Goal: Task Accomplishment & Management: Manage account settings

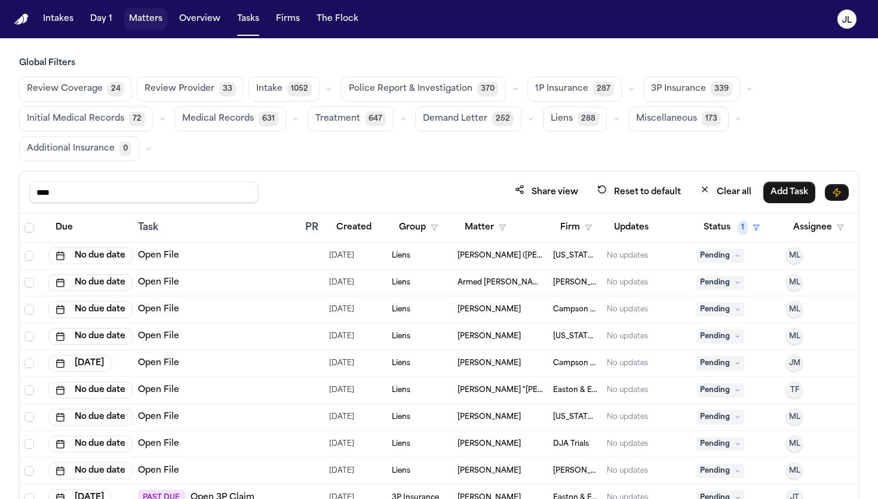
click at [145, 21] on button "Matters" at bounding box center [145, 19] width 43 height 22
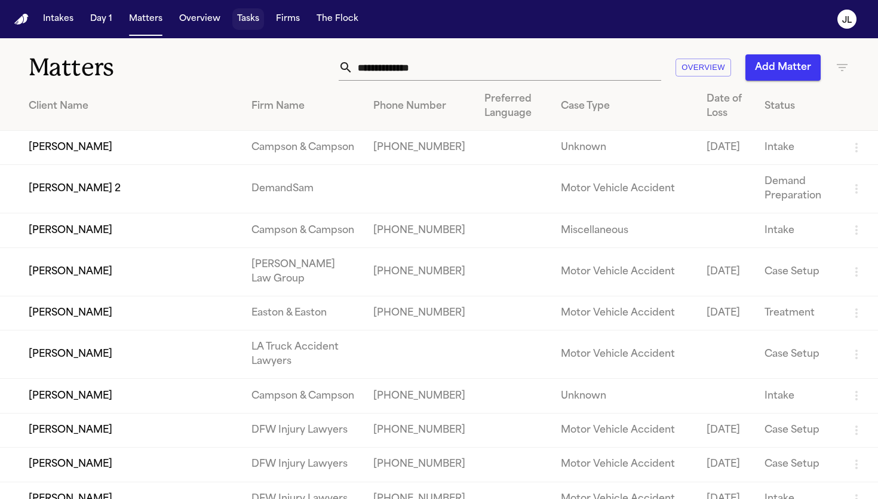
click at [250, 14] on button "Tasks" at bounding box center [248, 19] width 32 height 22
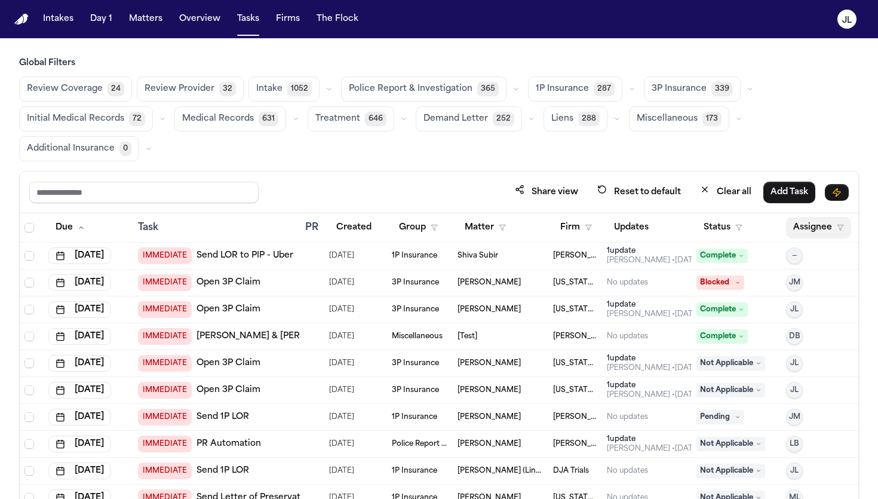
click at [800, 231] on button "Assignee" at bounding box center [818, 228] width 65 height 22
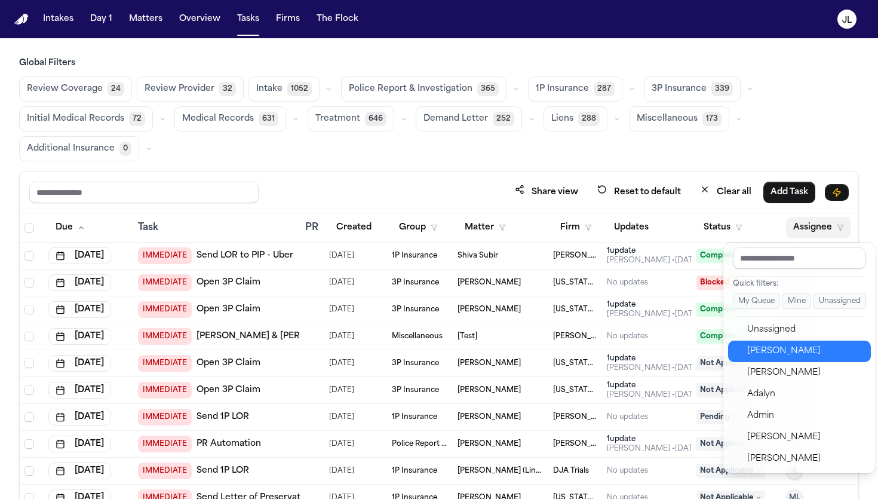
click at [785, 357] on div "[PERSON_NAME]" at bounding box center [806, 351] width 117 height 14
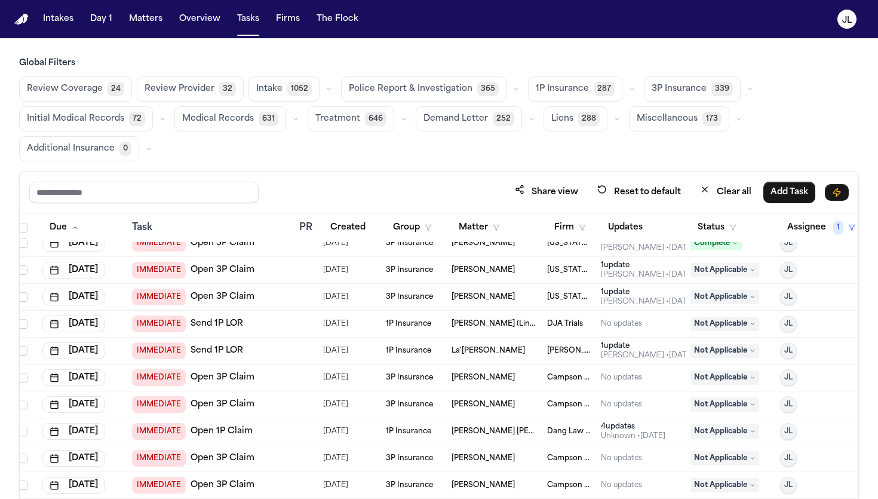
scroll to position [0, 6]
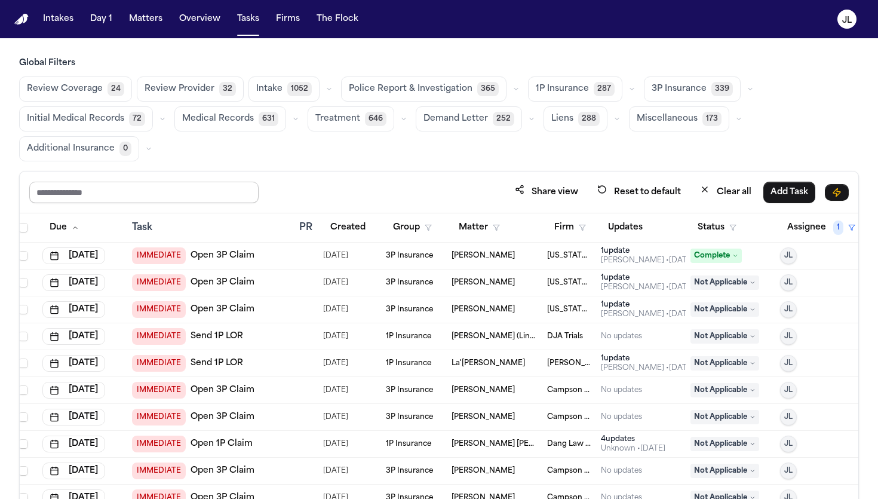
click at [215, 192] on input "text" at bounding box center [143, 193] width 229 height 22
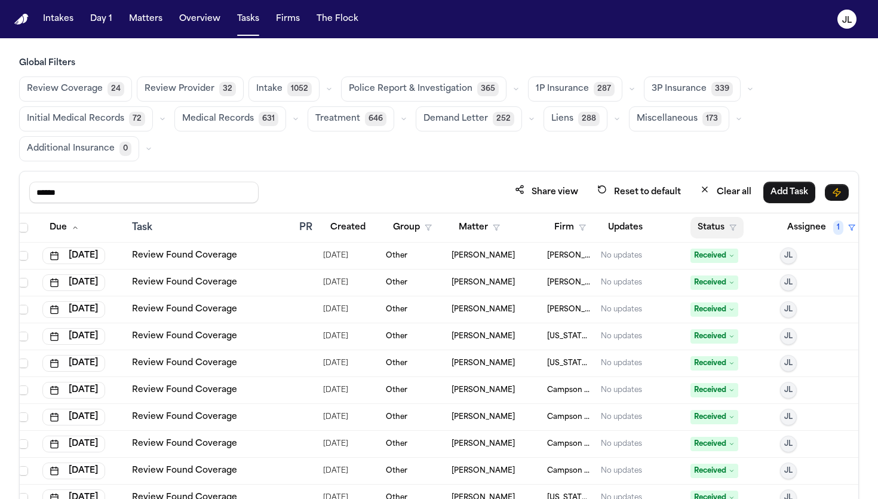
click at [719, 226] on button "Status" at bounding box center [717, 228] width 53 height 22
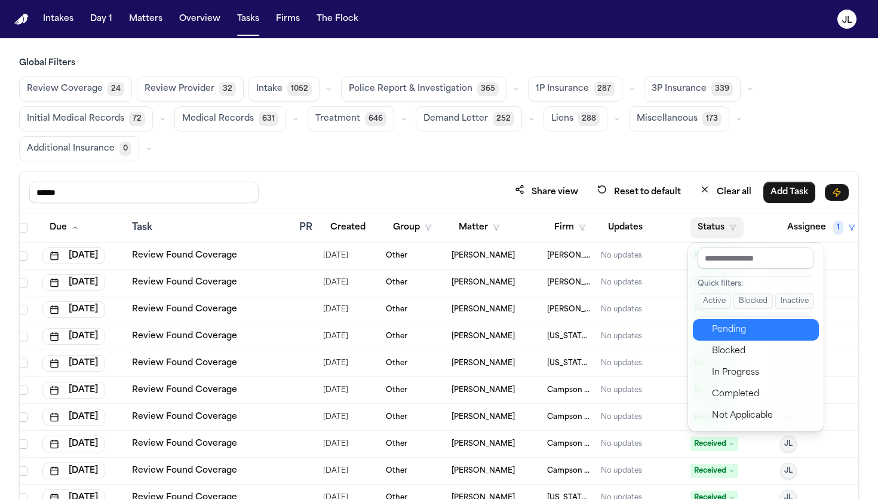
click at [738, 331] on div "Pending" at bounding box center [762, 330] width 100 height 14
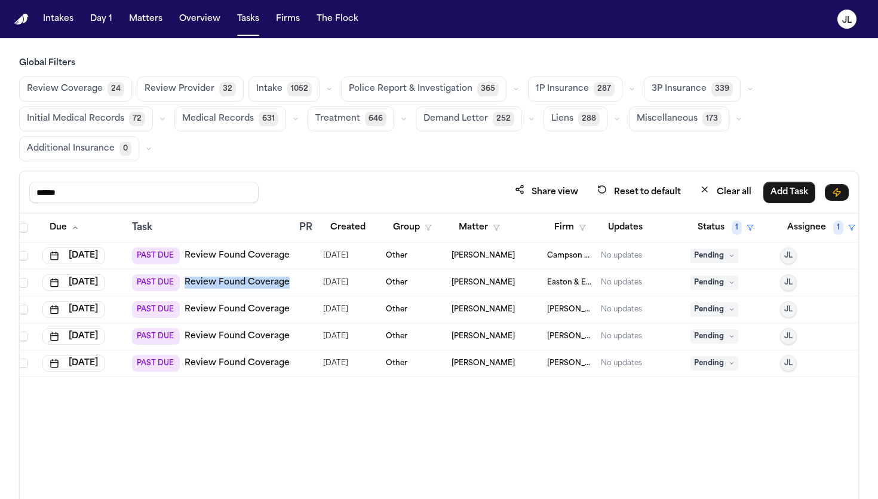
click at [243, 255] on link "Review Found Coverage" at bounding box center [237, 256] width 105 height 12
click at [92, 191] on input "******" at bounding box center [143, 193] width 229 height 22
type input "*"
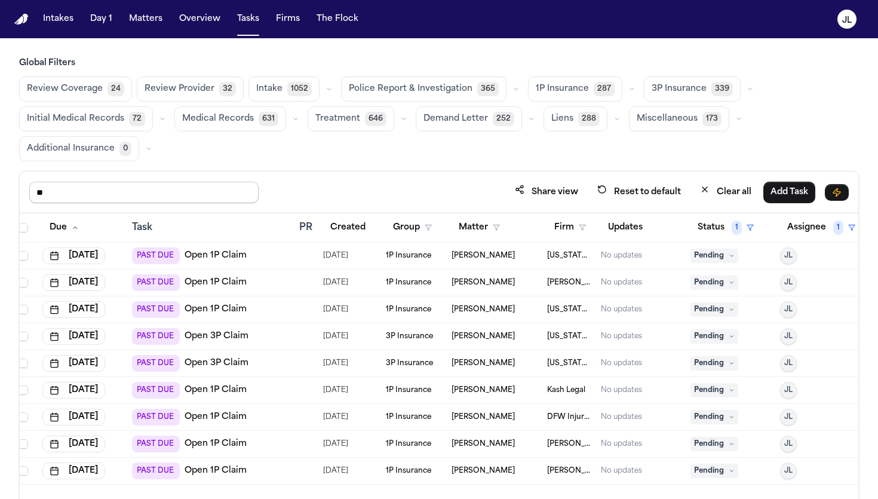
type input "*"
type input "******"
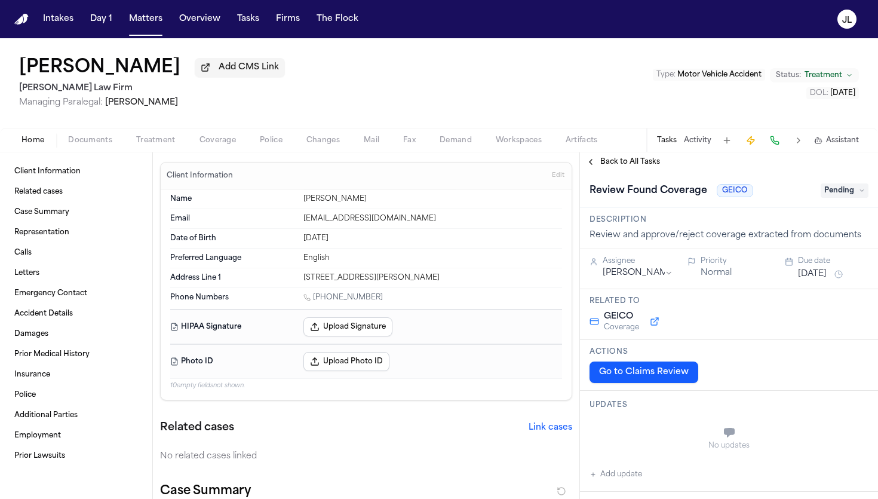
click at [221, 145] on span "Coverage" at bounding box center [218, 141] width 36 height 10
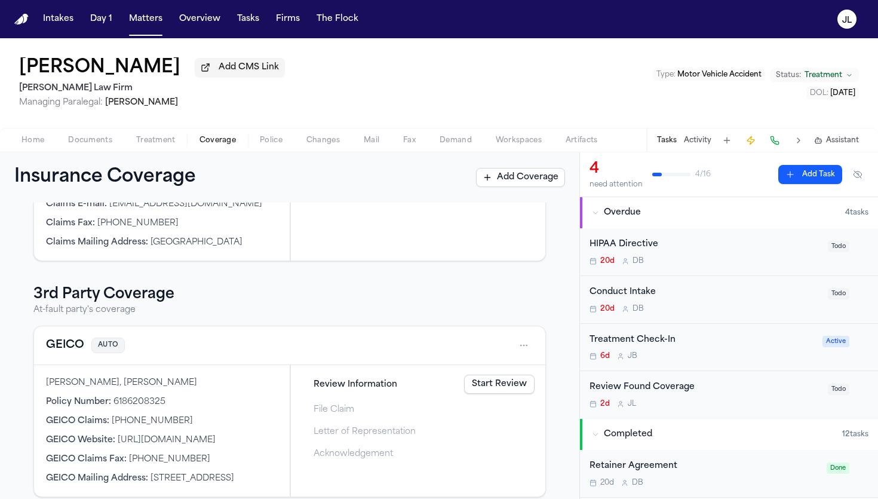
scroll to position [214, 0]
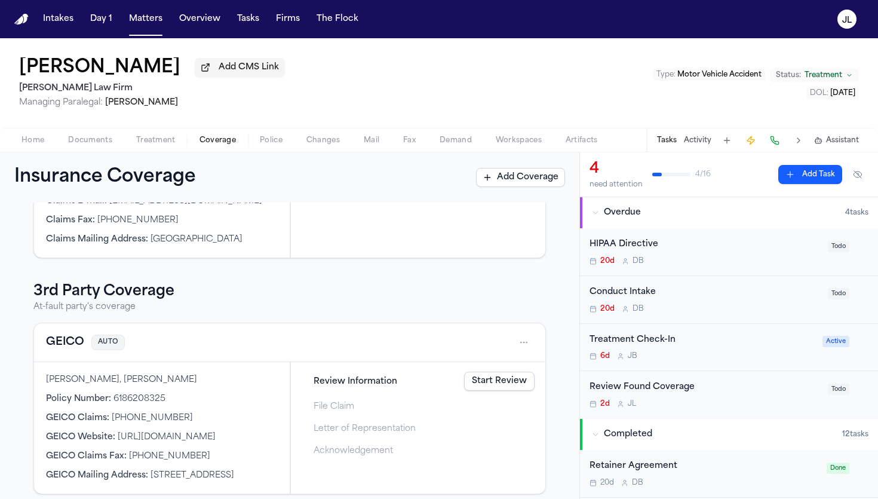
click at [69, 341] on button "GEICO" at bounding box center [65, 342] width 38 height 17
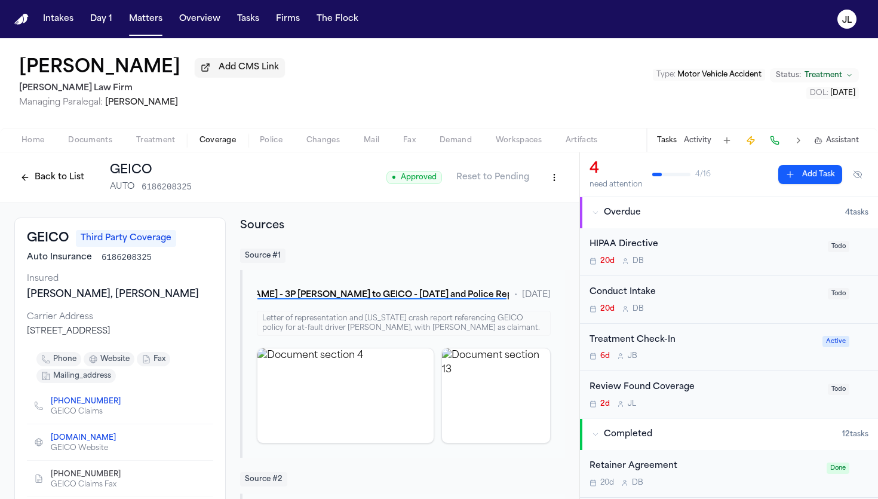
click at [33, 182] on button "Back to List" at bounding box center [52, 177] width 76 height 19
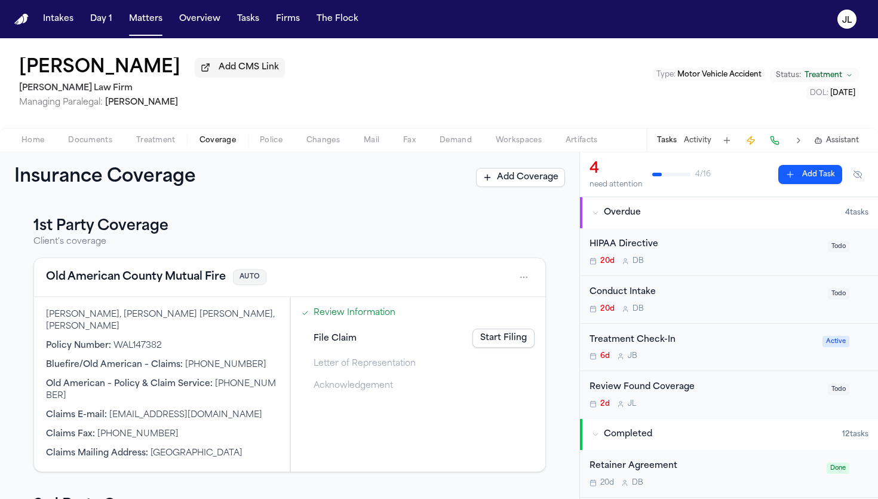
click at [120, 281] on button "Old American County Mutual Fire" at bounding box center [136, 277] width 180 height 17
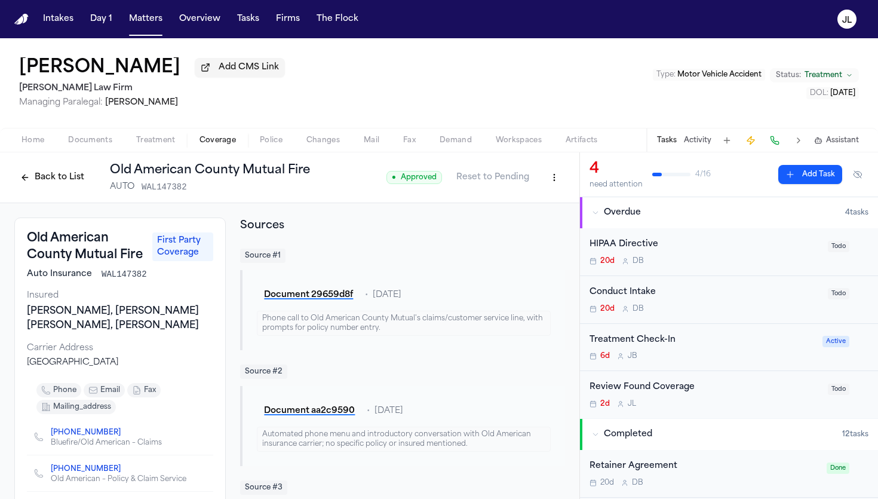
click at [56, 179] on button "Back to List" at bounding box center [52, 177] width 76 height 19
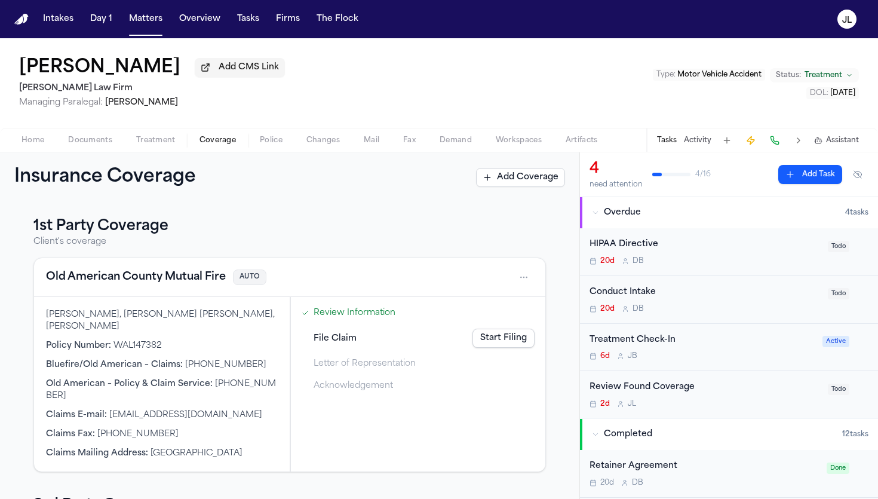
scroll to position [214, 0]
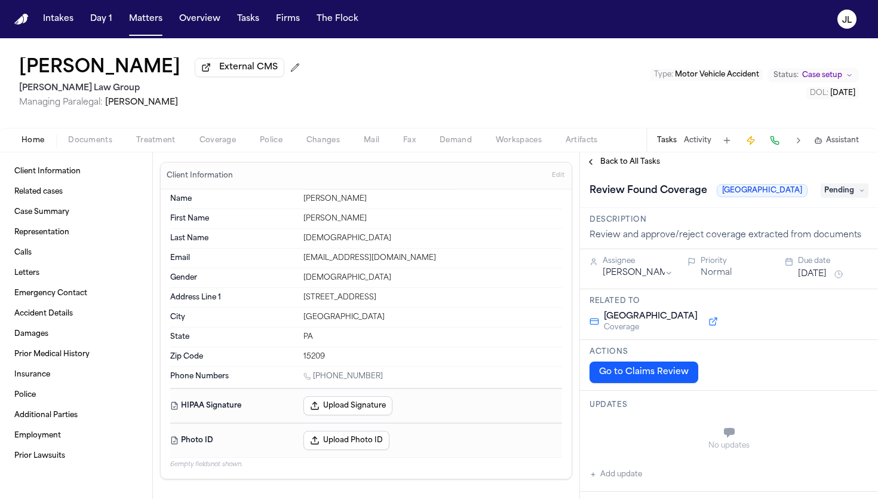
click at [211, 142] on span "Coverage" at bounding box center [218, 141] width 36 height 10
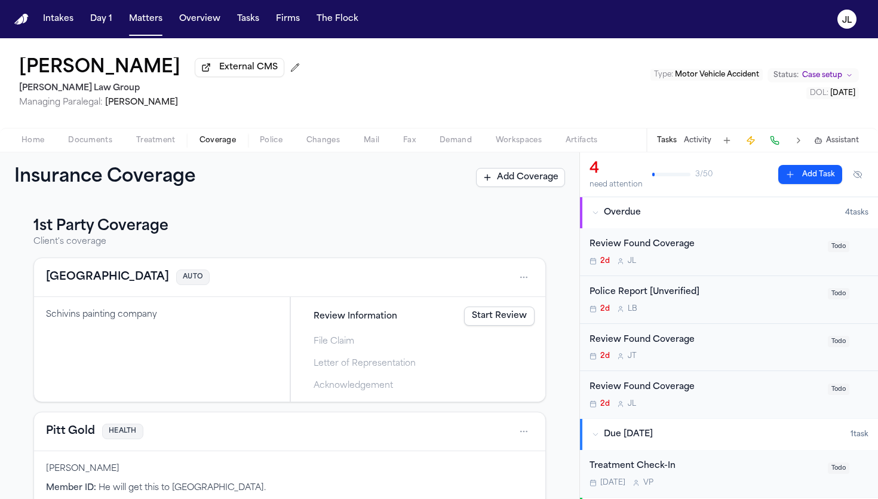
click at [60, 286] on button "Erie" at bounding box center [107, 277] width 123 height 17
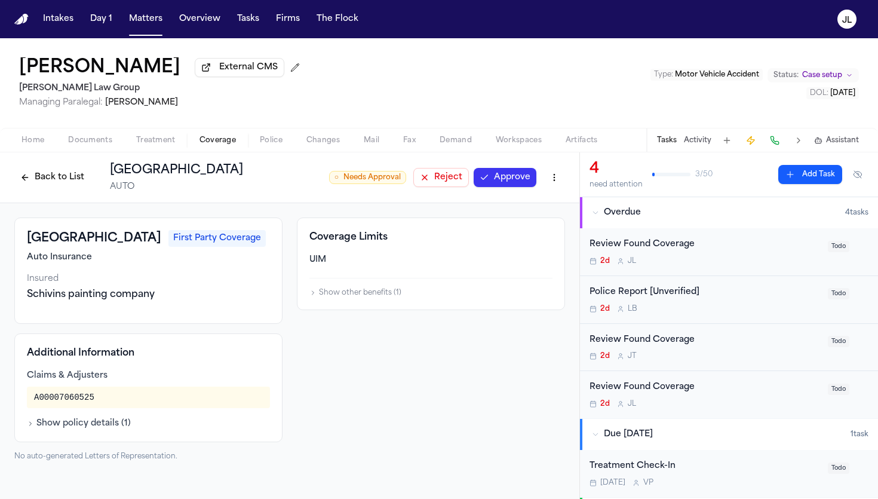
click at [50, 179] on button "Back to List" at bounding box center [52, 177] width 76 height 19
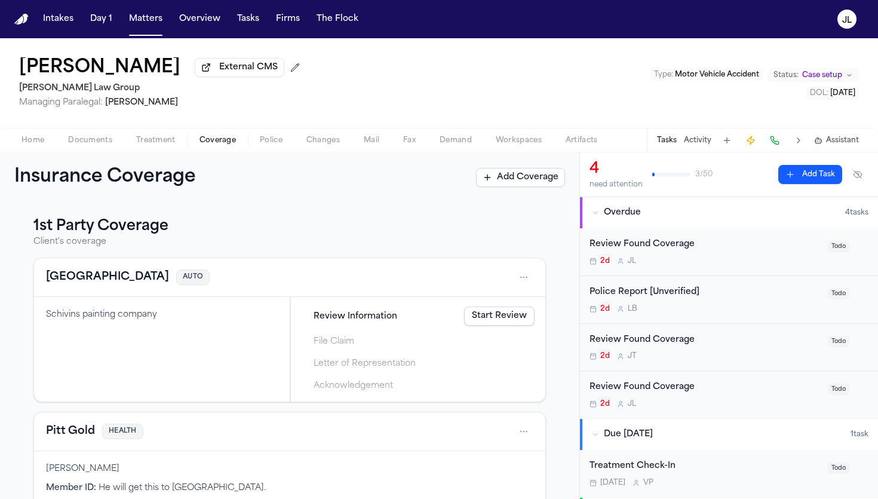
click at [58, 278] on button "[GEOGRAPHIC_DATA]" at bounding box center [107, 277] width 123 height 17
click at [48, 267] on div "Erie AUTO" at bounding box center [290, 277] width 512 height 39
click at [50, 277] on button "[GEOGRAPHIC_DATA]" at bounding box center [107, 277] width 123 height 17
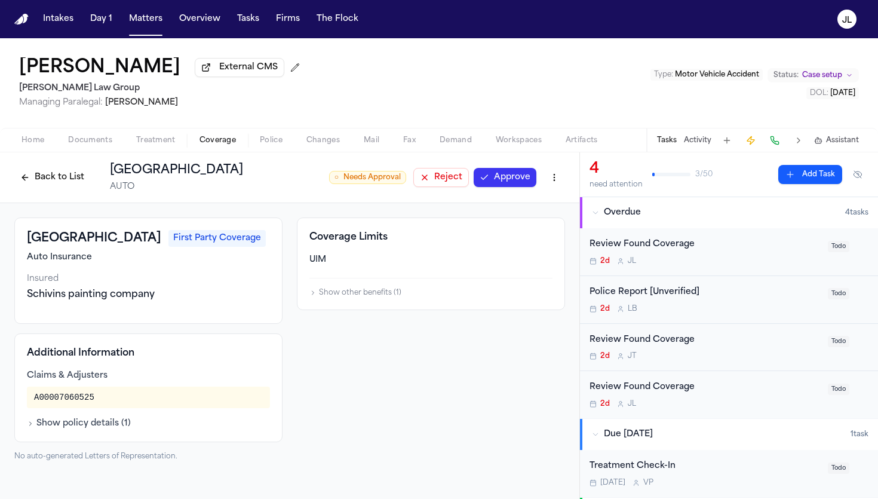
click at [494, 187] on button "Approve" at bounding box center [505, 177] width 63 height 19
click at [60, 173] on button "Back to List" at bounding box center [52, 177] width 76 height 19
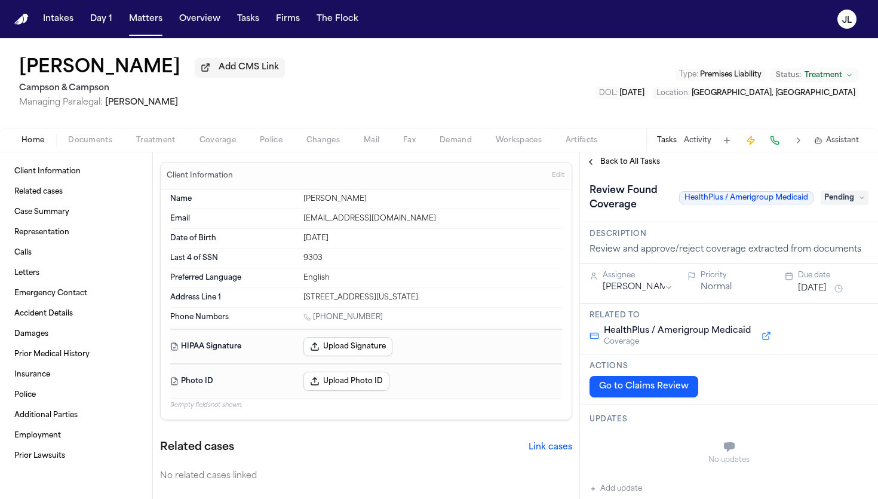
click at [220, 150] on div "Home Documents Treatment Coverage Police Changes Mail Fax Demand Workspaces Art…" at bounding box center [439, 140] width 878 height 24
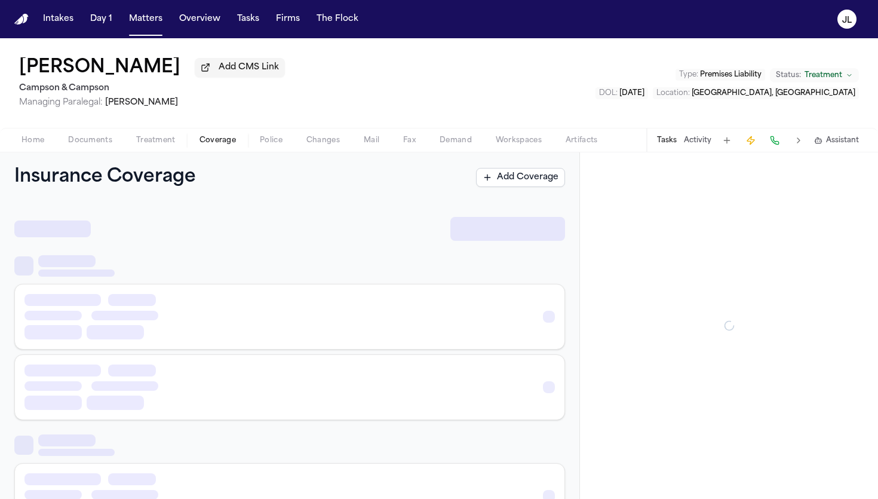
click at [228, 144] on span "Coverage" at bounding box center [218, 141] width 36 height 10
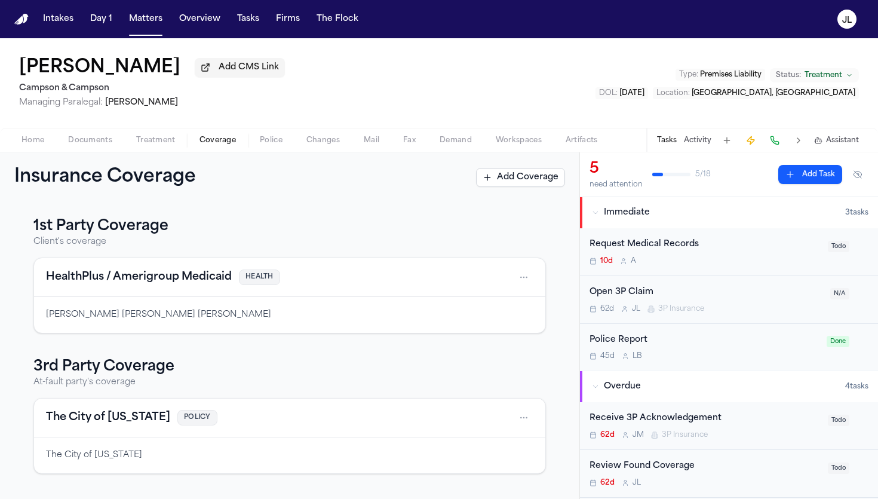
click at [228, 144] on span "Coverage" at bounding box center [218, 141] width 36 height 10
click at [136, 289] on div "HealthPlus / Amerigroup Medicaid HEALTH" at bounding box center [290, 277] width 512 height 39
click at [136, 281] on button "HealthPlus / Amerigroup Medicaid" at bounding box center [139, 277] width 186 height 17
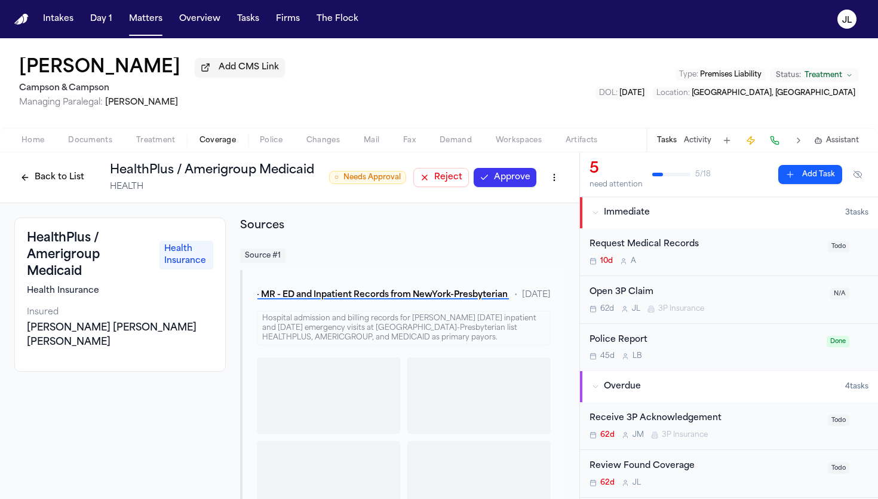
click at [525, 185] on button "Approve" at bounding box center [505, 177] width 63 height 19
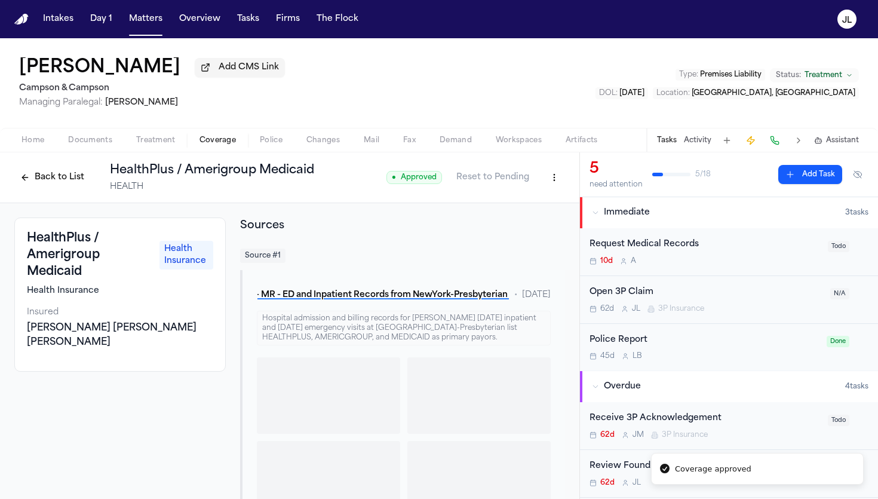
click at [27, 181] on button "Back to List" at bounding box center [52, 177] width 76 height 19
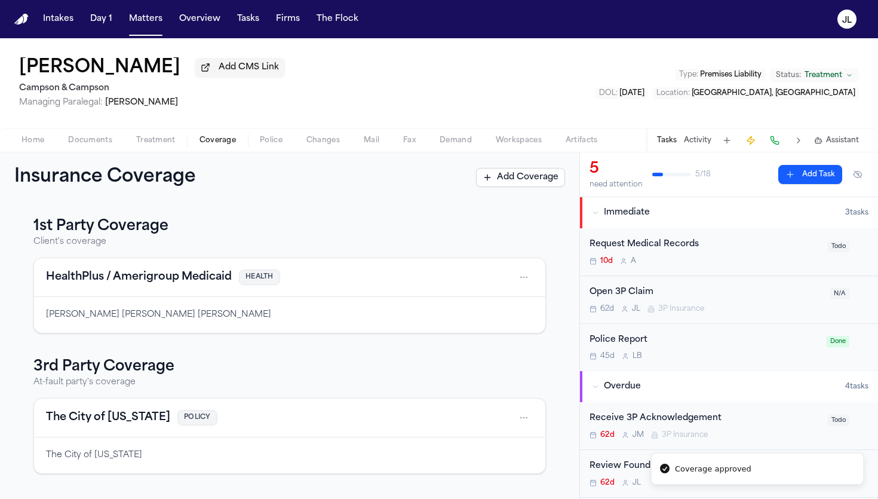
click at [114, 422] on button "The City of New York" at bounding box center [108, 417] width 124 height 17
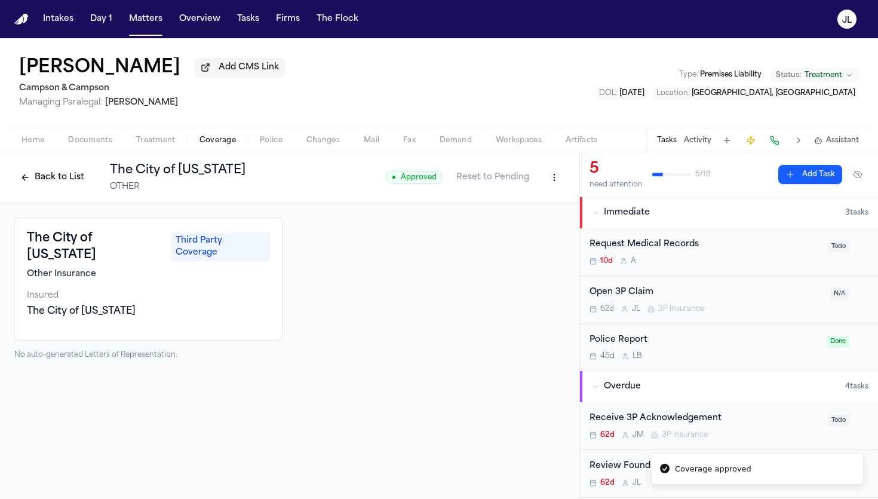
click at [53, 172] on button "Back to List" at bounding box center [52, 177] width 76 height 19
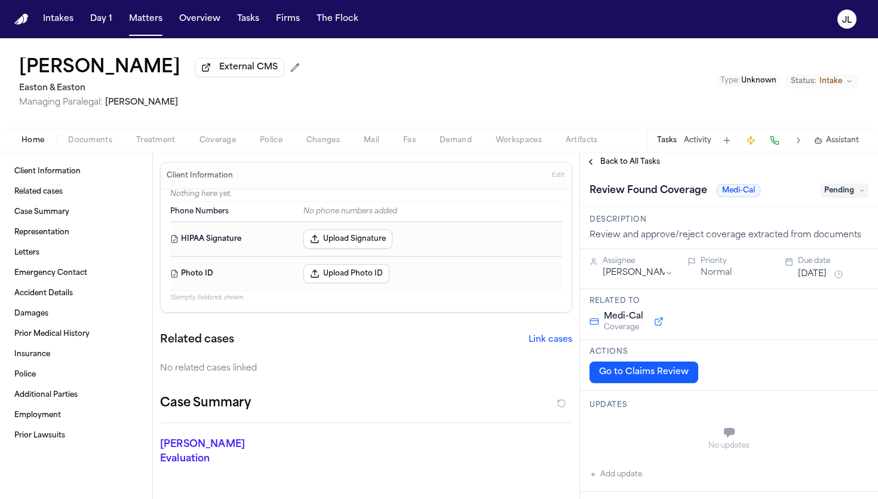
click at [220, 150] on div "Home Documents Treatment Coverage Police Changes Mail Fax Demand Workspaces Art…" at bounding box center [439, 140] width 878 height 24
click at [220, 145] on span "Coverage" at bounding box center [218, 141] width 36 height 10
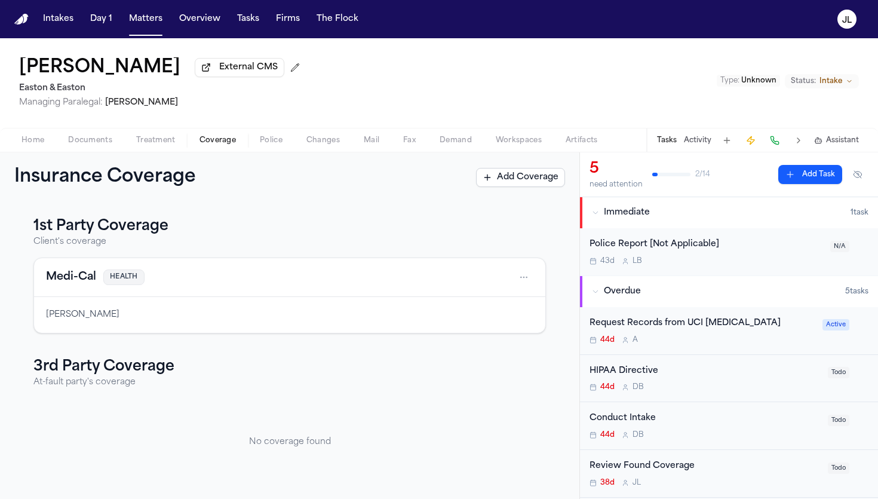
click at [74, 286] on button "Medi-Cal" at bounding box center [71, 277] width 50 height 17
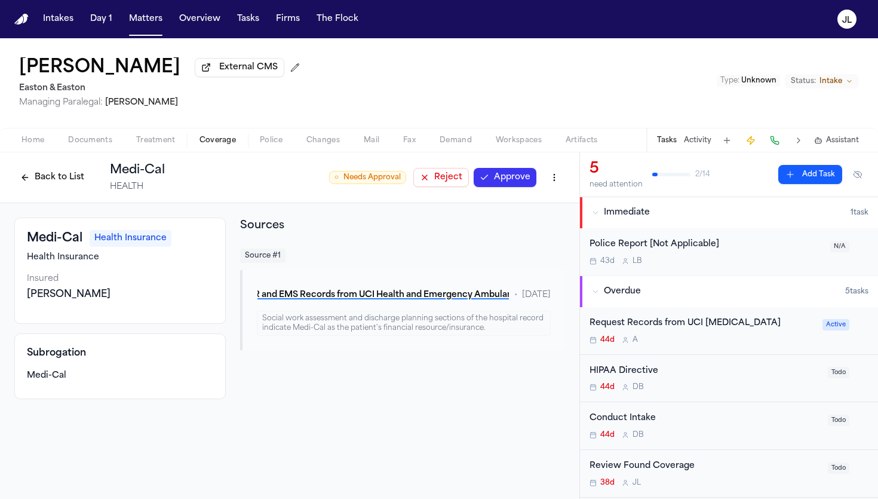
click at [503, 191] on div "Back to List Medi-Cal HEALTH ○ Needs Approval Reject Approve" at bounding box center [289, 177] width 551 height 31
click at [503, 187] on button "Approve" at bounding box center [505, 177] width 63 height 19
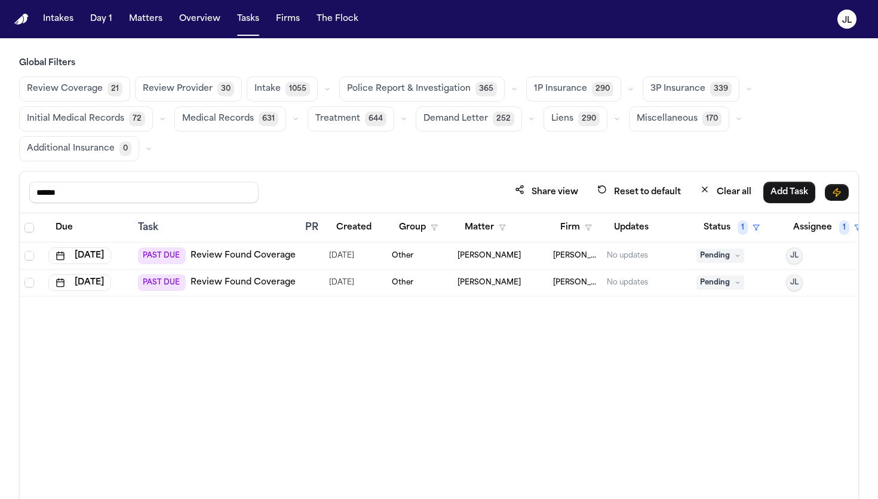
click at [240, 258] on link "Review Found Coverage" at bounding box center [243, 256] width 105 height 12
click at [213, 280] on link "Review Found Coverage" at bounding box center [243, 283] width 105 height 12
drag, startPoint x: 232, startPoint y: 182, endPoint x: 185, endPoint y: 202, distance: 51.2
click at [182, 203] on div "****** Share view Reset to default Clear all Add Task" at bounding box center [439, 193] width 839 height 42
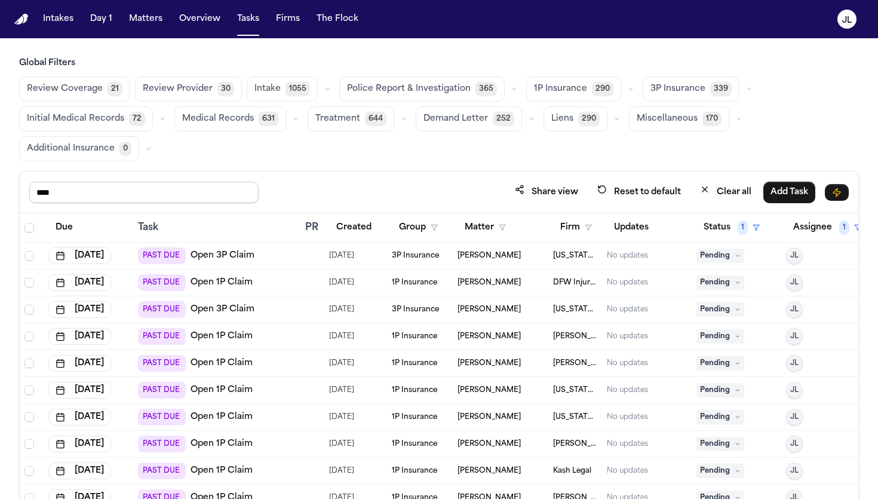
click at [159, 189] on input "****" at bounding box center [143, 193] width 229 height 22
type input "****"
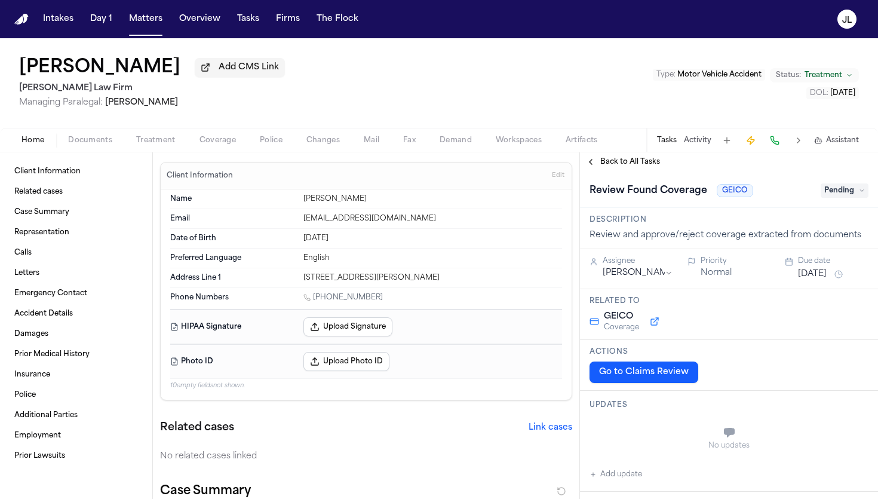
click at [206, 145] on span "Coverage" at bounding box center [218, 141] width 36 height 10
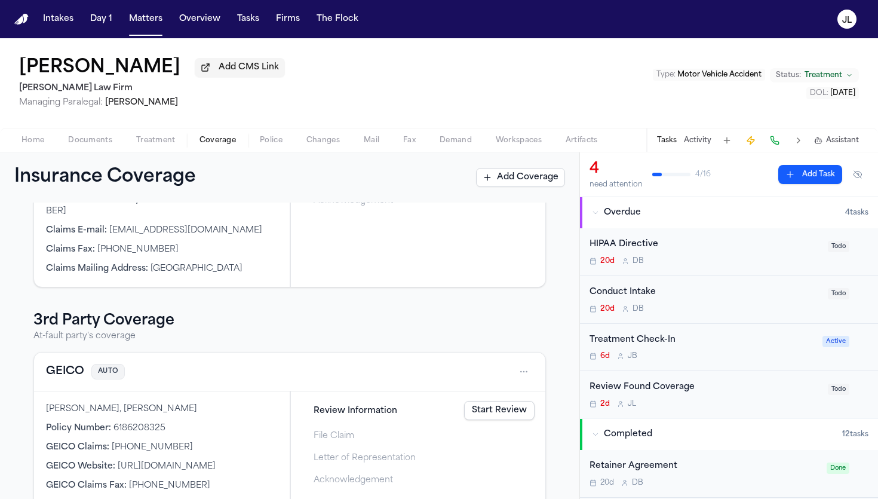
scroll to position [214, 0]
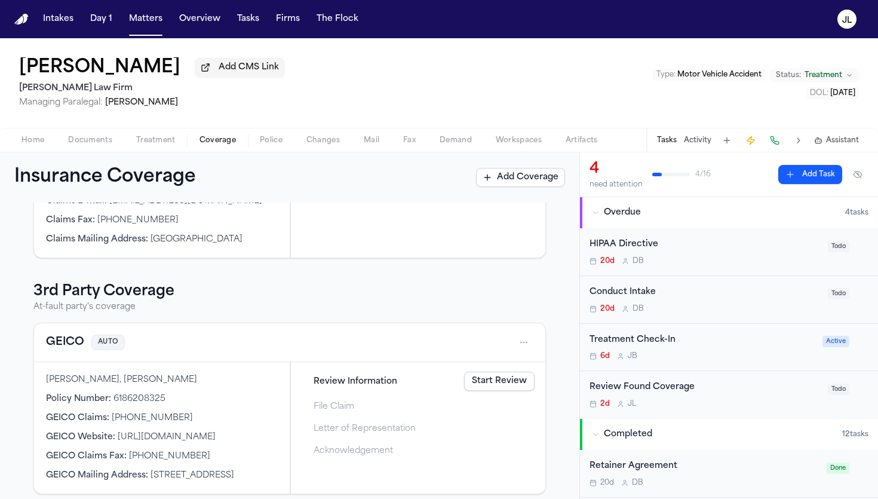
click at [83, 334] on button "GEICO" at bounding box center [65, 342] width 38 height 17
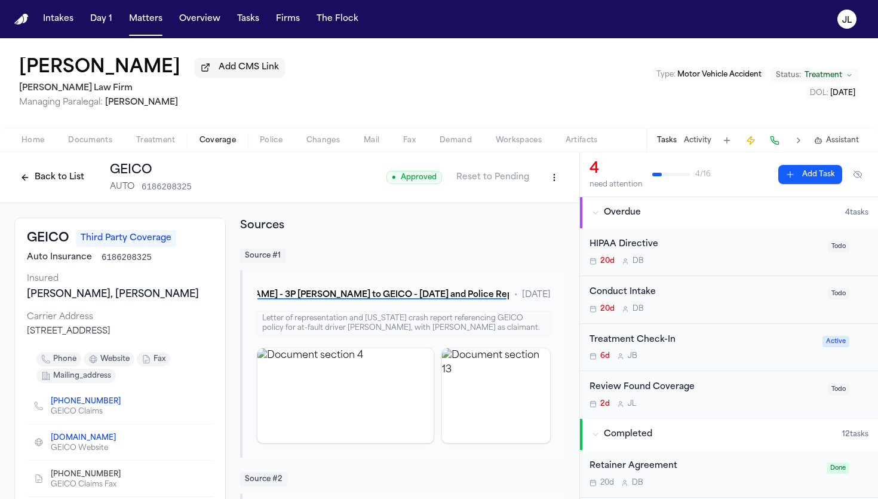
click at [72, 174] on button "Back to List" at bounding box center [52, 177] width 76 height 19
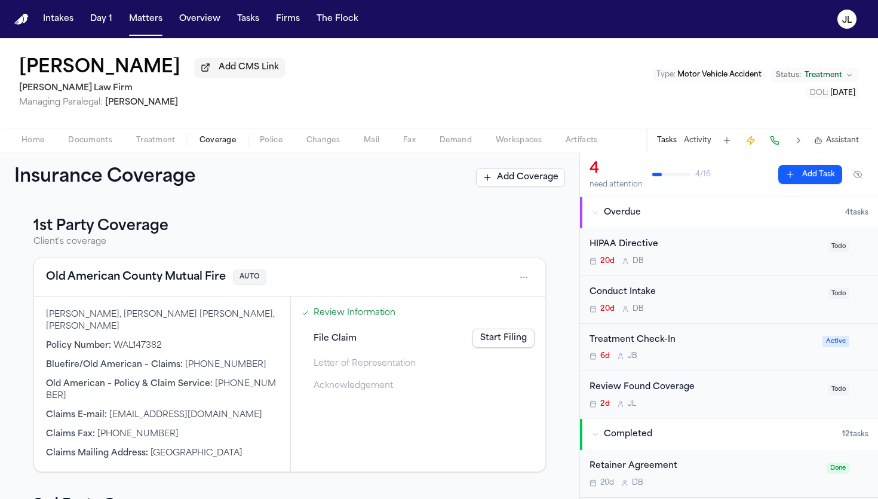
click at [510, 344] on link "Start Filing" at bounding box center [504, 338] width 62 height 19
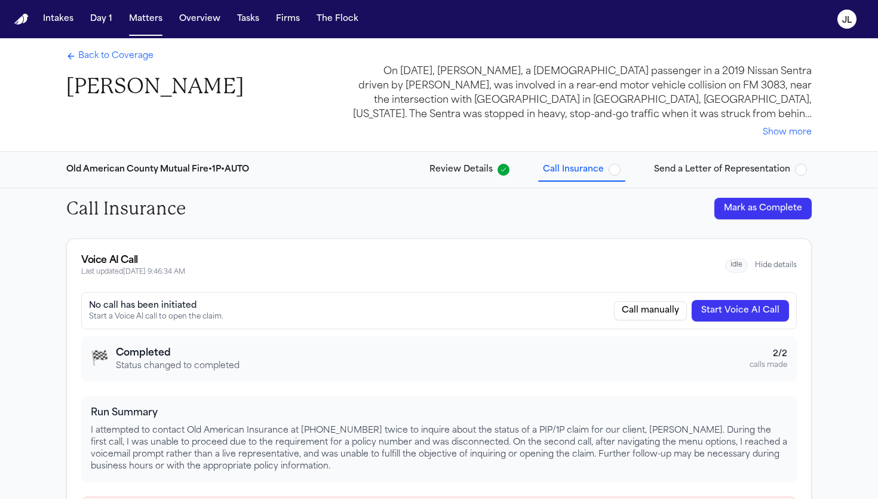
click at [758, 210] on button "Mark as Complete" at bounding box center [763, 209] width 97 height 22
click at [721, 164] on span "Send a Letter of Representation" at bounding box center [722, 170] width 136 height 12
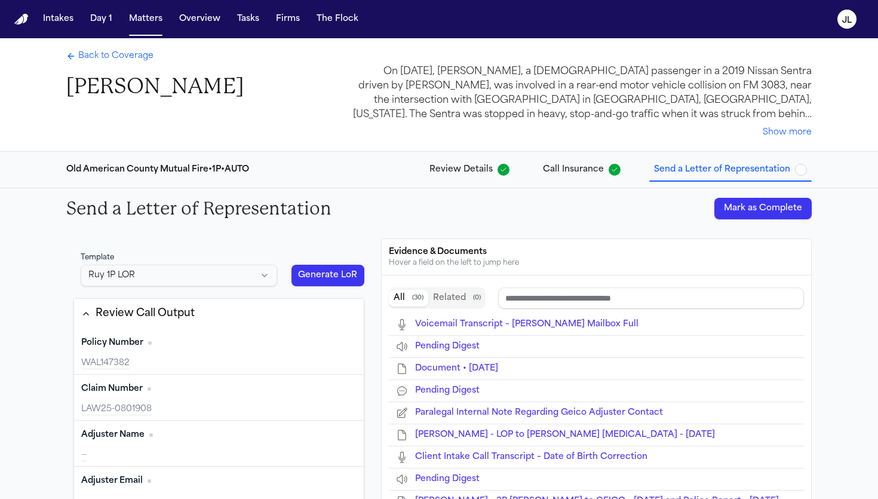
click at [748, 207] on button "Mark as Complete" at bounding box center [763, 209] width 97 height 22
click at [121, 57] on span "Back to Coverage" at bounding box center [115, 56] width 75 height 12
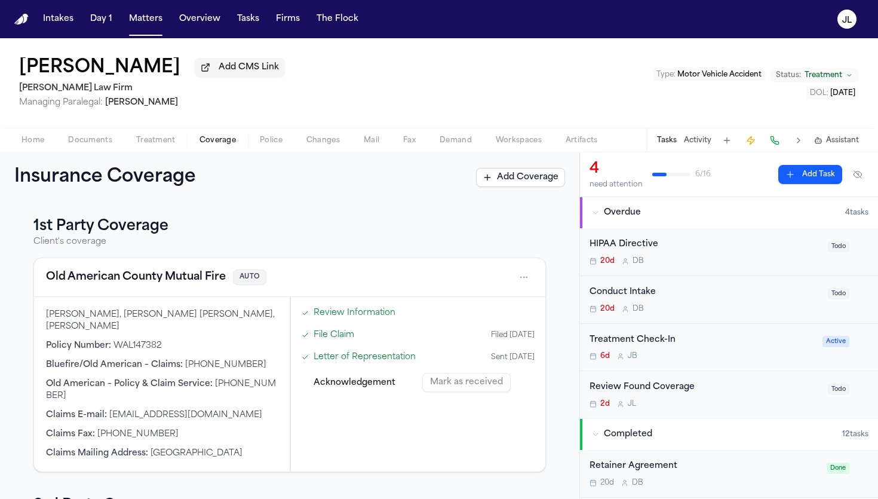
click at [141, 281] on button "Old American County Mutual Fire" at bounding box center [136, 277] width 180 height 17
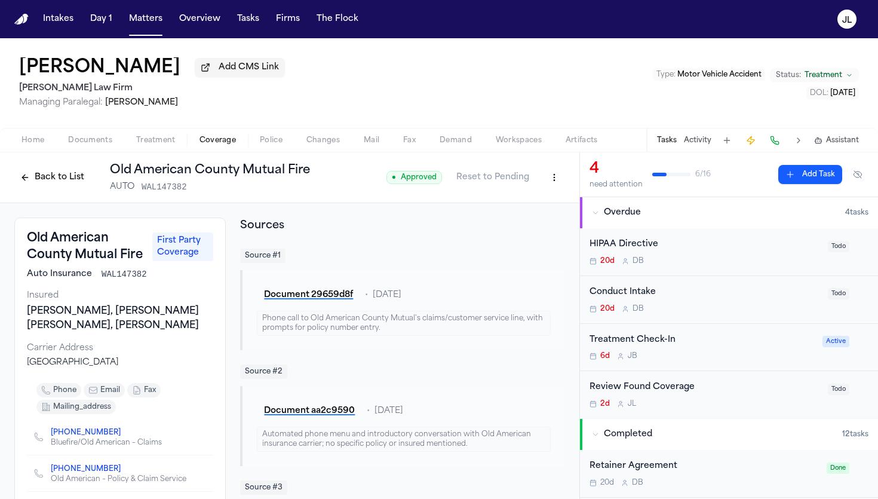
click at [44, 182] on button "Back to List" at bounding box center [52, 177] width 76 height 19
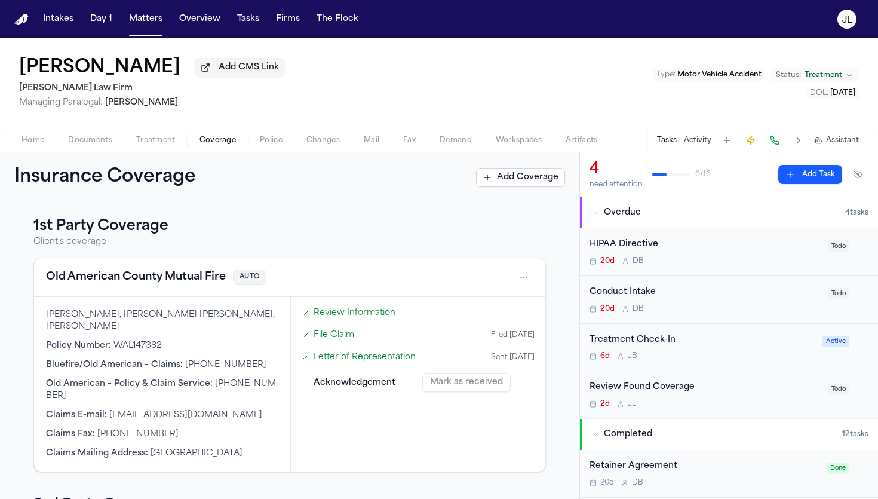
scroll to position [214, 0]
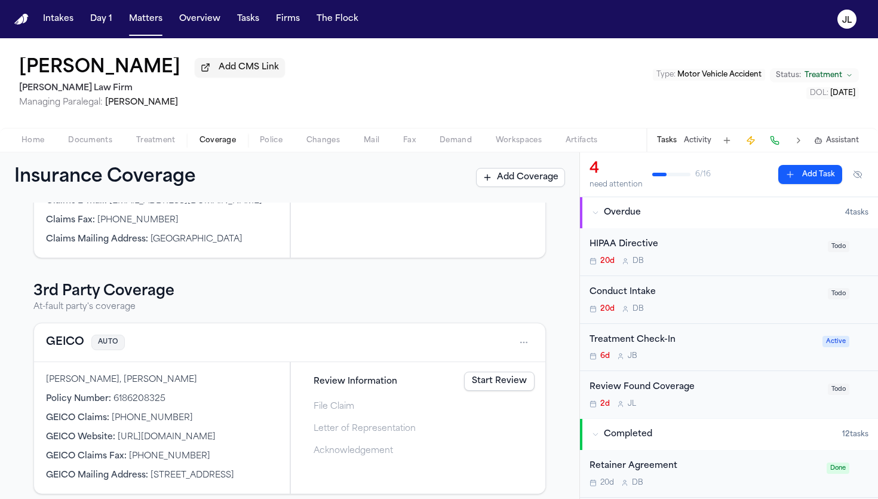
click at [500, 378] on link "Start Review" at bounding box center [499, 381] width 71 height 19
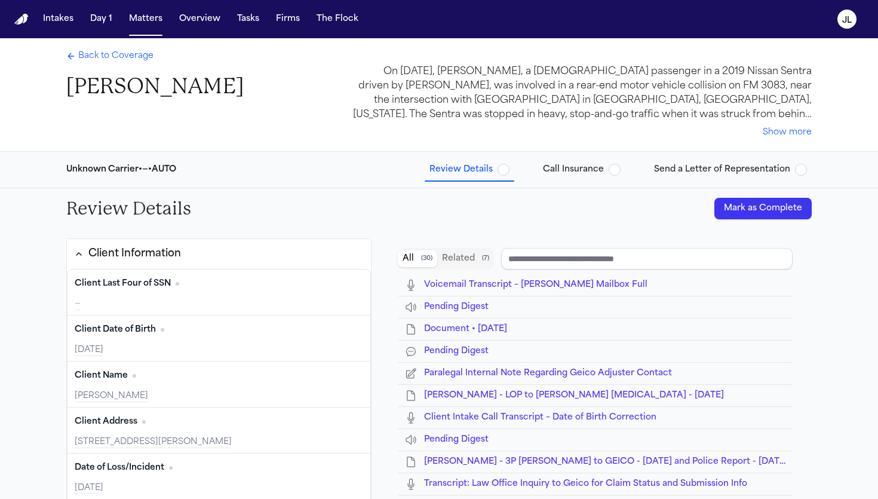
type input "**********"
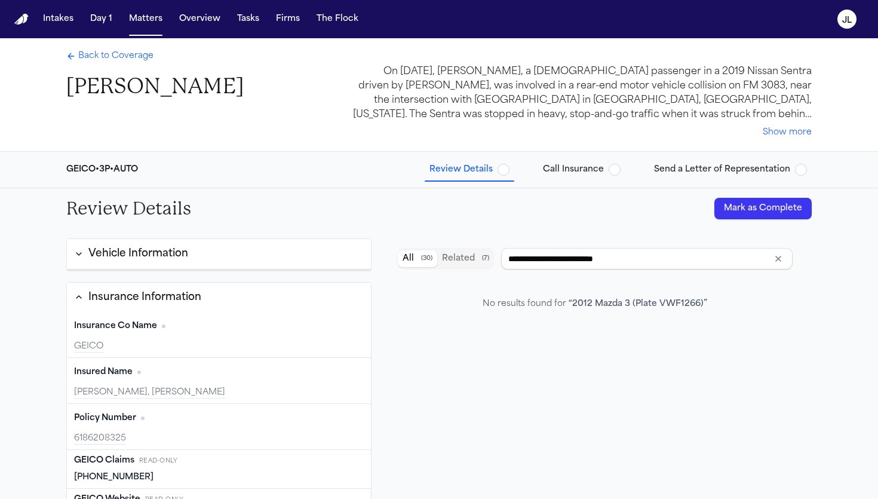
click at [791, 218] on button "Mark as Complete" at bounding box center [763, 209] width 97 height 22
click at [576, 177] on button "Call Insurance" at bounding box center [581, 170] width 87 height 22
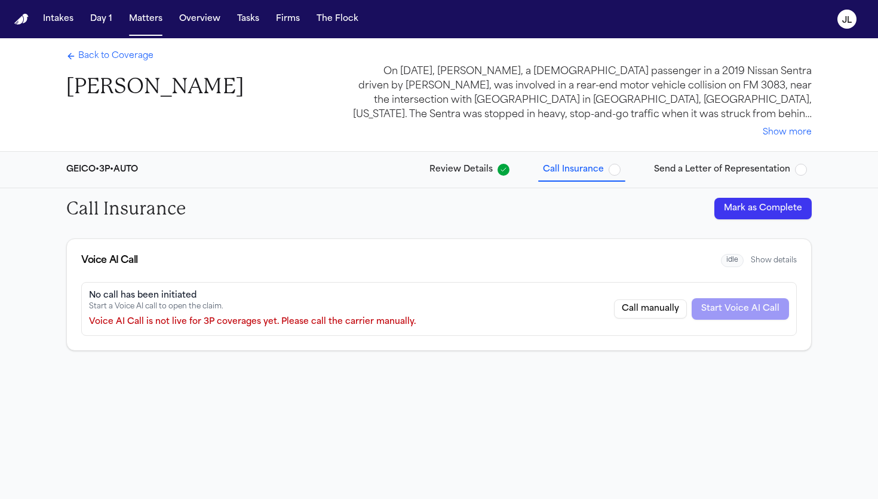
click at [767, 204] on button "Mark as Complete" at bounding box center [763, 209] width 97 height 22
click at [730, 158] on div "GEICO • 3P • AUTO Review Details Call Insurance Send a Letter of Representation" at bounding box center [439, 170] width 765 height 36
click at [730, 166] on span "Send a Letter of Representation" at bounding box center [722, 170] width 136 height 12
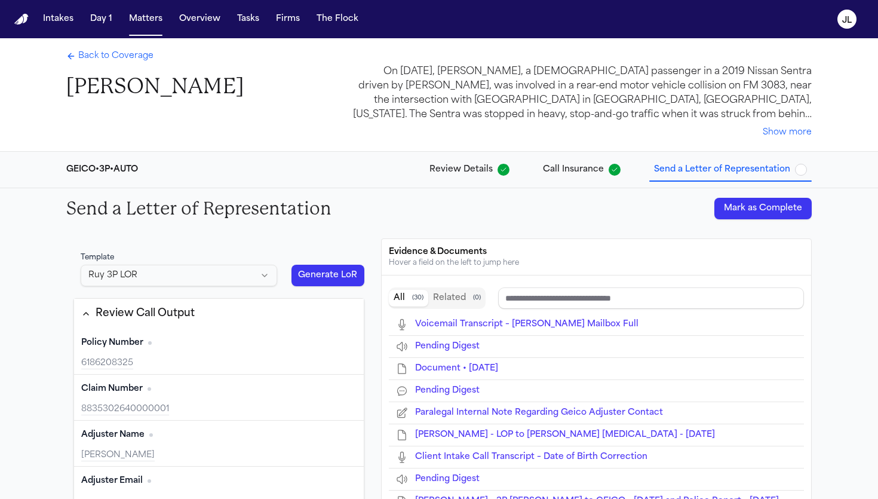
click at [743, 216] on button "Mark as Complete" at bounding box center [763, 209] width 97 height 22
click at [81, 57] on span "Back to Coverage" at bounding box center [115, 56] width 75 height 12
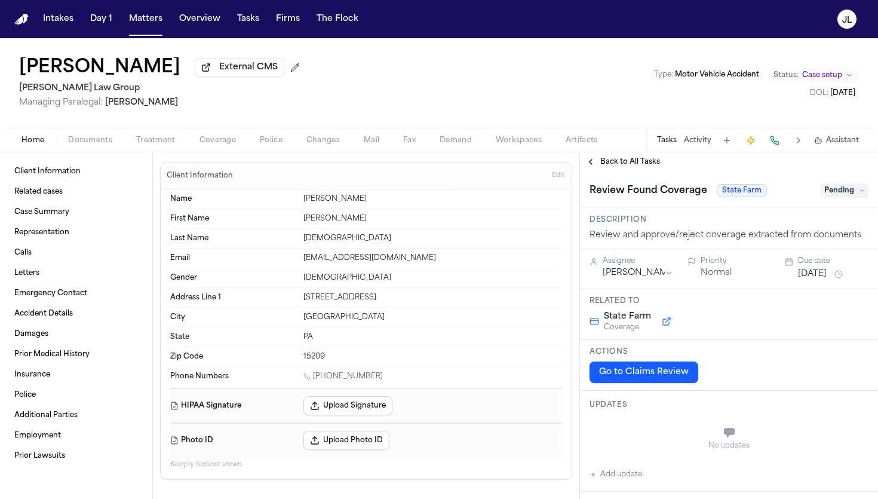
click at [210, 142] on span "Coverage" at bounding box center [218, 141] width 36 height 10
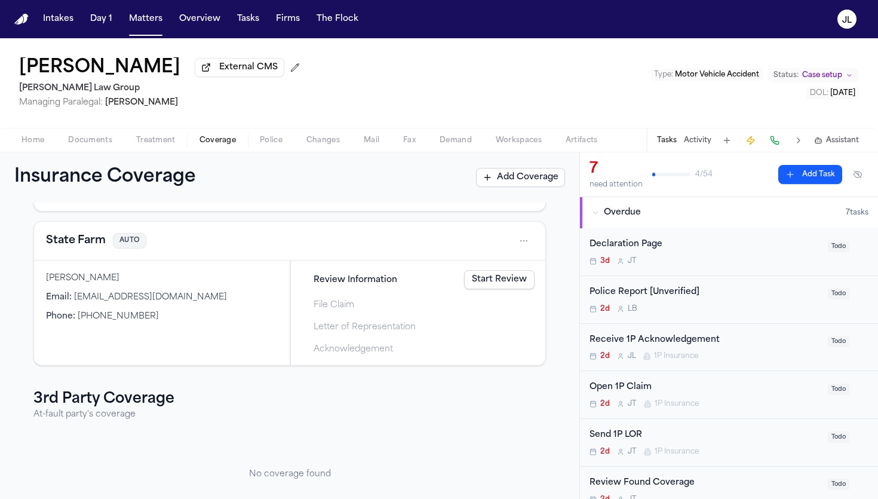
scroll to position [277, 0]
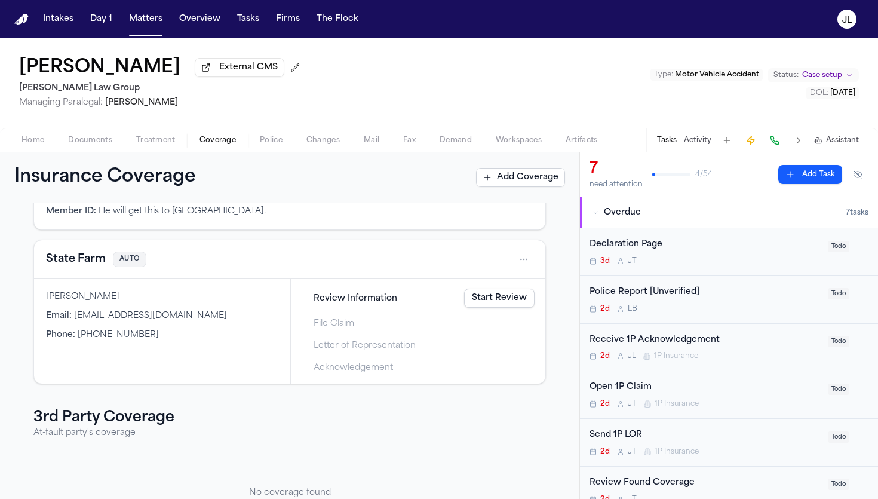
click at [96, 263] on button "State Farm" at bounding box center [76, 259] width 60 height 17
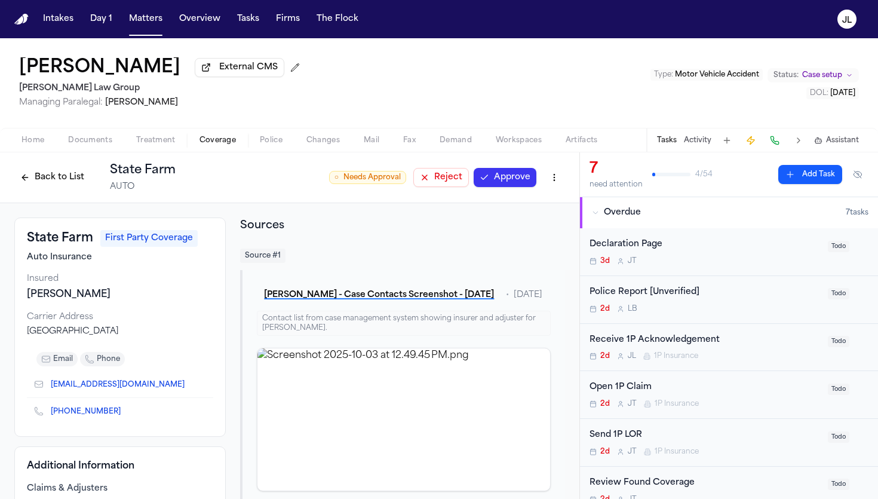
click at [533, 181] on button "Approve" at bounding box center [505, 177] width 63 height 19
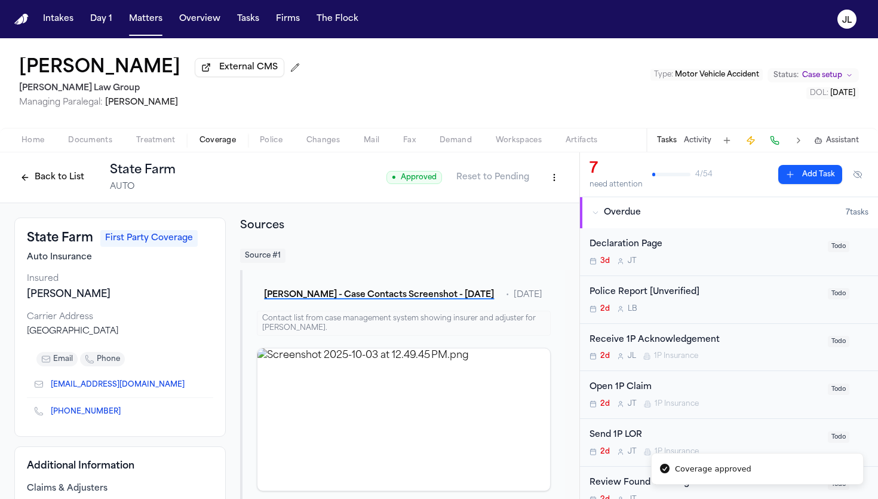
click at [525, 182] on button "Reset to Pending" at bounding box center [492, 177] width 87 height 19
click at [68, 173] on button "Back to List" at bounding box center [52, 177] width 76 height 19
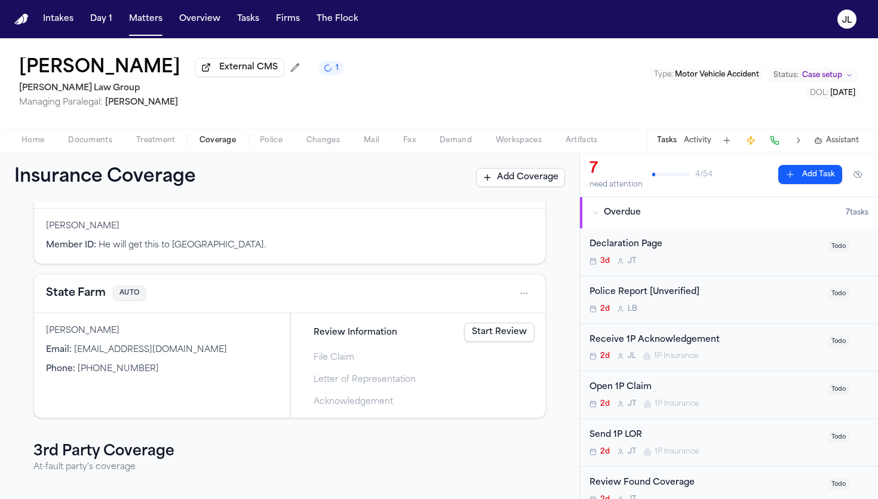
scroll to position [241, 0]
click at [70, 294] on button "State Farm" at bounding box center [76, 294] width 60 height 17
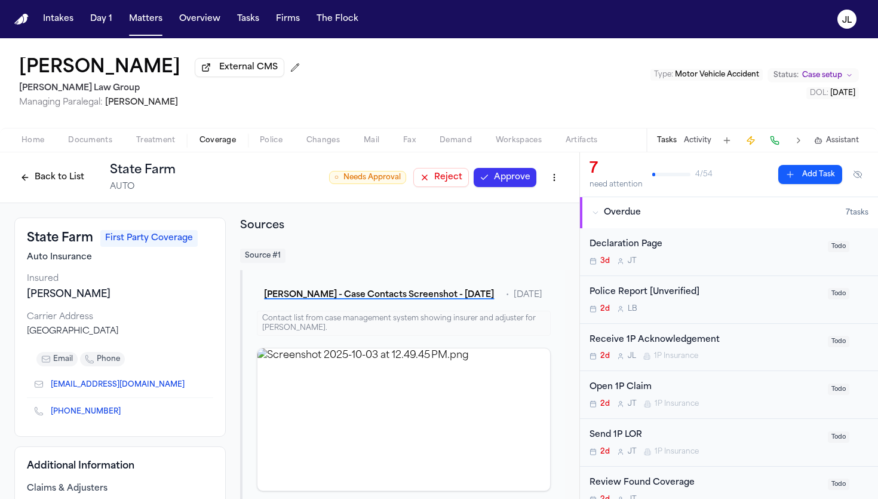
click at [514, 185] on button "Approve" at bounding box center [505, 177] width 63 height 19
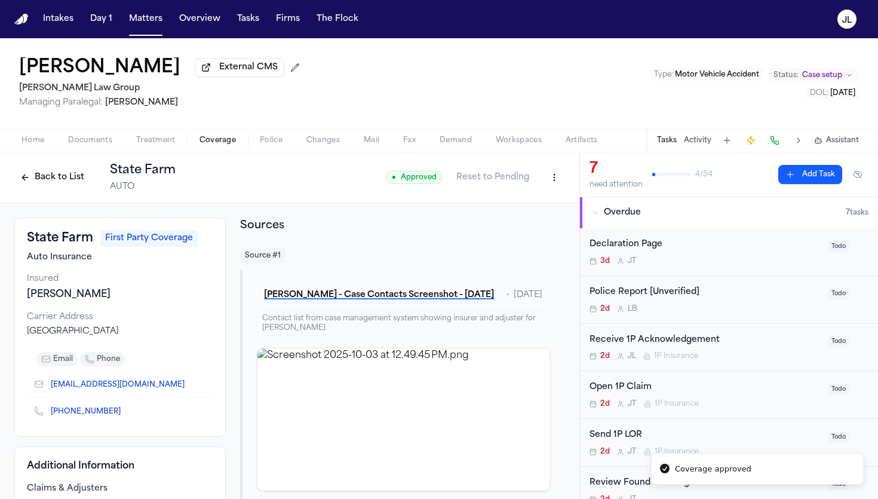
click at [67, 181] on button "Back to List" at bounding box center [52, 177] width 76 height 19
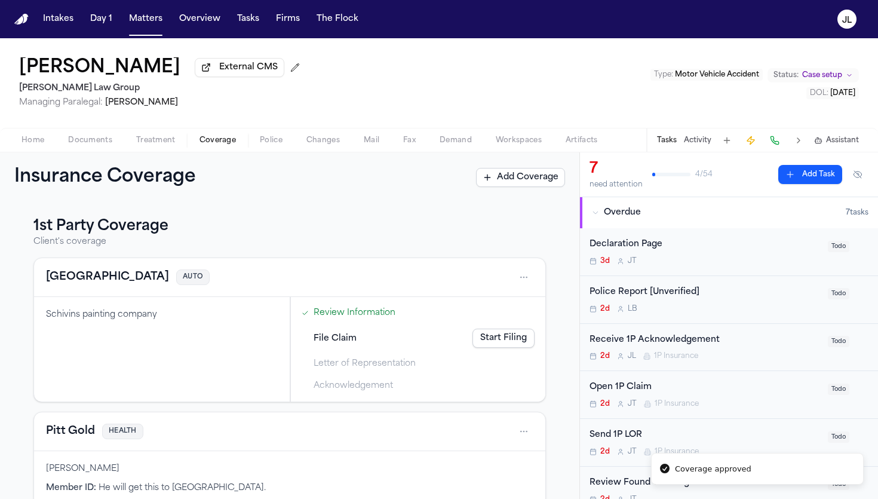
click at [47, 281] on button "[GEOGRAPHIC_DATA]" at bounding box center [107, 277] width 123 height 17
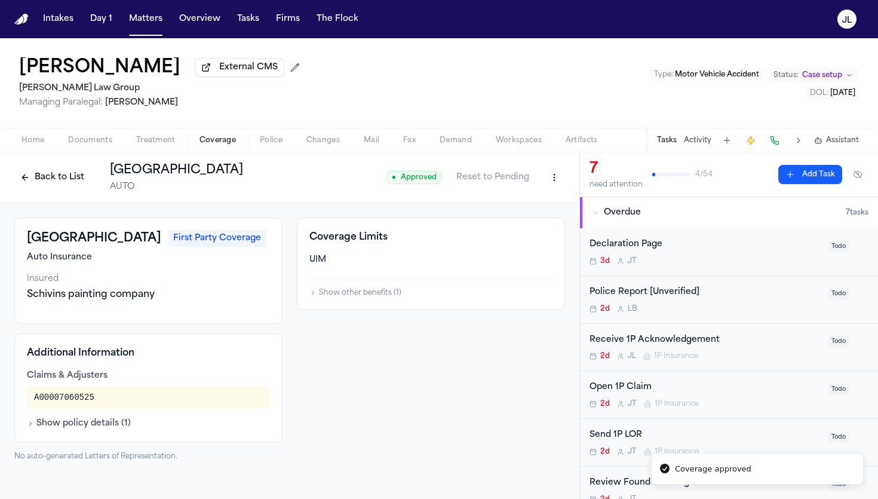
click at [40, 181] on button "Back to List" at bounding box center [52, 177] width 76 height 19
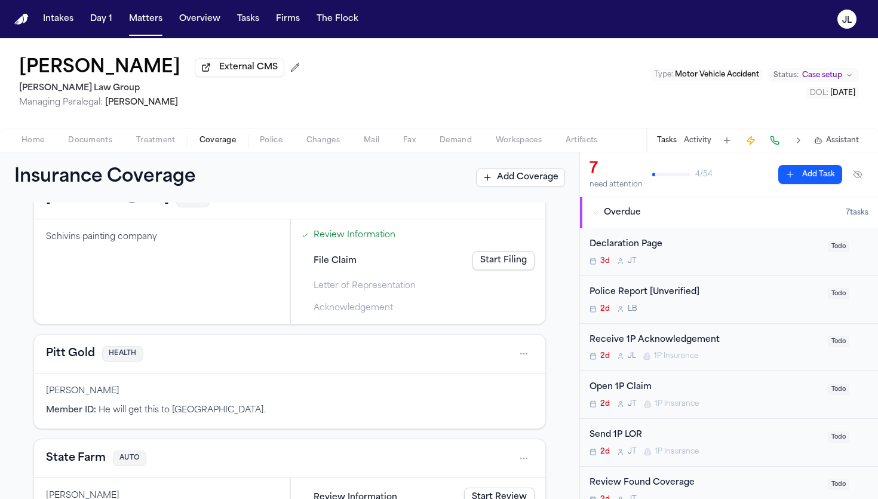
scroll to position [79, 0]
click at [78, 355] on button "Pitt Gold" at bounding box center [70, 352] width 49 height 17
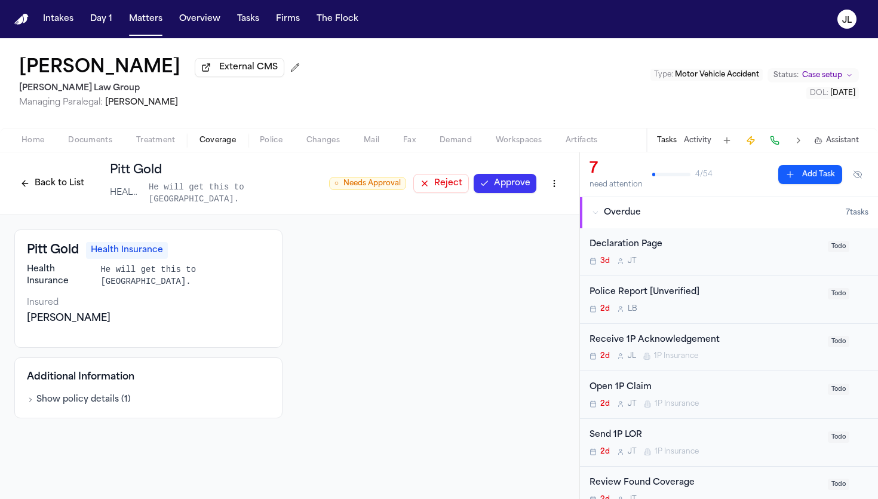
click at [523, 181] on button "Approve" at bounding box center [505, 183] width 63 height 19
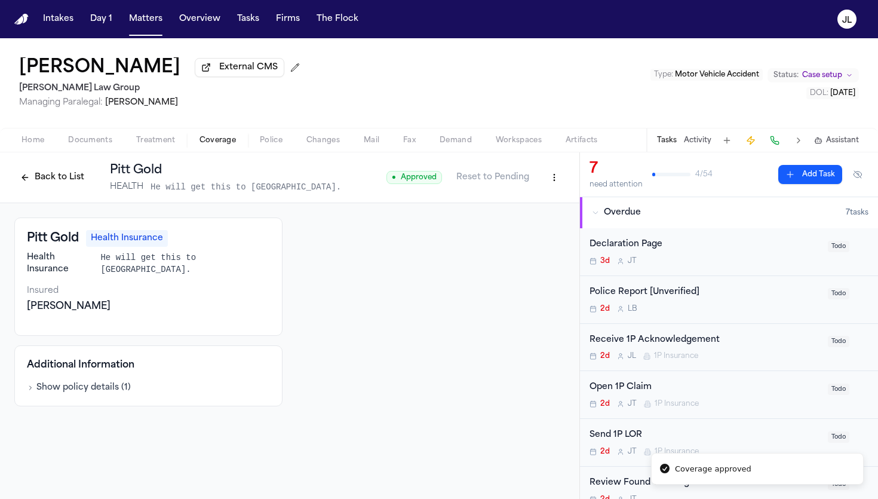
click at [47, 180] on button "Back to List" at bounding box center [52, 177] width 76 height 19
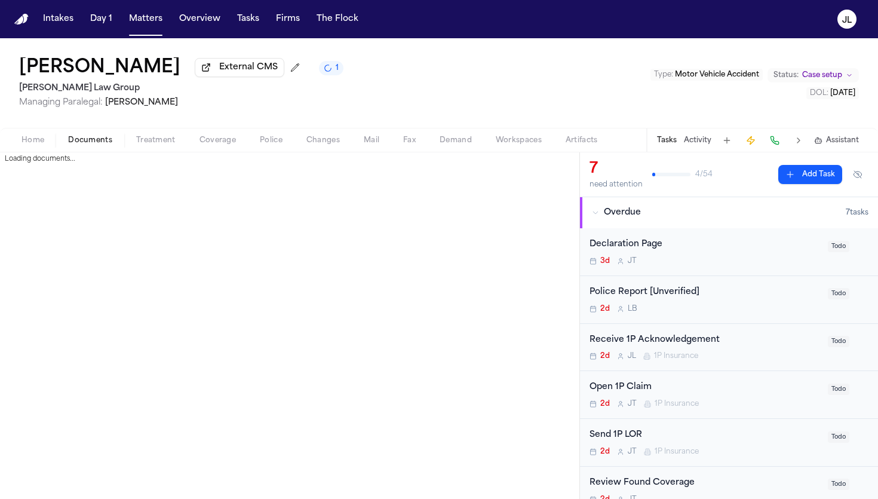
click at [92, 140] on span "Documents" at bounding box center [90, 141] width 44 height 10
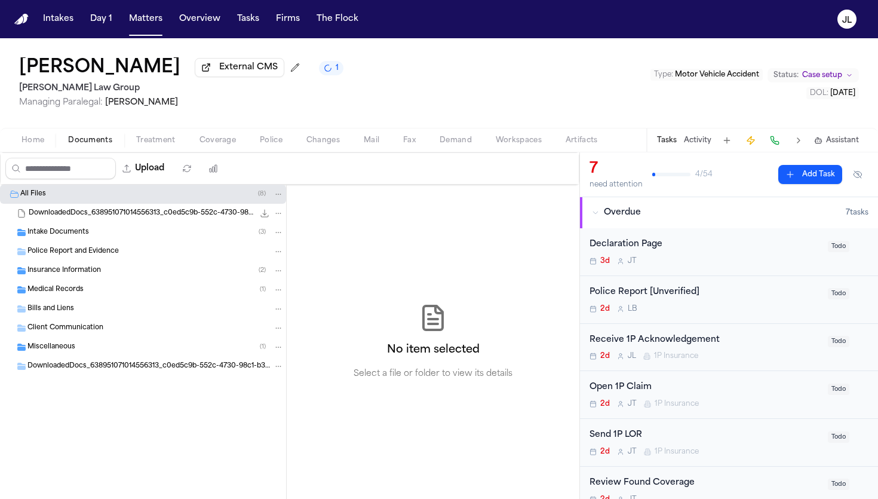
click at [65, 272] on span "Insurance Information" at bounding box center [64, 271] width 74 height 10
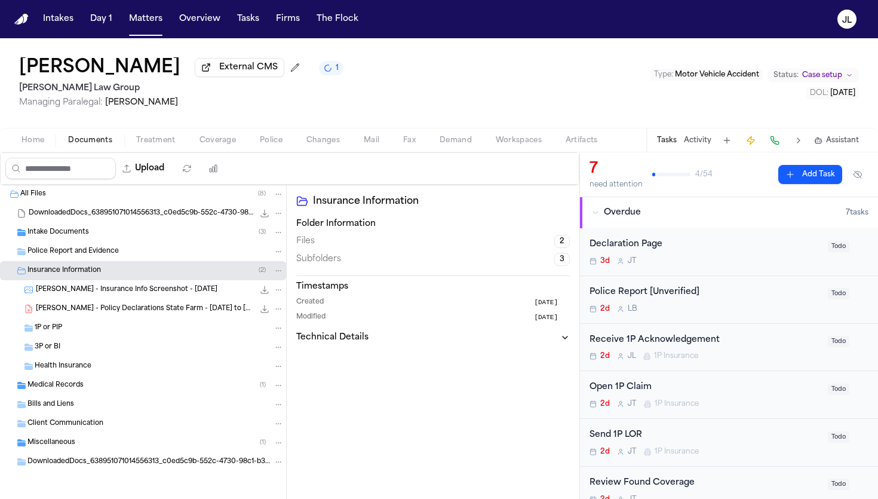
click at [226, 144] on span "Coverage" at bounding box center [218, 141] width 36 height 10
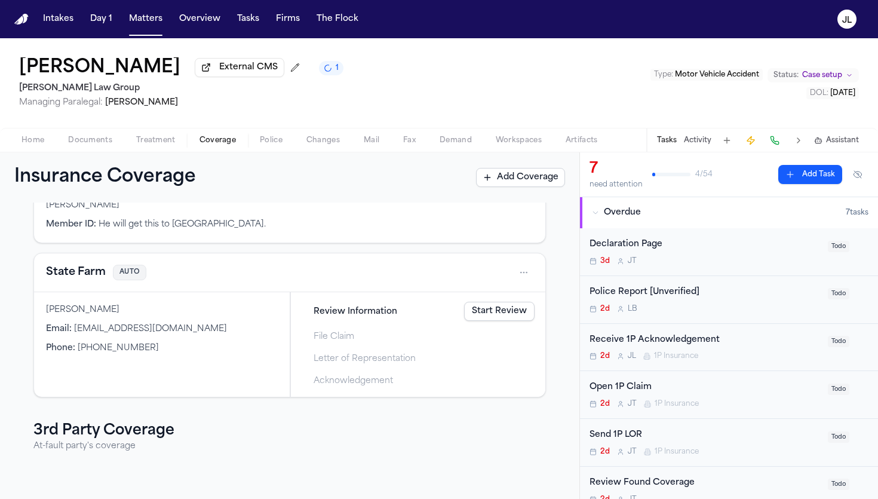
scroll to position [214, 0]
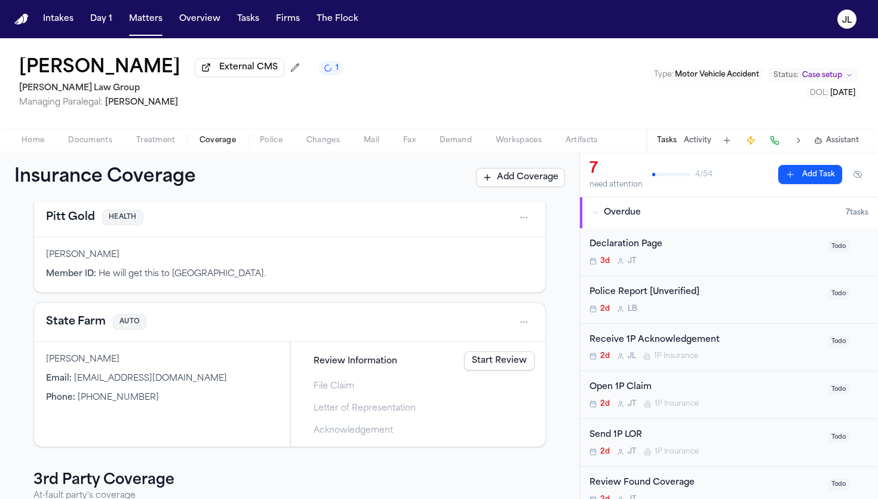
click at [486, 369] on link "Start Review" at bounding box center [499, 360] width 71 height 19
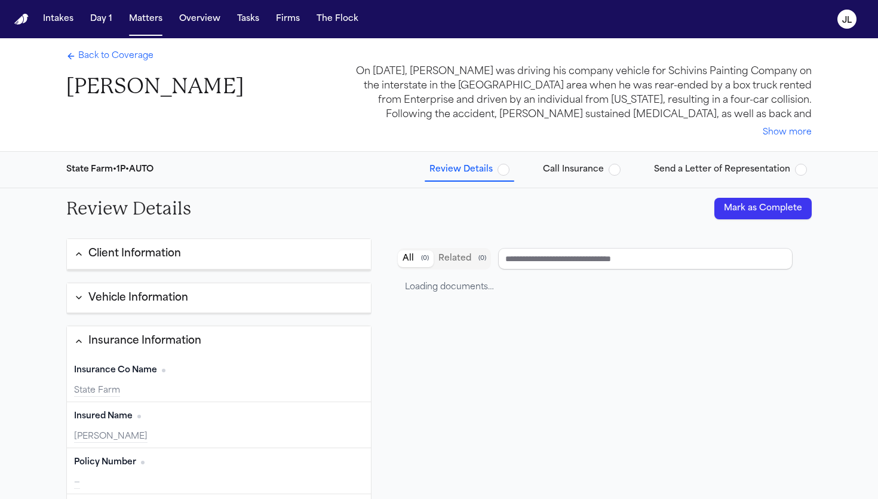
type input "**********"
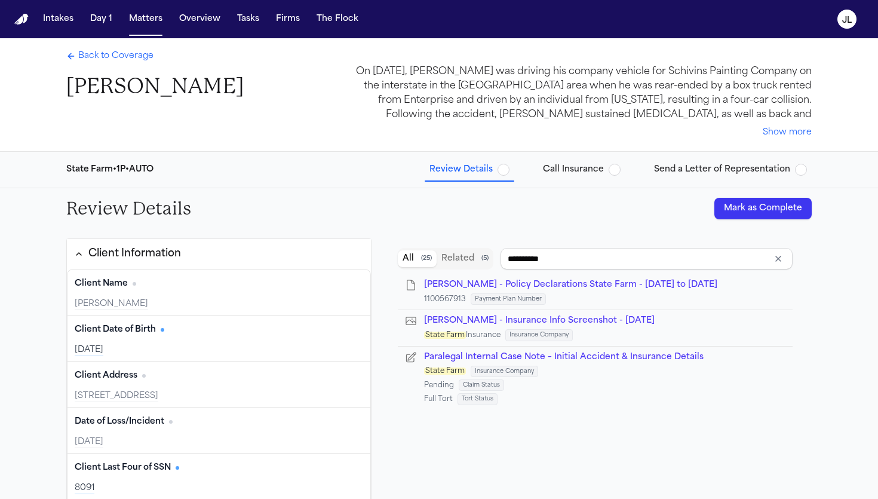
click at [699, 151] on div "Back to Coverage [PERSON_NAME] On [DATE], [PERSON_NAME] was driving his company…" at bounding box center [439, 94] width 765 height 113
click at [699, 159] on button "Send a Letter of Representation" at bounding box center [731, 170] width 163 height 22
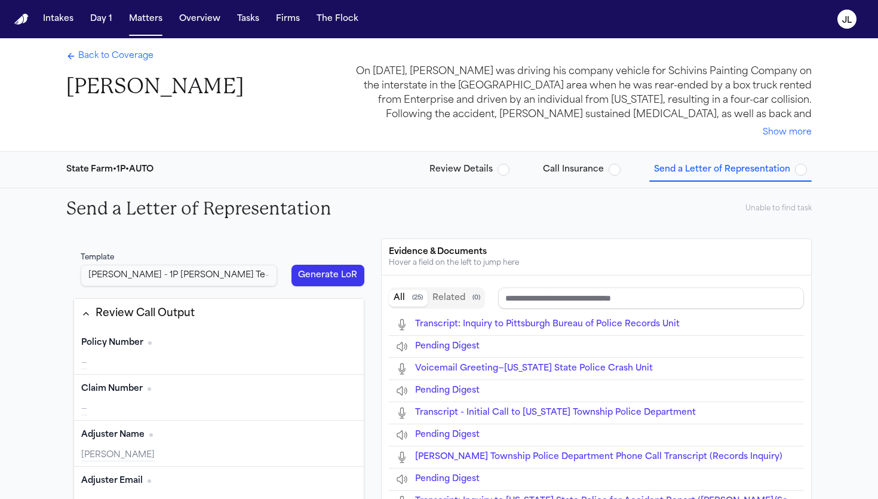
click at [106, 65] on div "Back to Coverage [PERSON_NAME]" at bounding box center [154, 75] width 177 height 50
click at [106, 60] on span "Back to Coverage" at bounding box center [115, 56] width 75 height 12
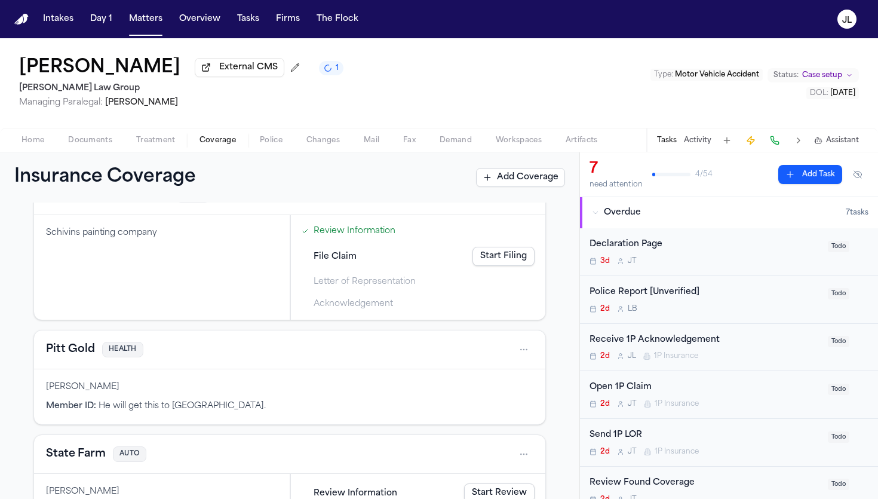
scroll to position [129, 0]
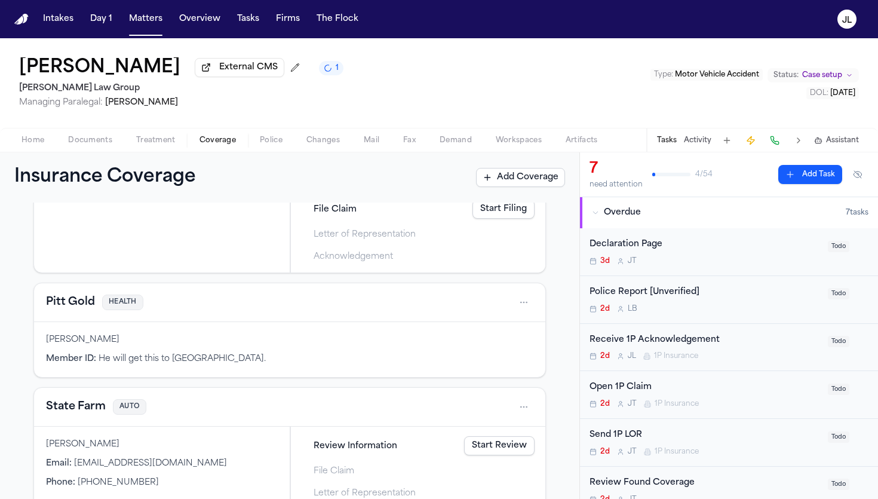
click at [102, 144] on span "Documents" at bounding box center [90, 141] width 44 height 10
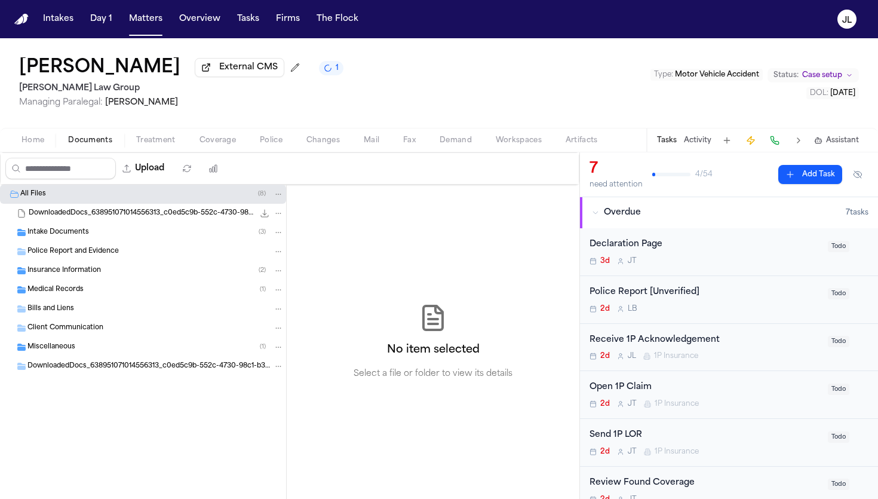
click at [81, 265] on div "Insurance Information ( 2 )" at bounding box center [143, 270] width 286 height 19
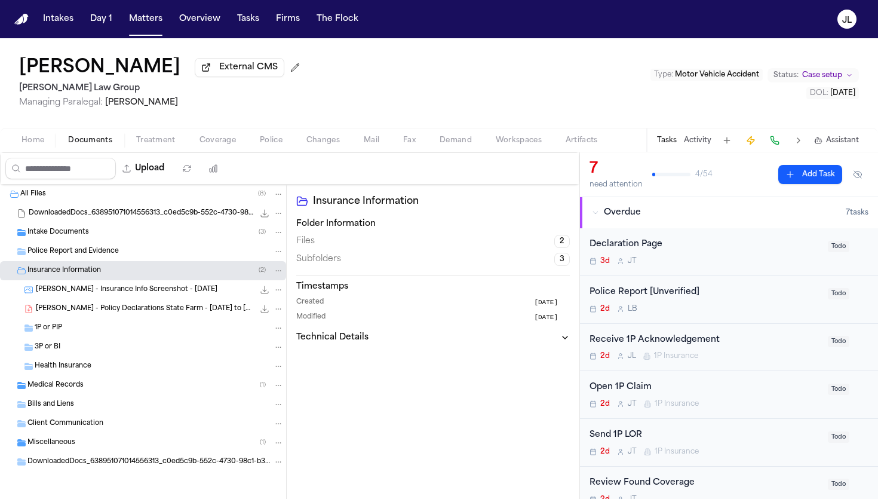
click at [87, 310] on span "[PERSON_NAME] - Policy Declarations State Farm - [DATE] to [DATE]" at bounding box center [145, 309] width 218 height 10
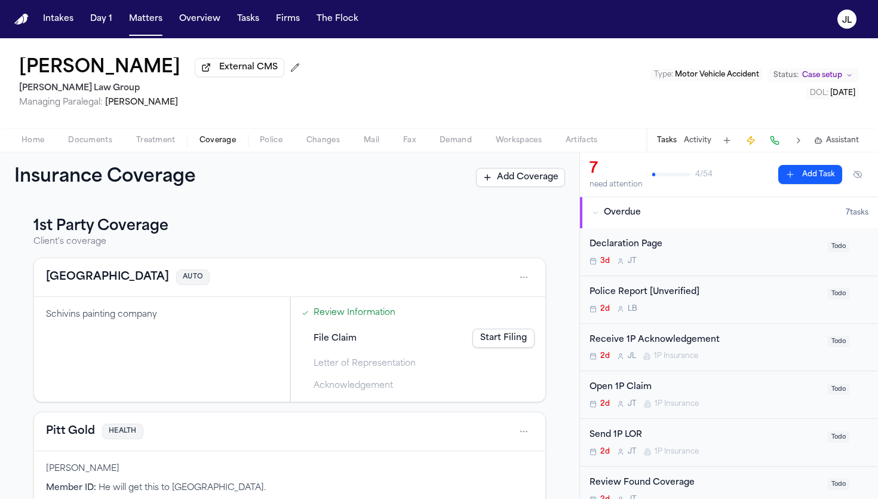
click at [232, 140] on span "Coverage" at bounding box center [218, 141] width 36 height 10
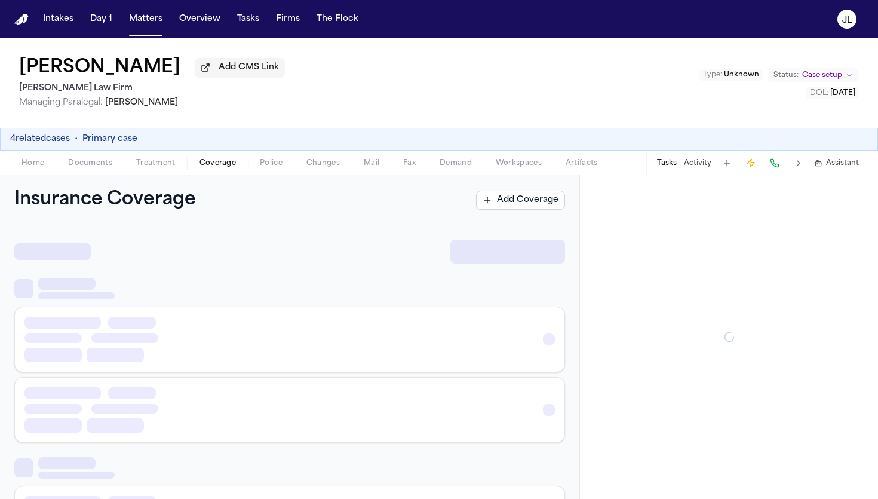
click at [215, 170] on span "button" at bounding box center [217, 169] width 51 height 1
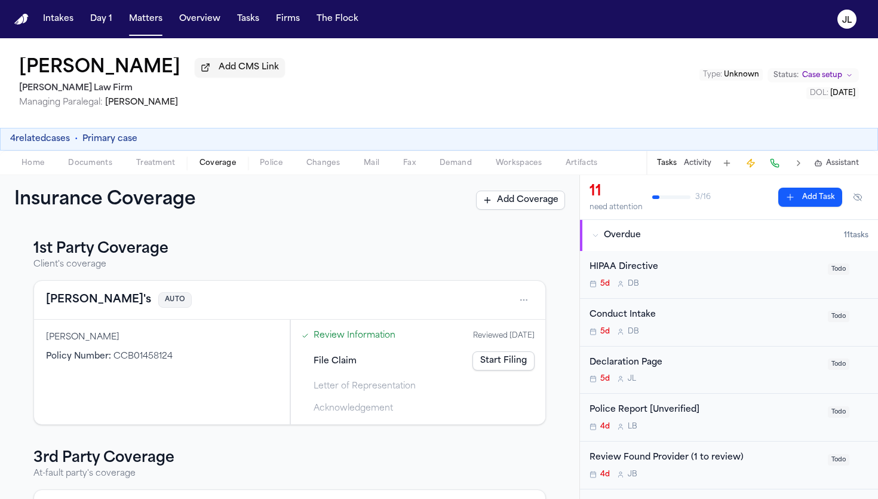
click at [55, 304] on button "Bella's" at bounding box center [98, 300] width 105 height 17
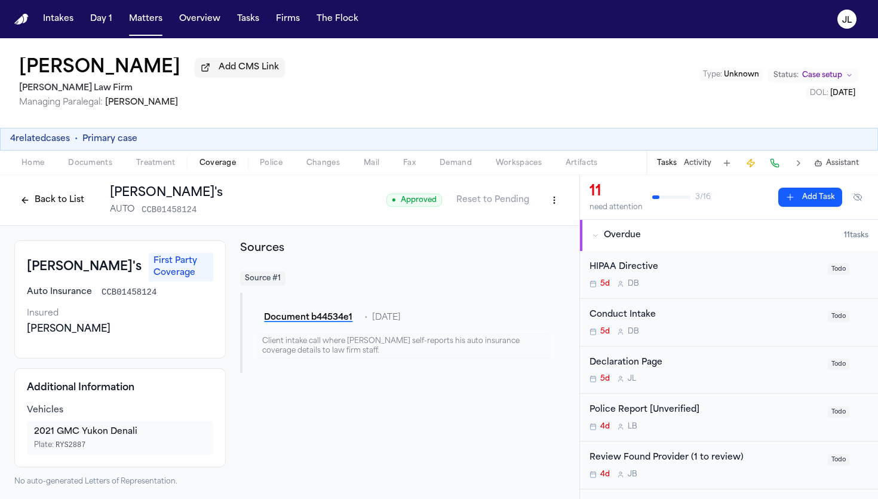
click at [50, 204] on button "Back to List" at bounding box center [52, 200] width 76 height 19
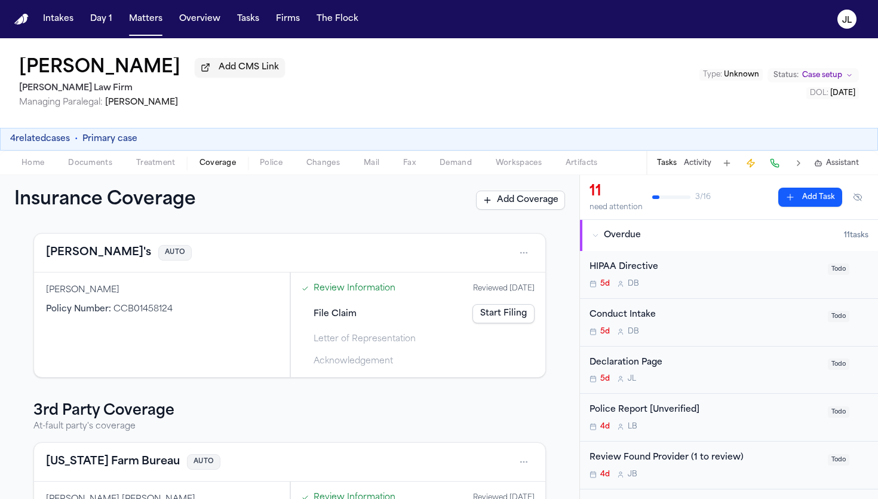
scroll to position [152, 0]
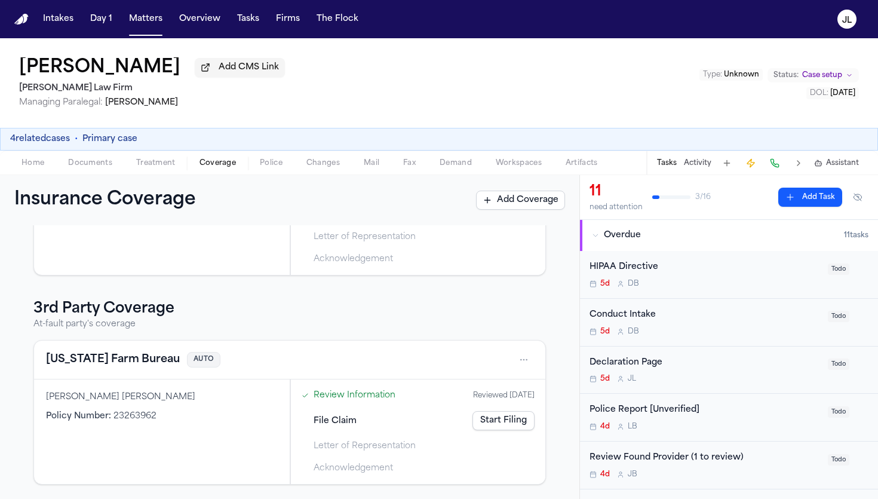
click at [78, 353] on button "Texas Farm Bureau" at bounding box center [113, 359] width 134 height 17
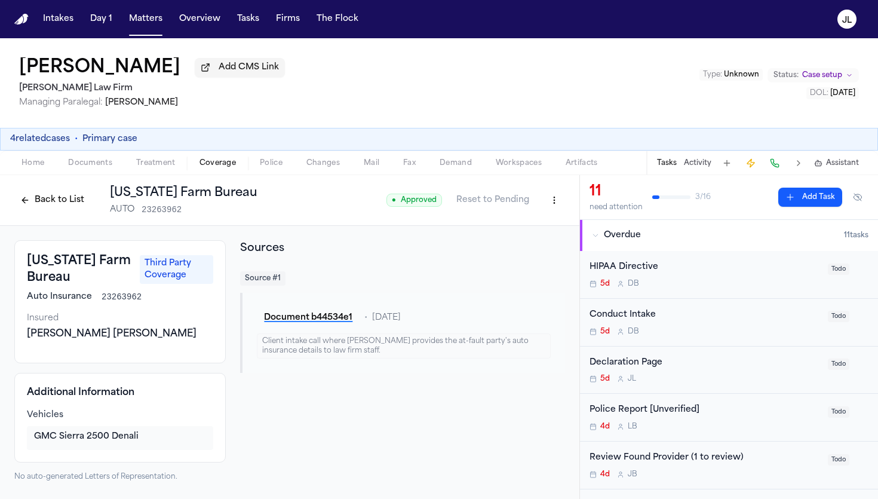
click at [39, 200] on button "Back to List" at bounding box center [52, 200] width 76 height 19
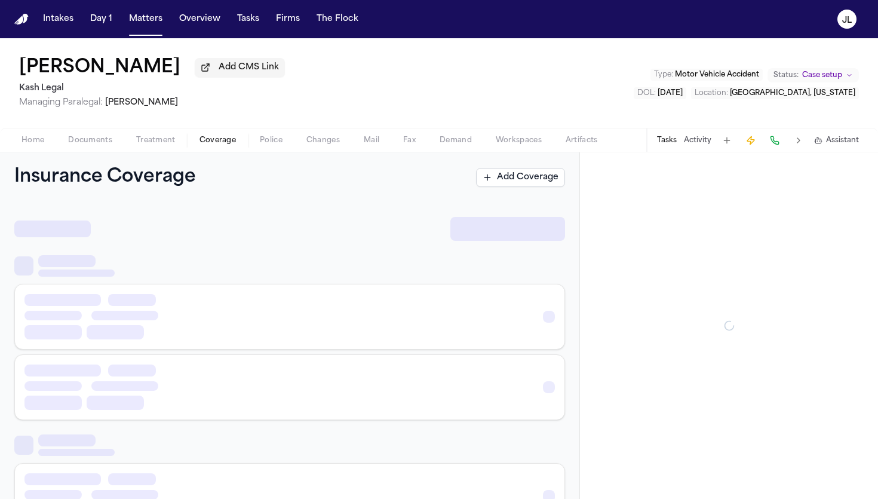
click at [231, 145] on span "Coverage" at bounding box center [218, 141] width 36 height 10
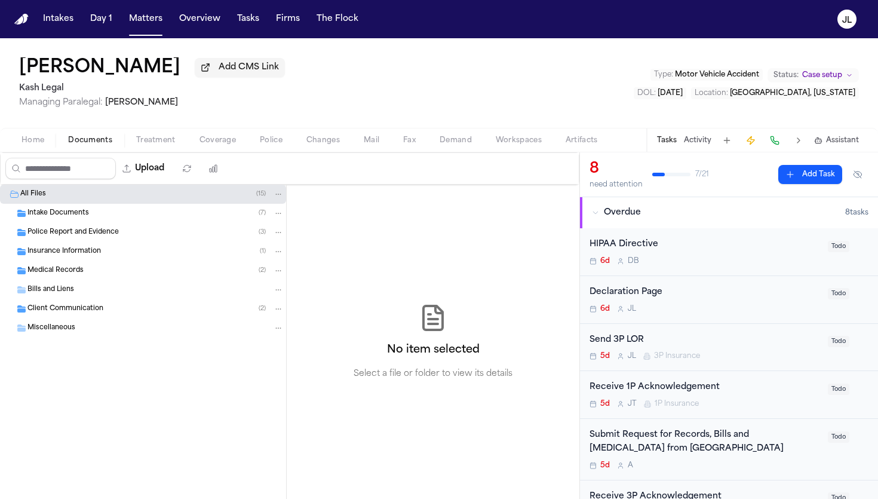
click at [84, 148] on span "button" at bounding box center [90, 146] width 59 height 1
click at [77, 264] on div "Medical Records ( 2 )" at bounding box center [143, 270] width 286 height 19
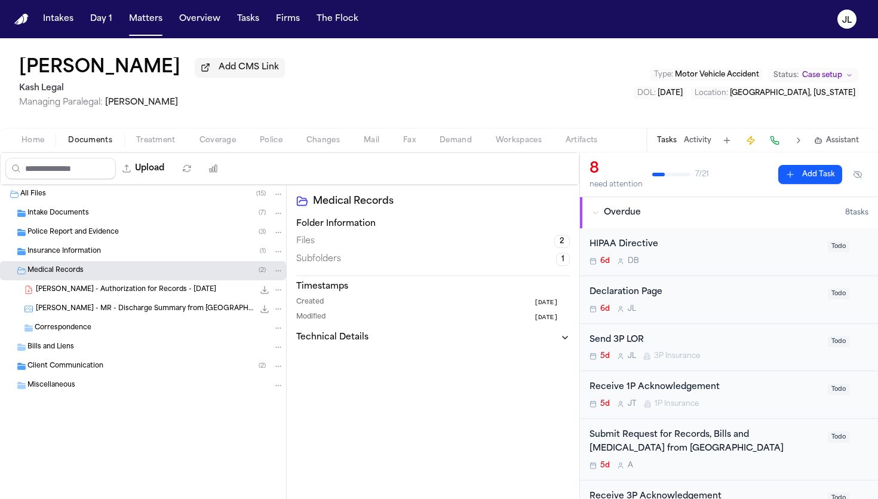
click at [77, 255] on span "Insurance Information" at bounding box center [64, 252] width 74 height 10
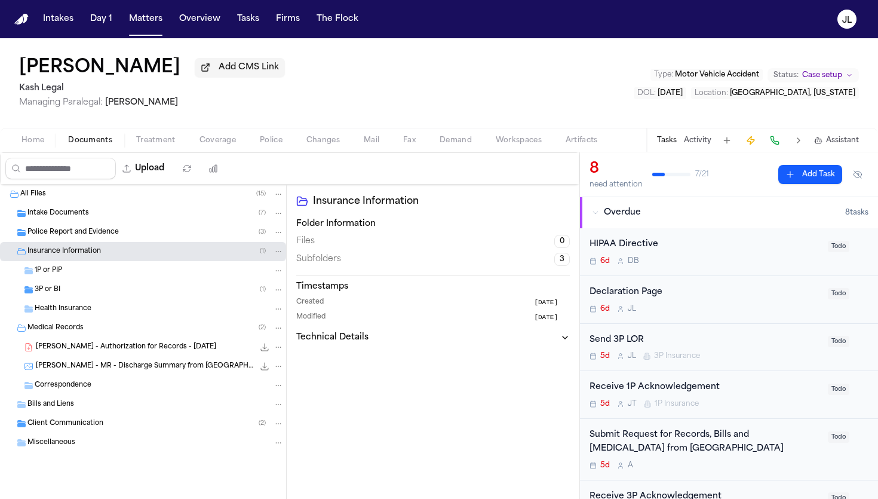
click at [68, 295] on div "3P or BI ( 1 )" at bounding box center [159, 289] width 249 height 11
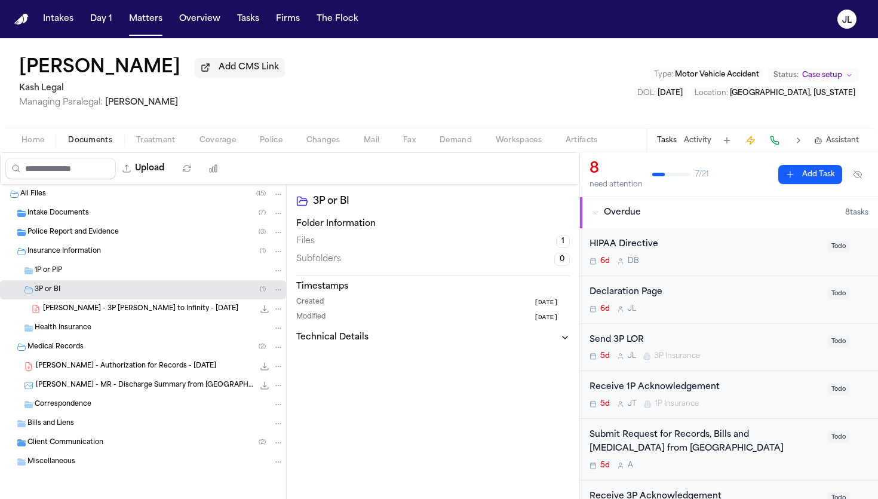
click at [233, 138] on span "Coverage" at bounding box center [218, 141] width 36 height 10
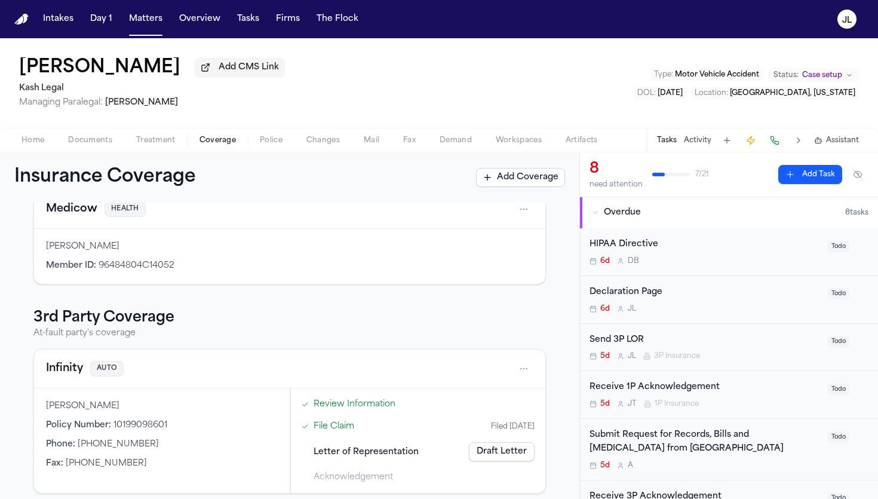
scroll to position [234, 0]
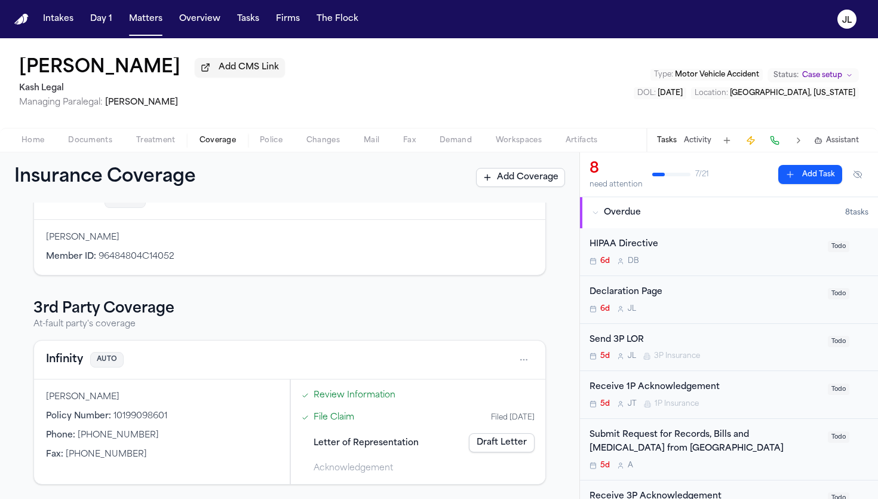
click at [495, 435] on link "Draft Letter" at bounding box center [502, 442] width 66 height 19
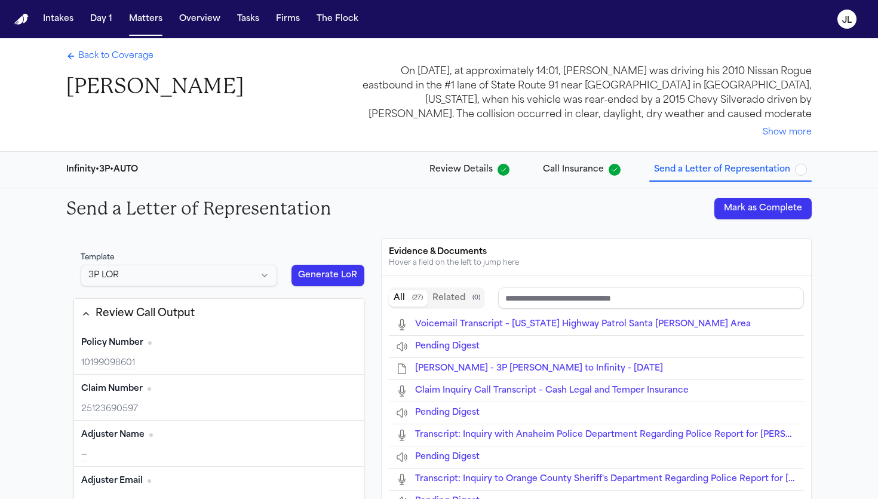
click at [764, 212] on button "Mark as Complete" at bounding box center [763, 209] width 97 height 22
click at [109, 54] on span "Back to Coverage" at bounding box center [115, 56] width 75 height 12
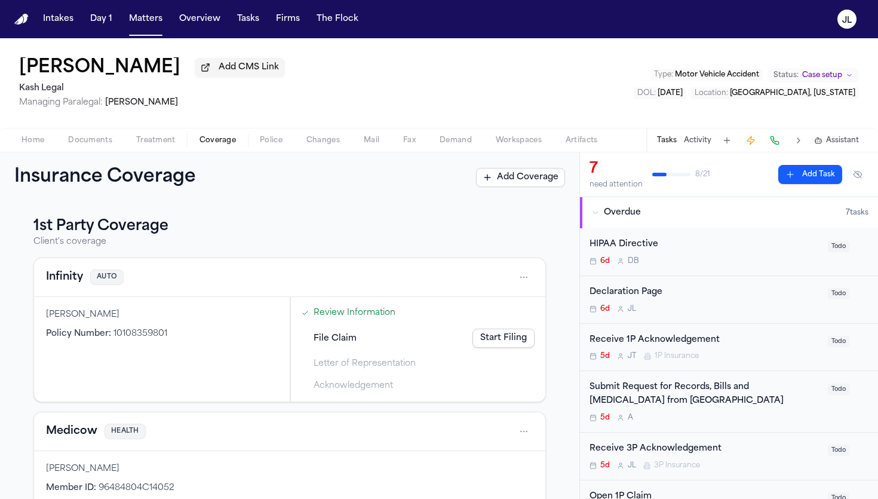
click at [74, 280] on button "Infinity" at bounding box center [64, 277] width 37 height 17
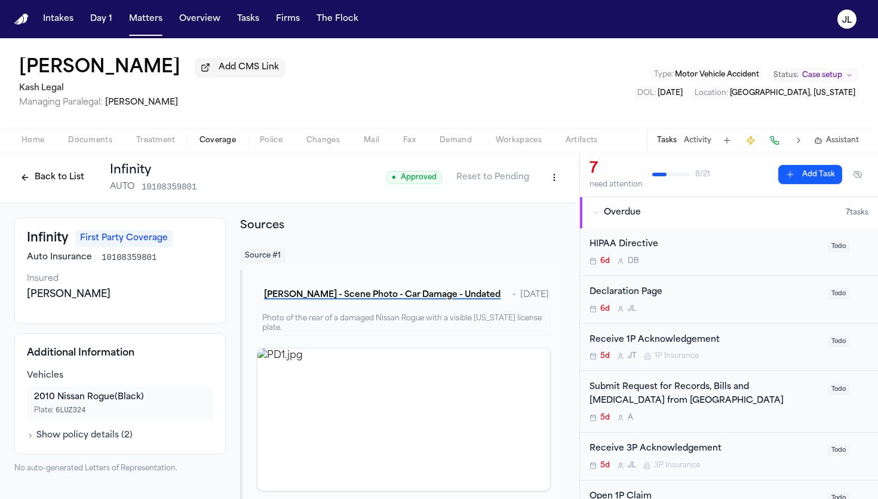
click at [48, 179] on button "Back to List" at bounding box center [52, 177] width 76 height 19
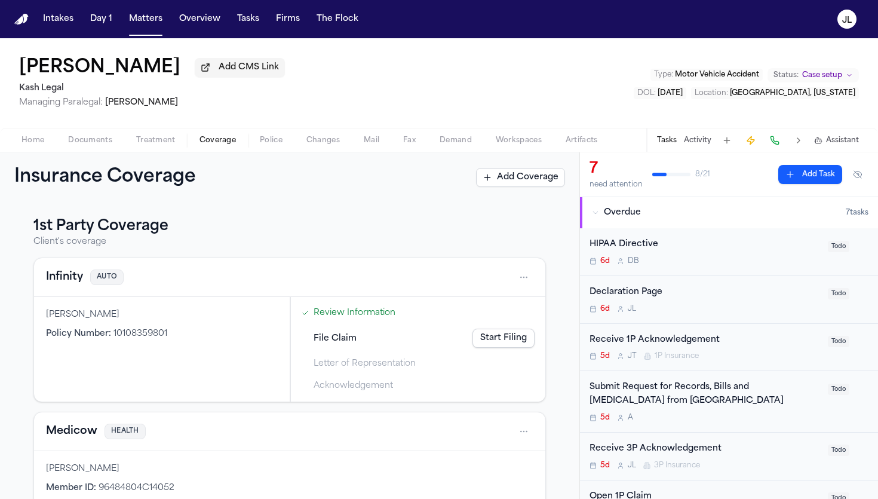
click at [107, 148] on span "button" at bounding box center [90, 146] width 59 height 1
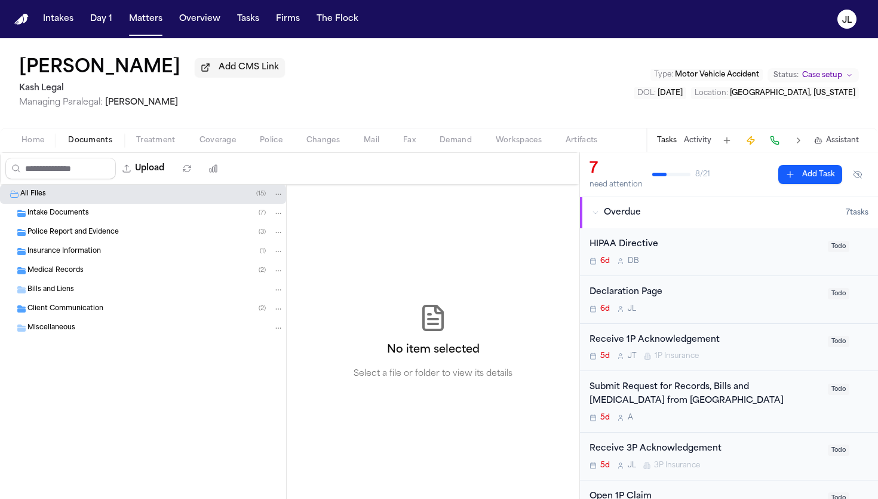
click at [93, 250] on span "Insurance Information" at bounding box center [64, 252] width 74 height 10
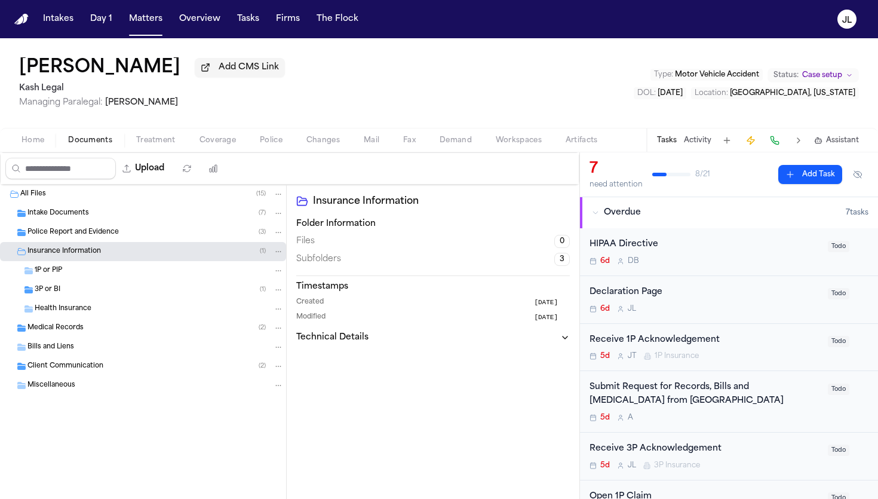
click at [105, 235] on span "Police Report and Evidence" at bounding box center [72, 233] width 91 height 10
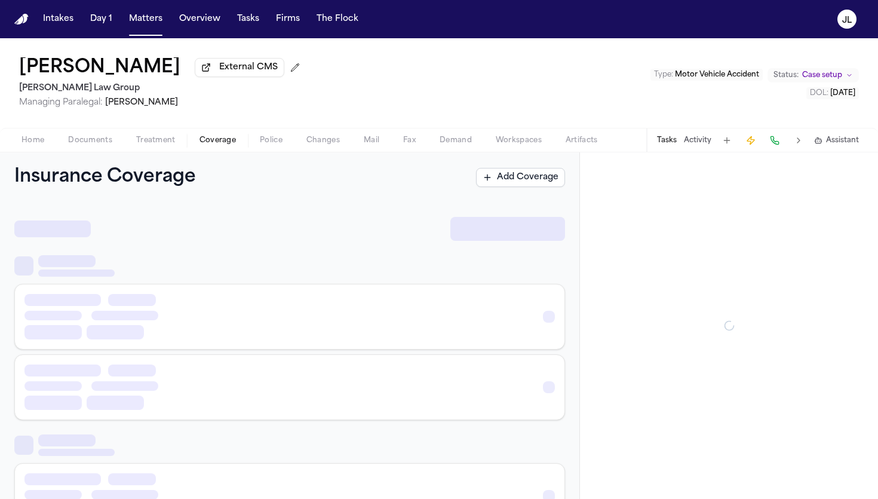
click at [215, 145] on span "Coverage" at bounding box center [218, 141] width 36 height 10
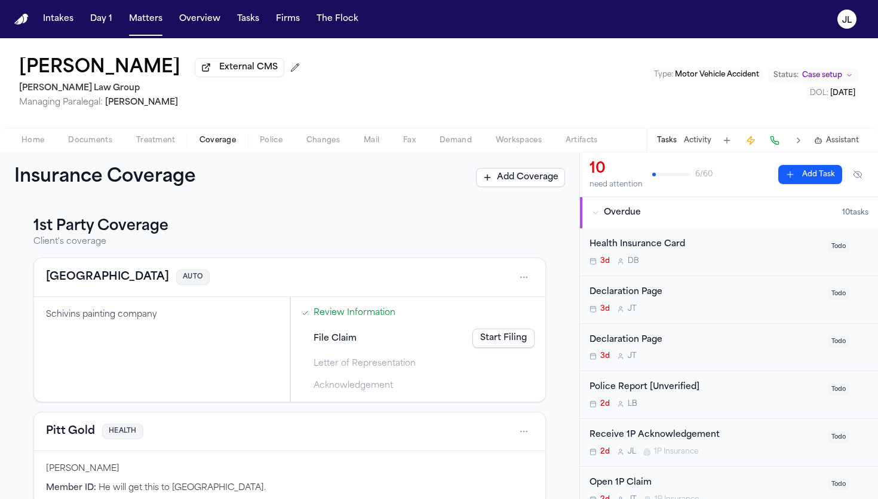
click at [102, 143] on span "Documents" at bounding box center [90, 141] width 44 height 10
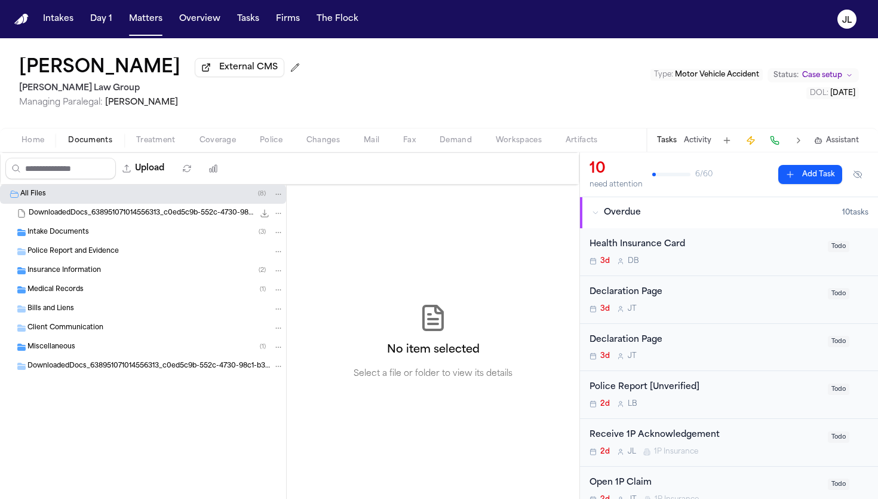
click at [93, 270] on span "Insurance Information" at bounding box center [64, 271] width 74 height 10
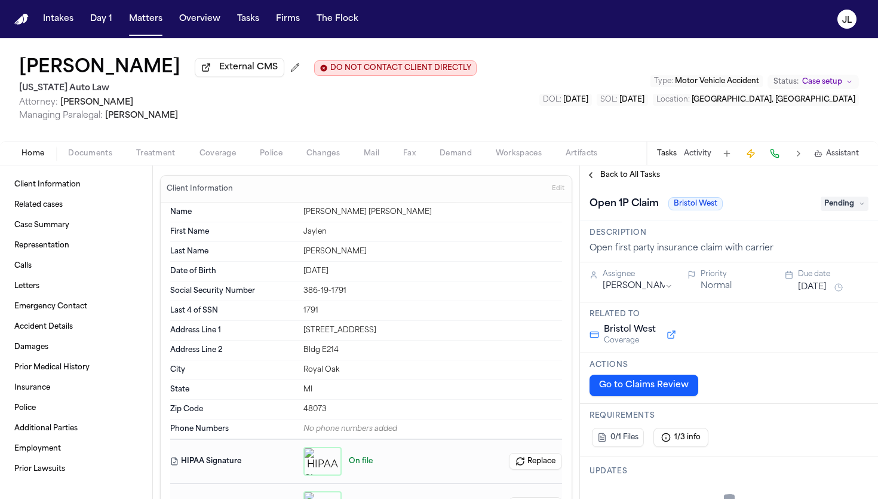
click at [204, 158] on span "Coverage" at bounding box center [218, 154] width 36 height 10
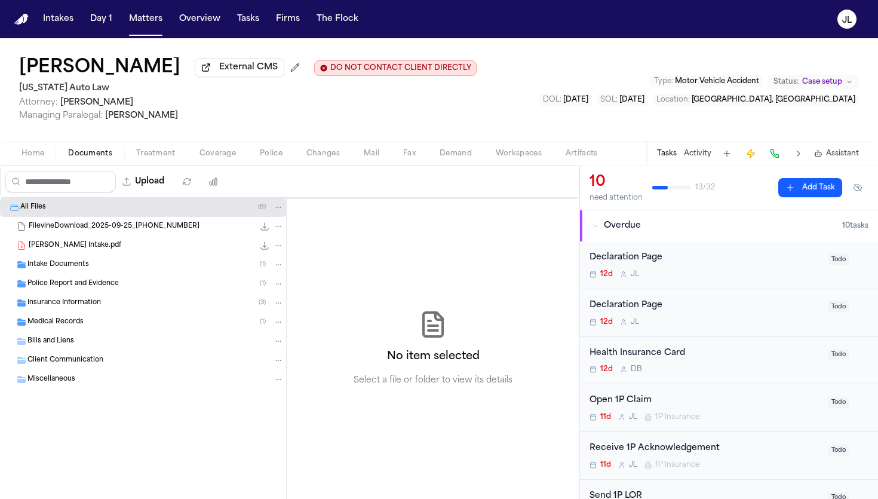
click at [83, 158] on span "Documents" at bounding box center [90, 154] width 44 height 10
click at [51, 302] on span "Insurance Information" at bounding box center [64, 303] width 74 height 10
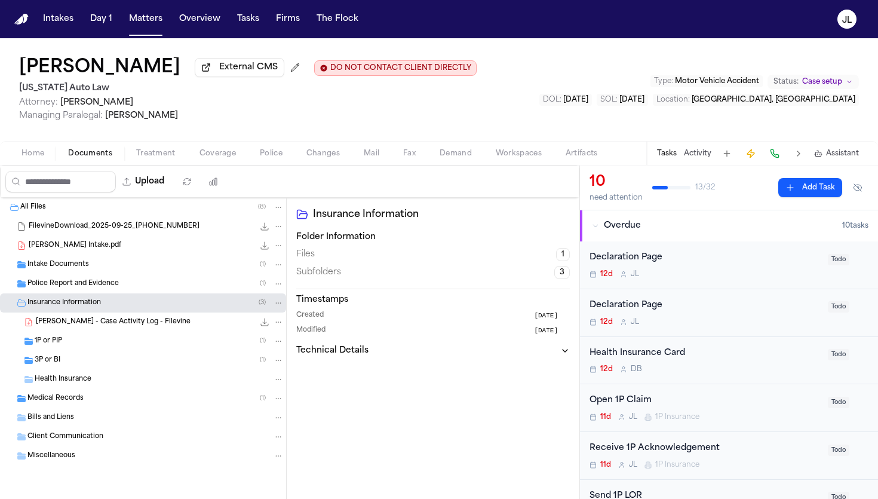
click at [62, 366] on div "3P or BI ( 1 )" at bounding box center [159, 360] width 249 height 11
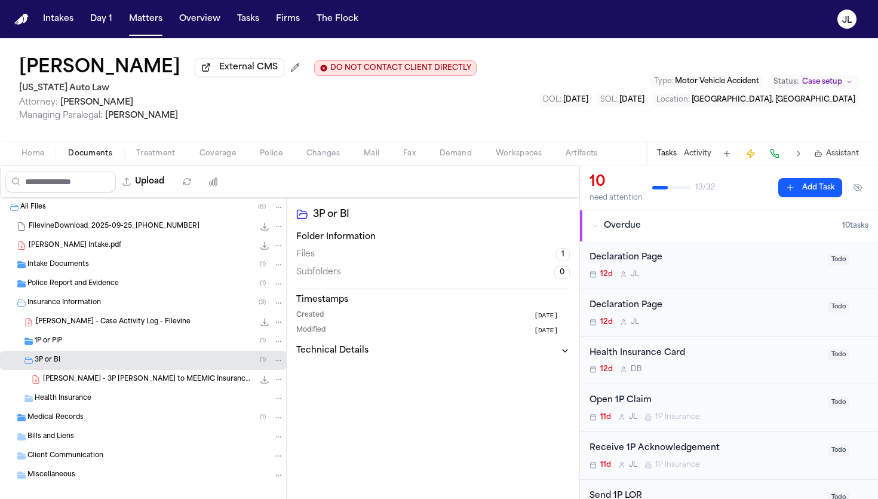
click at [62, 341] on div "1P or PIP ( 1 )" at bounding box center [159, 341] width 249 height 11
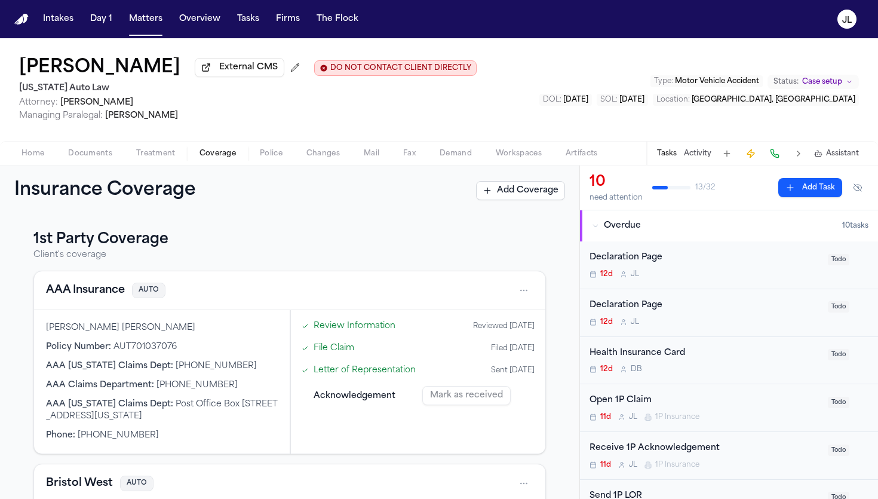
click at [221, 155] on span "Coverage" at bounding box center [218, 154] width 36 height 10
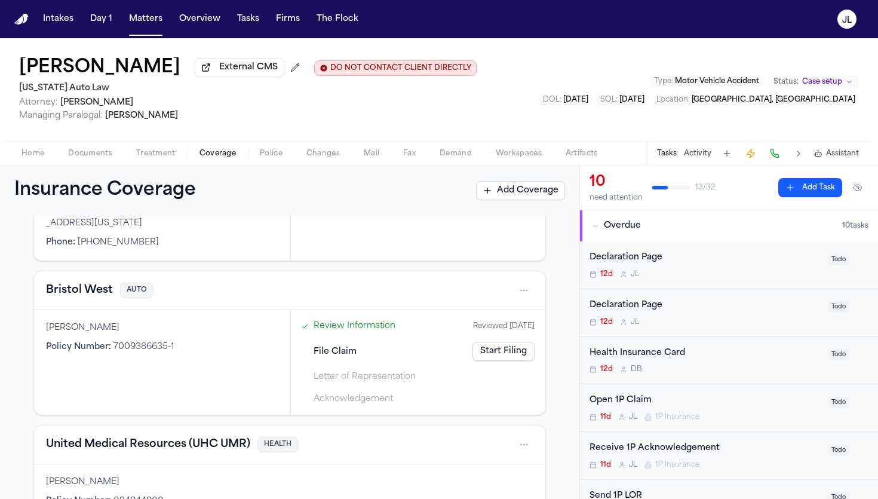
scroll to position [187, 0]
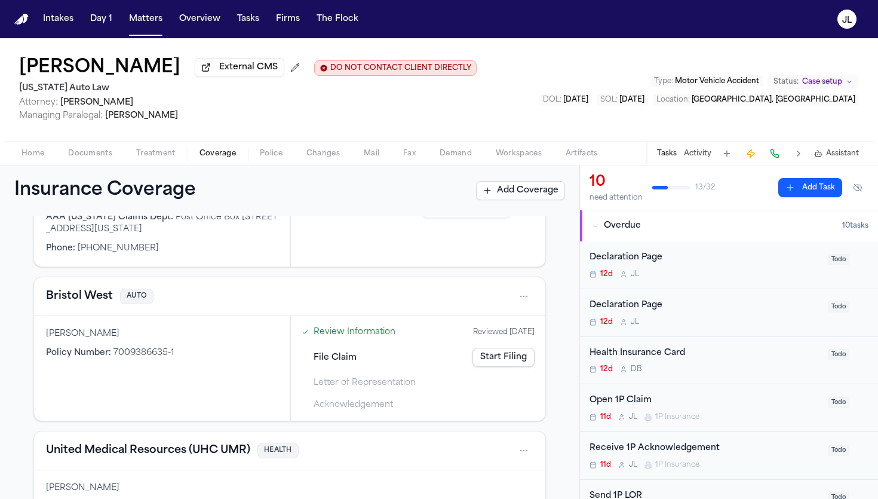
click at [78, 294] on button "Bristol West" at bounding box center [79, 296] width 67 height 17
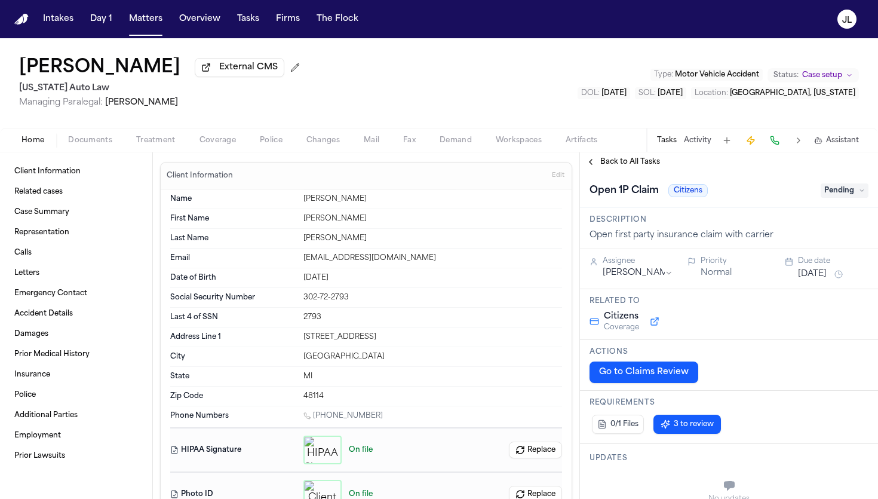
click at [220, 140] on span "Coverage" at bounding box center [218, 141] width 36 height 10
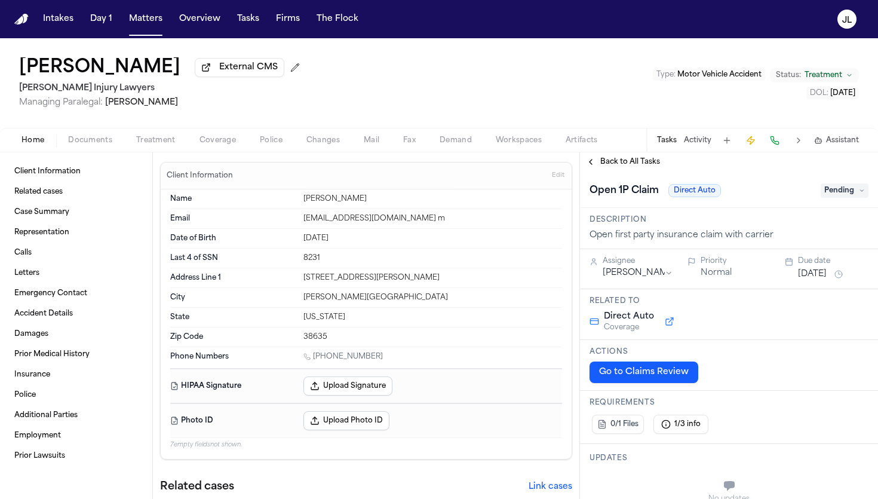
click at [233, 151] on div "Home Documents Treatment Coverage Police Changes Mail Fax Demand Workspaces Art…" at bounding box center [439, 140] width 878 height 24
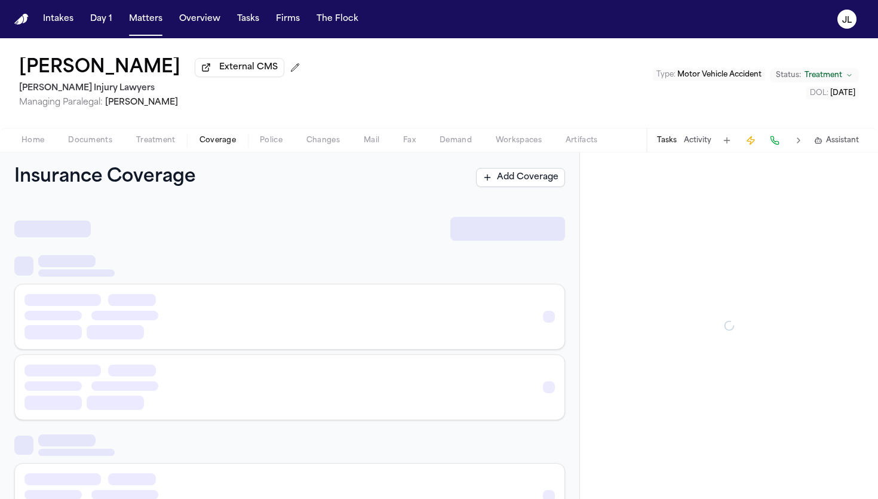
click at [233, 145] on span "Coverage" at bounding box center [218, 141] width 36 height 10
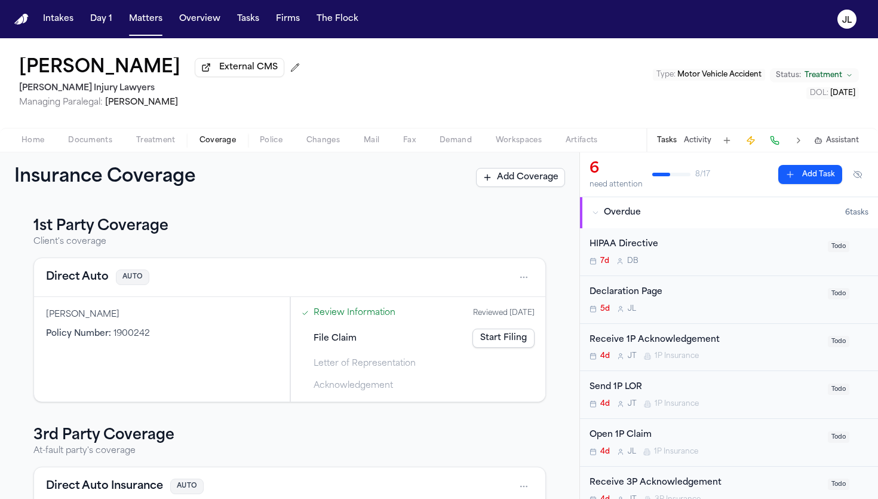
click at [80, 279] on button "Direct Auto" at bounding box center [77, 277] width 63 height 17
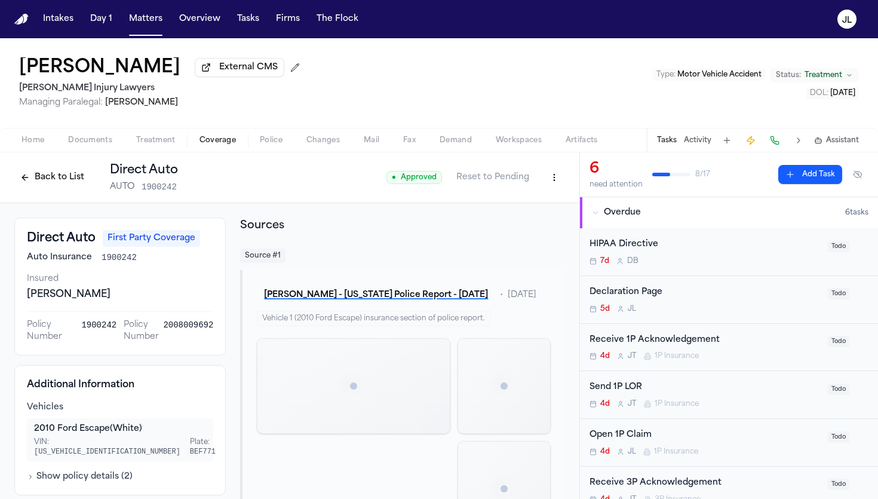
click at [72, 185] on button "Back to List" at bounding box center [52, 177] width 76 height 19
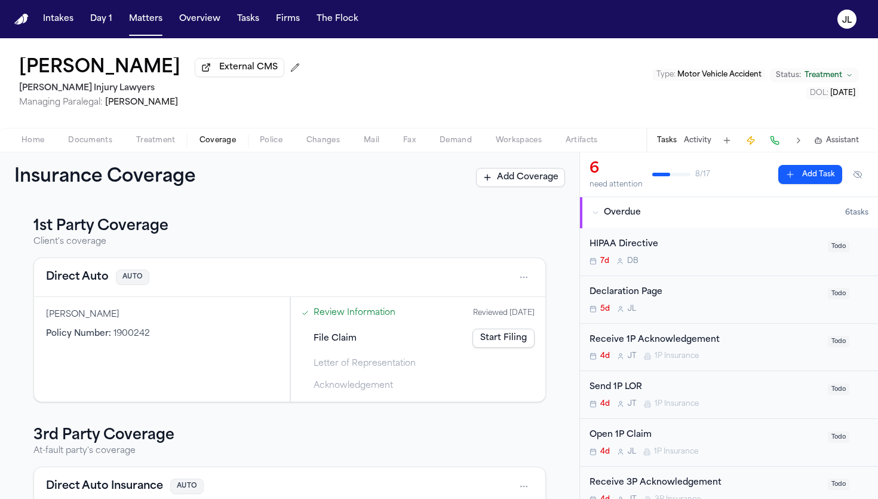
click at [515, 341] on link "Start Filing" at bounding box center [504, 338] width 62 height 19
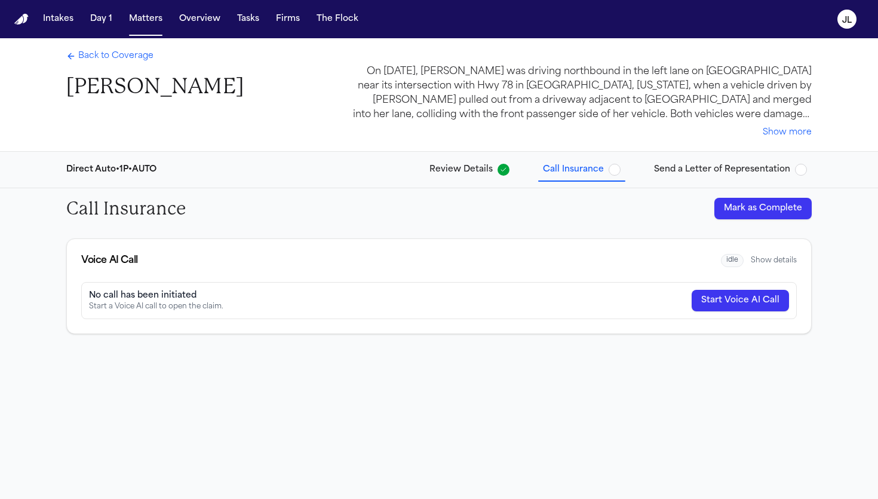
click at [139, 57] on span "Back to Coverage" at bounding box center [115, 56] width 75 height 12
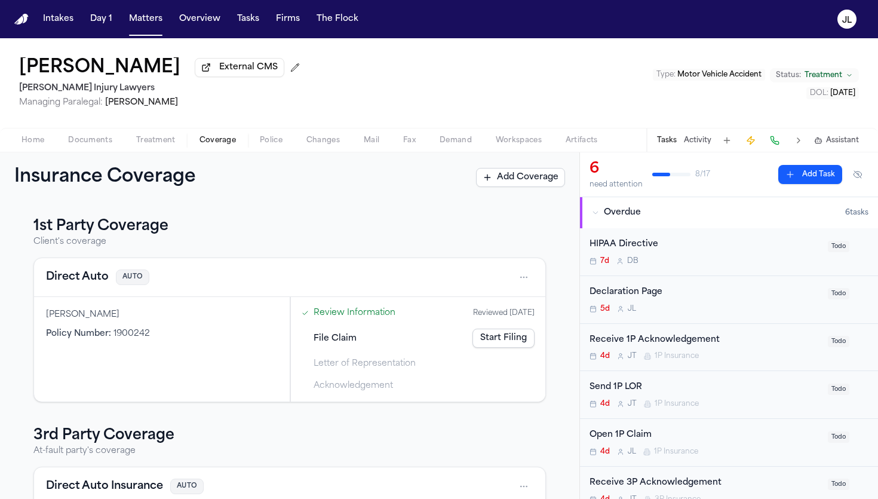
click at [96, 135] on div "Home Documents Treatment Coverage Police Changes Mail Fax Demand Workspaces Art…" at bounding box center [439, 140] width 878 height 24
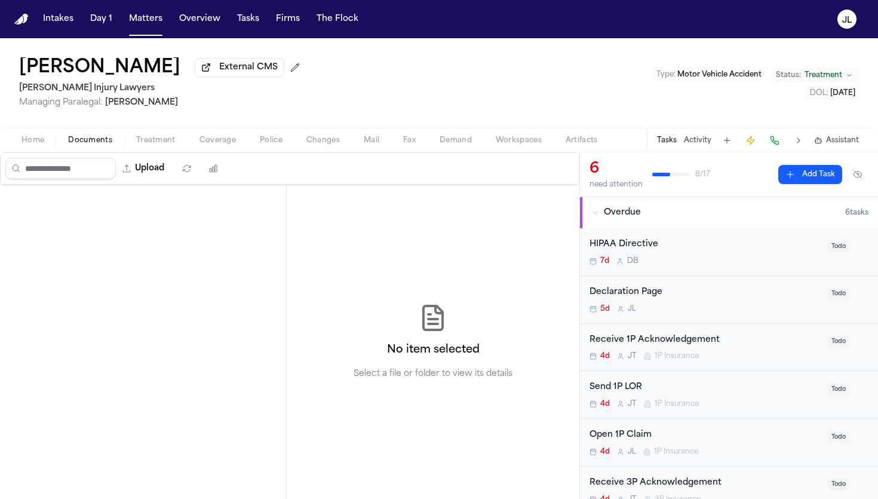
click at [96, 145] on span "Documents" at bounding box center [90, 141] width 44 height 10
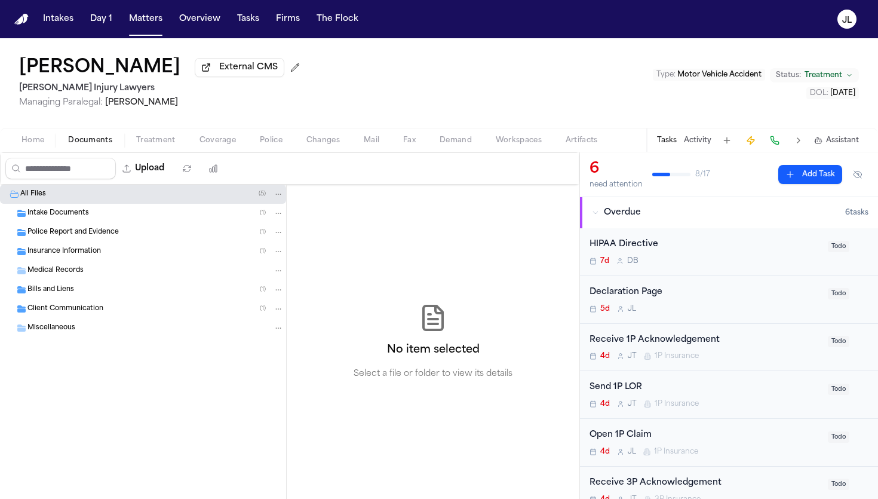
click at [90, 250] on span "Insurance Information" at bounding box center [64, 252] width 74 height 10
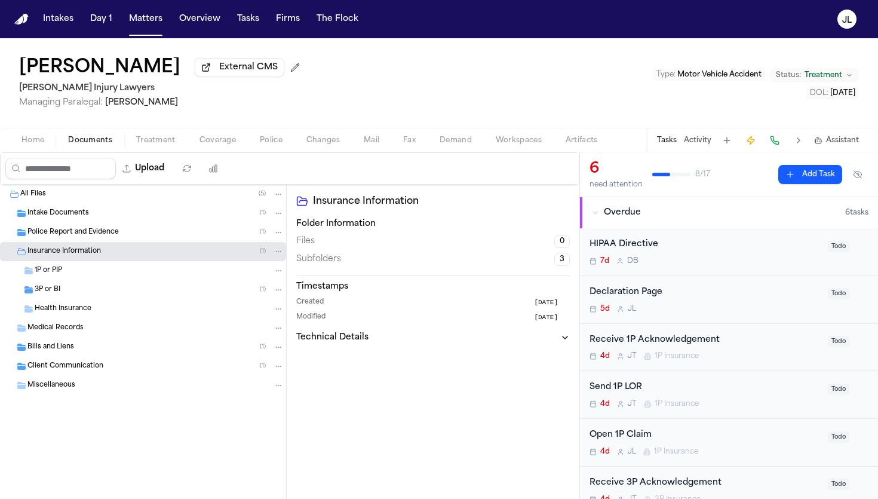
click at [223, 145] on span "Coverage" at bounding box center [218, 141] width 36 height 10
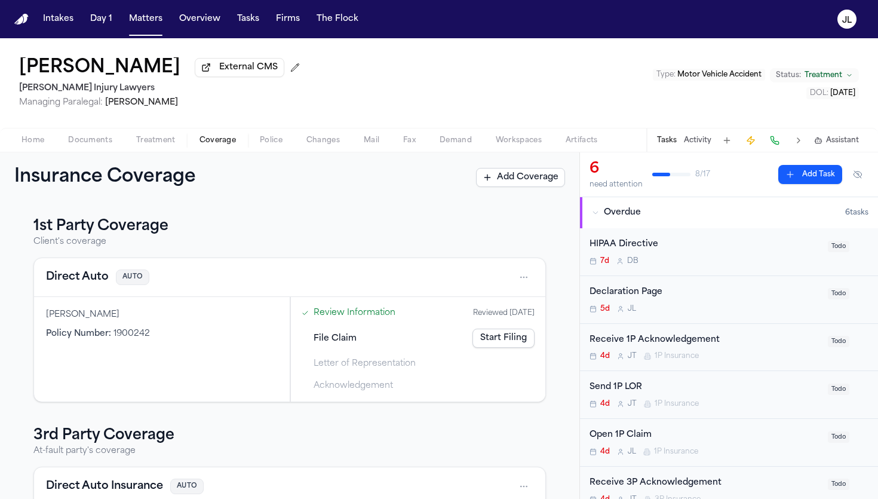
scroll to position [137, 0]
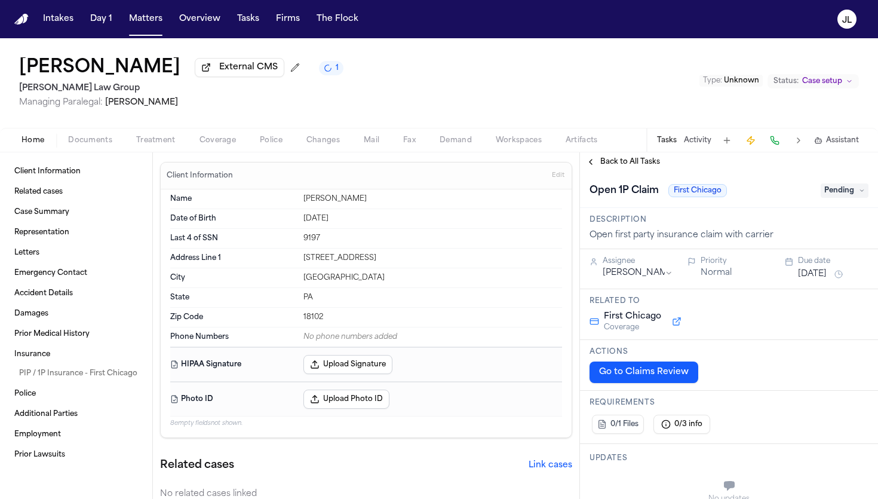
click at [210, 137] on span "Coverage" at bounding box center [218, 141] width 36 height 10
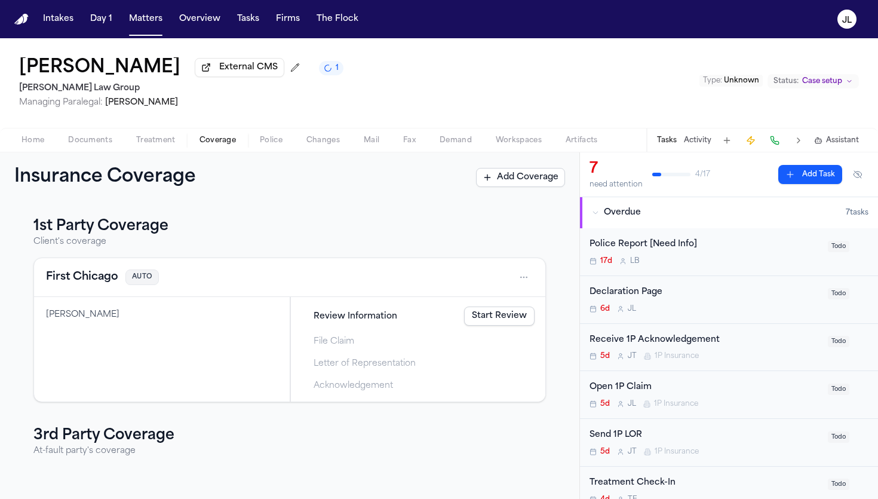
click at [87, 275] on button "First Chicago" at bounding box center [82, 277] width 72 height 17
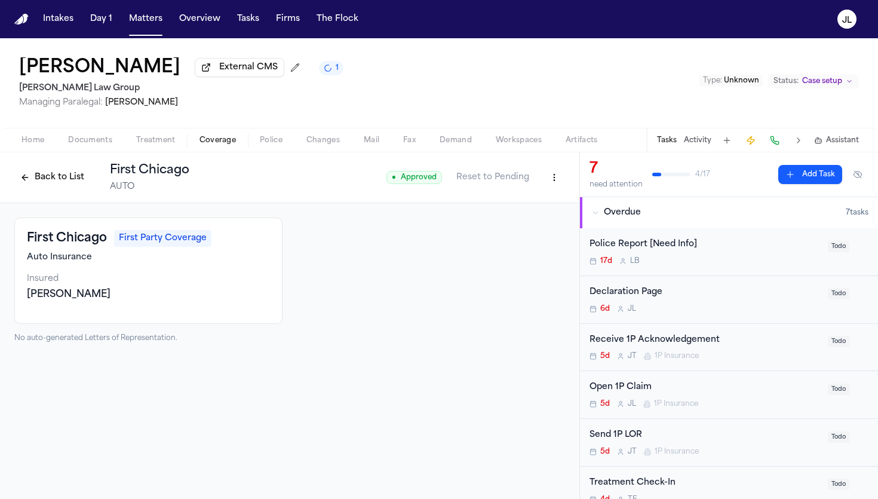
click at [71, 181] on button "Back to List" at bounding box center [52, 177] width 76 height 19
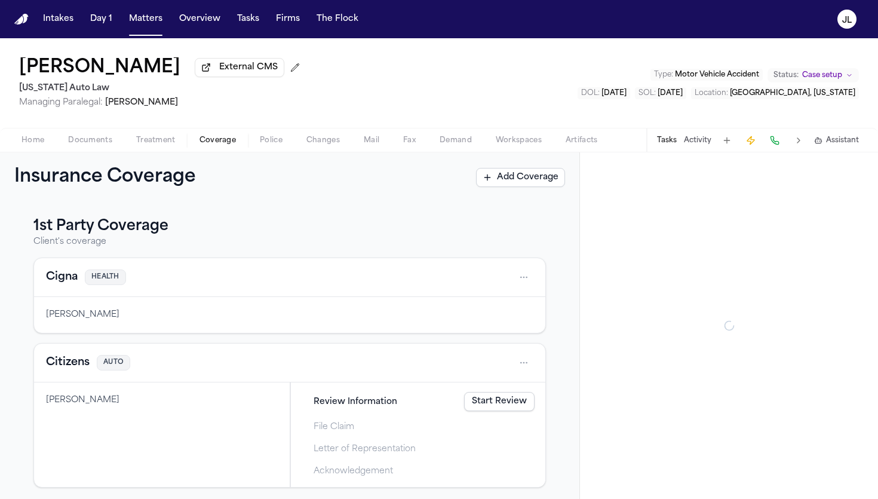
click at [221, 142] on span "Coverage" at bounding box center [218, 141] width 36 height 10
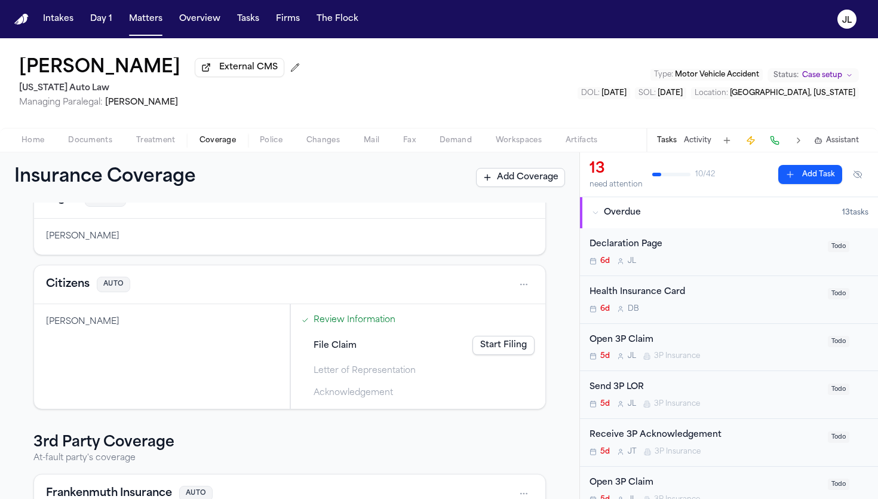
scroll to position [84, 0]
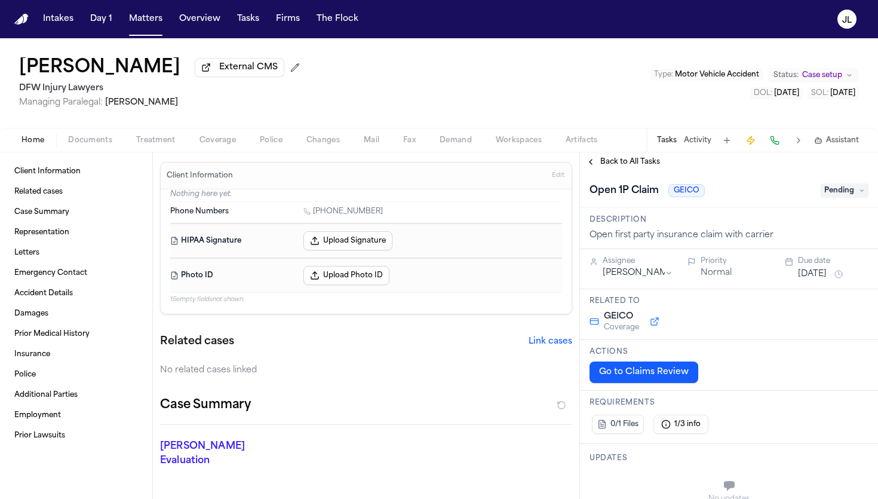
click at [224, 145] on span "Coverage" at bounding box center [218, 141] width 36 height 10
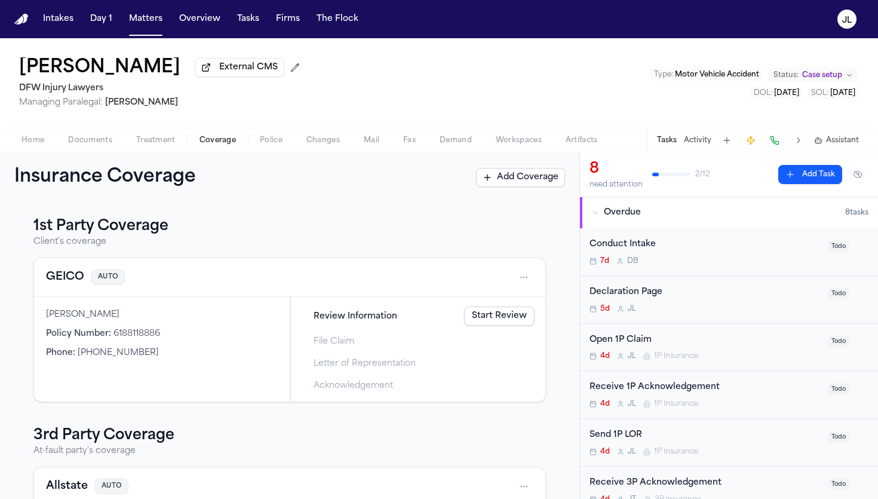
click at [71, 276] on button "GEICO" at bounding box center [65, 277] width 38 height 17
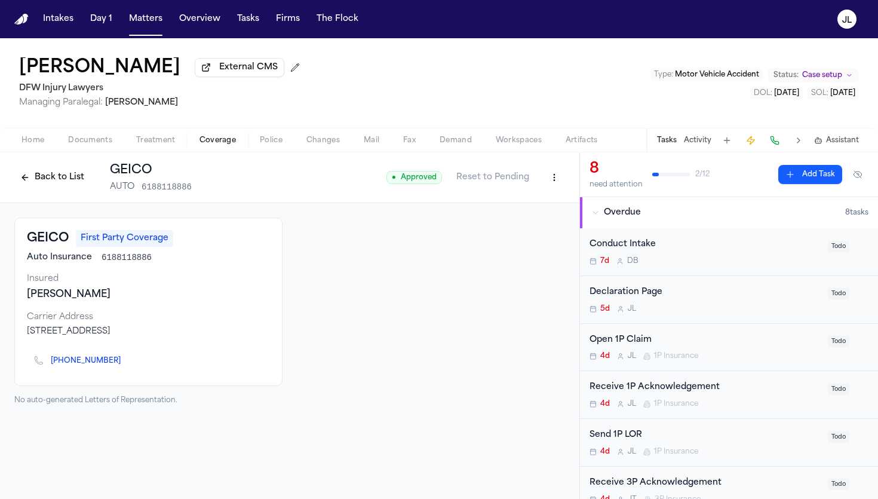
click at [54, 184] on button "Back to List" at bounding box center [52, 177] width 76 height 19
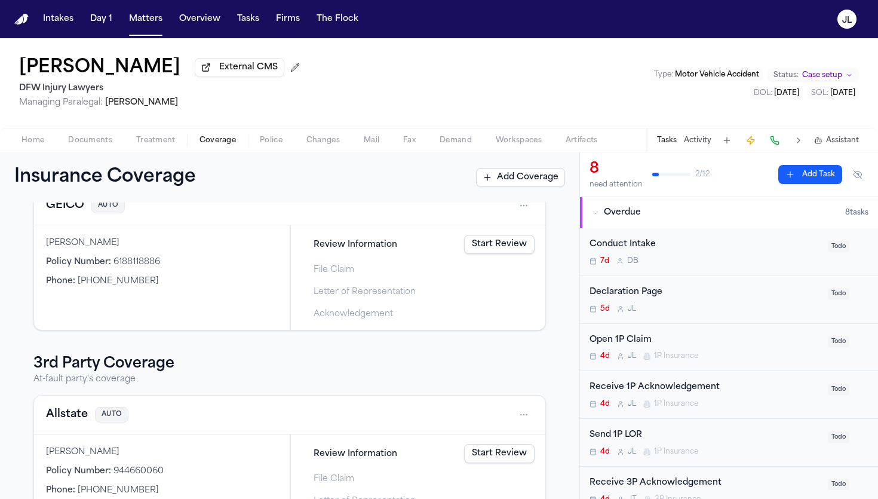
scroll to position [129, 0]
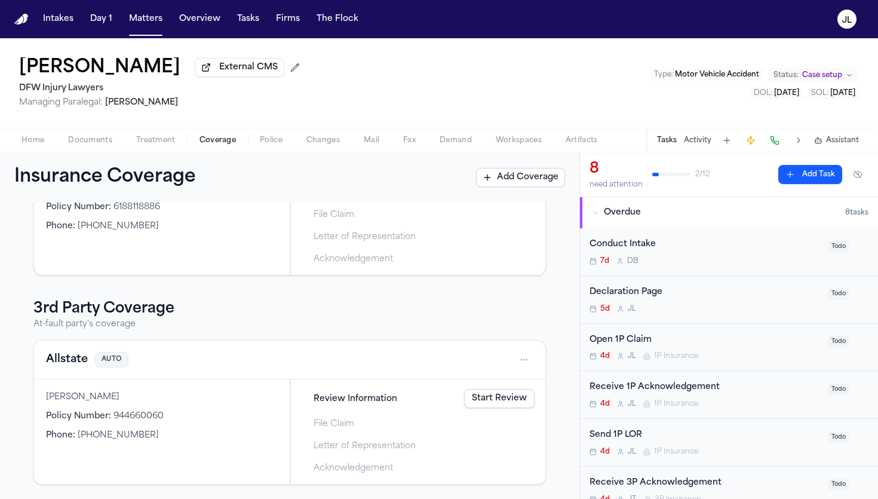
click at [74, 364] on button "Allstate" at bounding box center [67, 359] width 42 height 17
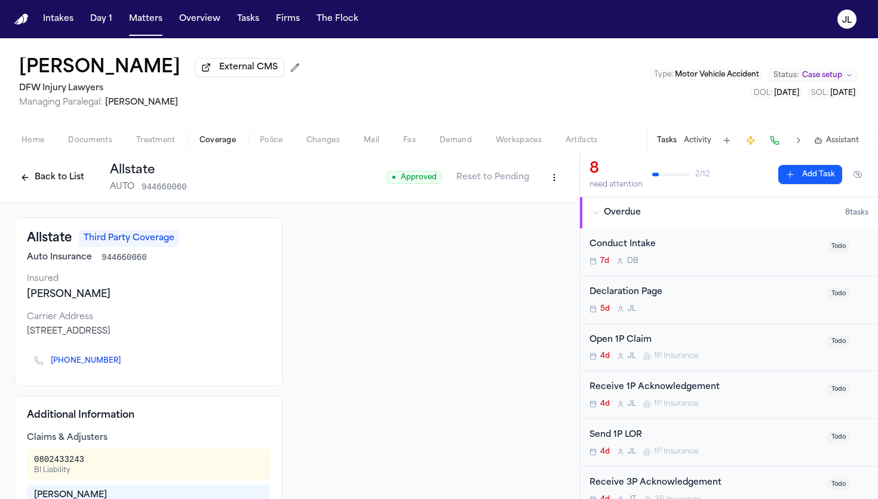
click at [47, 184] on button "Back to List" at bounding box center [52, 177] width 76 height 19
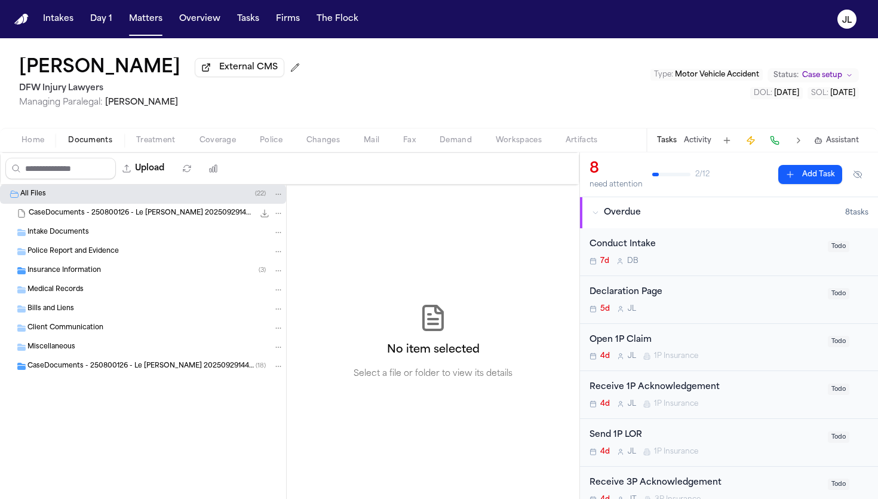
click at [93, 141] on span "Documents" at bounding box center [90, 141] width 44 height 10
click at [69, 272] on span "Insurance Information" at bounding box center [64, 271] width 74 height 10
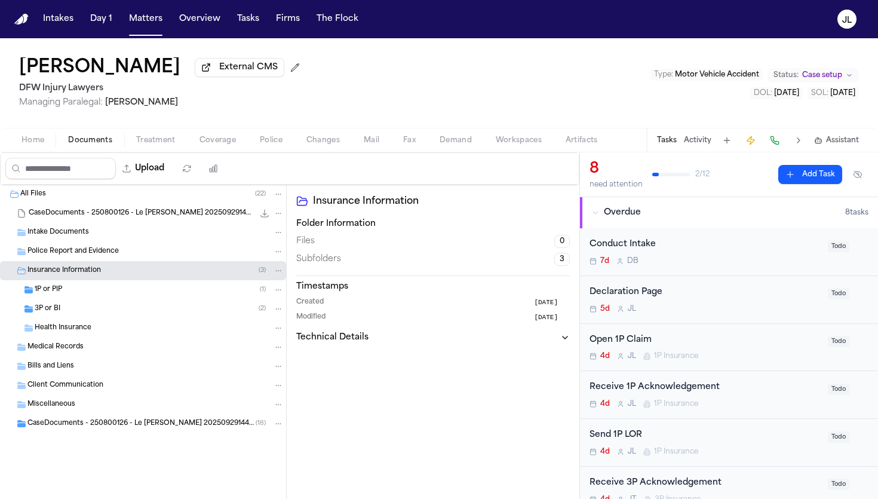
click at [68, 305] on div "3P or BI ( 2 )" at bounding box center [143, 308] width 286 height 19
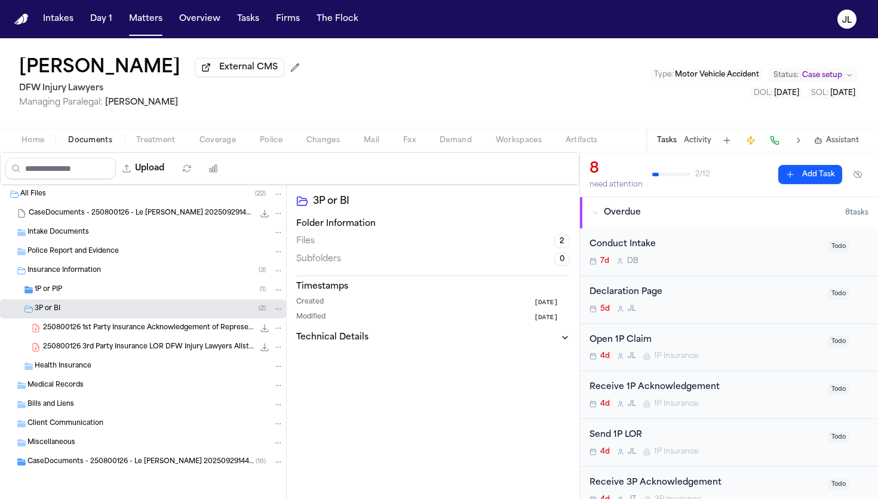
click at [68, 293] on div "1P or PIP ( 1 )" at bounding box center [159, 289] width 249 height 11
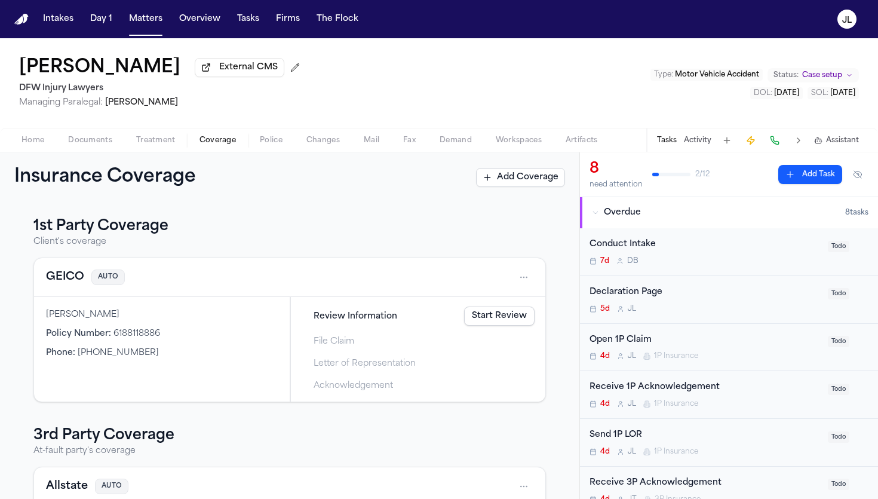
click at [229, 148] on button "Coverage" at bounding box center [218, 140] width 60 height 14
click at [510, 317] on link "Start Review" at bounding box center [499, 316] width 71 height 19
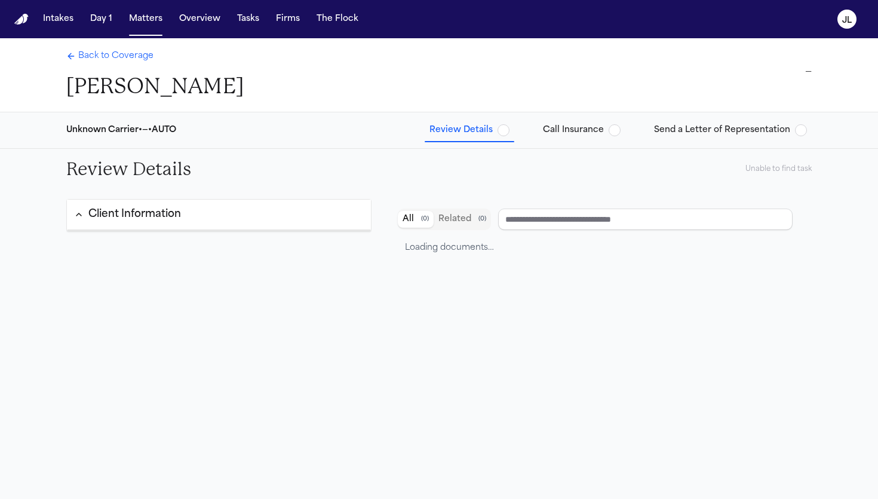
type input "*****"
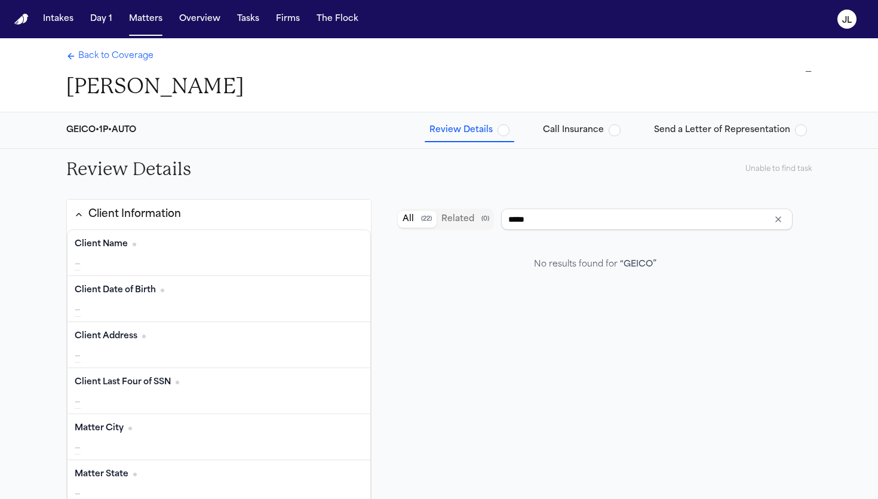
click at [572, 136] on button "Call Insurance" at bounding box center [581, 131] width 87 height 22
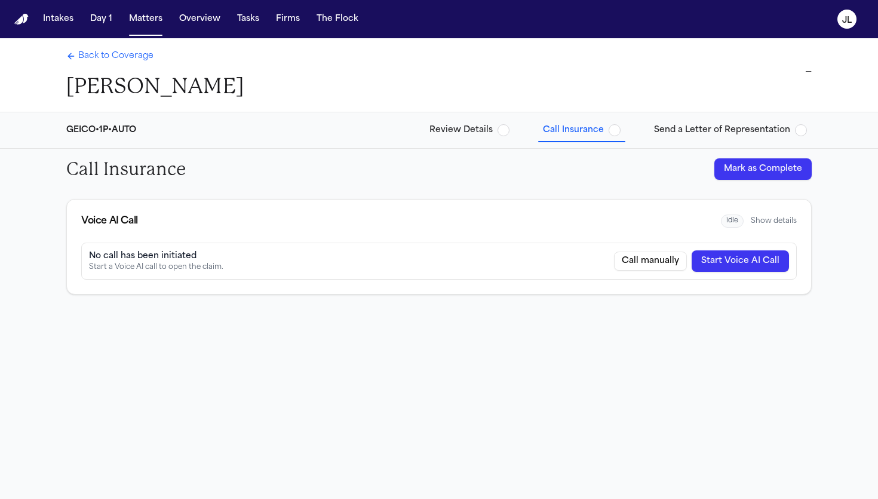
click at [725, 170] on button "Mark as Complete" at bounding box center [763, 169] width 97 height 22
click at [728, 121] on button "Send a Letter of Representation" at bounding box center [731, 131] width 163 height 22
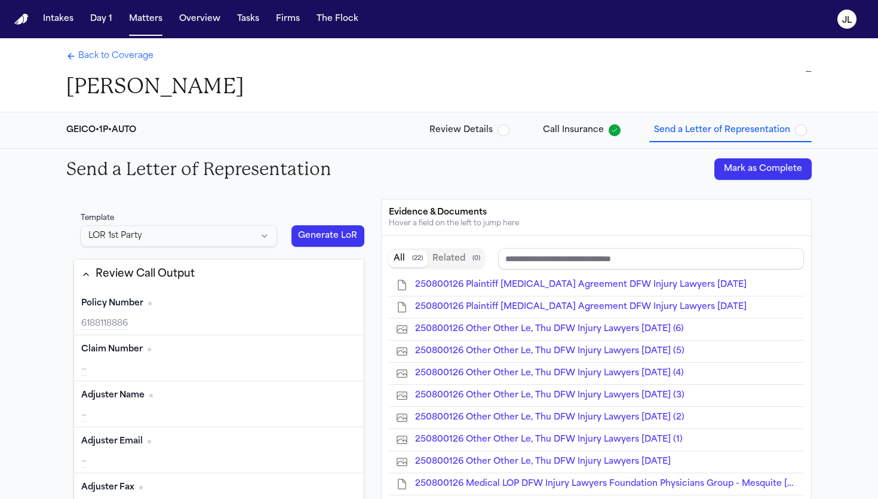
click at [738, 156] on div "Send a Letter of Representation Mark as Complete" at bounding box center [439, 169] width 765 height 41
click at [742, 163] on button "Mark as Complete" at bounding box center [763, 169] width 97 height 22
click at [115, 56] on span "Back to Coverage" at bounding box center [115, 56] width 75 height 12
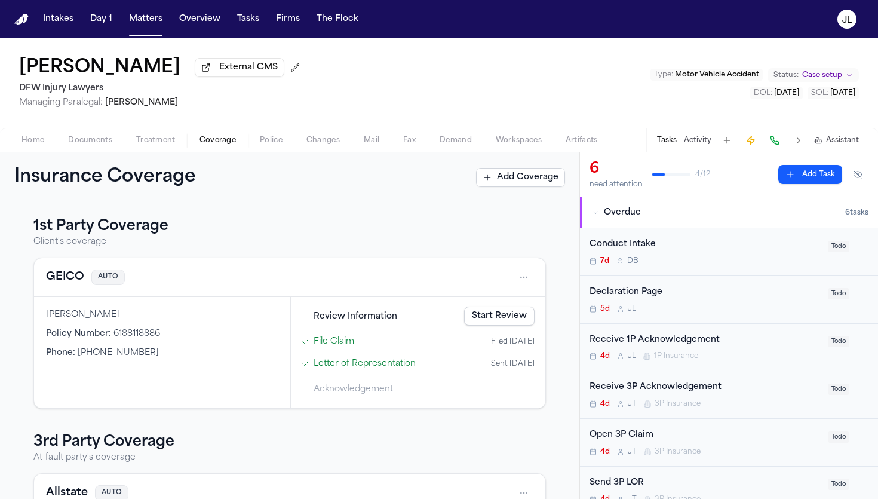
scroll to position [136, 0]
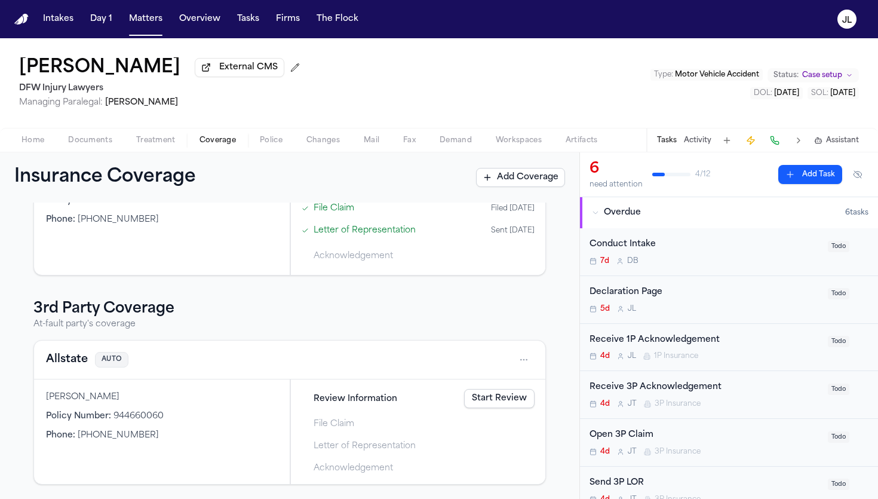
click at [515, 401] on link "Start Review" at bounding box center [499, 398] width 71 height 19
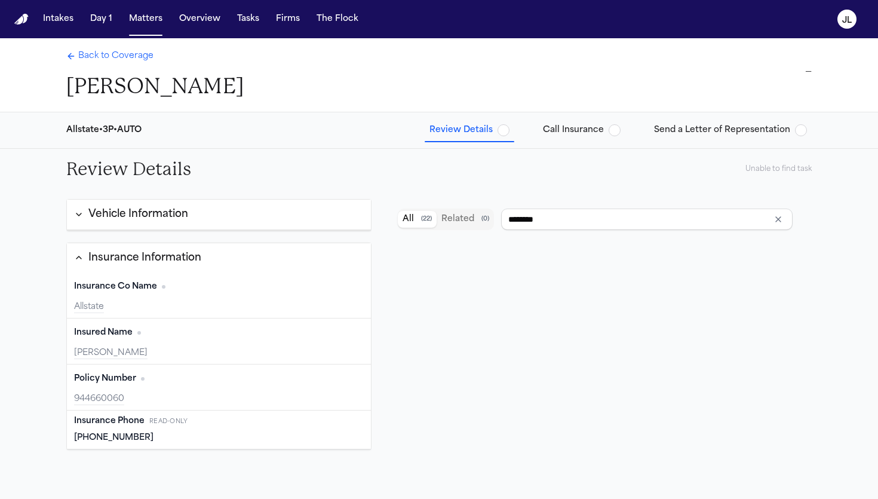
click at [588, 138] on button "Call Insurance" at bounding box center [581, 131] width 87 height 22
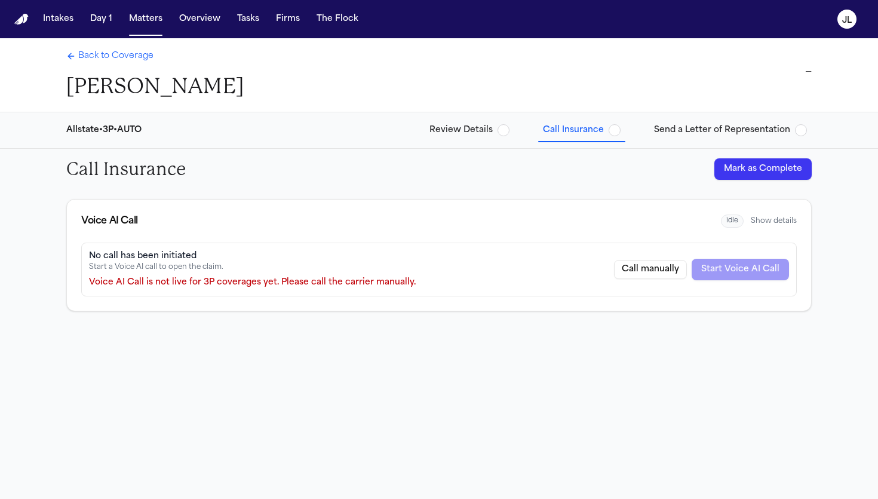
click at [777, 177] on button "Mark as Complete" at bounding box center [763, 169] width 97 height 22
click at [742, 126] on span "Send a Letter of Representation" at bounding box center [722, 130] width 136 height 12
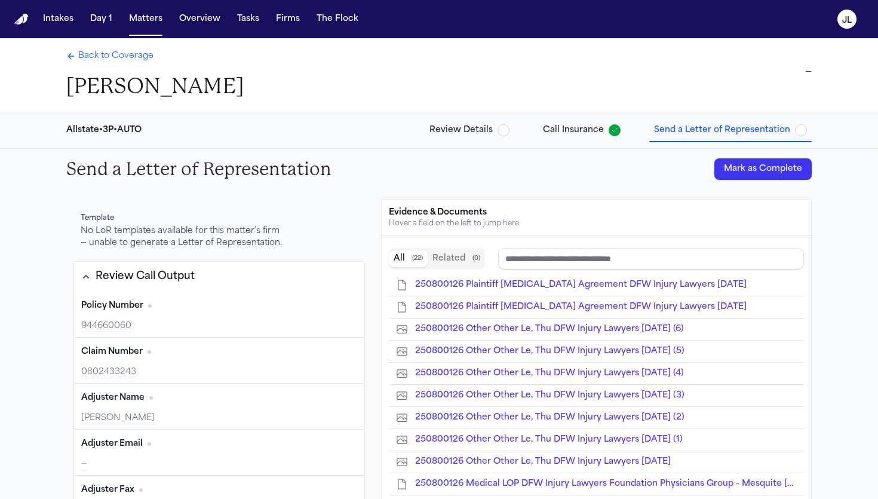
click at [748, 167] on button "Mark as Complete" at bounding box center [763, 169] width 97 height 22
click at [127, 58] on span "Back to Coverage" at bounding box center [115, 56] width 75 height 12
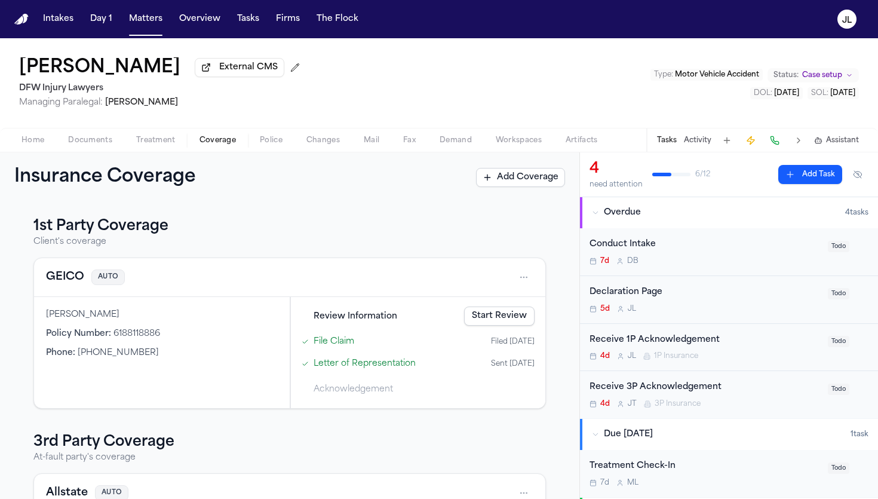
click at [492, 319] on link "Start Review" at bounding box center [499, 316] width 71 height 19
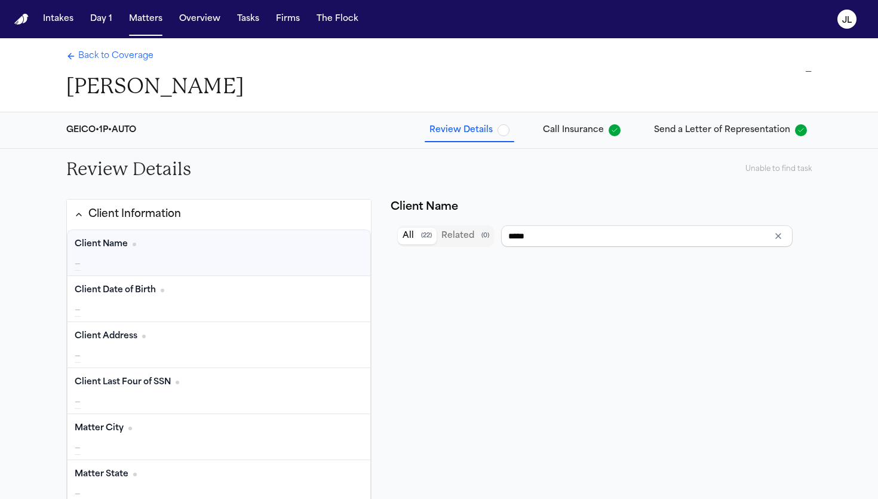
click at [92, 57] on span "Back to Coverage" at bounding box center [115, 56] width 75 height 12
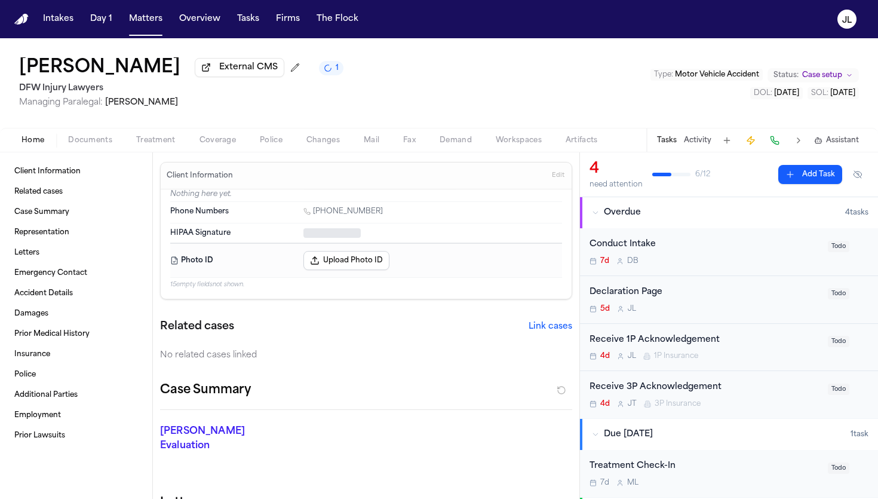
click at [53, 143] on button "Home" at bounding box center [33, 140] width 47 height 14
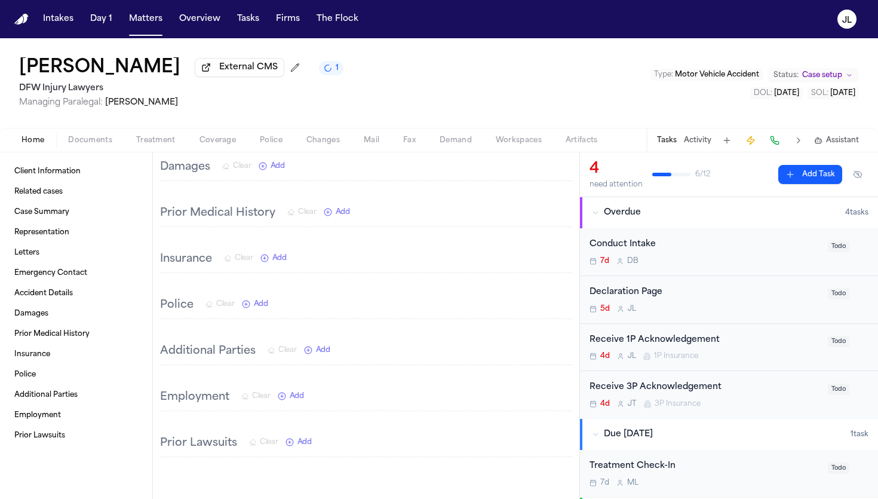
scroll to position [607, 0]
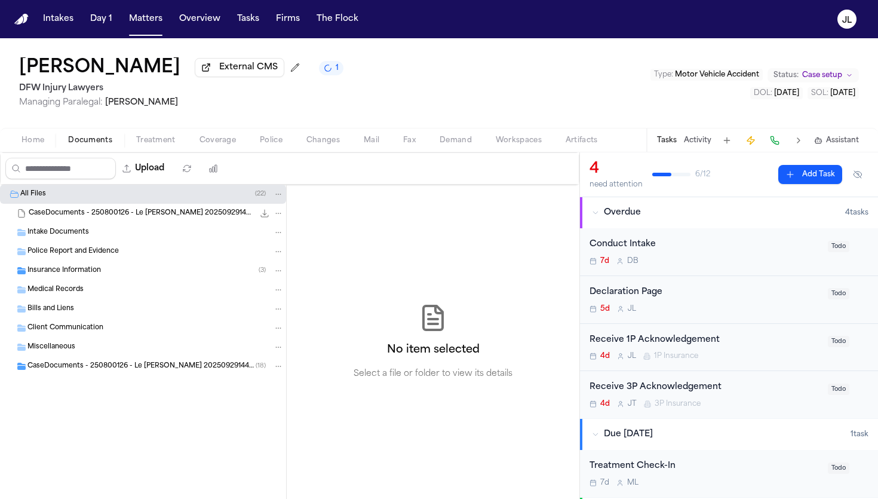
click at [78, 145] on span "Documents" at bounding box center [90, 141] width 44 height 10
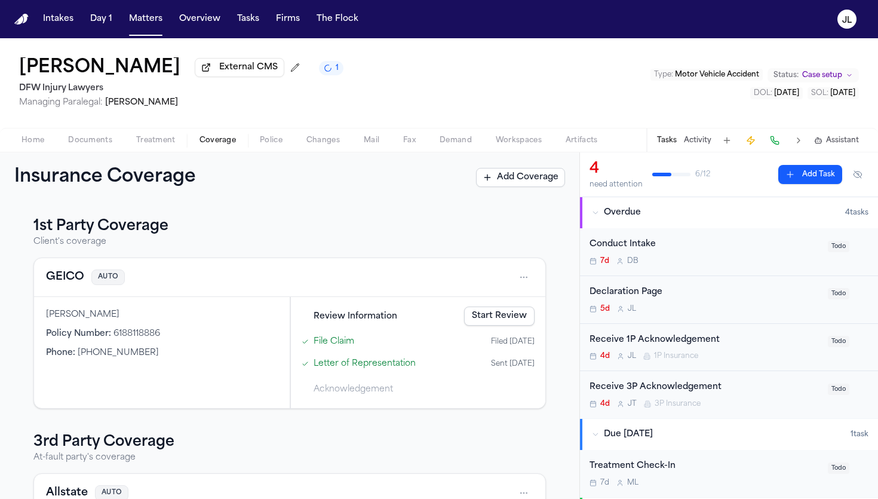
click at [218, 142] on span "Coverage" at bounding box center [218, 141] width 36 height 10
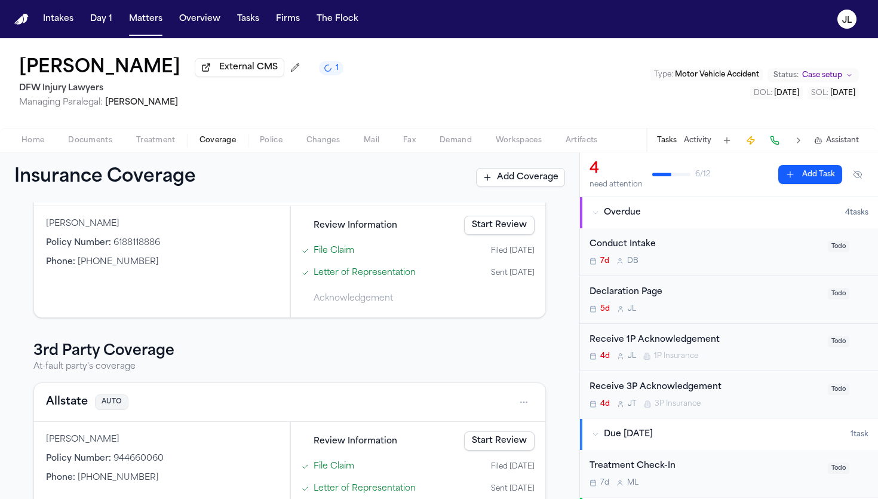
scroll to position [142, 0]
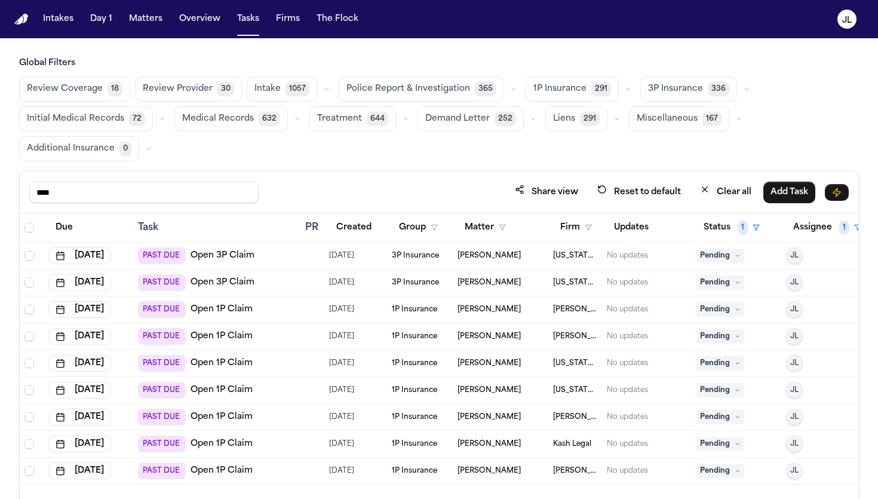
drag, startPoint x: 152, startPoint y: 197, endPoint x: 1, endPoint y: 184, distance: 152.4
click at [0, 185] on div "Global Filters Review Coverage 18 Review Provider 30 Intake 1057 Police Report …" at bounding box center [439, 319] width 878 height 524
type input "****"
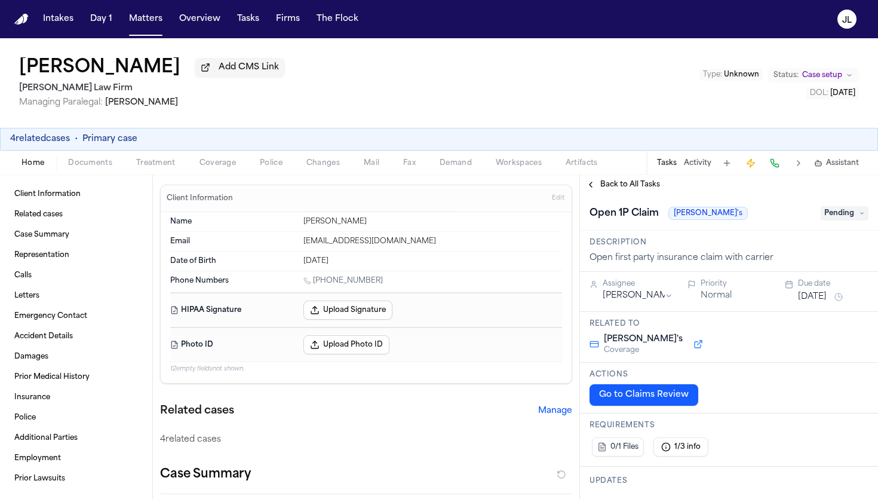
click at [204, 170] on span "button" at bounding box center [217, 169] width 51 height 1
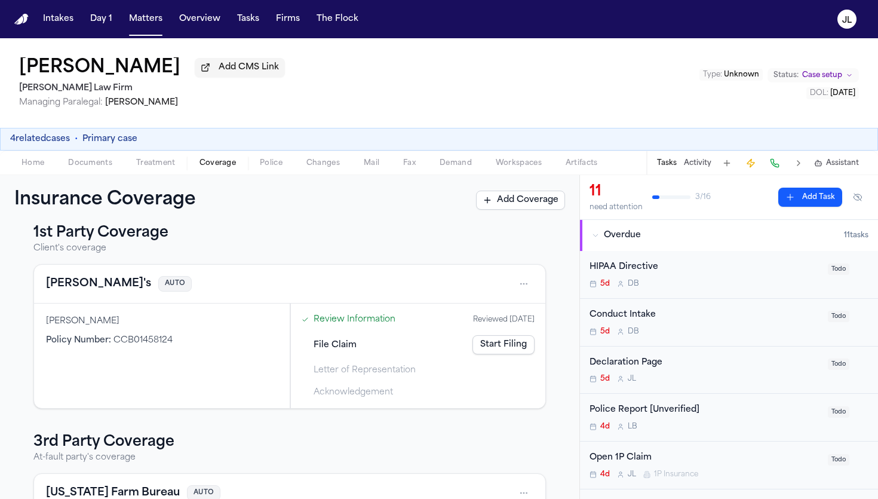
scroll to position [7, 0]
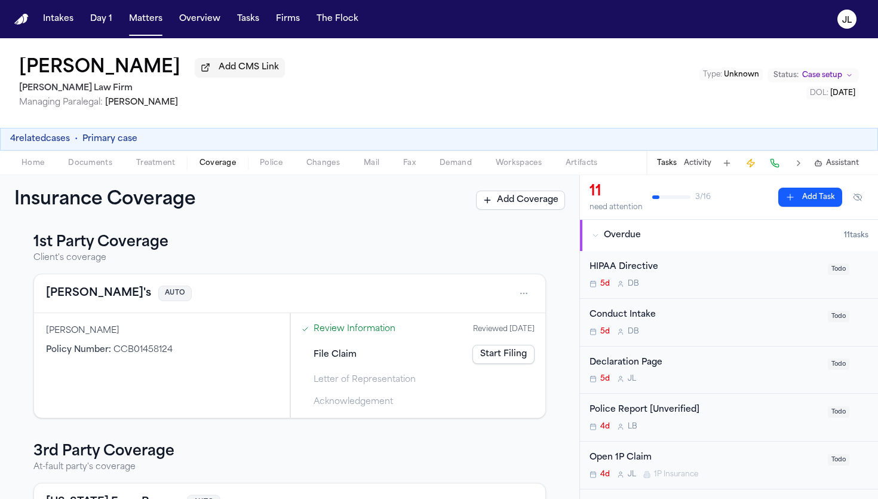
click at [72, 298] on button "Bella's" at bounding box center [98, 293] width 105 height 17
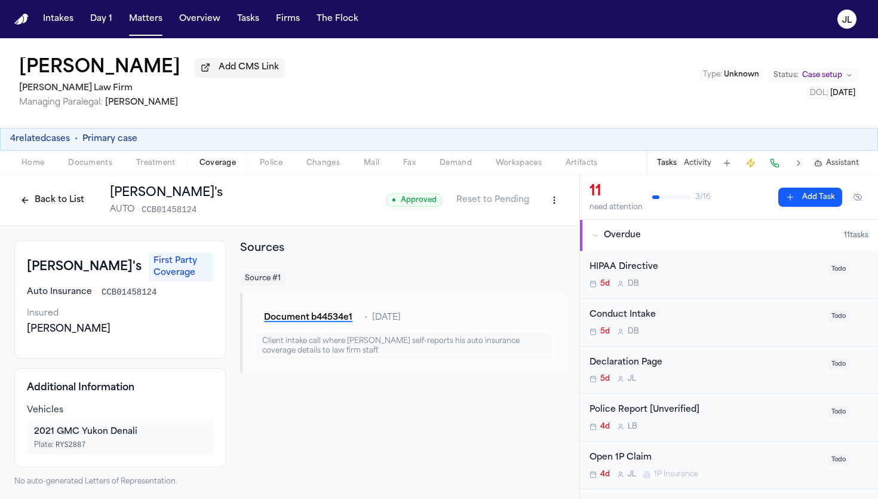
click at [35, 201] on button "Back to List" at bounding box center [52, 200] width 76 height 19
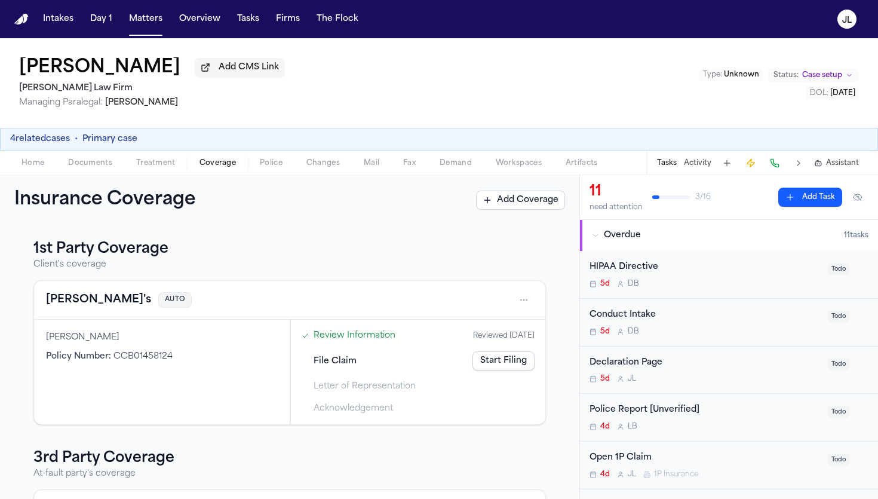
scroll to position [152, 0]
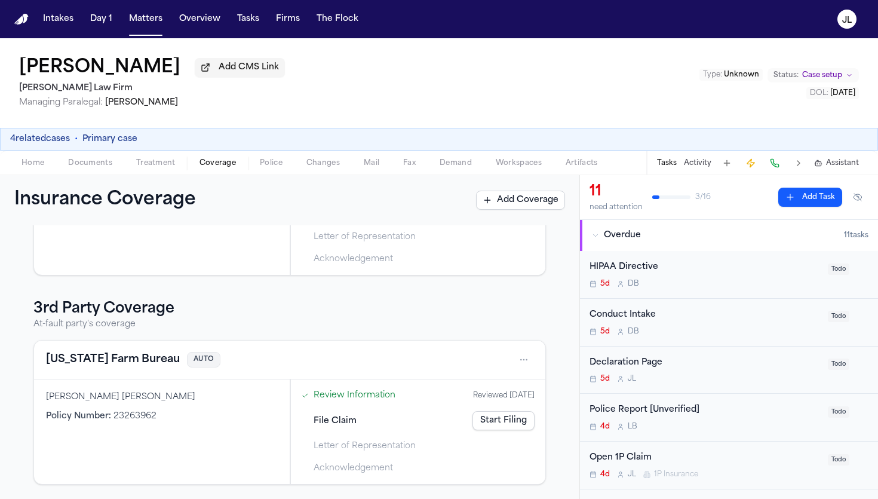
click at [72, 353] on button "Texas Farm Bureau" at bounding box center [113, 359] width 134 height 17
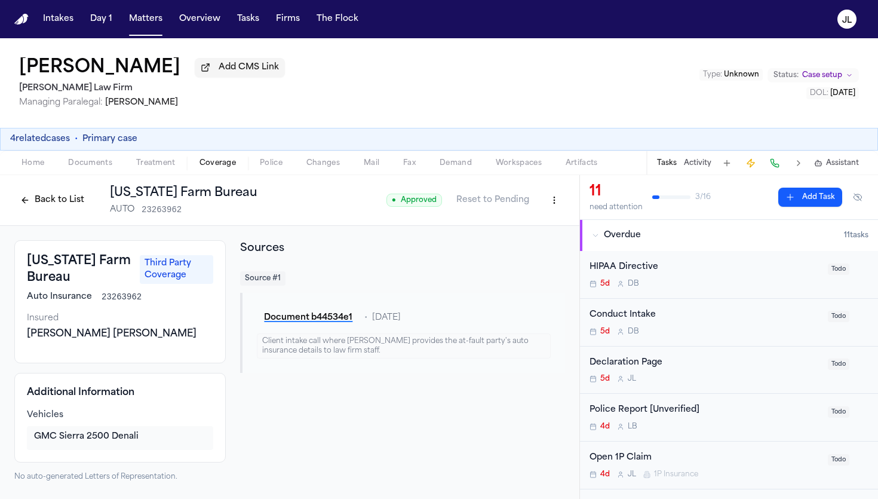
click at [99, 168] on span "Documents" at bounding box center [90, 163] width 44 height 10
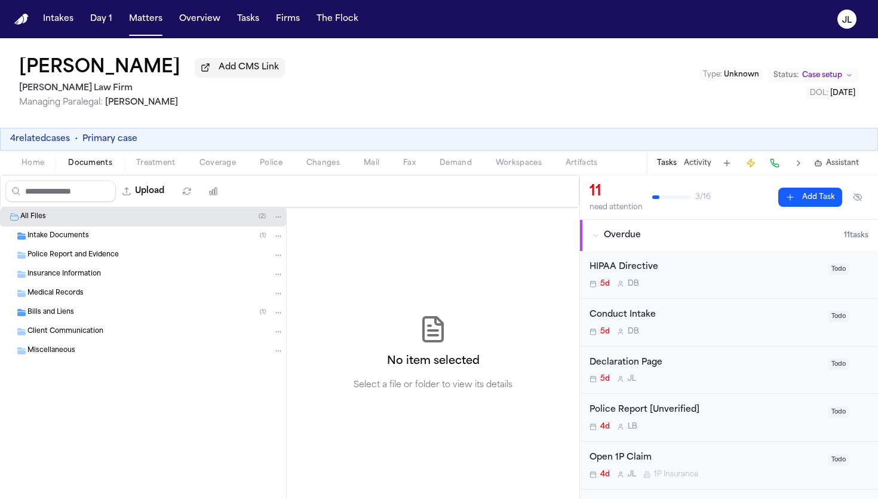
click at [79, 280] on span "Insurance Information" at bounding box center [64, 275] width 74 height 10
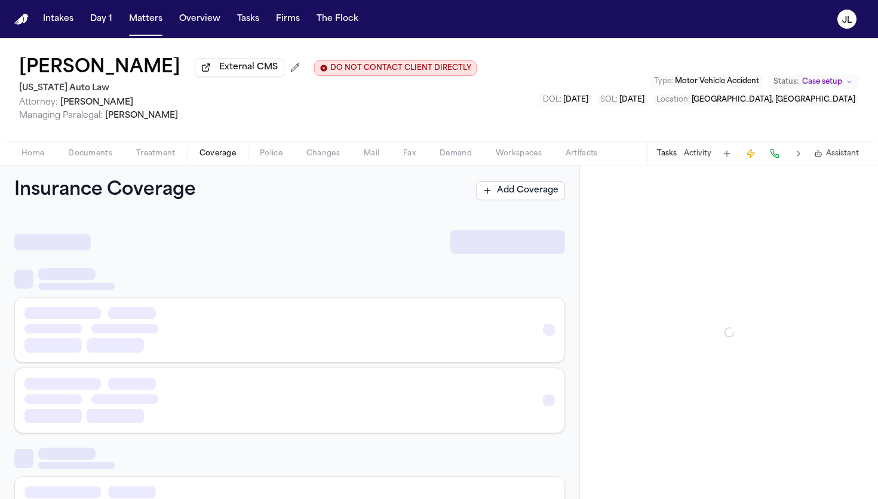
click at [231, 154] on span "Coverage" at bounding box center [218, 154] width 36 height 10
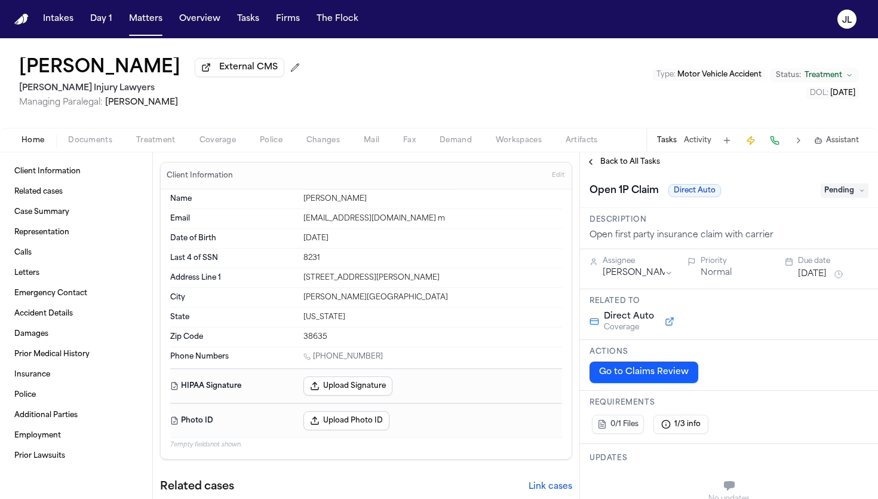
click at [217, 143] on span "Coverage" at bounding box center [218, 141] width 36 height 10
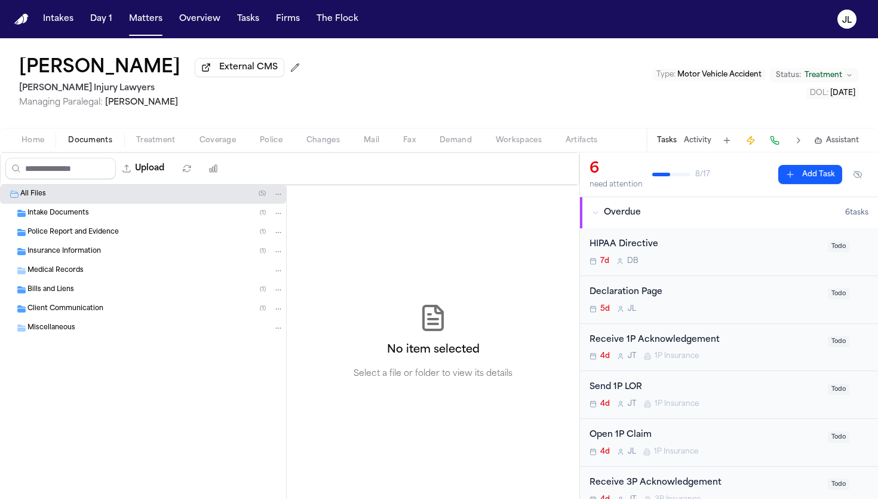
click at [80, 138] on span "Documents" at bounding box center [90, 141] width 44 height 10
click at [93, 255] on span "Insurance Information" at bounding box center [64, 252] width 74 height 10
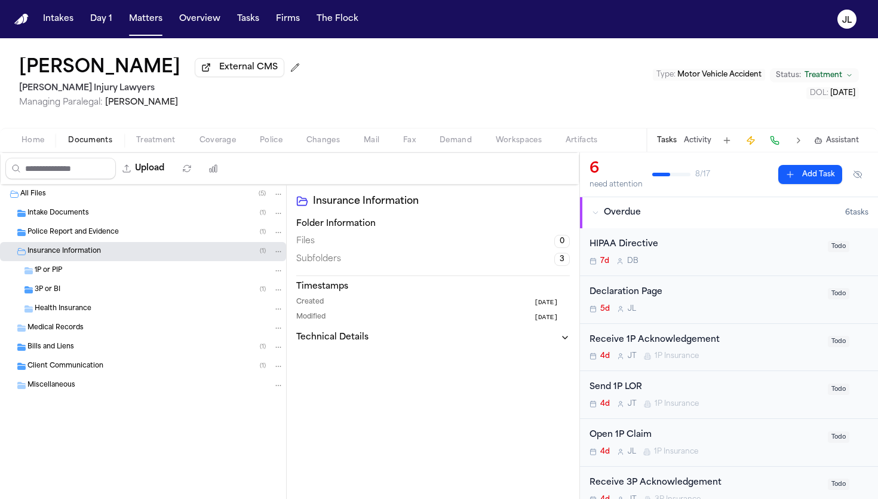
click at [101, 291] on div "3P or BI ( 1 )" at bounding box center [159, 289] width 249 height 11
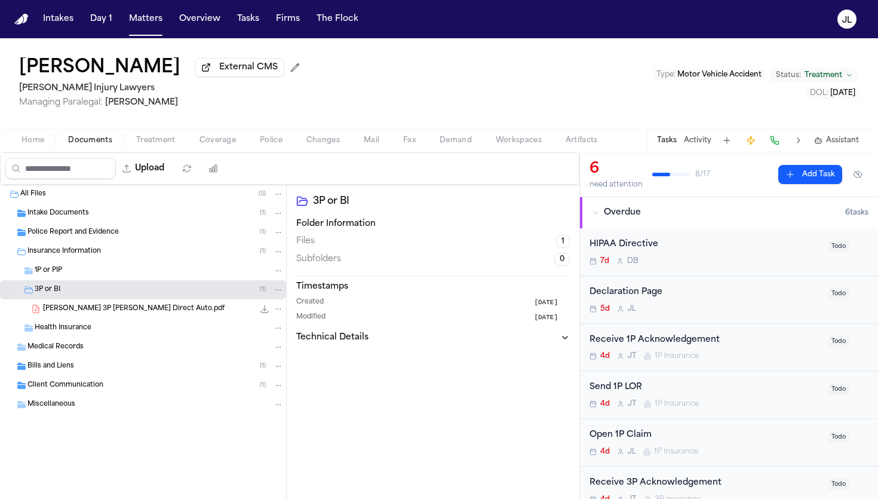
click at [231, 151] on div "Home Documents Treatment Coverage Police Changes Mail Fax Demand Workspaces Art…" at bounding box center [439, 140] width 878 height 24
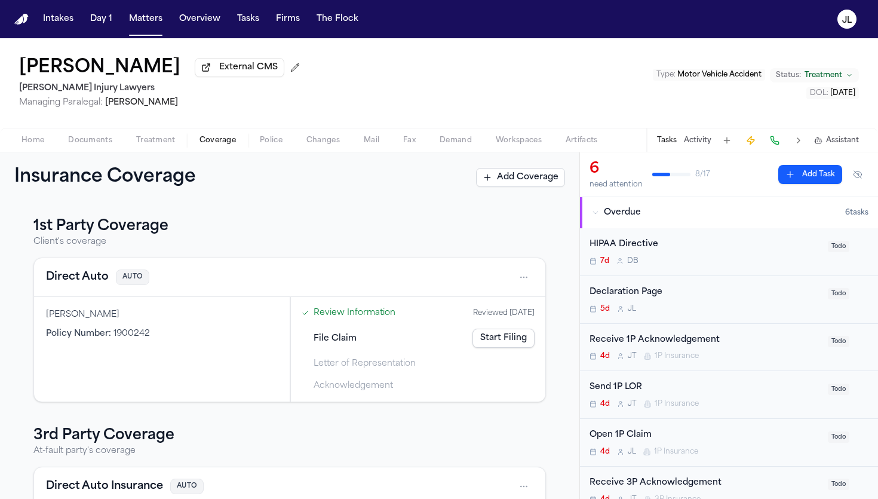
click at [226, 144] on span "Coverage" at bounding box center [218, 141] width 36 height 10
click at [99, 282] on button "Direct Auto" at bounding box center [77, 277] width 63 height 17
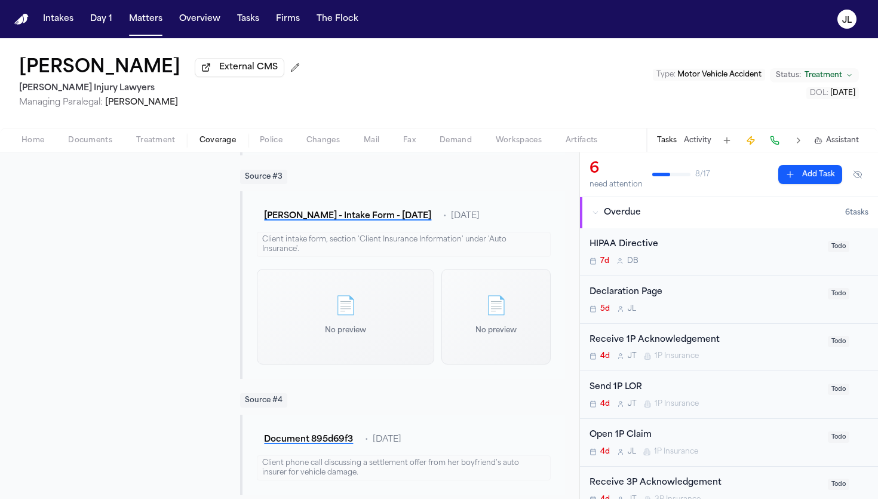
scroll to position [1028, 0]
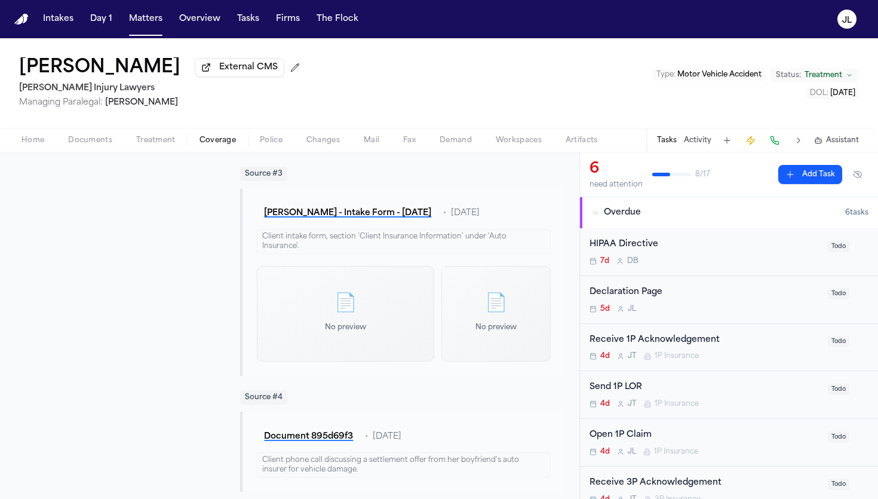
click at [276, 327] on div "📄 No preview" at bounding box center [345, 314] width 177 height 96
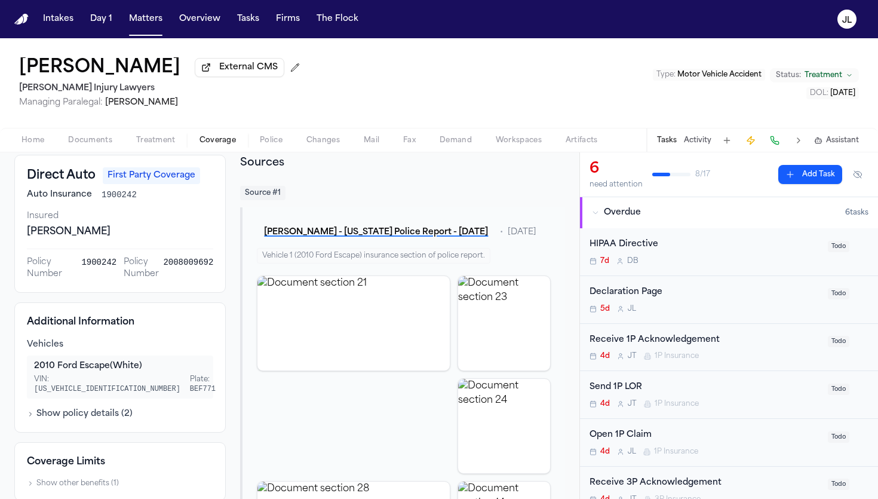
scroll to position [0, 0]
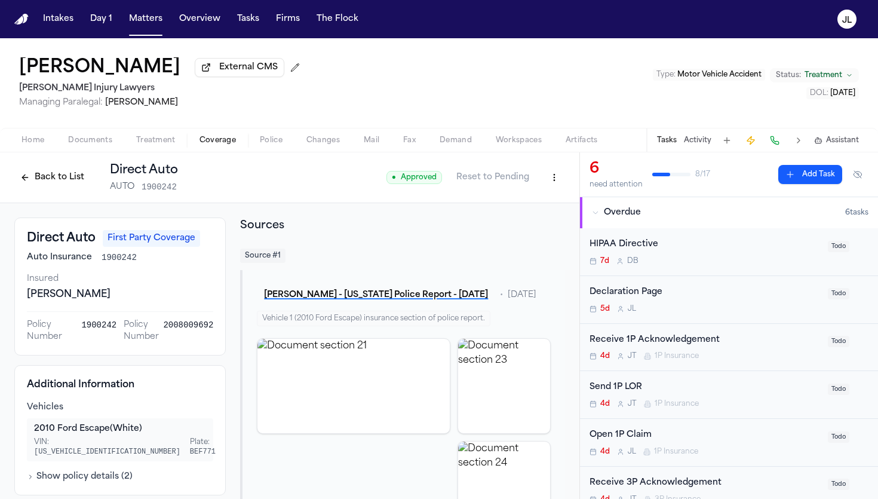
click at [39, 185] on button "Back to List" at bounding box center [52, 177] width 76 height 19
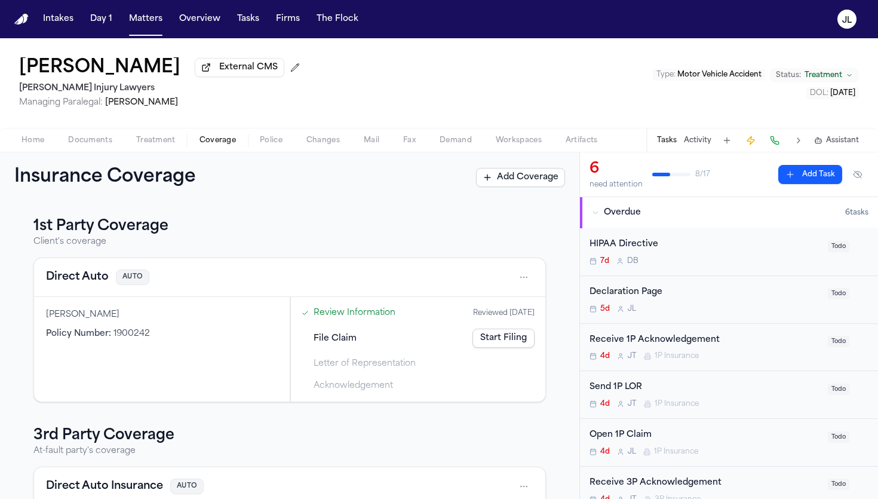
click at [73, 282] on button "Direct Auto" at bounding box center [77, 277] width 63 height 17
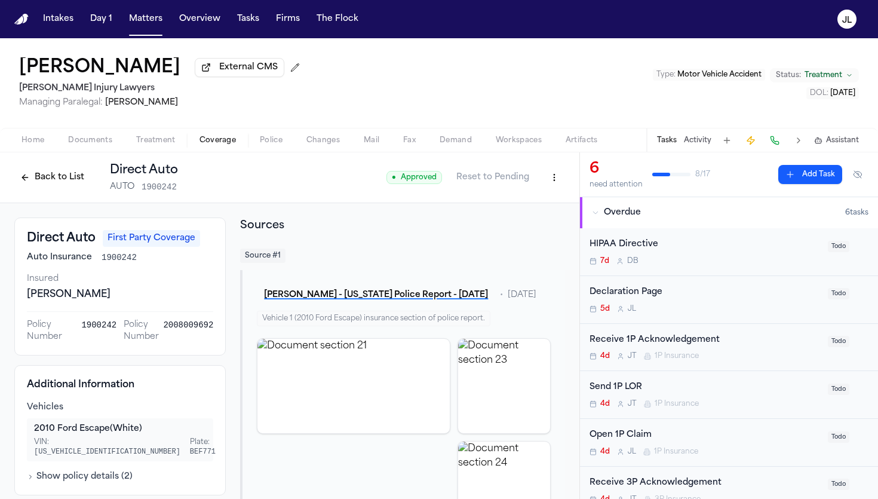
click at [47, 181] on button "Back to List" at bounding box center [52, 177] width 76 height 19
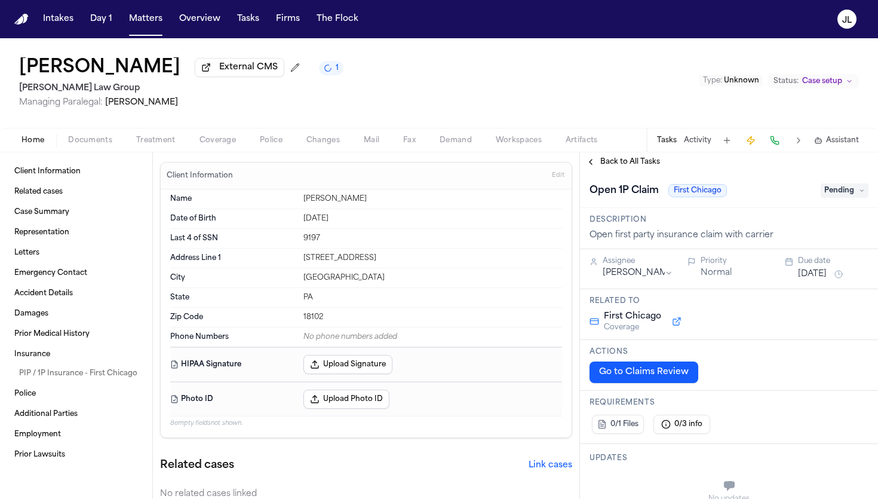
click at [216, 142] on span "Coverage" at bounding box center [218, 141] width 36 height 10
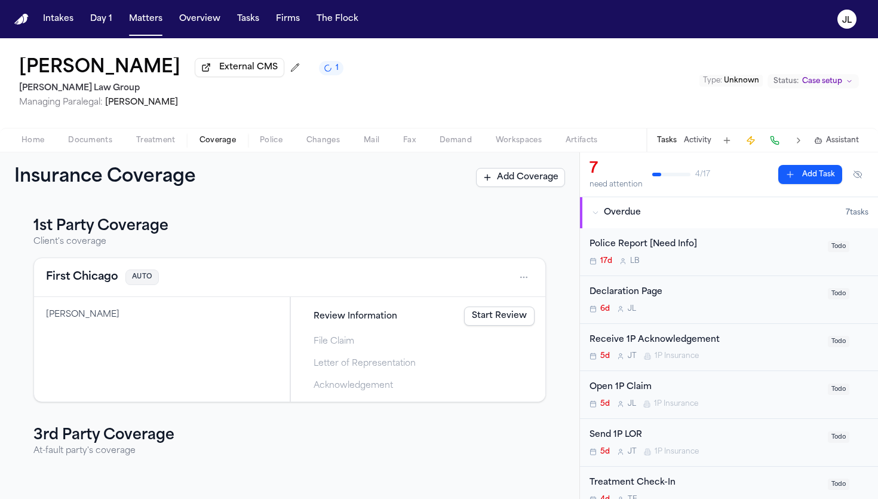
click at [221, 138] on span "Coverage" at bounding box center [218, 141] width 36 height 10
click at [78, 273] on button "First Chicago" at bounding box center [82, 277] width 72 height 17
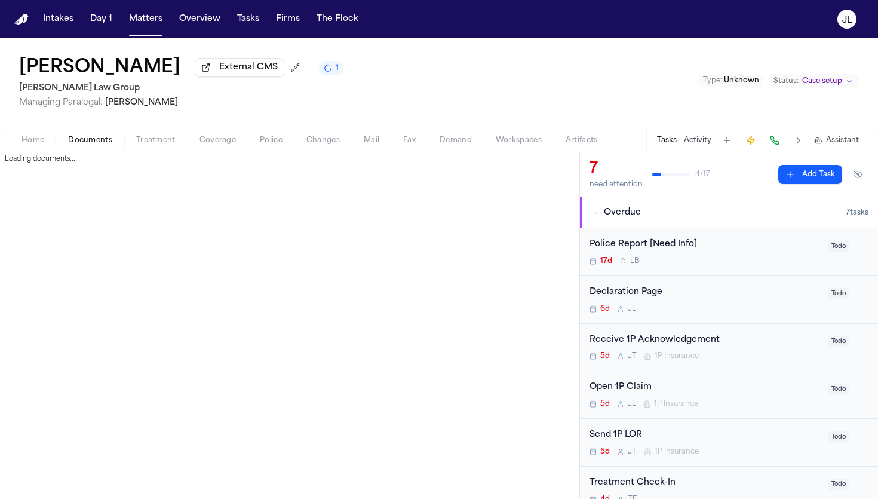
click at [83, 142] on span "Documents" at bounding box center [90, 141] width 44 height 10
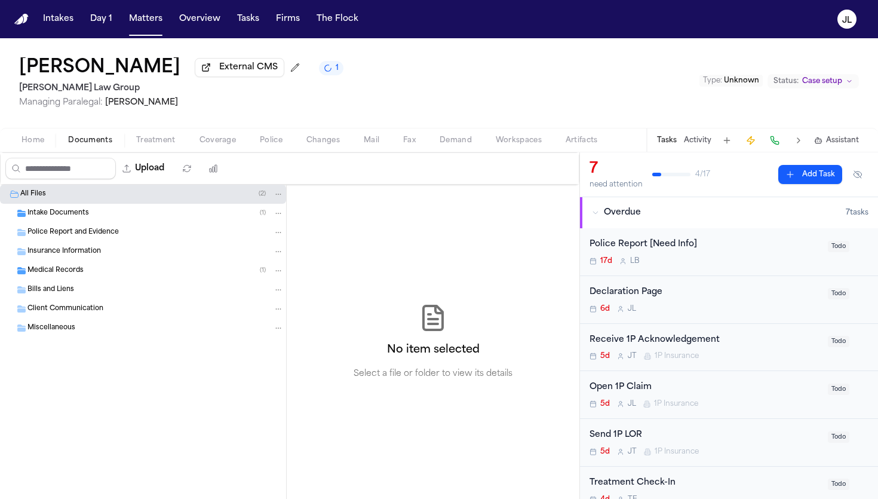
click at [92, 273] on div "Medical Records ( 1 )" at bounding box center [155, 270] width 256 height 11
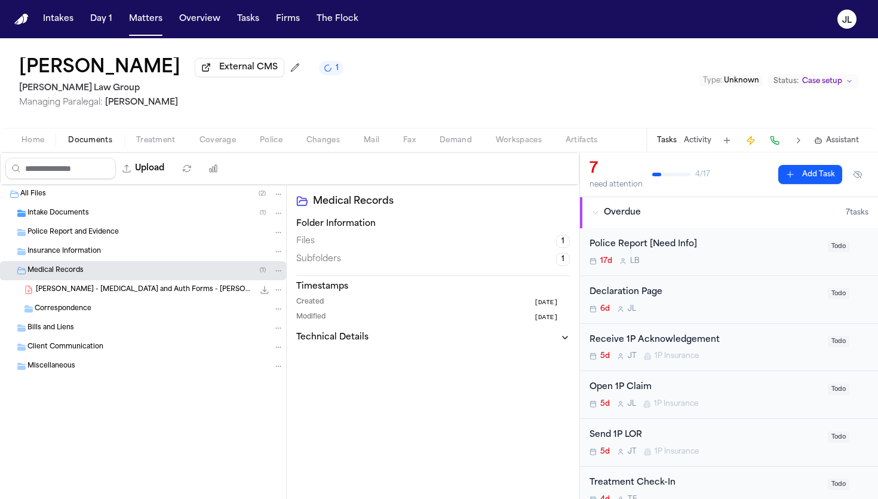
click at [90, 217] on div "Intake Documents ( 1 )" at bounding box center [155, 213] width 256 height 11
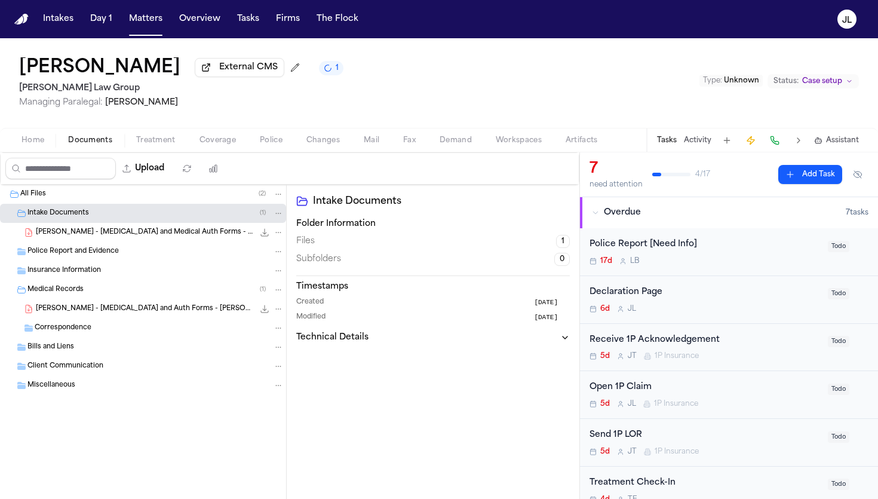
click at [41, 133] on div "Home Documents Treatment Coverage Police Changes Mail Fax Demand Workspaces Art…" at bounding box center [439, 140] width 878 height 24
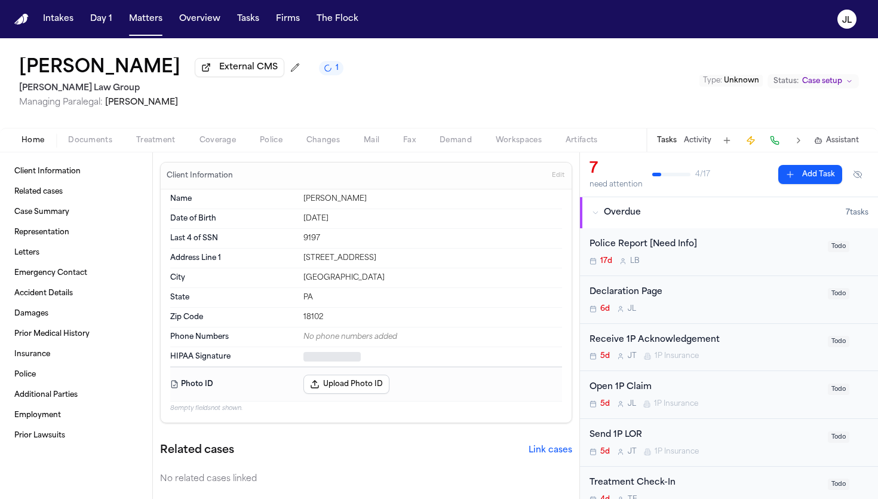
click at [39, 140] on span "Home" at bounding box center [33, 141] width 23 height 10
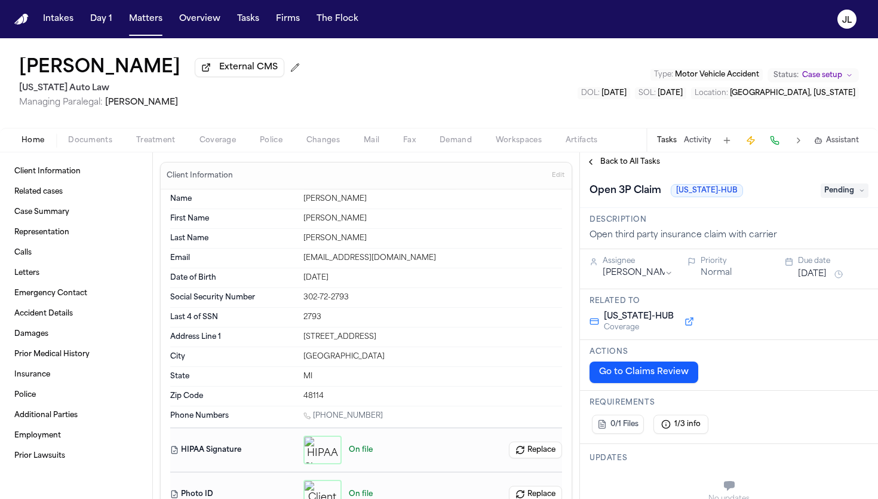
click at [218, 140] on span "Coverage" at bounding box center [218, 141] width 36 height 10
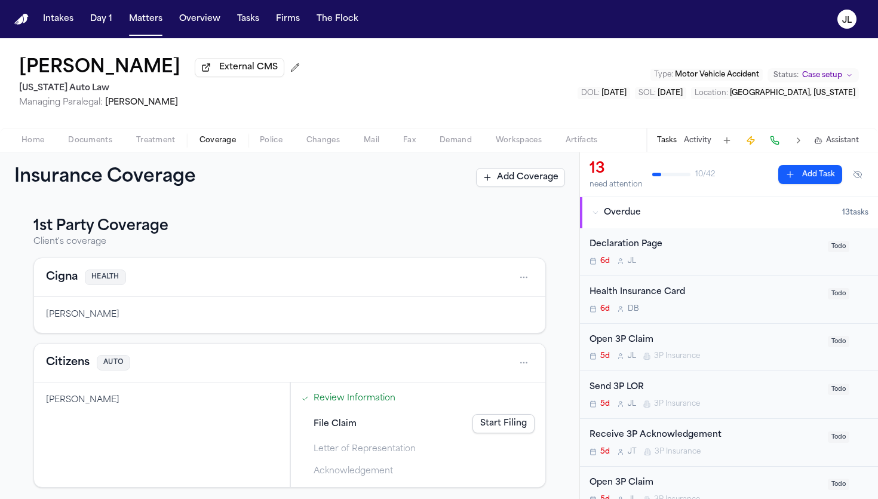
click at [66, 366] on button "Citizens" at bounding box center [68, 362] width 44 height 17
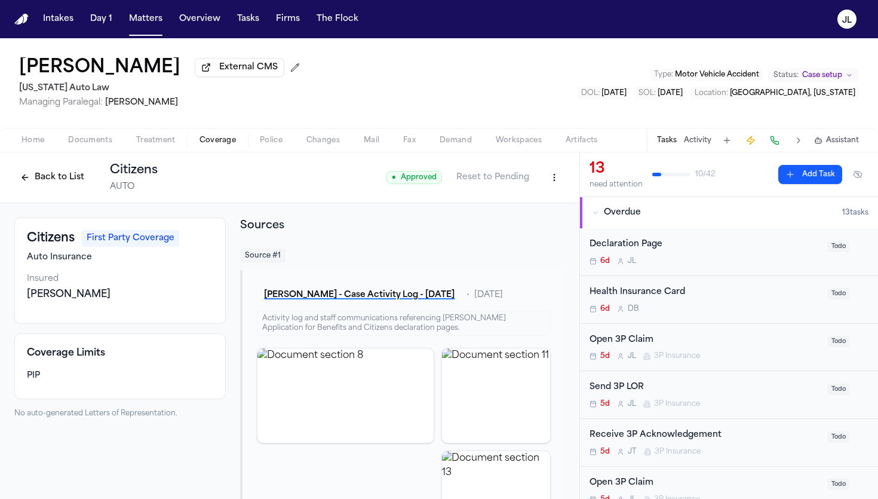
click at [51, 177] on button "Back to List" at bounding box center [52, 177] width 76 height 19
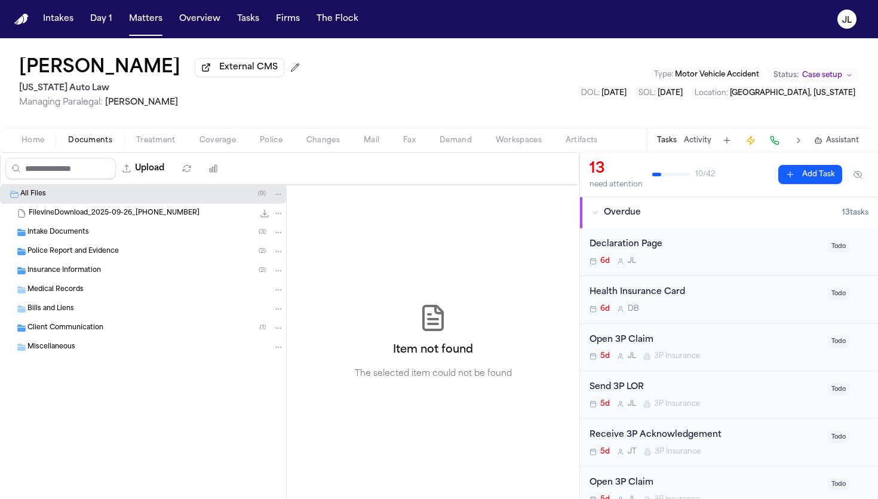
click at [99, 136] on button "Documents" at bounding box center [90, 140] width 68 height 14
click at [91, 271] on span "Insurance Information" at bounding box center [64, 271] width 74 height 10
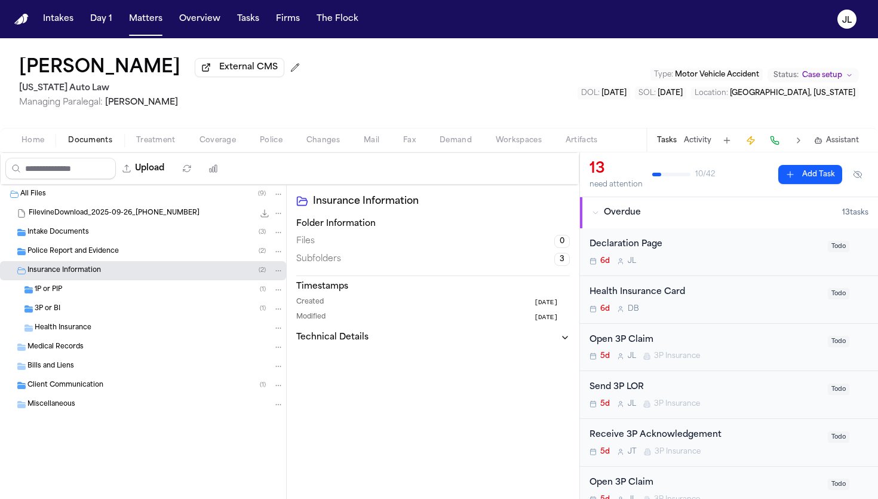
click at [94, 310] on div "3P or BI ( 1 )" at bounding box center [159, 309] width 249 height 11
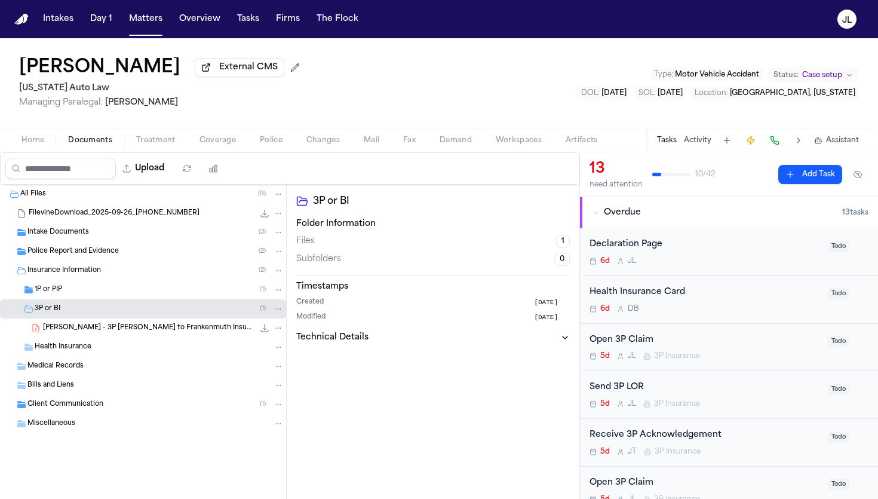
click at [94, 294] on div "1P or PIP ( 1 )" at bounding box center [159, 289] width 249 height 11
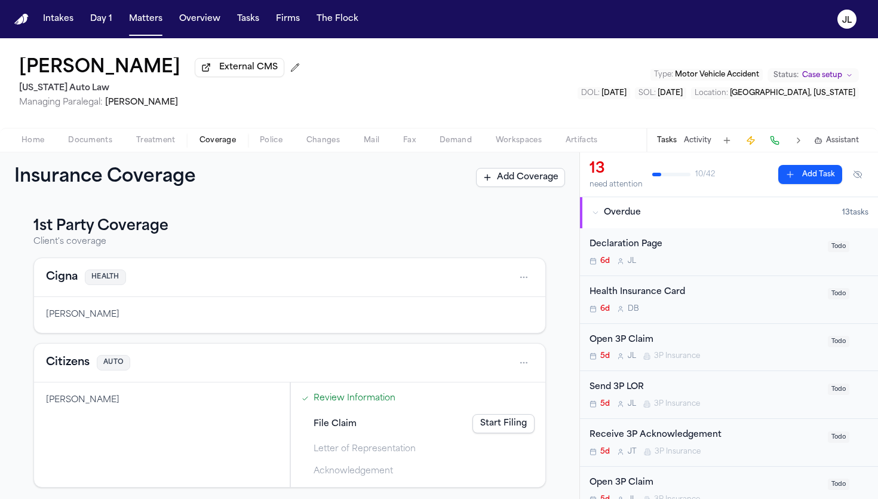
click at [222, 143] on span "Coverage" at bounding box center [218, 141] width 36 height 10
click at [77, 371] on button "Citizens" at bounding box center [68, 362] width 44 height 17
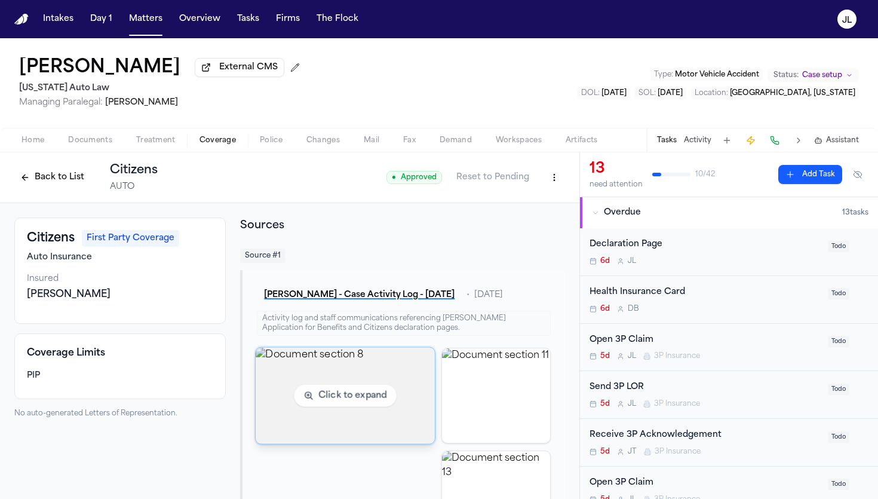
click at [396, 406] on img "View document section 8" at bounding box center [345, 395] width 179 height 96
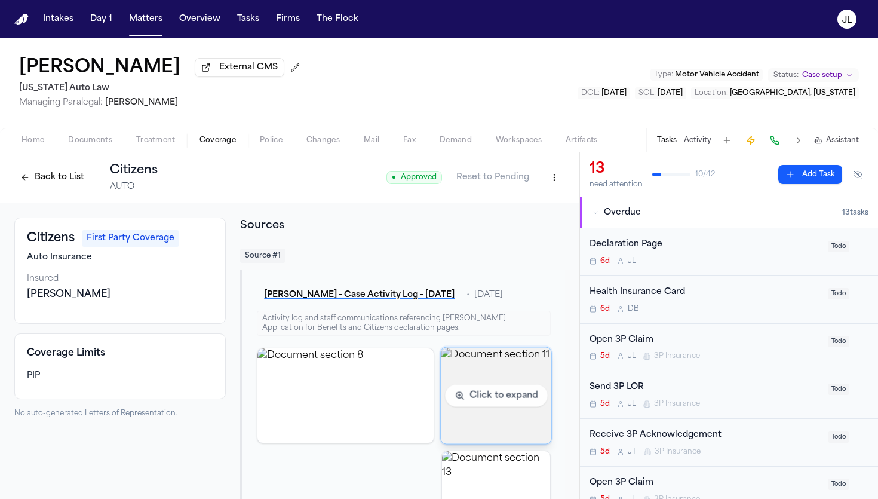
click at [494, 384] on img "View document section 11" at bounding box center [496, 395] width 111 height 96
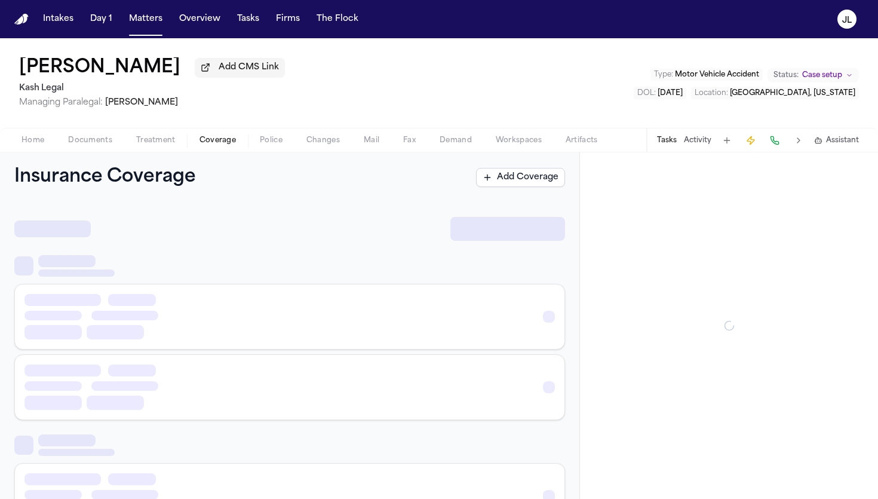
click at [197, 145] on button "Coverage" at bounding box center [218, 140] width 60 height 14
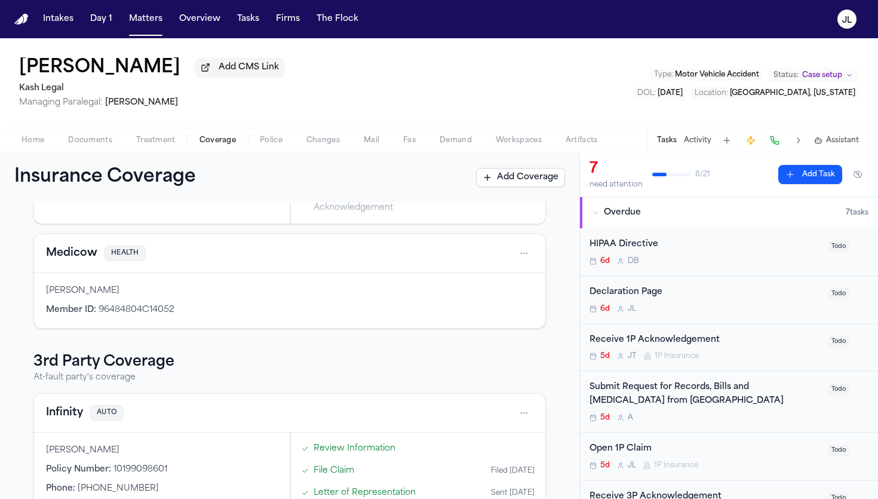
scroll to position [234, 0]
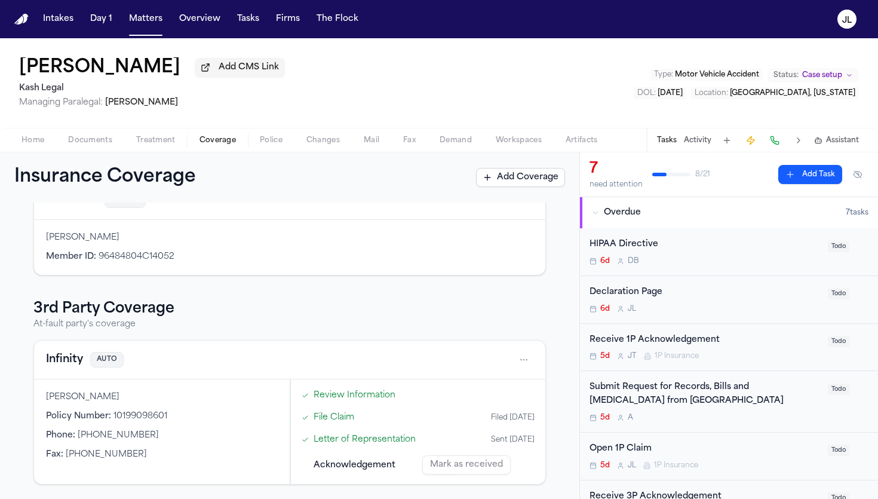
click at [78, 133] on div "Home Documents Treatment Coverage Police Changes Mail Fax Demand Workspaces Art…" at bounding box center [439, 140] width 878 height 24
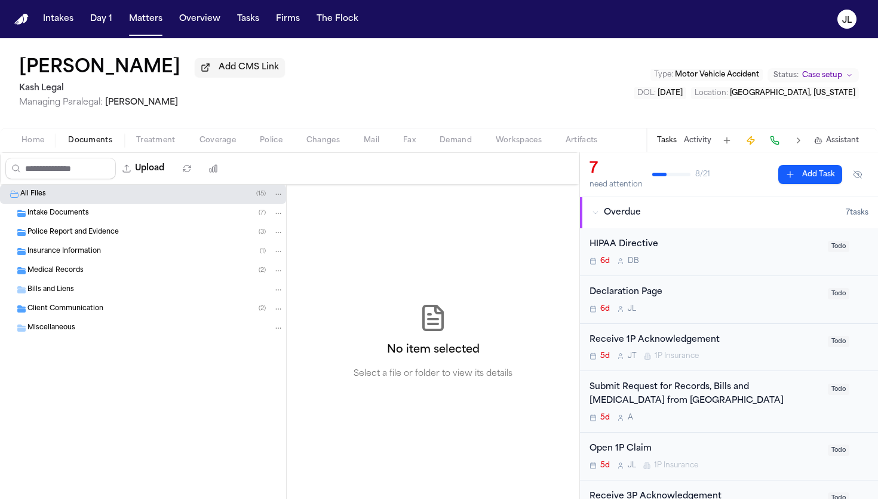
click at [78, 135] on button "Documents" at bounding box center [90, 140] width 68 height 14
click at [82, 257] on span "Insurance Information" at bounding box center [64, 252] width 74 height 10
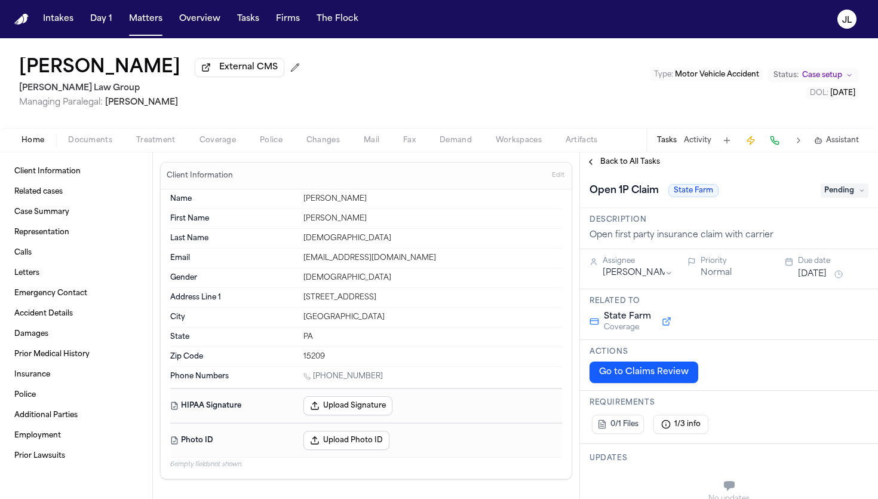
click at [216, 145] on span "Coverage" at bounding box center [218, 141] width 36 height 10
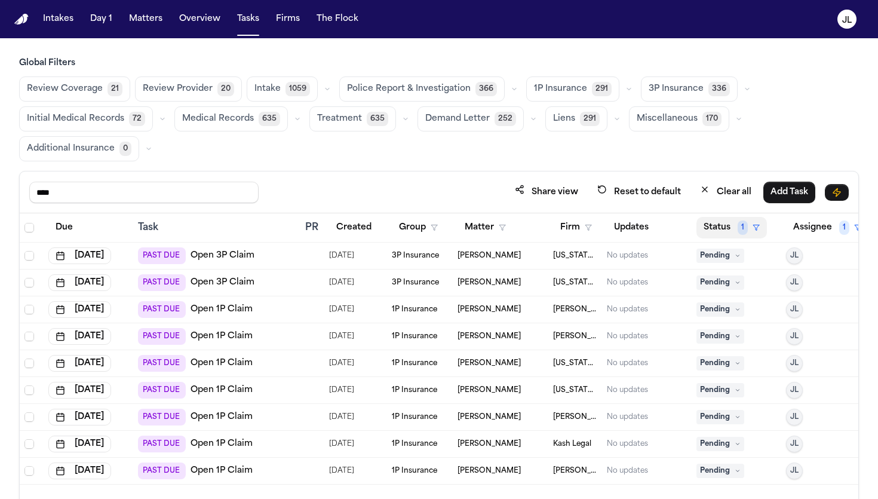
click at [738, 225] on span "1" at bounding box center [743, 228] width 10 height 14
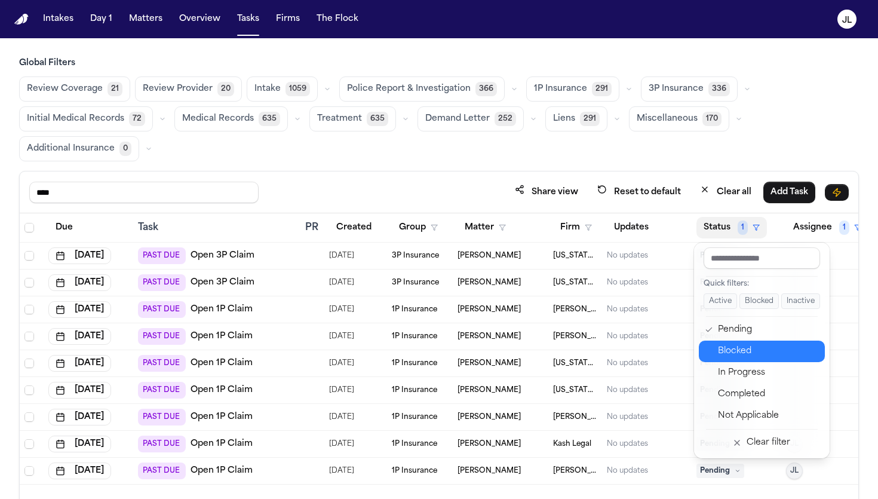
click at [739, 346] on div "Blocked" at bounding box center [768, 351] width 100 height 14
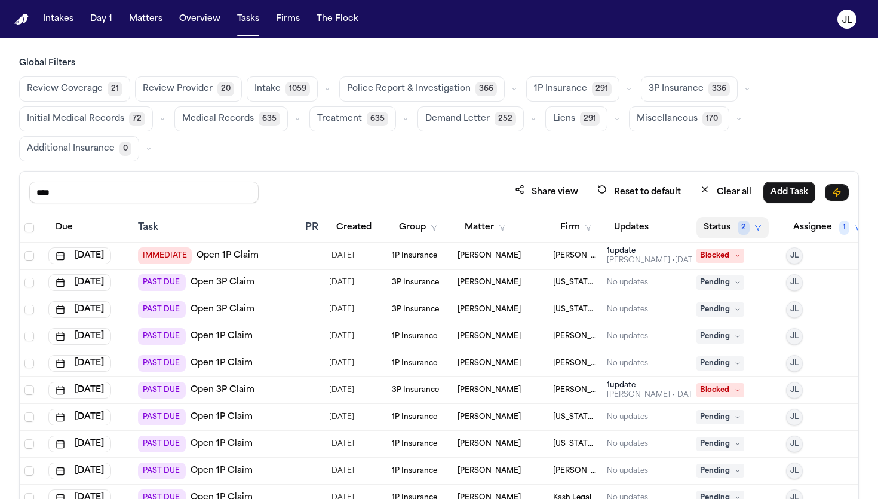
click at [731, 233] on button "Status 2" at bounding box center [733, 228] width 72 height 22
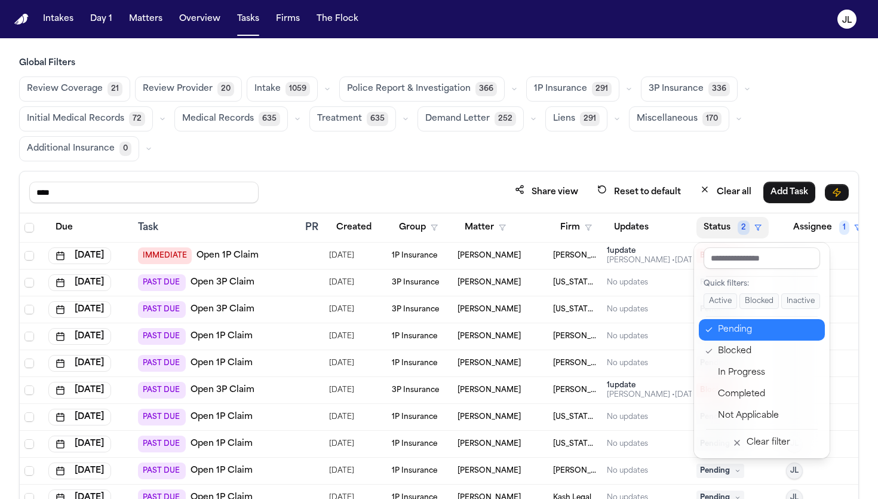
click at [731, 335] on div "Pending" at bounding box center [768, 330] width 100 height 14
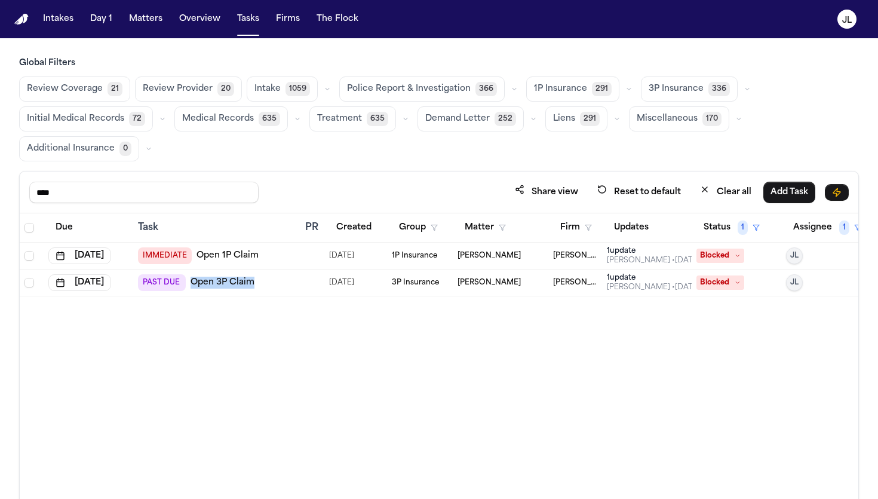
click at [230, 257] on link "Open 1P Claim" at bounding box center [228, 256] width 62 height 12
drag, startPoint x: 112, startPoint y: 191, endPoint x: 25, endPoint y: 189, distance: 87.9
click at [24, 189] on div "**** Share view Reset to default Clear all Add Task" at bounding box center [439, 193] width 839 height 42
type input "****"
click at [233, 283] on link "Send 1P LOR" at bounding box center [217, 283] width 53 height 12
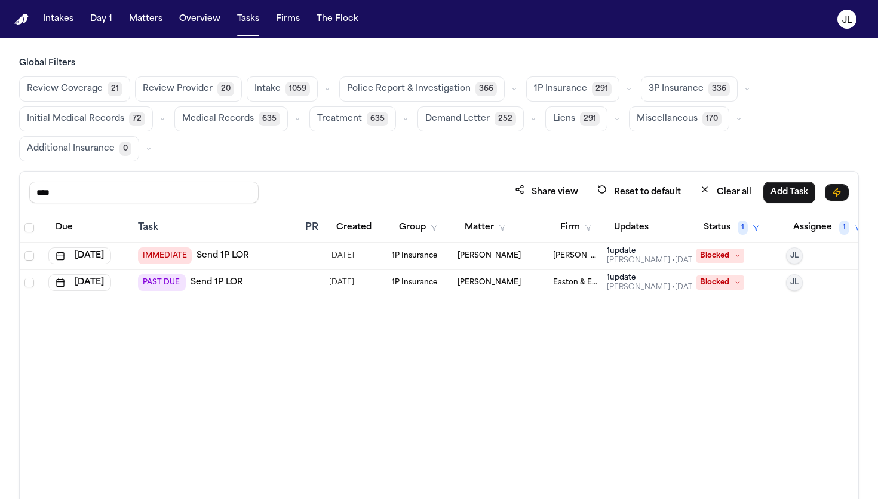
click at [621, 261] on div "Julie Lopez • 26d ago" at bounding box center [653, 261] width 93 height 10
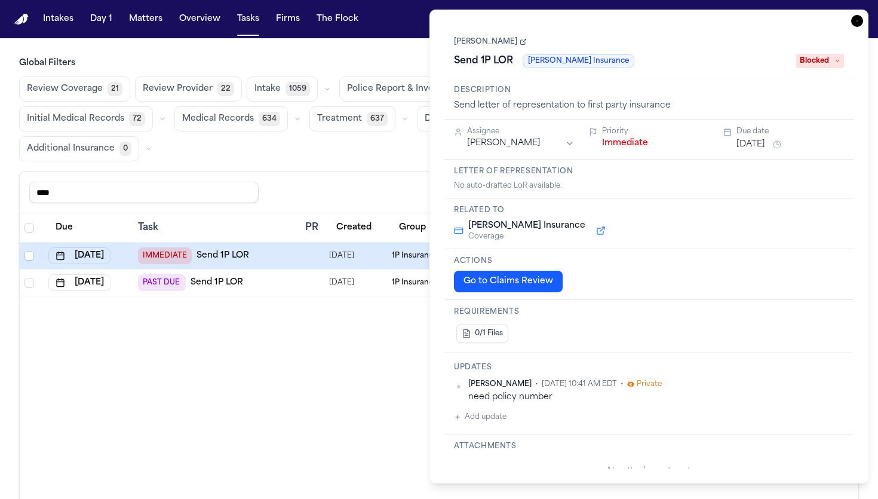
click at [855, 17] on icon "button" at bounding box center [858, 21] width 12 height 12
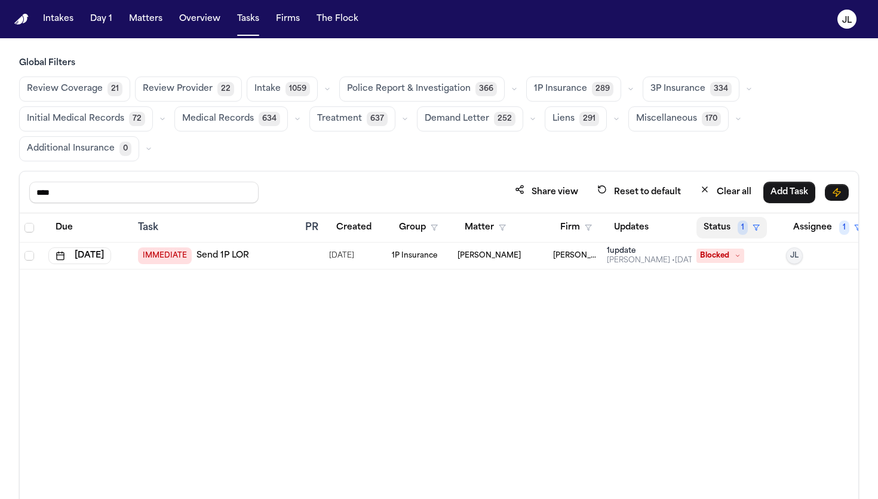
click at [699, 223] on button "Status 1" at bounding box center [732, 228] width 71 height 22
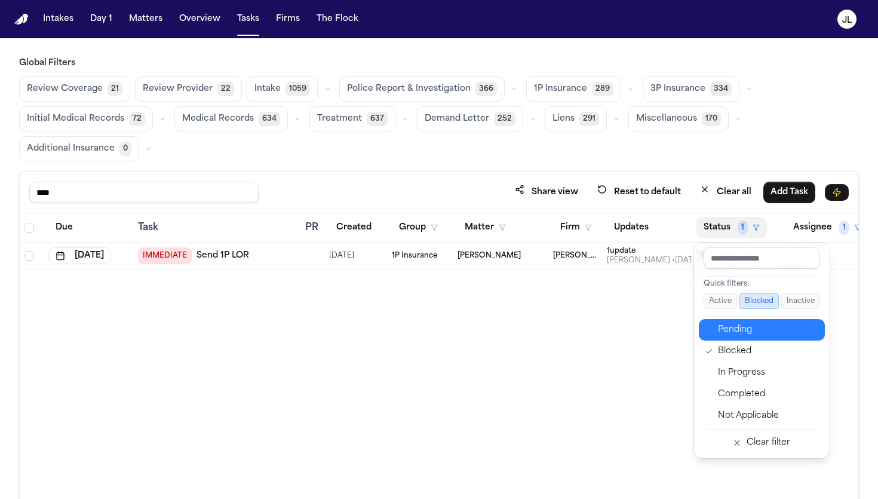
click at [732, 324] on div "Pending" at bounding box center [768, 330] width 100 height 14
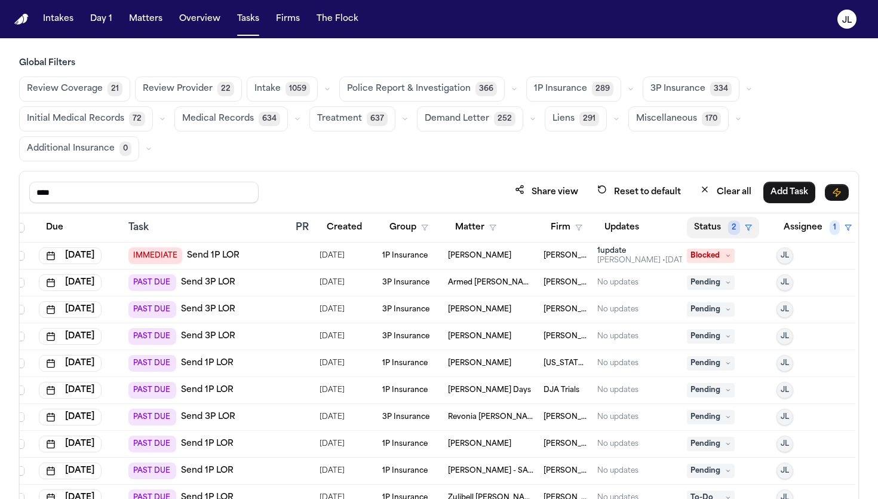
click at [709, 235] on button "Status 2" at bounding box center [723, 228] width 72 height 22
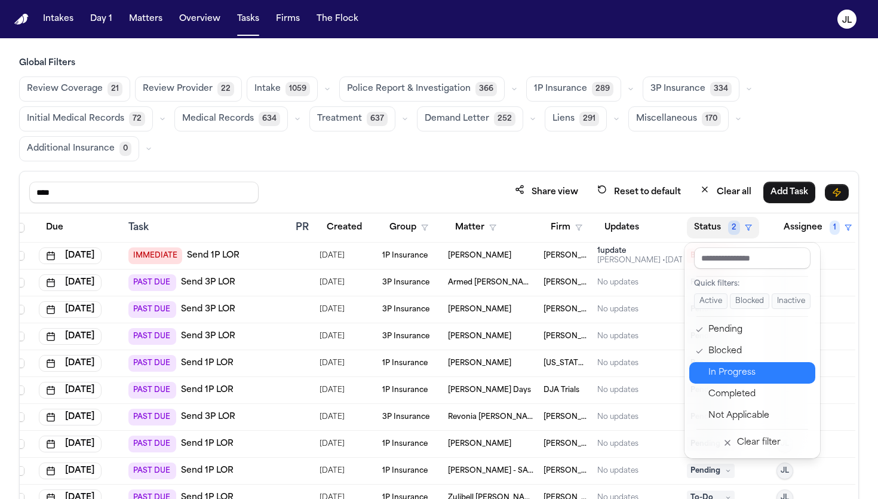
click at [728, 369] on div "In Progress" at bounding box center [759, 373] width 100 height 14
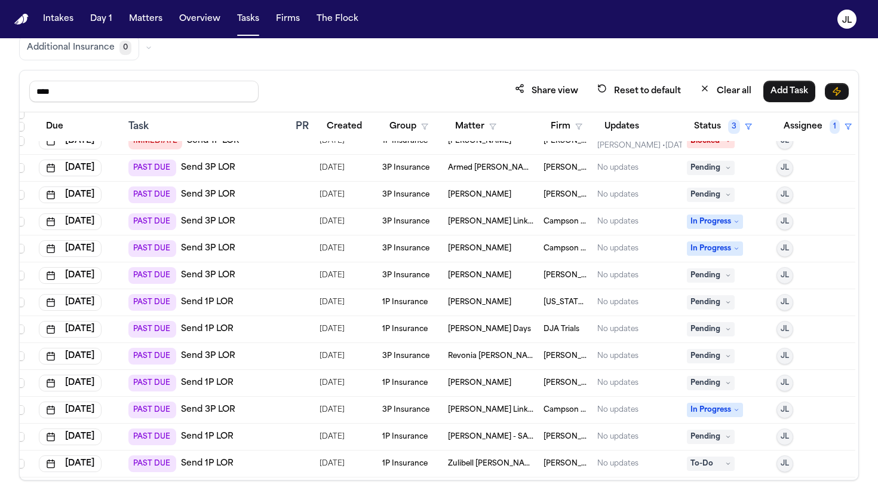
scroll to position [38, 10]
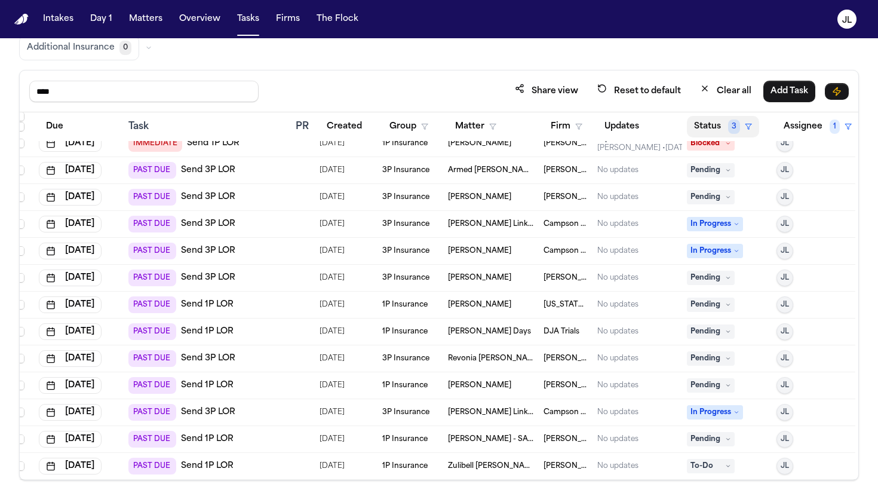
click at [708, 125] on button "Status 3" at bounding box center [723, 127] width 72 height 22
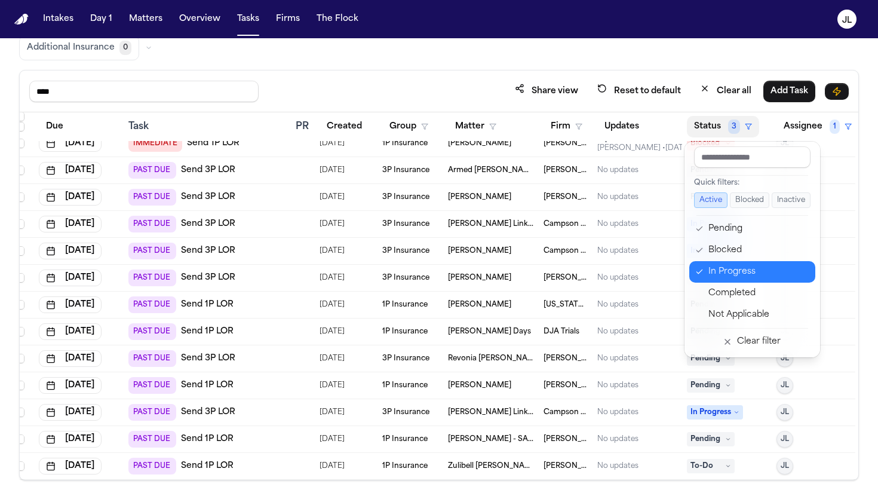
click at [718, 265] on div "In Progress" at bounding box center [759, 272] width 100 height 14
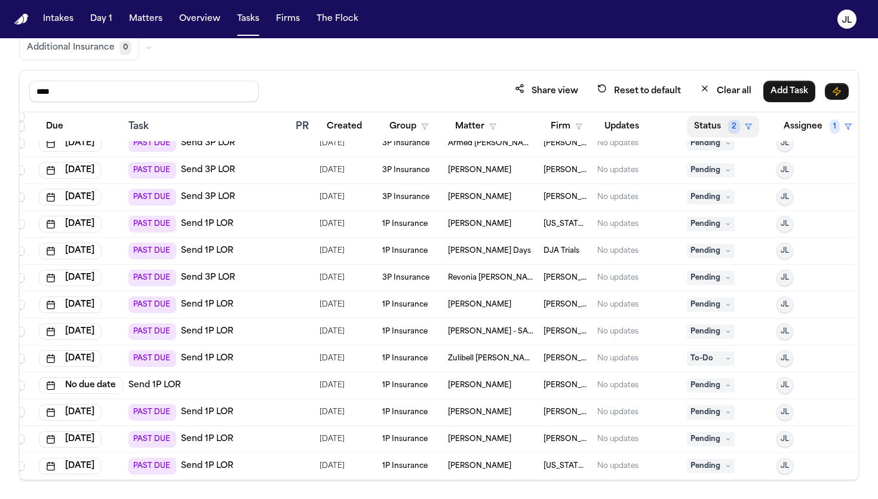
click at [721, 123] on button "Status 2" at bounding box center [723, 127] width 72 height 22
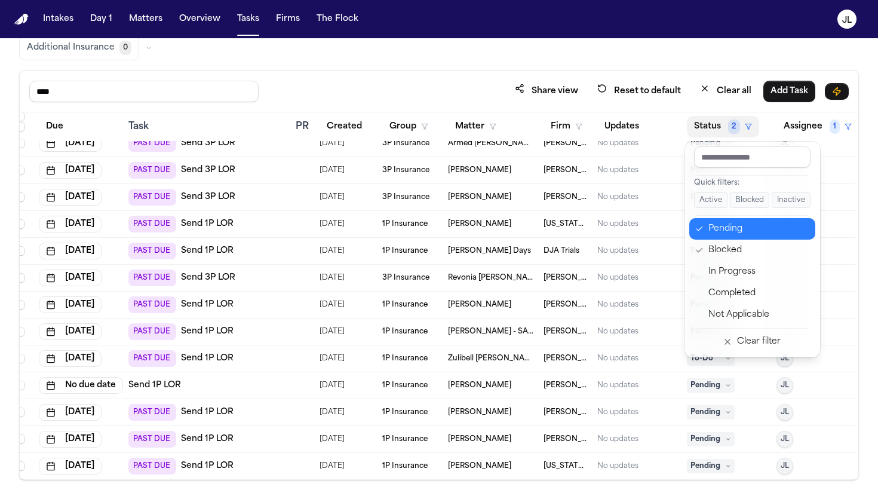
click at [718, 236] on button "Pending" at bounding box center [753, 229] width 126 height 22
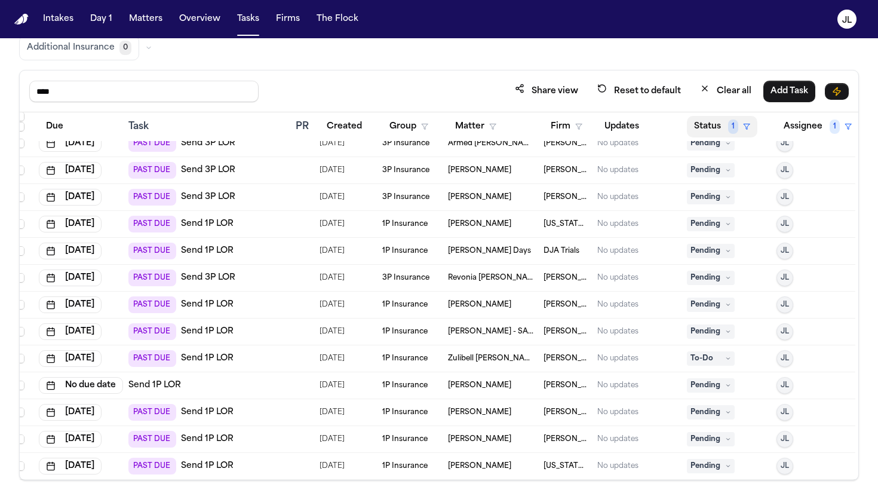
scroll to position [0, 10]
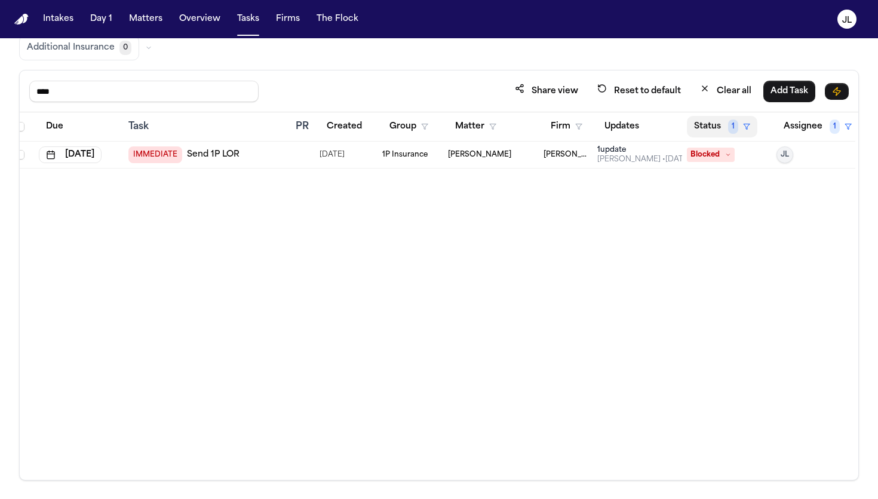
click at [720, 127] on button "Status 1" at bounding box center [722, 127] width 71 height 22
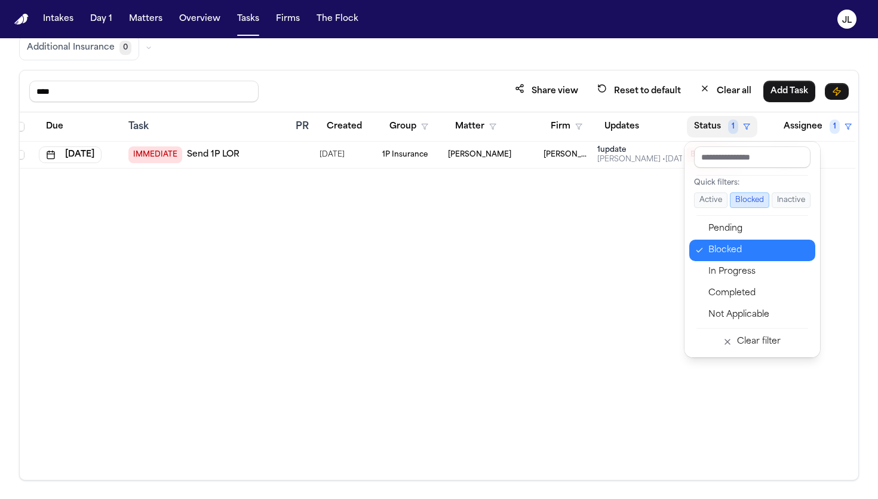
click at [715, 245] on div "Blocked" at bounding box center [759, 250] width 100 height 14
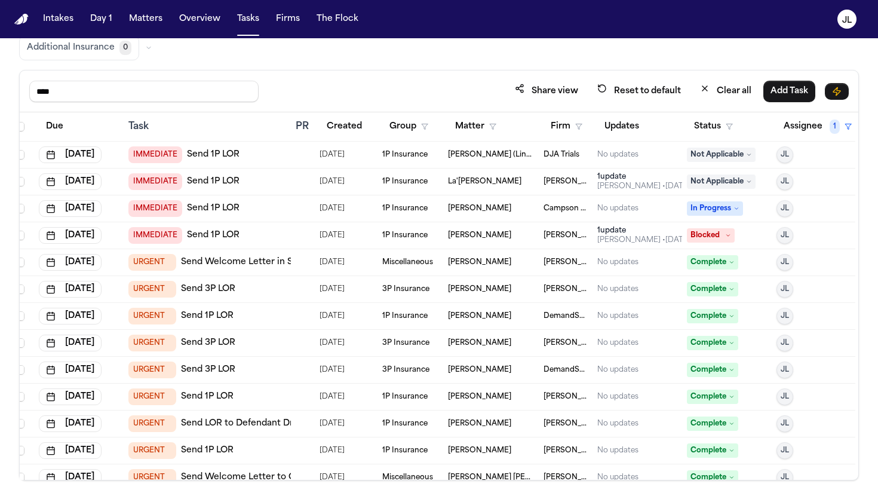
click at [717, 113] on th "Status" at bounding box center [727, 126] width 90 height 29
click at [715, 121] on button "Status" at bounding box center [713, 127] width 53 height 22
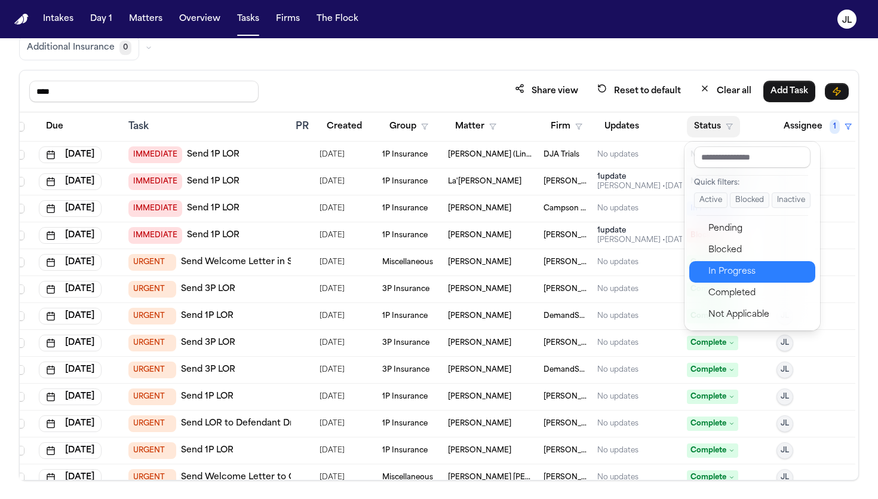
click at [710, 272] on div "In Progress" at bounding box center [759, 272] width 100 height 14
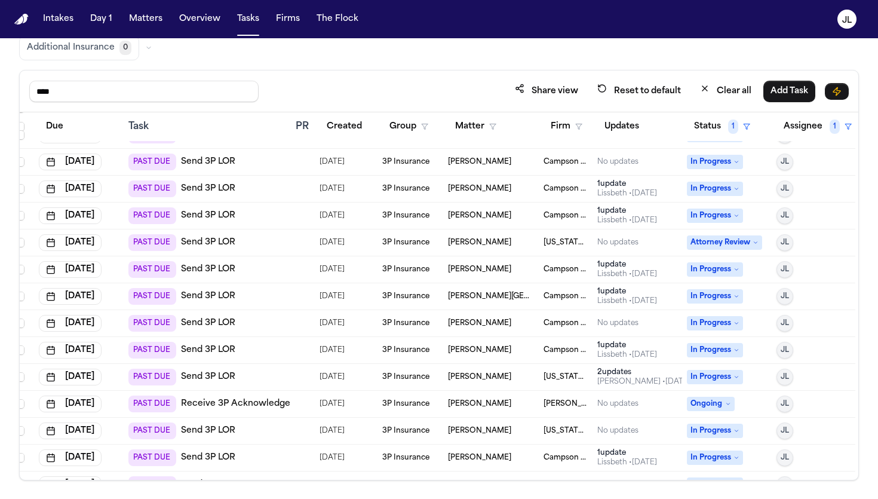
scroll to position [173, 10]
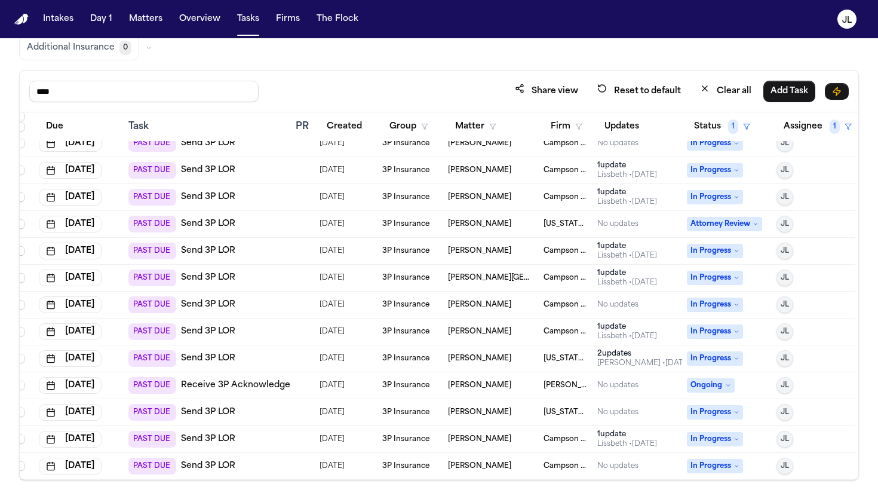
click at [735, 223] on span "Attorney Review" at bounding box center [724, 224] width 75 height 14
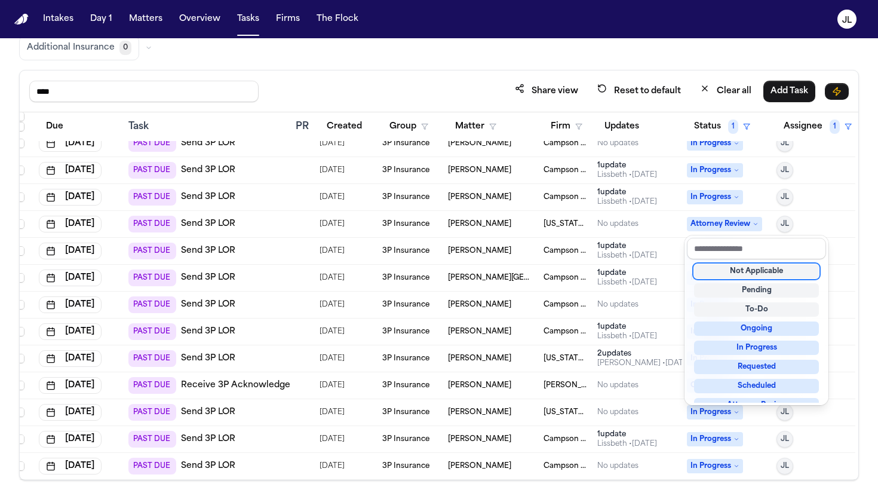
scroll to position [186, 0]
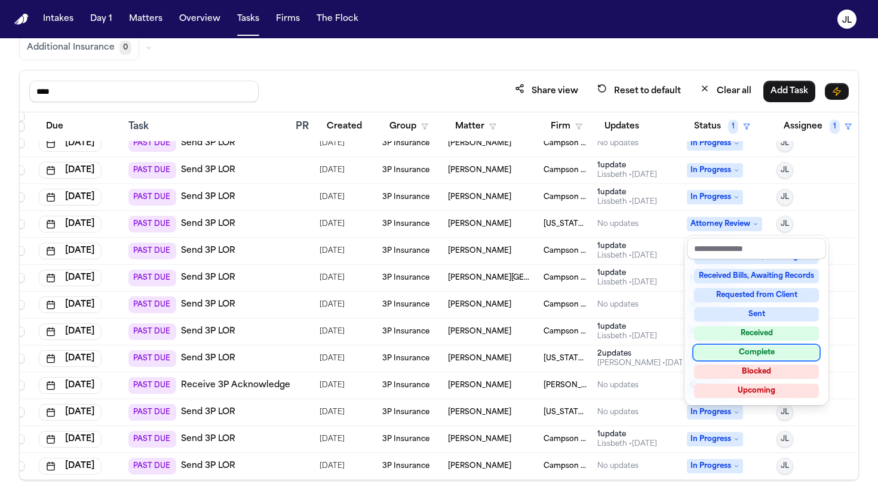
click at [749, 356] on div "Complete" at bounding box center [756, 352] width 125 height 14
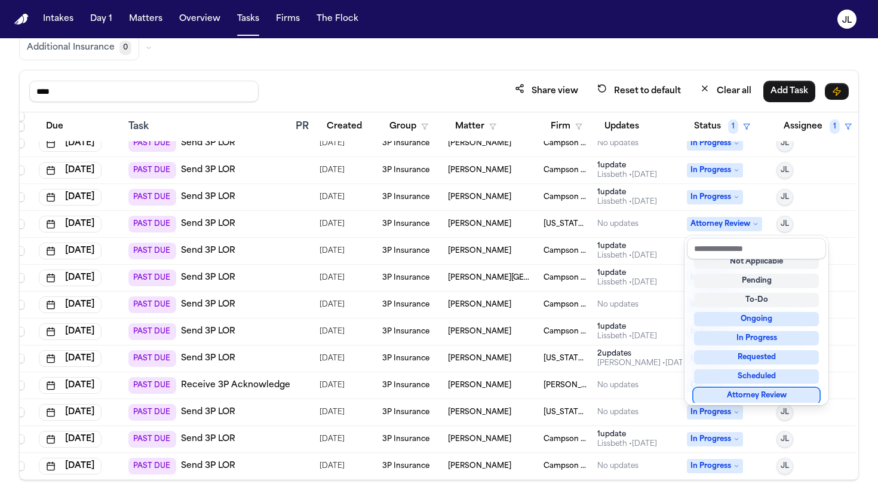
scroll to position [146, 10]
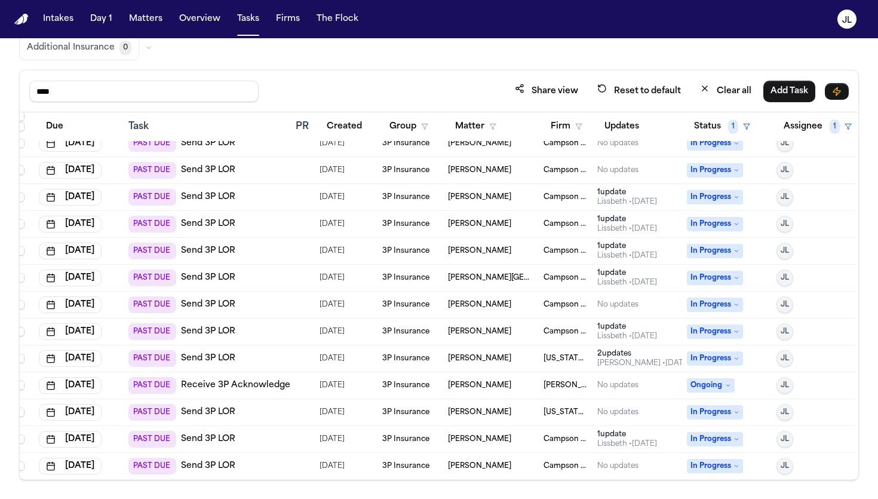
click at [716, 466] on span "In Progress" at bounding box center [715, 466] width 56 height 14
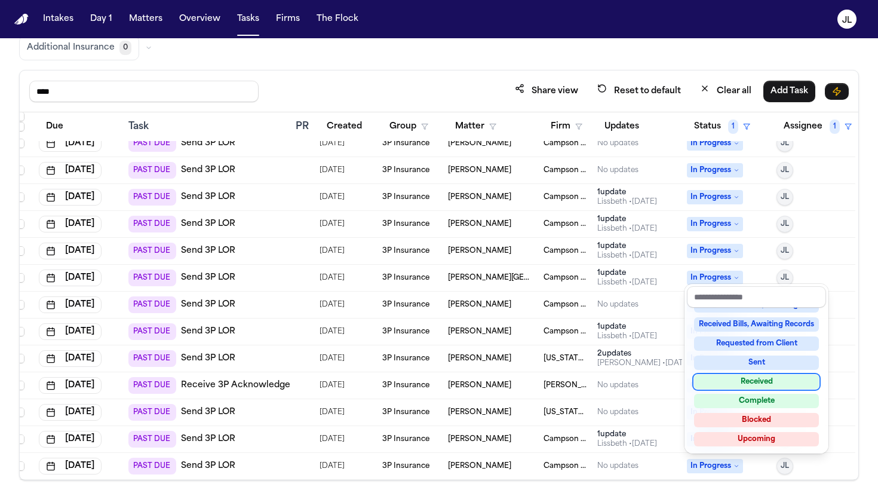
scroll to position [0, 0]
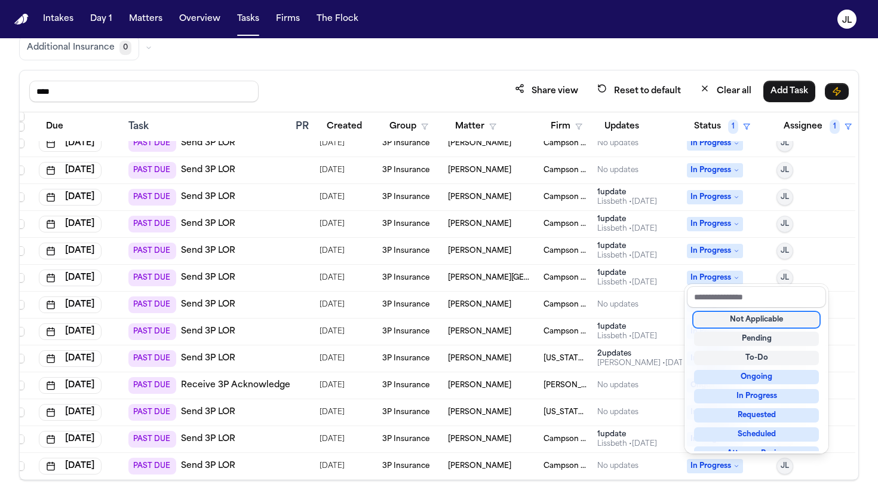
click at [746, 320] on div "Not Applicable" at bounding box center [756, 320] width 125 height 14
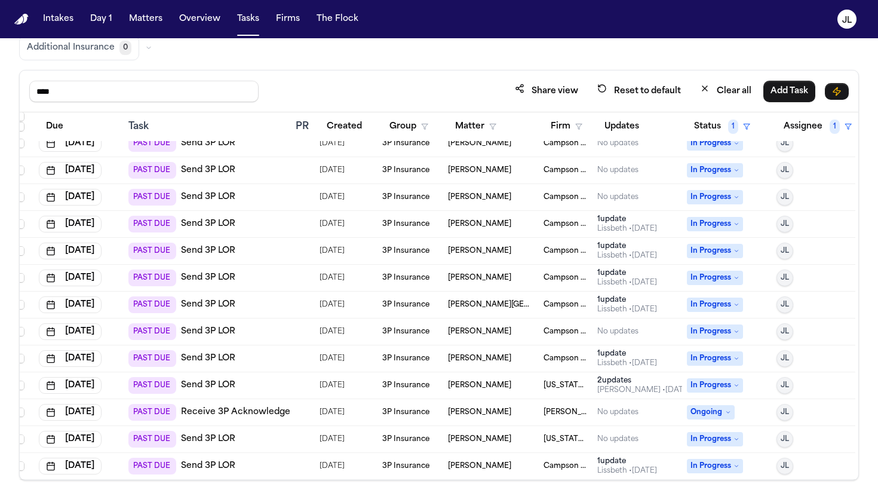
scroll to position [119, 10]
click at [727, 466] on span "In Progress" at bounding box center [715, 466] width 56 height 14
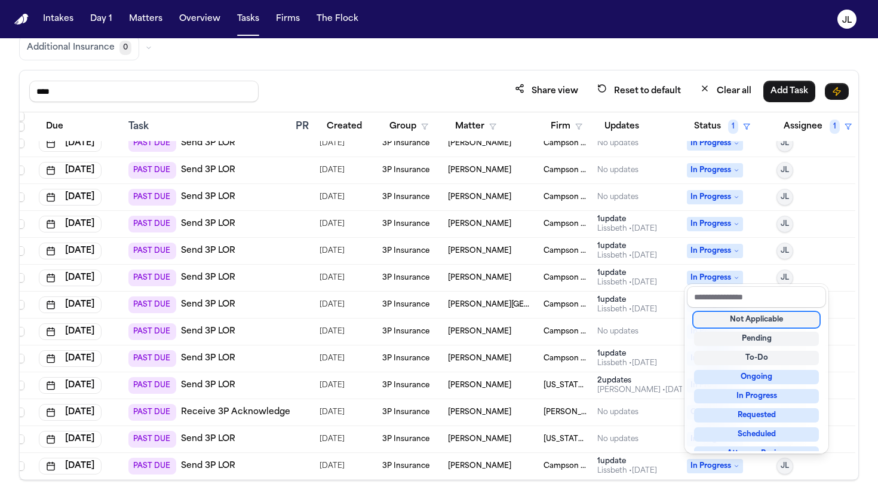
click at [743, 321] on div "Not Applicable" at bounding box center [756, 320] width 125 height 14
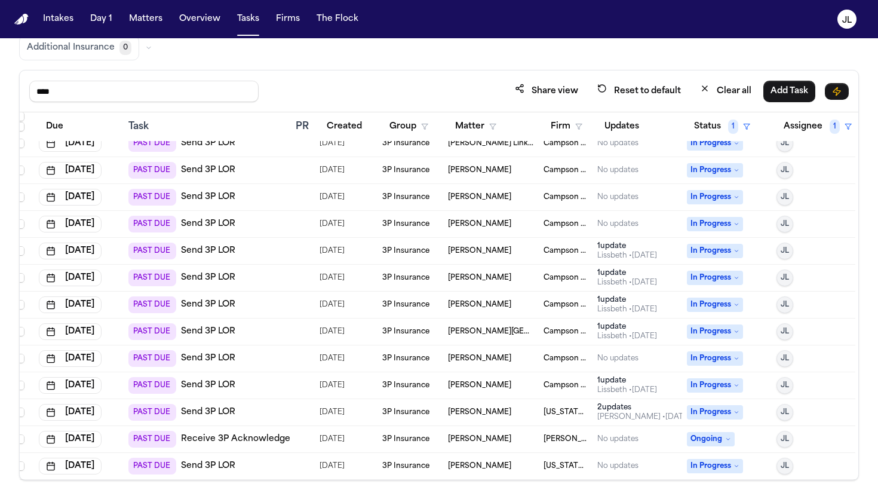
scroll to position [92, 10]
click at [722, 464] on span "In Progress" at bounding box center [715, 466] width 56 height 14
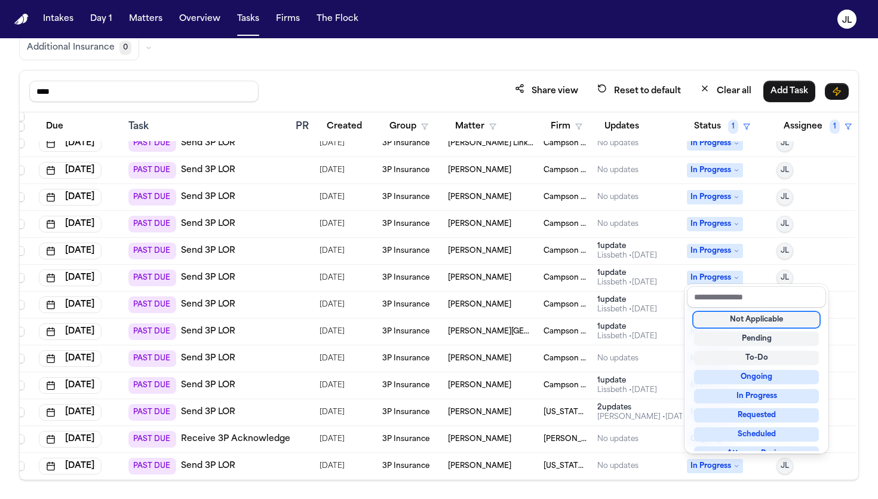
click at [617, 466] on table "Due Task PR Created Group Matter Firm Updates Status 1 Assignee 1 Aug 30, 2025 …" at bounding box center [433, 250] width 846 height 460
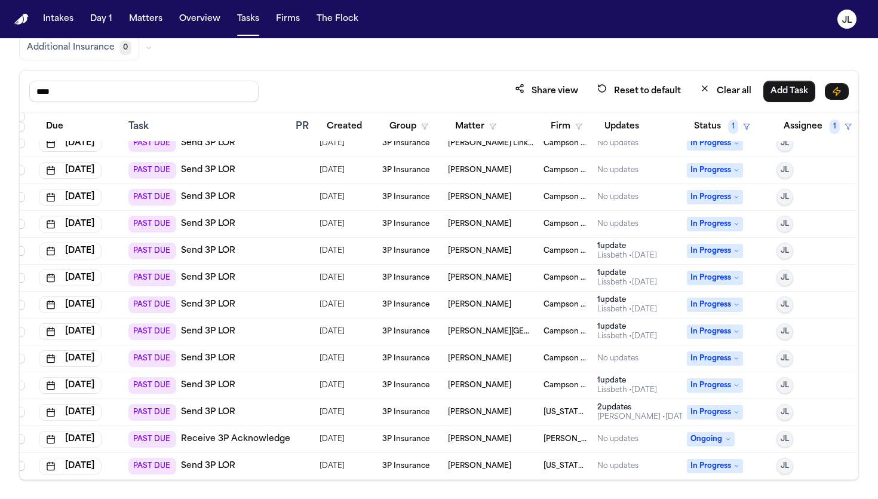
click at [705, 437] on span "Ongoing" at bounding box center [711, 439] width 48 height 14
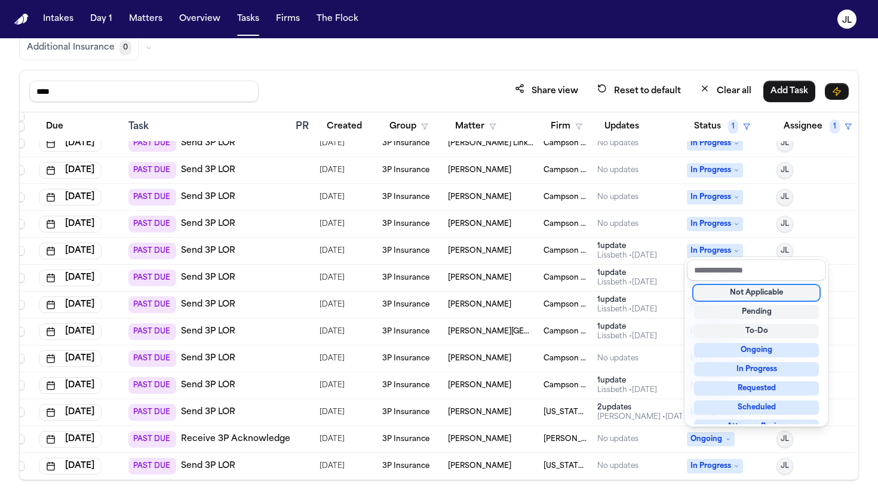
click at [705, 437] on span "Ongoing" at bounding box center [711, 439] width 48 height 14
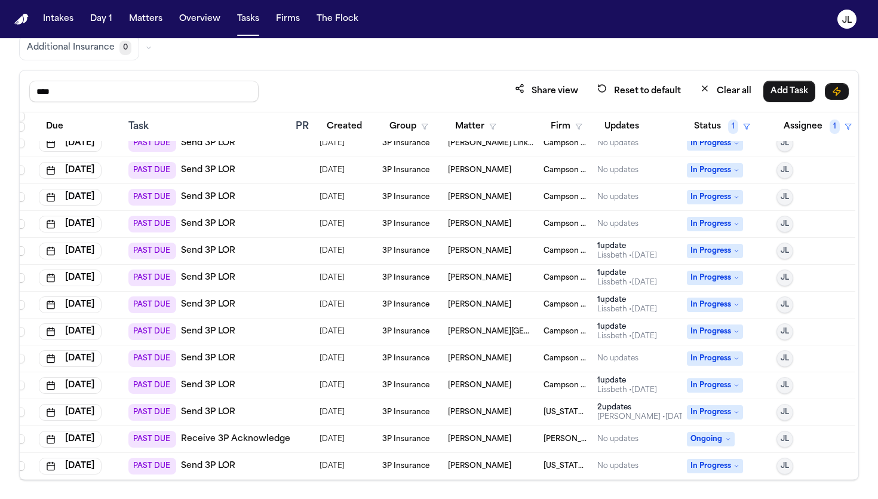
click at [644, 419] on div "Julie Lopez • 46d ago" at bounding box center [644, 417] width 93 height 10
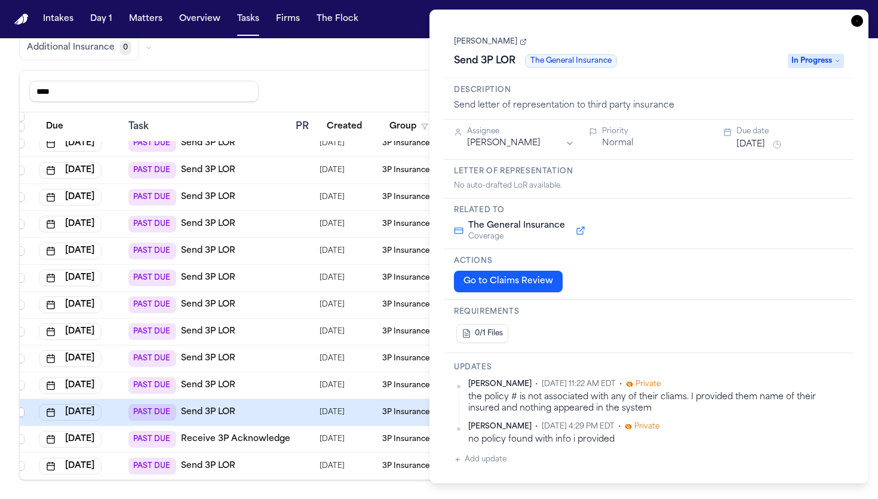
click at [853, 23] on icon "button" at bounding box center [858, 21] width 12 height 12
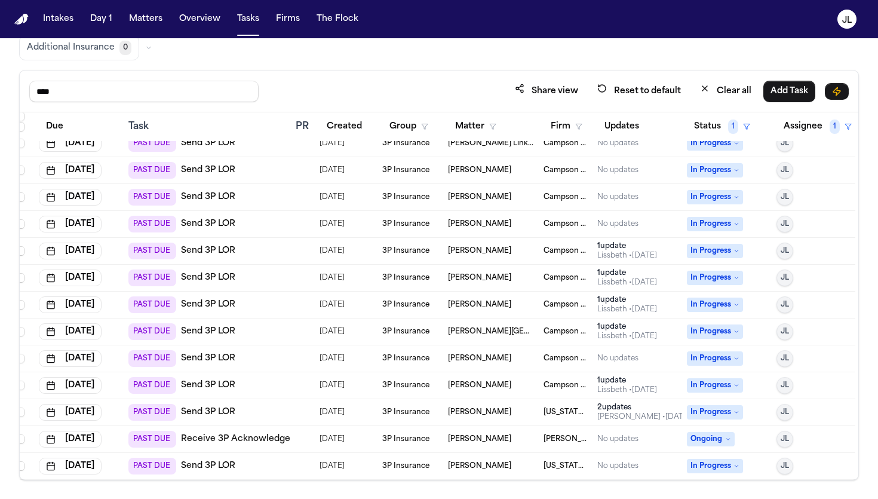
click at [712, 414] on span "In Progress" at bounding box center [715, 412] width 56 height 14
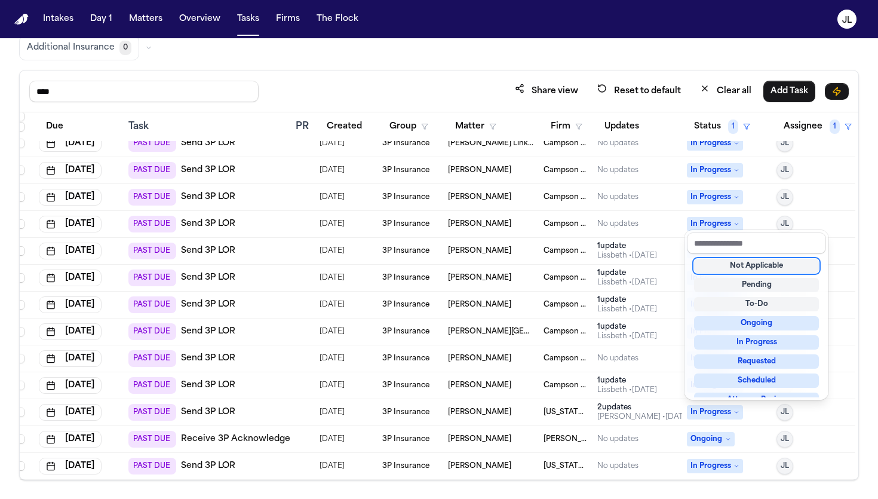
click at [754, 268] on div "Not Applicable" at bounding box center [756, 266] width 125 height 14
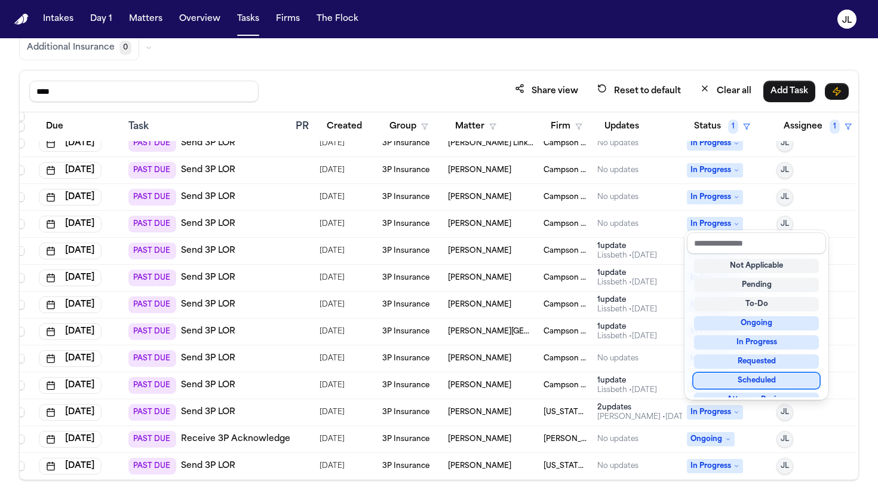
click at [705, 469] on table "Due Task PR Created Group Matter Firm Updates Status 1 Assignee 1 Aug 30, 2025 …" at bounding box center [433, 250] width 846 height 460
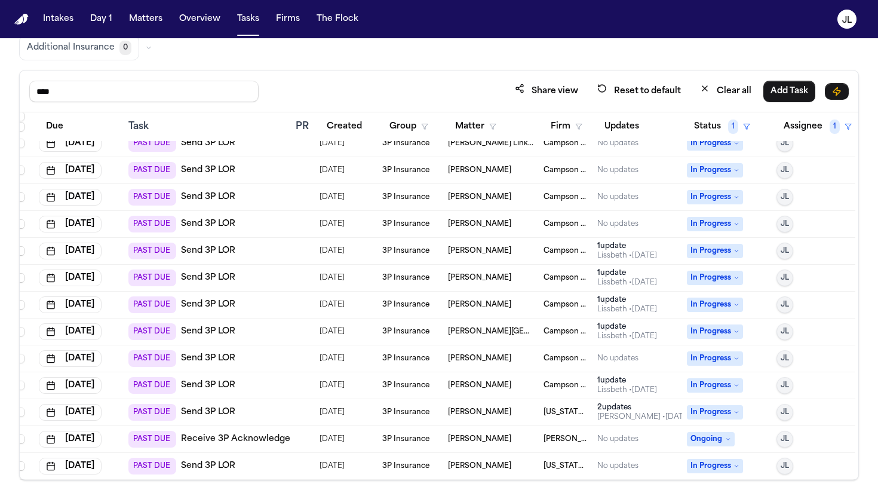
click at [706, 464] on span "In Progress" at bounding box center [715, 466] width 56 height 14
click at [705, 468] on span "In Progress" at bounding box center [715, 466] width 56 height 14
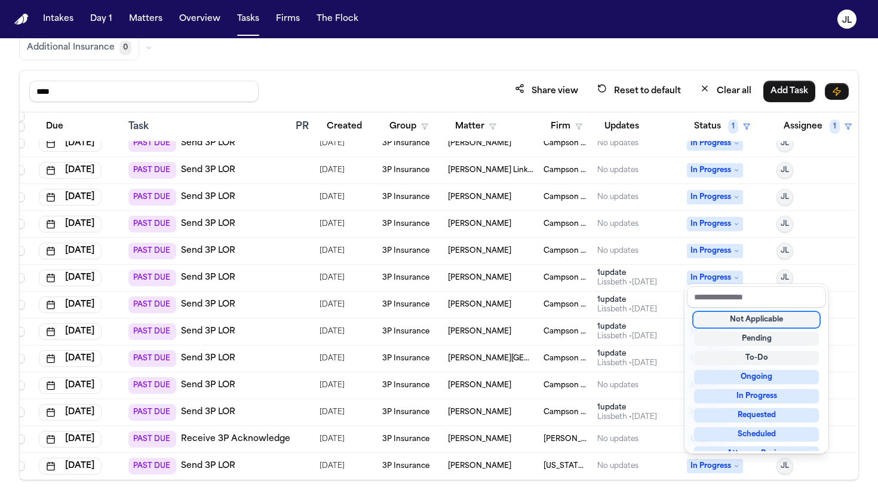
click at [746, 315] on div "Not Applicable" at bounding box center [756, 320] width 125 height 14
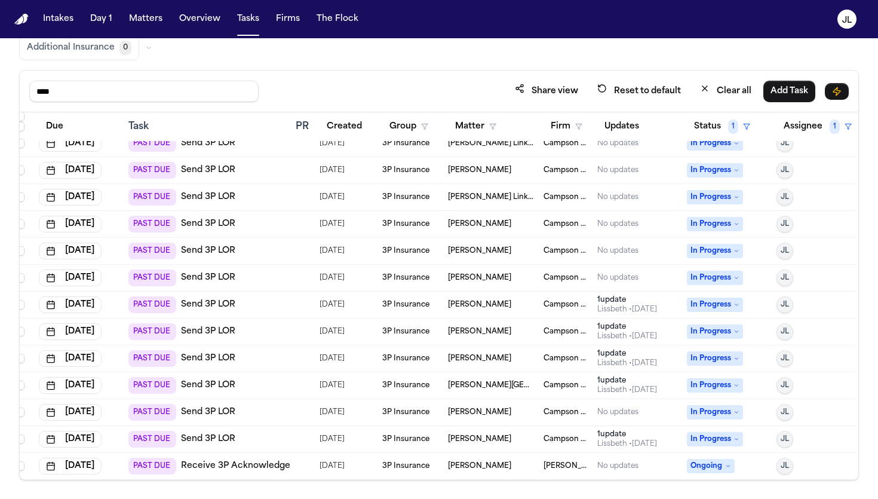
scroll to position [38, 10]
click at [720, 361] on span "In Progress" at bounding box center [715, 358] width 56 height 14
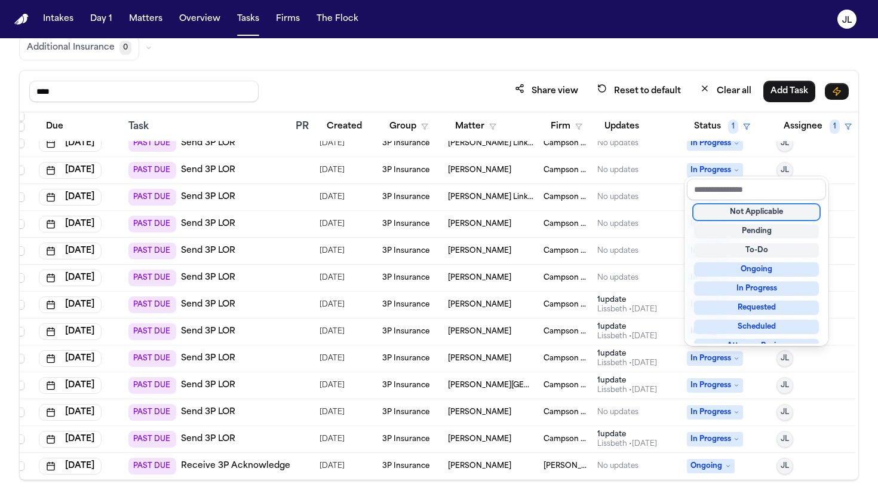
click at [746, 213] on div "Not Applicable" at bounding box center [756, 212] width 125 height 14
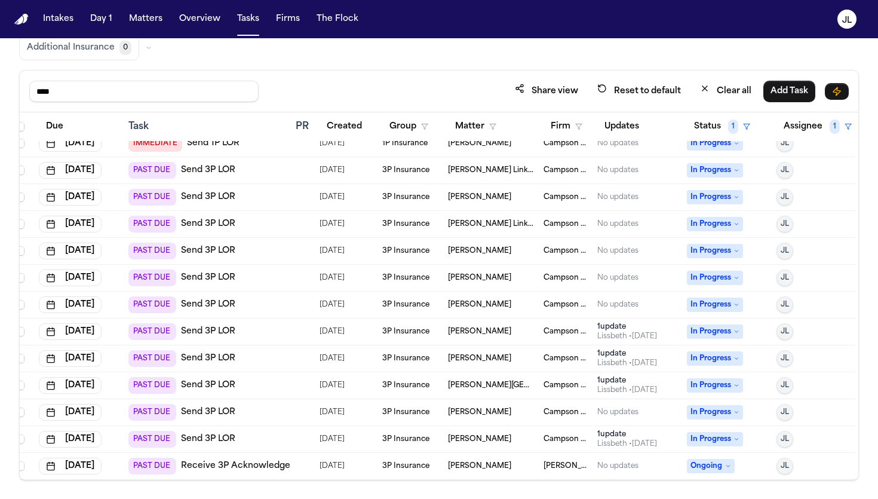
scroll to position [11, 10]
click at [721, 249] on span "In Progress" at bounding box center [715, 251] width 56 height 14
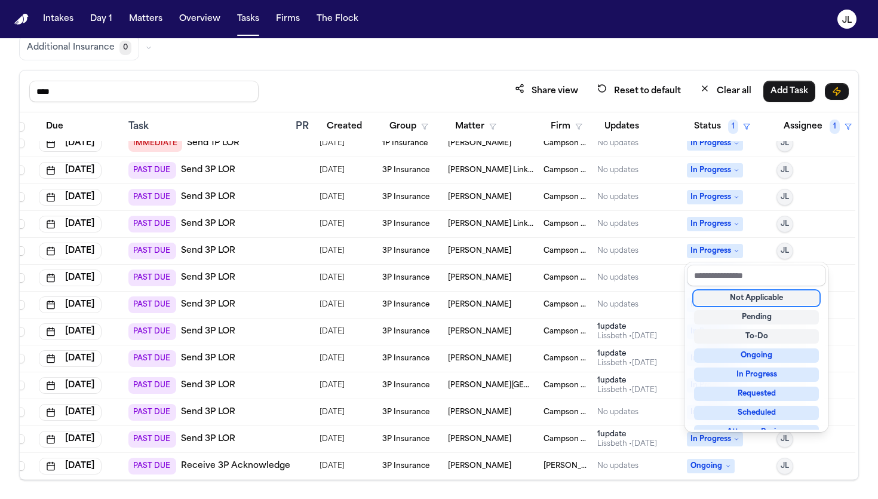
click at [747, 303] on div "Not Applicable" at bounding box center [756, 298] width 125 height 14
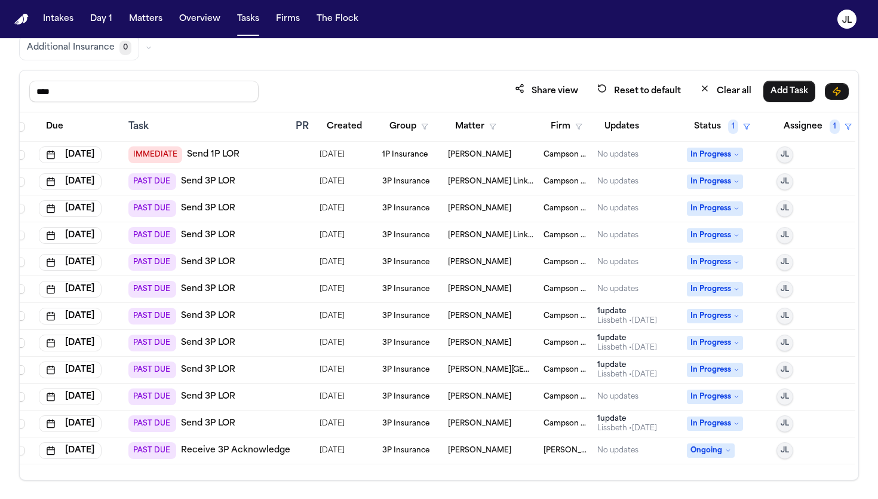
scroll to position [0, 10]
click at [714, 179] on span "In Progress" at bounding box center [715, 181] width 56 height 14
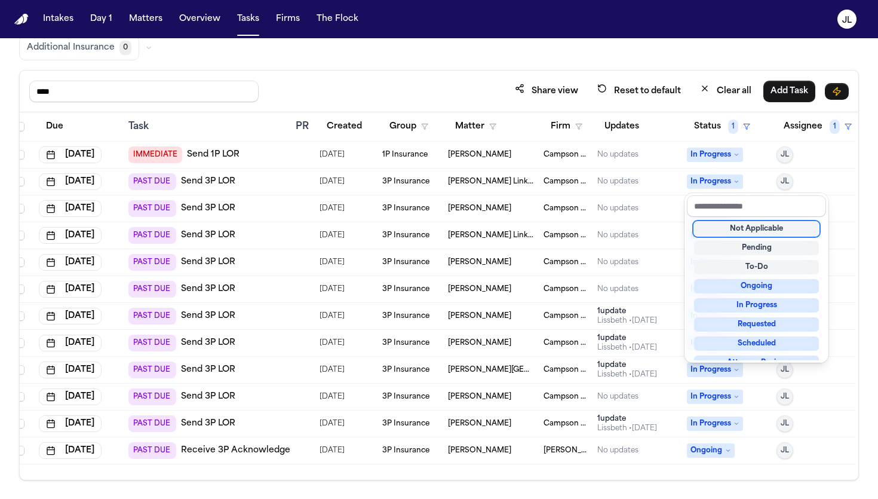
click at [724, 225] on div "Not Applicable" at bounding box center [756, 229] width 125 height 14
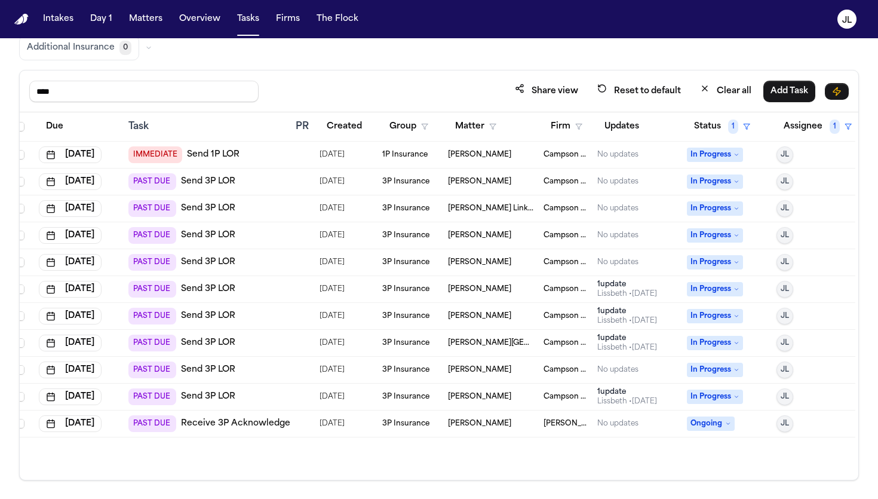
click at [714, 154] on span "In Progress" at bounding box center [715, 155] width 56 height 14
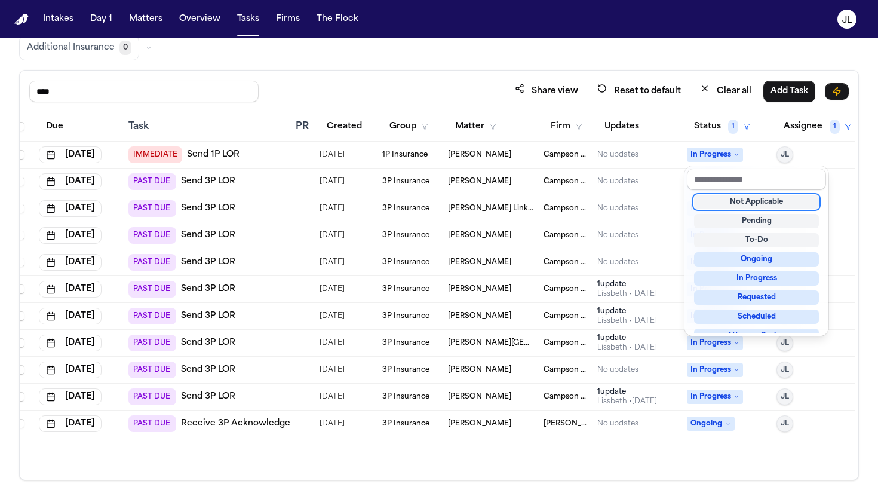
click at [722, 201] on div "Not Applicable" at bounding box center [756, 202] width 125 height 14
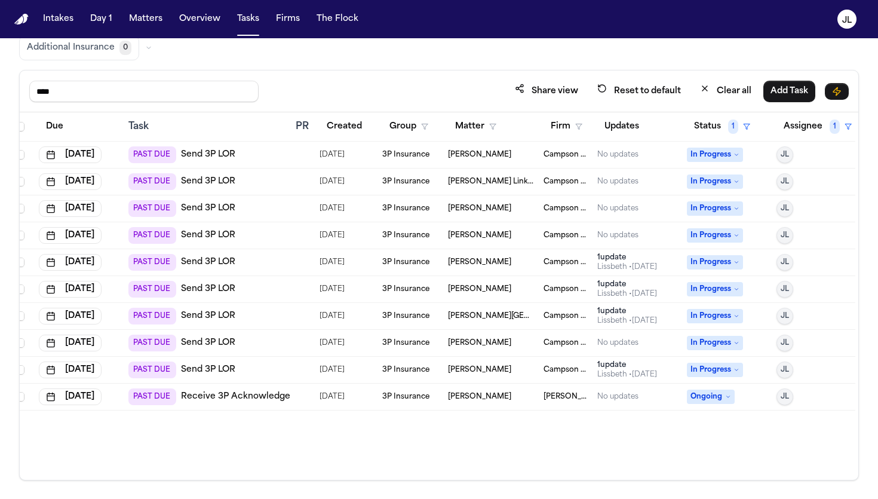
click at [714, 152] on span "In Progress" at bounding box center [715, 155] width 56 height 14
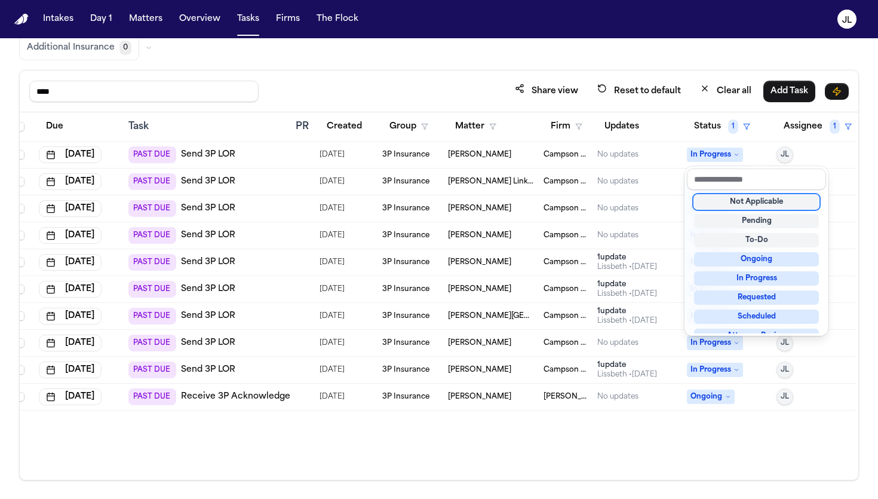
click at [724, 201] on div "Not Applicable" at bounding box center [756, 202] width 125 height 14
click at [725, 159] on span "In Progress" at bounding box center [715, 155] width 56 height 14
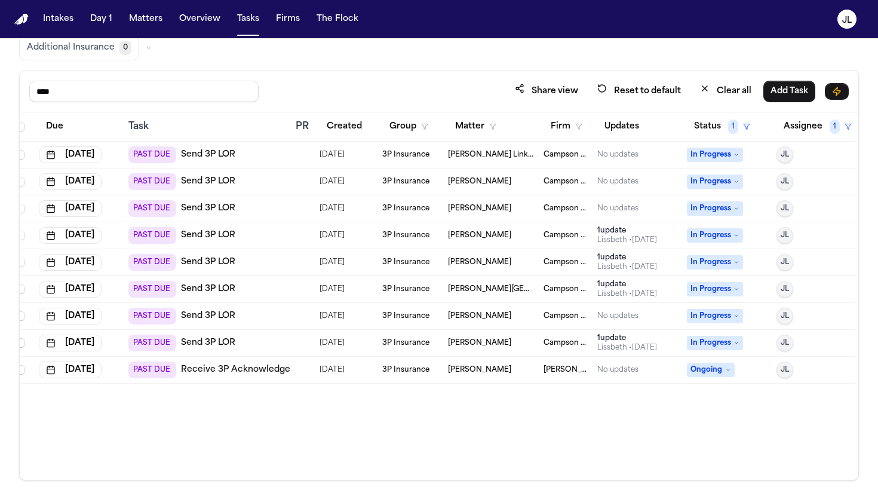
click at [725, 159] on span "In Progress" at bounding box center [715, 155] width 56 height 14
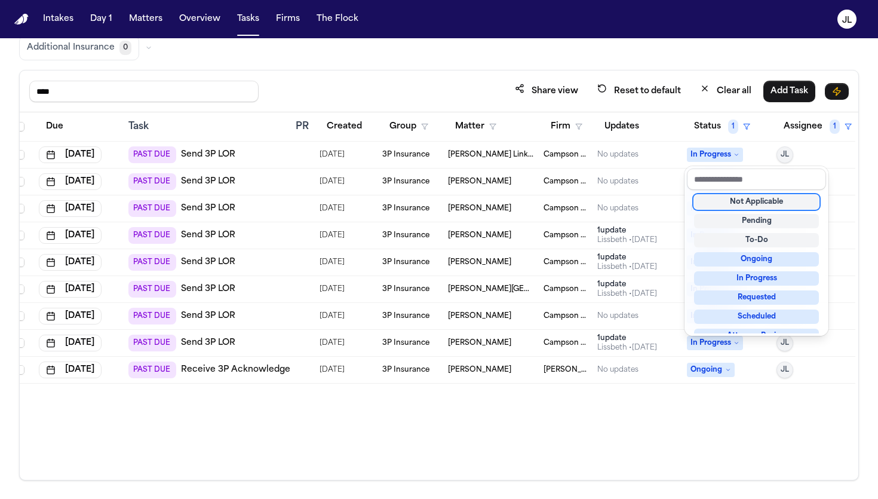
click at [727, 203] on div "Not Applicable" at bounding box center [756, 202] width 125 height 14
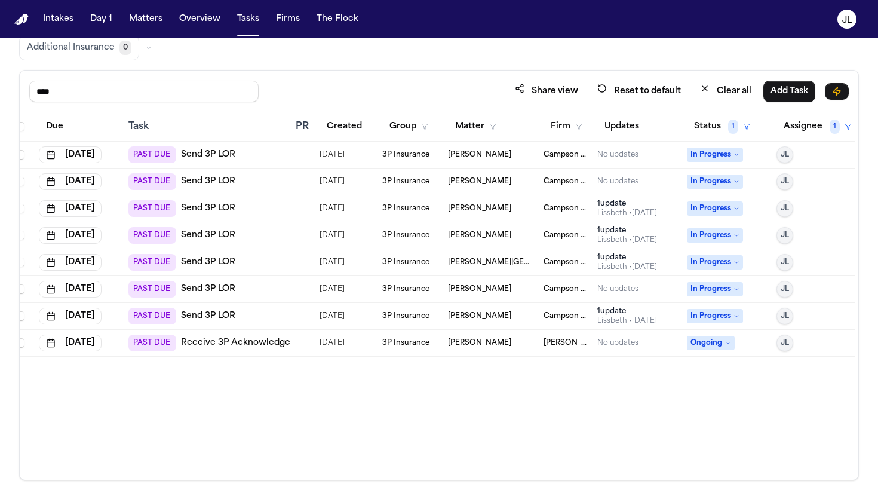
click at [724, 160] on span "In Progress" at bounding box center [715, 155] width 56 height 14
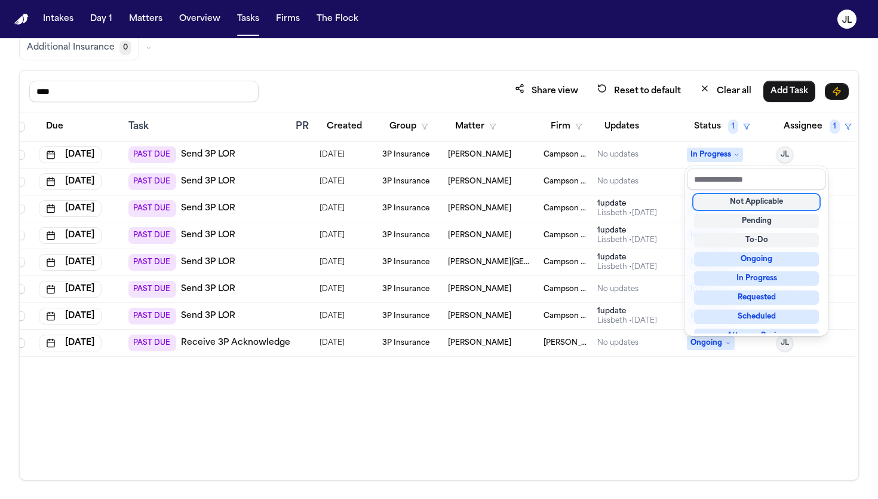
click at [725, 200] on div "Not Applicable" at bounding box center [756, 202] width 125 height 14
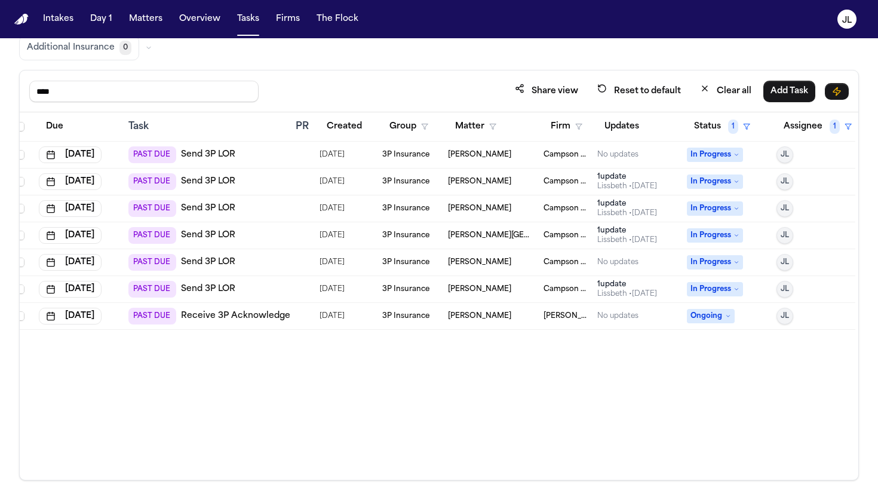
click at [712, 151] on span "In Progress" at bounding box center [715, 155] width 56 height 14
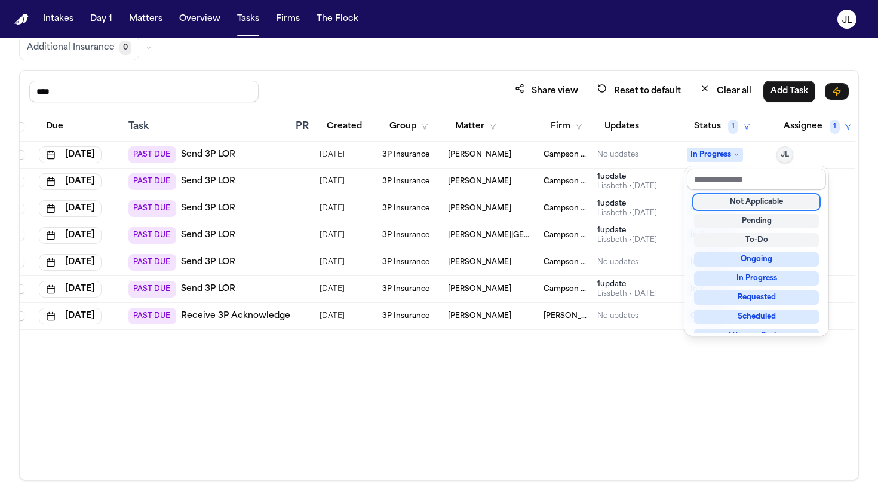
click at [731, 202] on div "Not Applicable" at bounding box center [756, 202] width 125 height 14
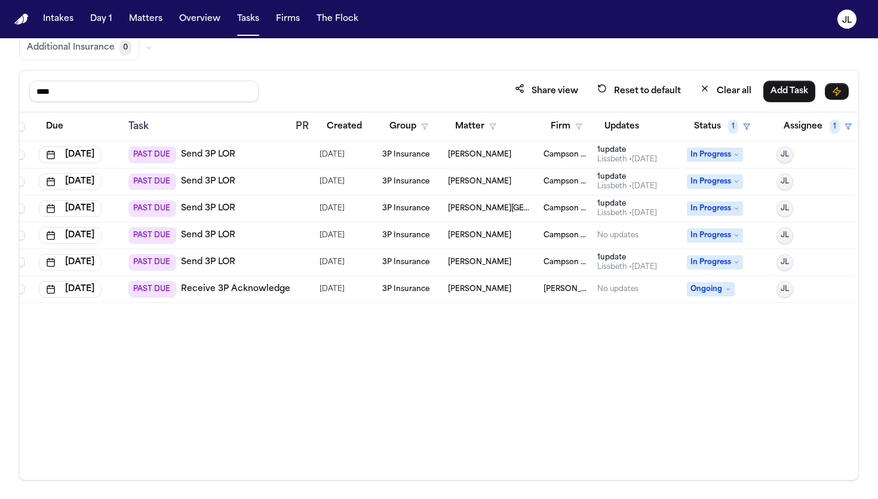
click at [730, 158] on span "In Progress" at bounding box center [715, 155] width 56 height 14
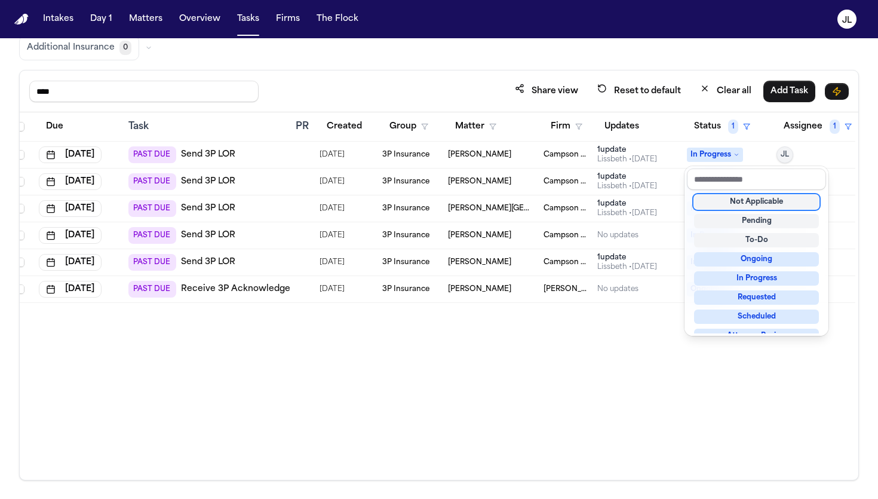
click at [718, 198] on div "Not Applicable" at bounding box center [756, 202] width 125 height 14
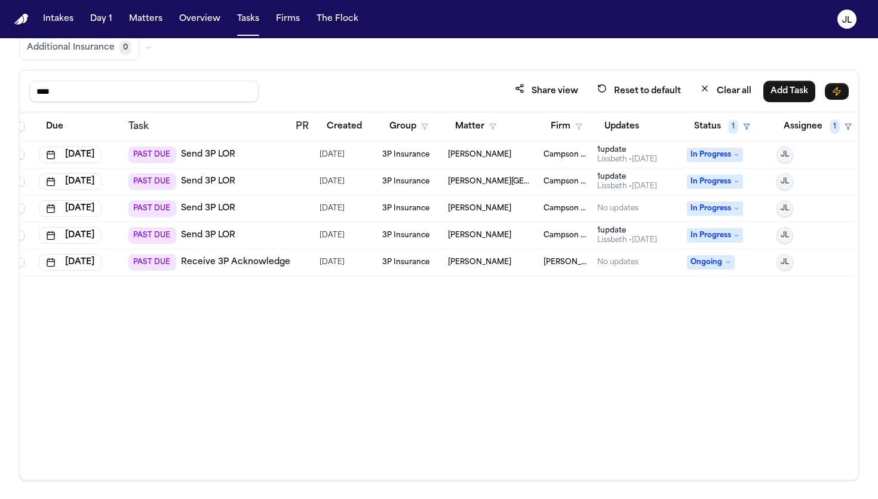
click at [731, 201] on span "In Progress" at bounding box center [715, 208] width 56 height 14
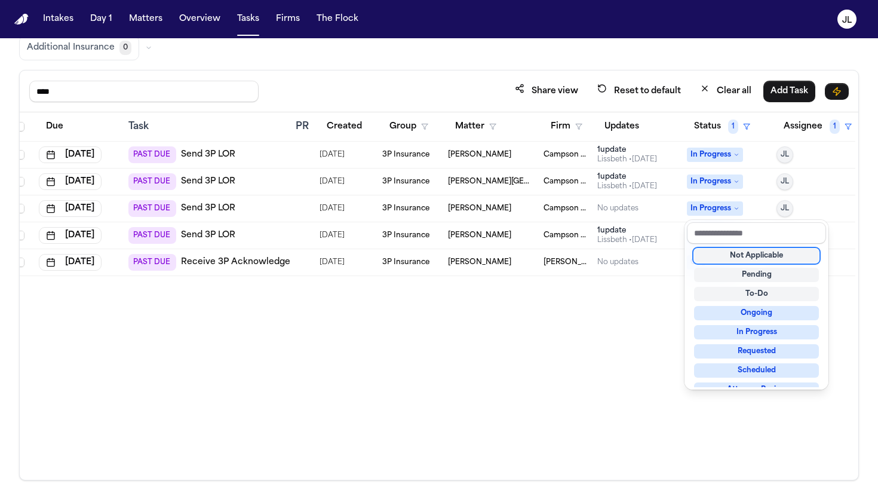
click at [739, 251] on div "Not Applicable" at bounding box center [756, 256] width 125 height 14
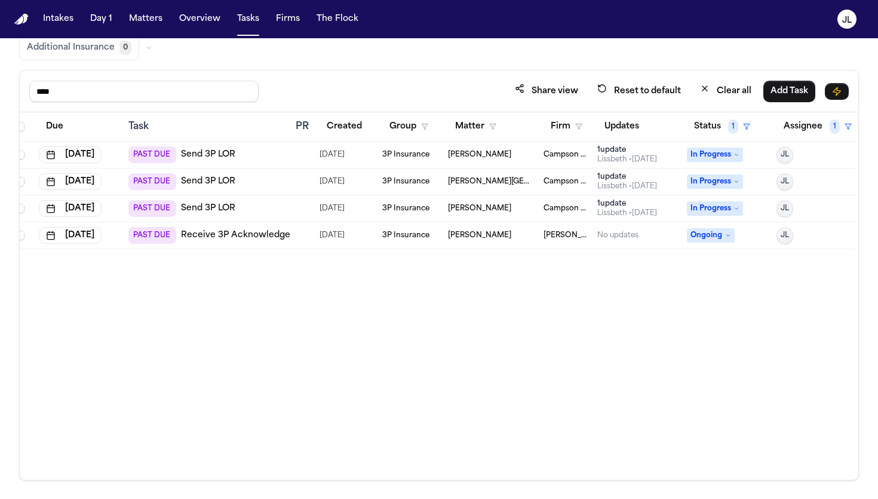
click at [703, 176] on span "In Progress" at bounding box center [715, 181] width 56 height 14
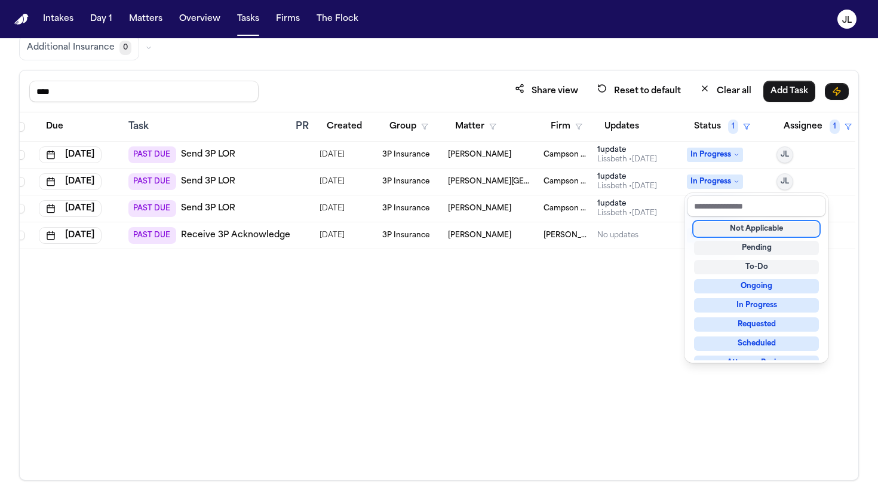
click at [729, 231] on div "Not Applicable" at bounding box center [756, 229] width 125 height 14
click at [719, 158] on table "Due Task PR Created Group Matter Firm Updates Status 1 Assignee 1 Aug 29, 2025 …" at bounding box center [433, 180] width 846 height 137
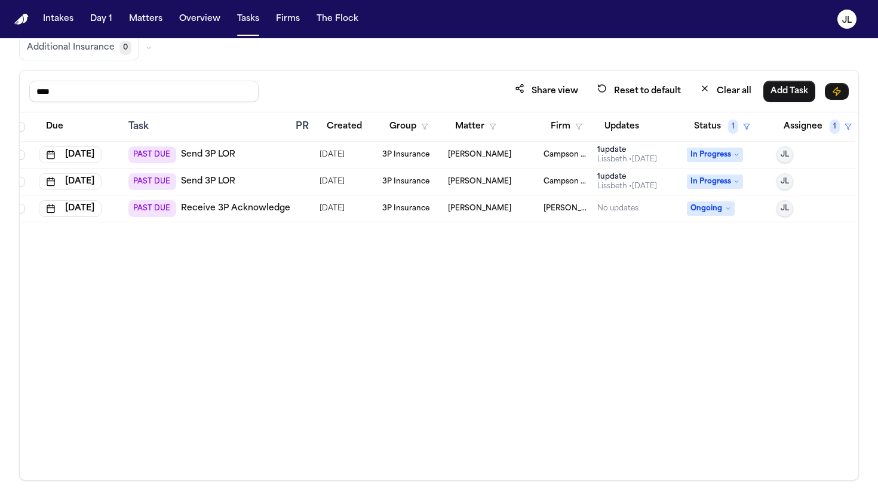
click at [718, 153] on span "In Progress" at bounding box center [715, 155] width 56 height 14
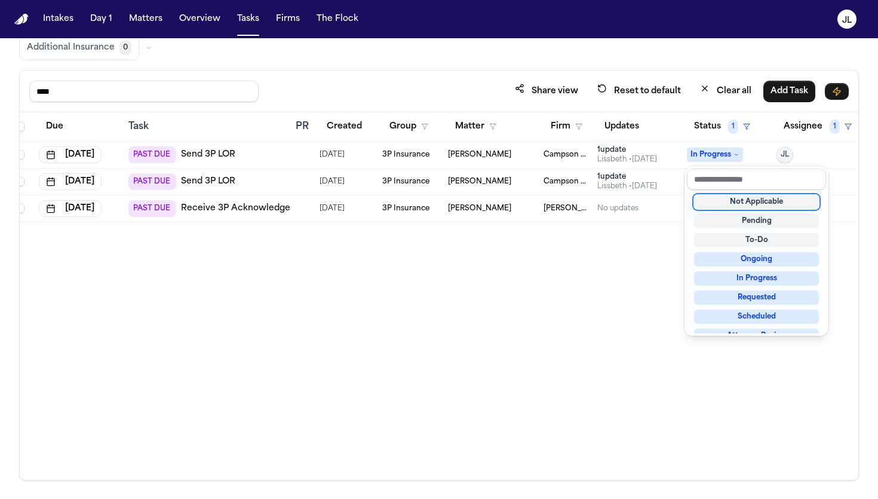
click at [722, 204] on div "Not Applicable" at bounding box center [756, 202] width 125 height 14
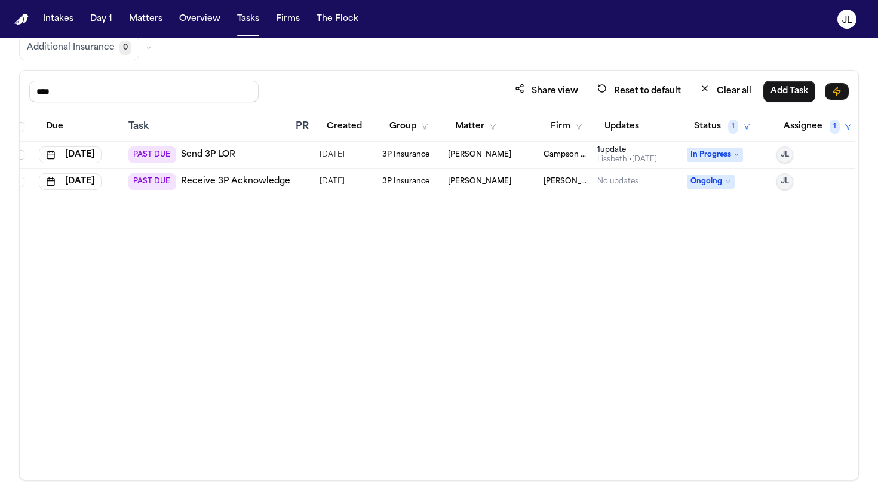
click at [721, 156] on span "In Progress" at bounding box center [715, 155] width 56 height 14
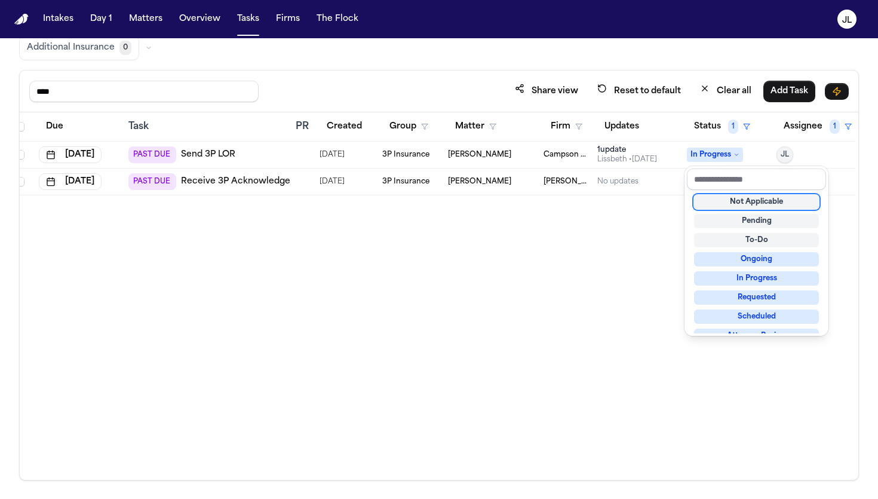
click at [715, 201] on div "Not Applicable" at bounding box center [756, 202] width 125 height 14
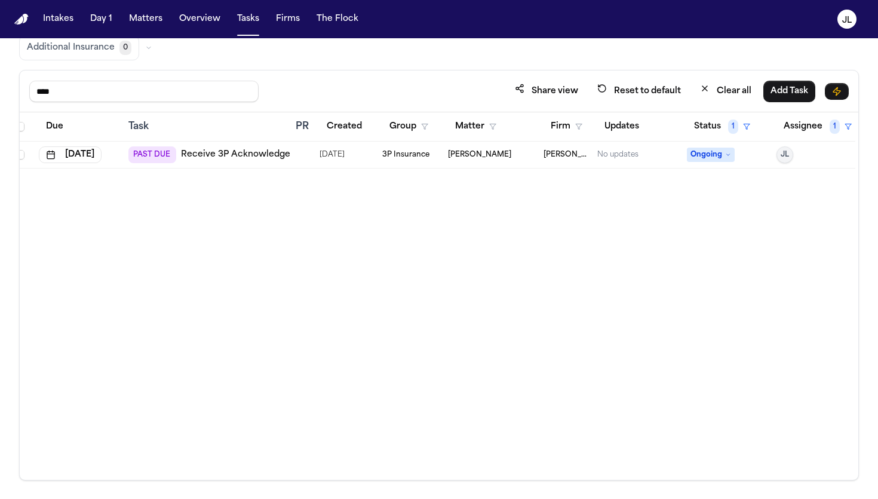
scroll to position [0, 0]
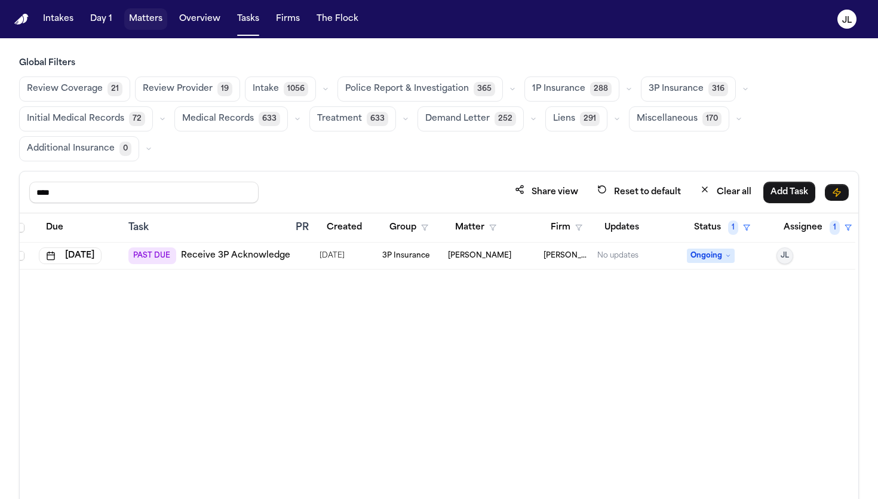
click at [153, 21] on button "Matters" at bounding box center [145, 19] width 43 height 22
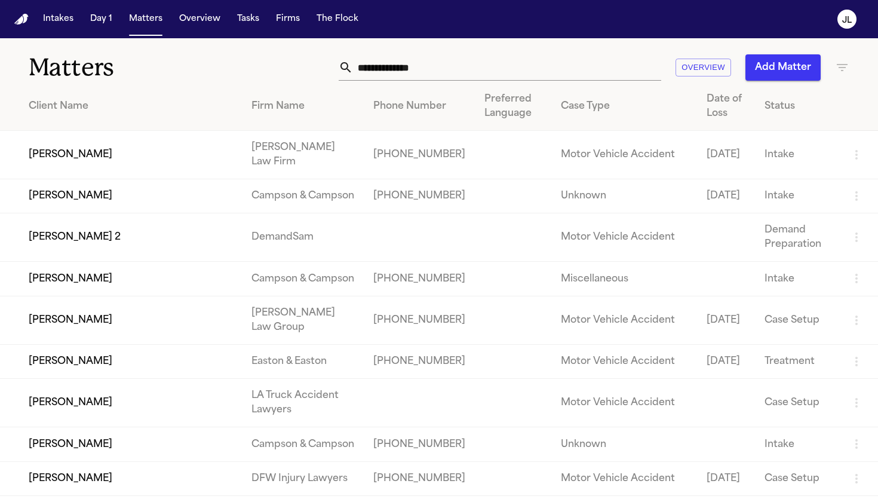
click at [401, 68] on input "text" at bounding box center [507, 67] width 308 height 26
paste input "**********"
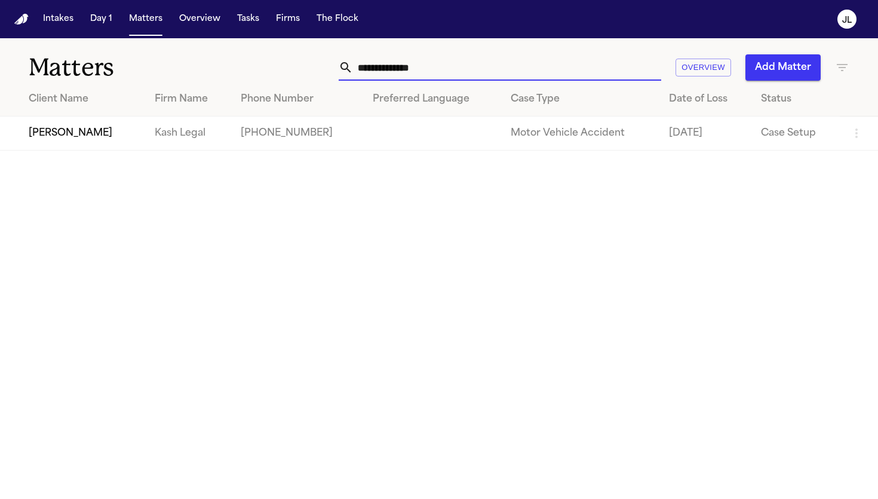
type input "**********"
click at [78, 136] on td "Tekiya McGowen" at bounding box center [72, 134] width 145 height 34
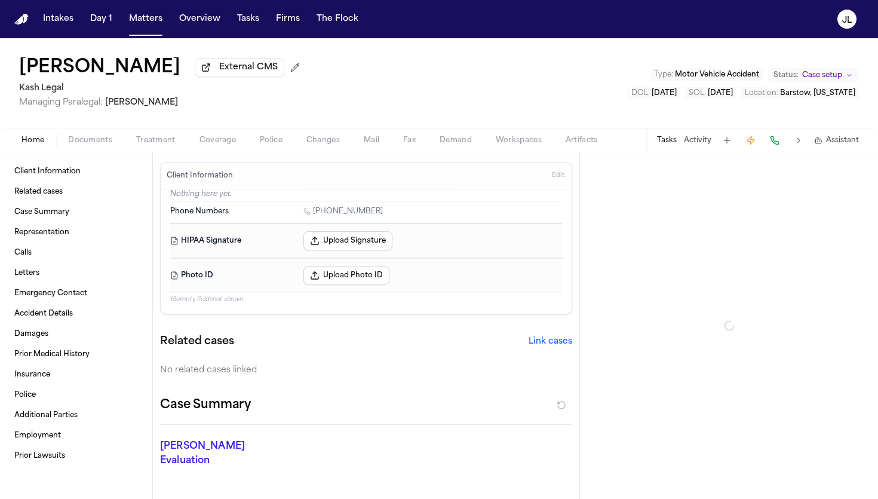
click at [218, 137] on span "Coverage" at bounding box center [218, 141] width 36 height 10
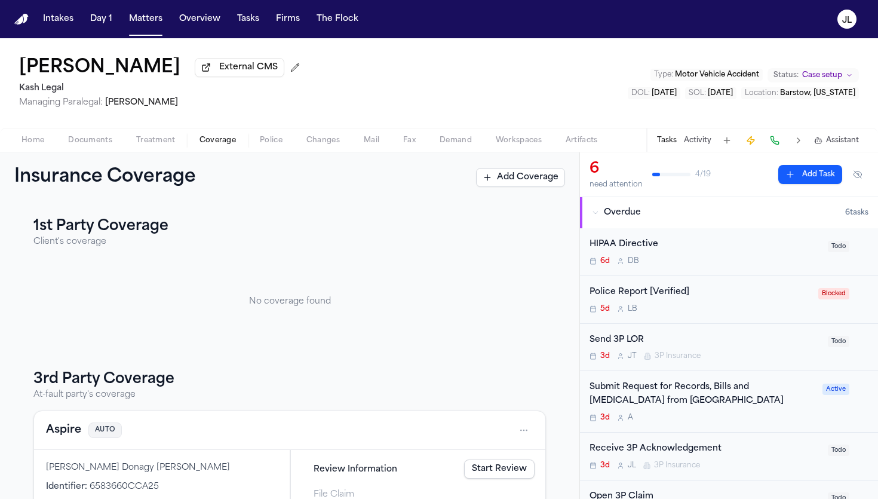
click at [57, 440] on div "Aspire AUTO" at bounding box center [290, 430] width 488 height 19
click at [58, 433] on button "Aspire" at bounding box center [63, 430] width 35 height 17
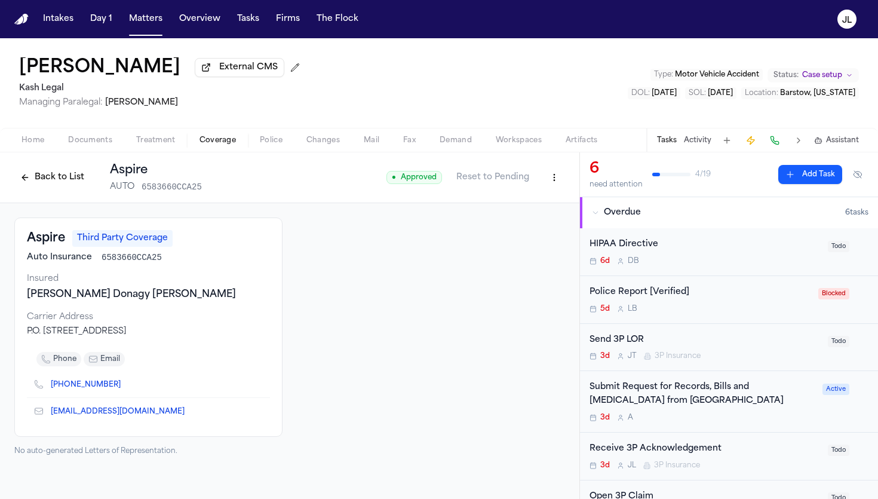
click at [50, 187] on button "Back to List" at bounding box center [52, 177] width 76 height 19
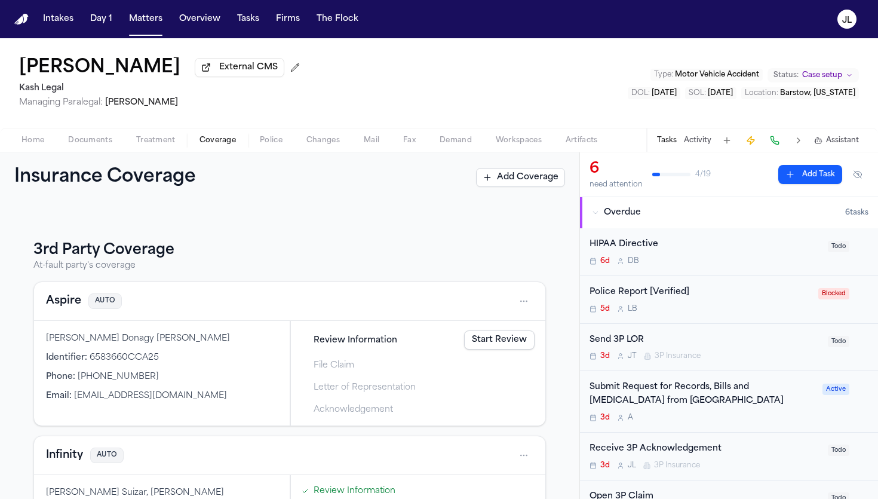
scroll to position [247, 0]
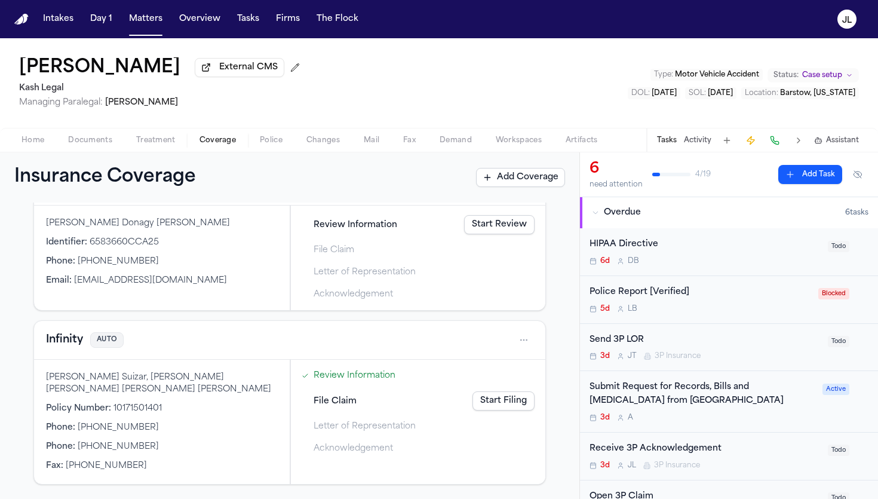
click at [72, 342] on button "Infinity" at bounding box center [64, 340] width 37 height 17
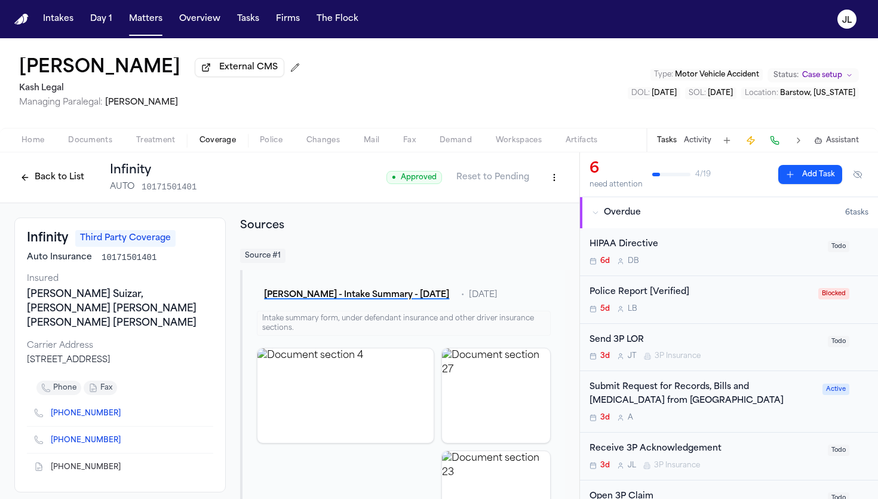
click at [40, 198] on div "Back to List Infinity AUTO 10171501401 ● Approved Reset to Pending" at bounding box center [290, 177] width 580 height 51
click at [35, 132] on div "Home Documents Treatment Coverage Police Changes Mail Fax Demand Workspaces Art…" at bounding box center [439, 140] width 878 height 24
click at [35, 133] on div "Home Documents Treatment Coverage Police Changes Mail Fax Demand Workspaces Art…" at bounding box center [439, 140] width 878 height 24
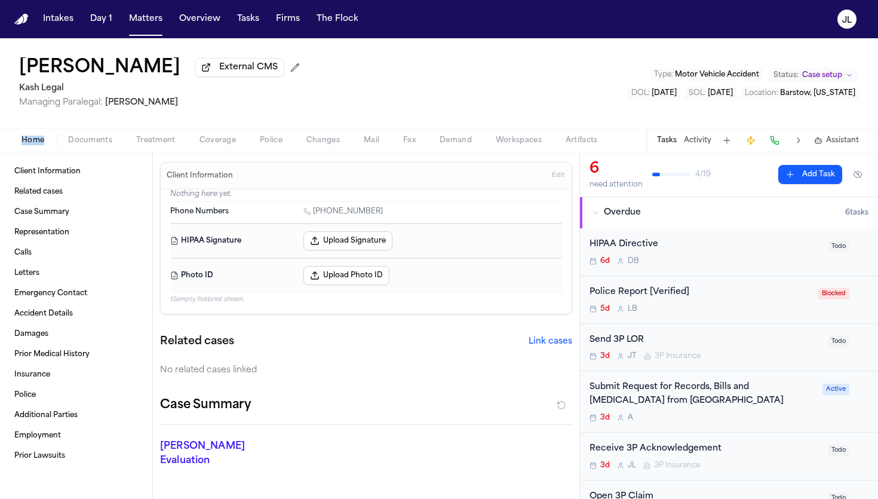
click at [30, 139] on span "Home" at bounding box center [33, 141] width 23 height 10
click at [209, 141] on span "Coverage" at bounding box center [218, 141] width 36 height 10
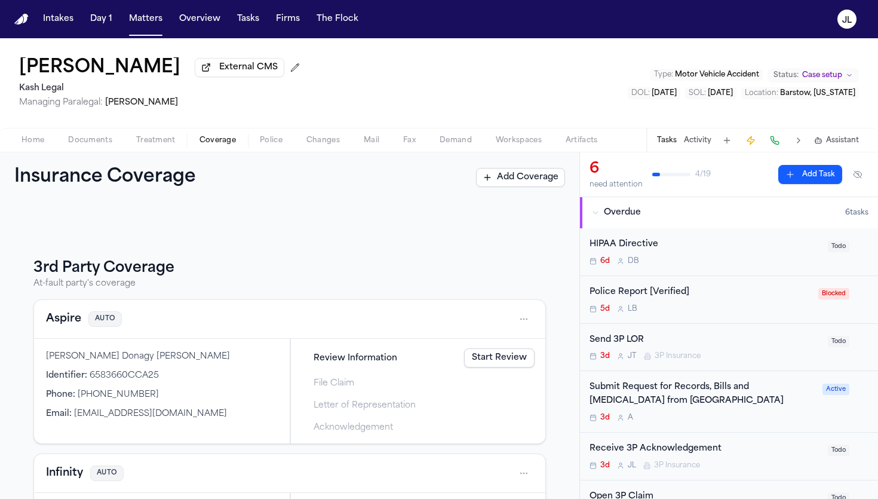
scroll to position [175, 0]
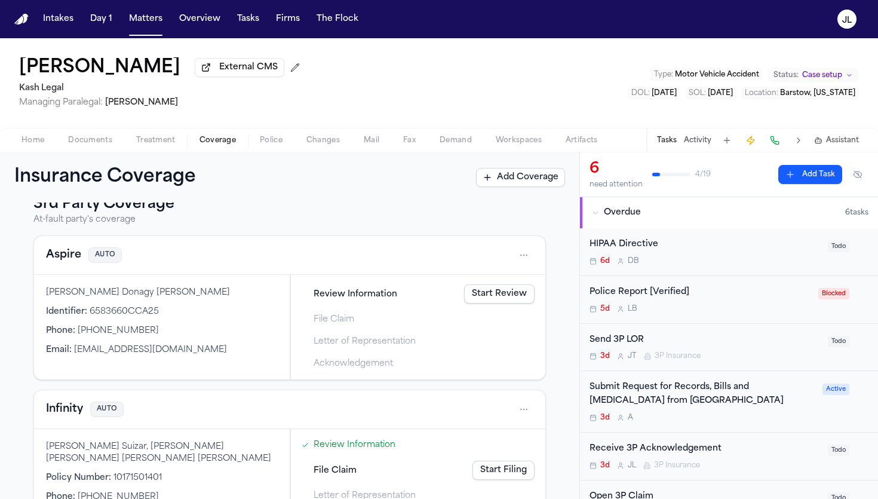
click at [54, 265] on div "Aspire AUTO" at bounding box center [290, 255] width 488 height 19
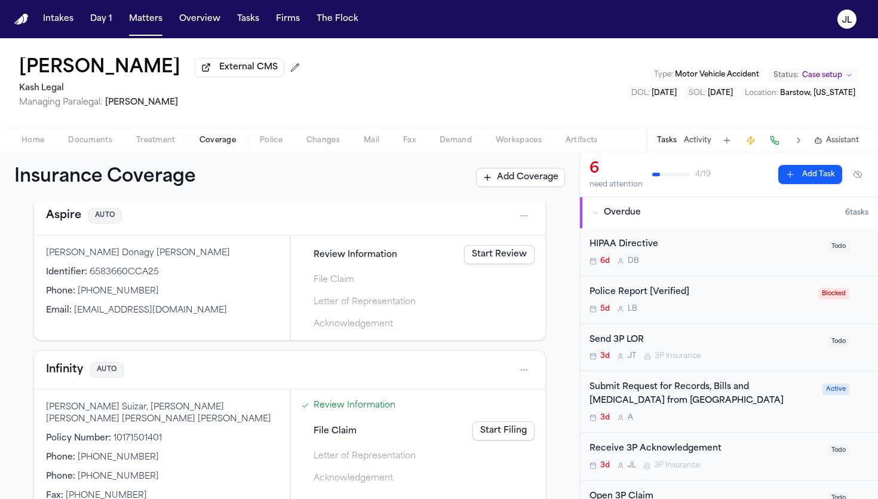
scroll to position [247, 0]
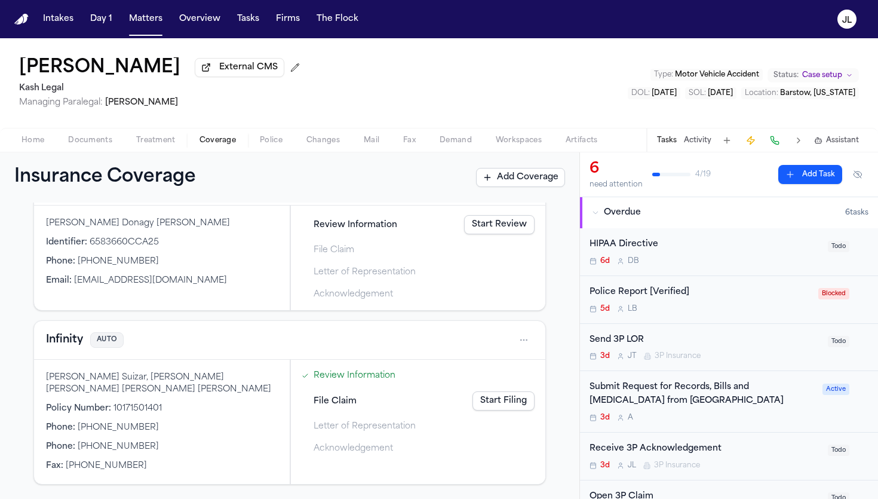
click at [78, 343] on button "Infinity" at bounding box center [64, 340] width 37 height 17
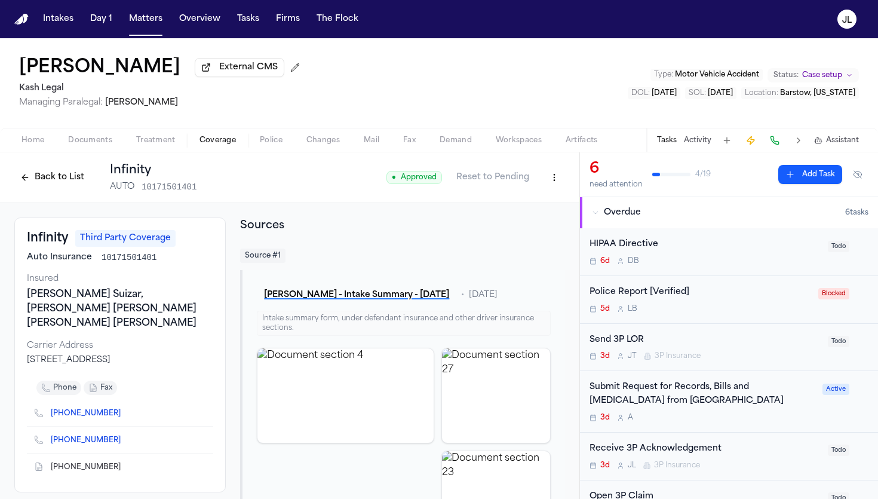
click at [38, 181] on button "Back to List" at bounding box center [52, 177] width 76 height 19
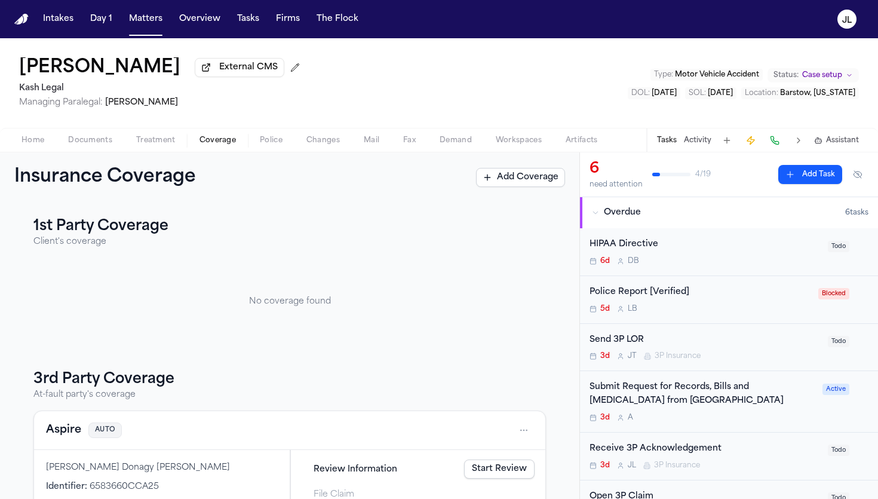
click at [69, 431] on button "Aspire" at bounding box center [63, 430] width 35 height 17
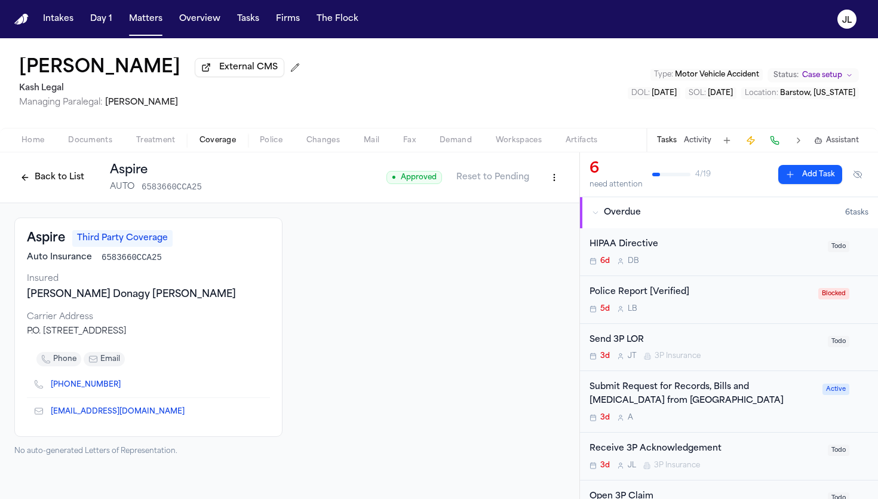
click at [125, 387] on icon "Copy to clipboard" at bounding box center [127, 384] width 4 height 5
click at [779, 139] on button at bounding box center [775, 140] width 17 height 17
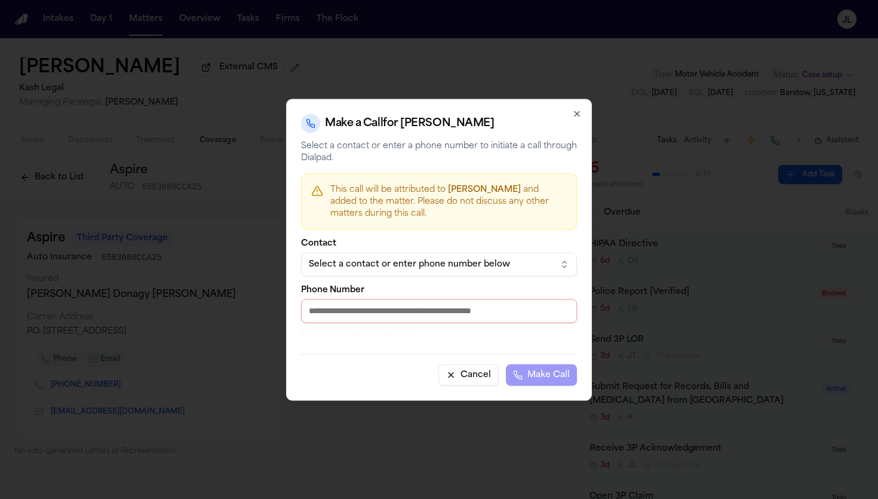
click at [411, 327] on p "Phone number is required" at bounding box center [439, 333] width 276 height 12
click at [409, 314] on input "Phone Number" at bounding box center [439, 311] width 276 height 24
paste input "**********"
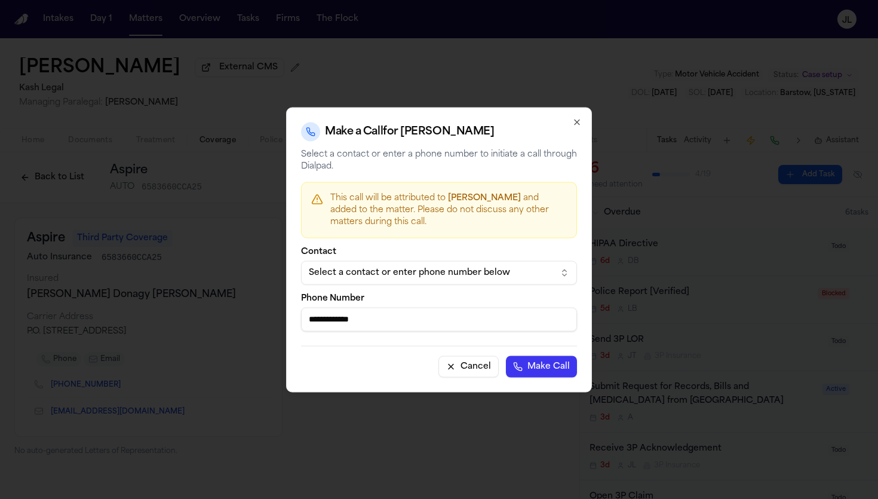
type input "**********"
click at [550, 372] on button "Make Call" at bounding box center [541, 367] width 71 height 22
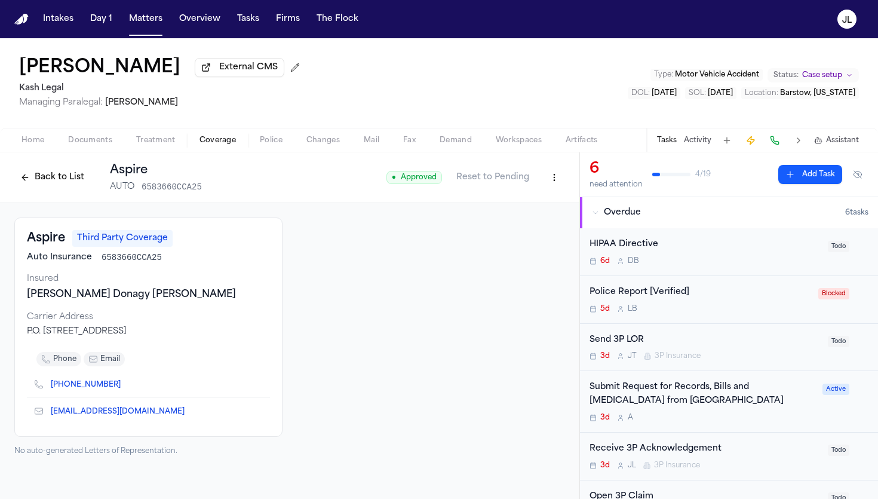
click at [776, 144] on button at bounding box center [775, 140] width 17 height 17
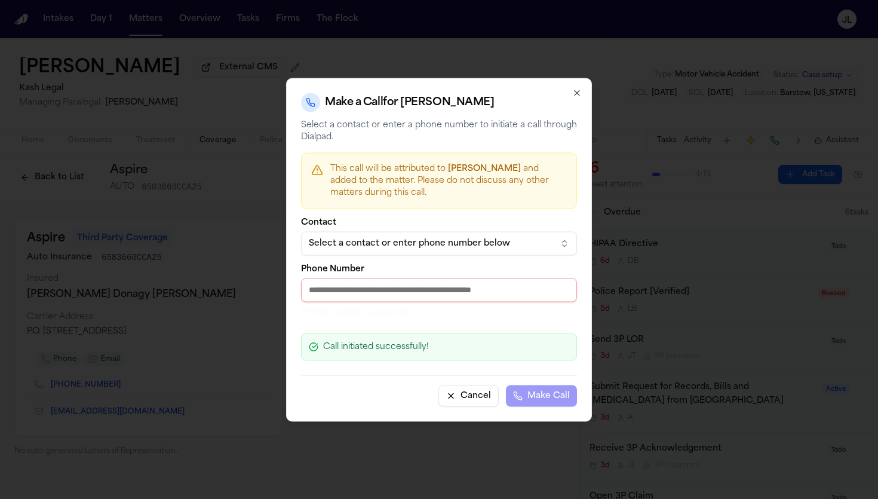
click at [368, 286] on input "Phone Number" at bounding box center [439, 290] width 276 height 24
paste input "**********"
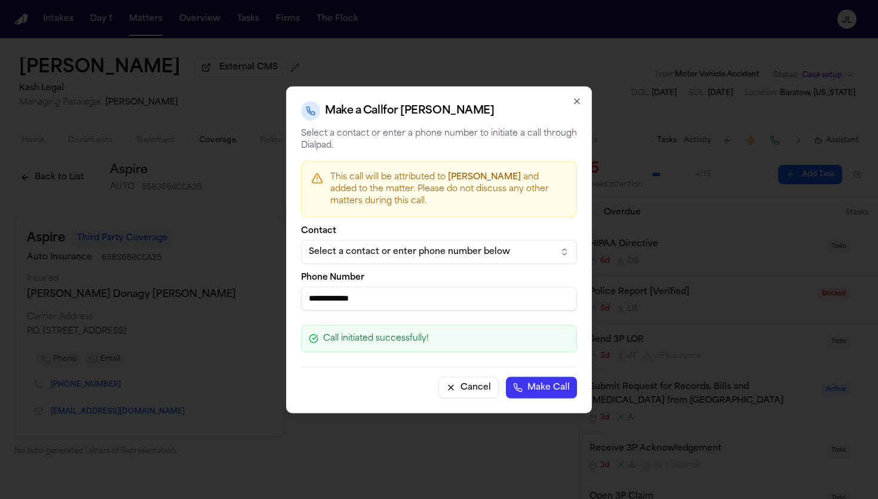
type input "**********"
click at [542, 391] on button "Make Call" at bounding box center [541, 387] width 71 height 22
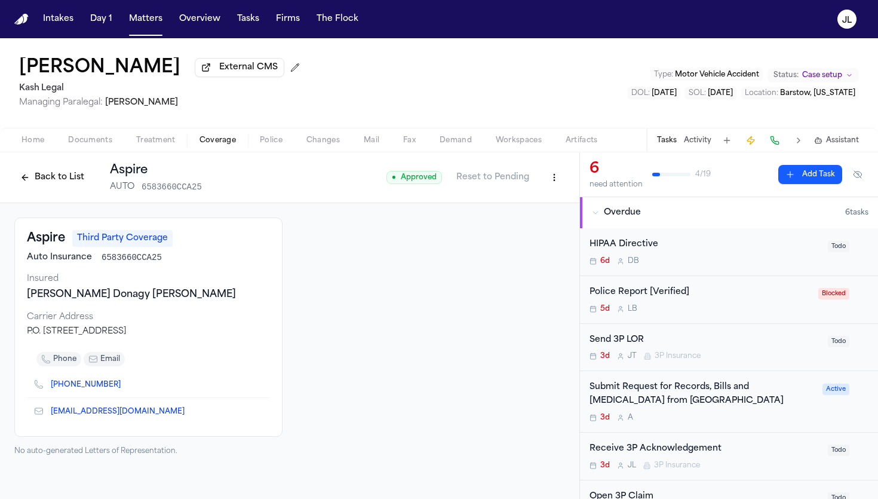
click at [25, 135] on div "Home Documents Treatment Coverage Police Changes Mail Fax Demand Workspaces Art…" at bounding box center [439, 140] width 878 height 24
click at [25, 139] on span "Home" at bounding box center [33, 141] width 23 height 10
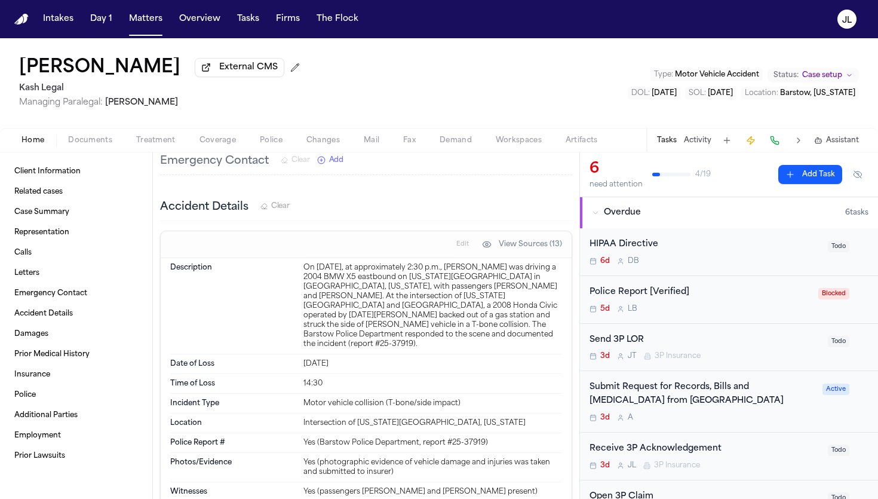
scroll to position [1187, 0]
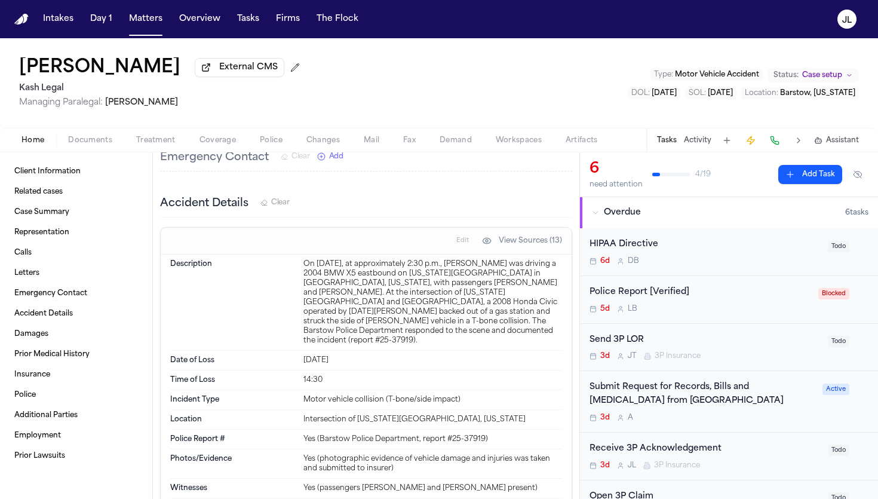
click at [215, 145] on span "Coverage" at bounding box center [218, 141] width 36 height 10
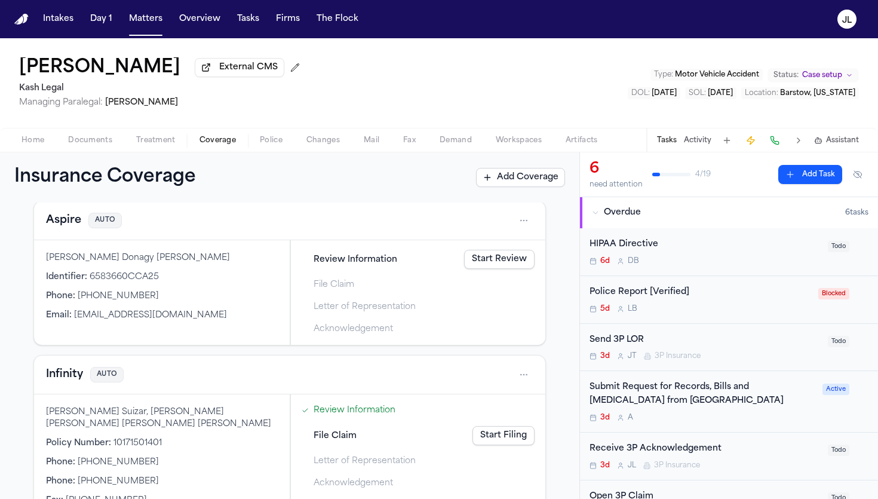
scroll to position [247, 0]
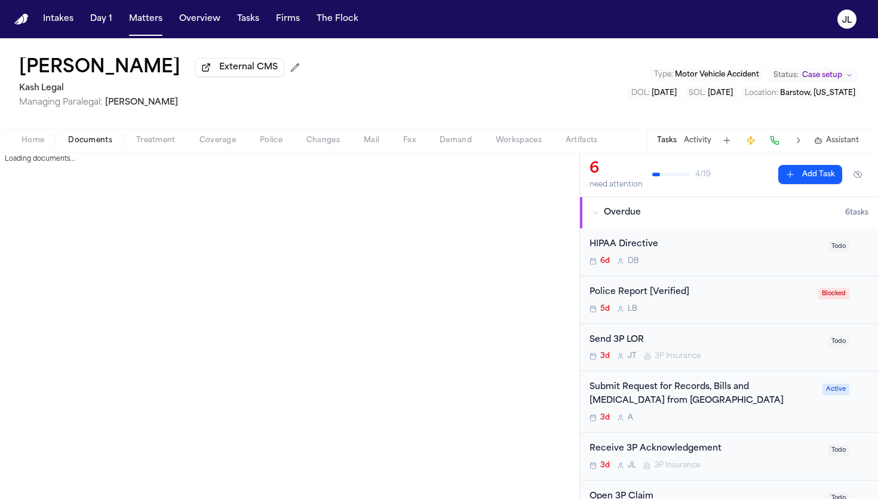
click at [101, 144] on span "Documents" at bounding box center [90, 141] width 44 height 10
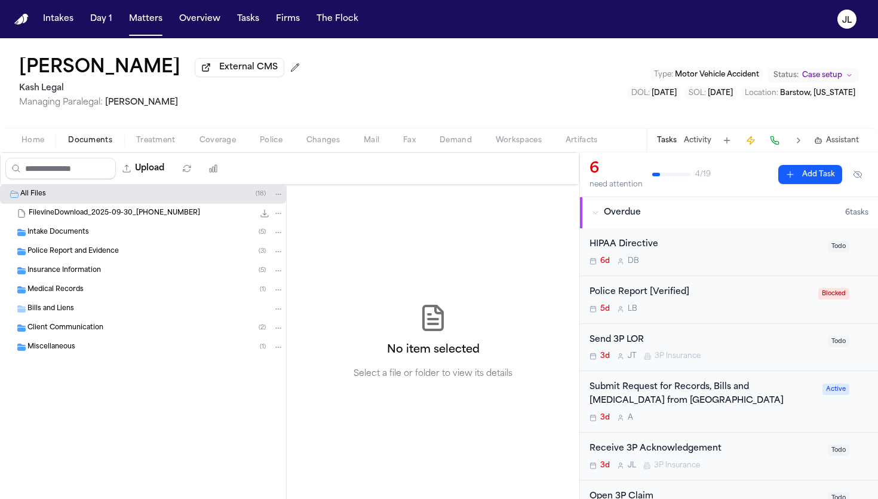
click at [98, 274] on span "Insurance Information" at bounding box center [64, 271] width 74 height 10
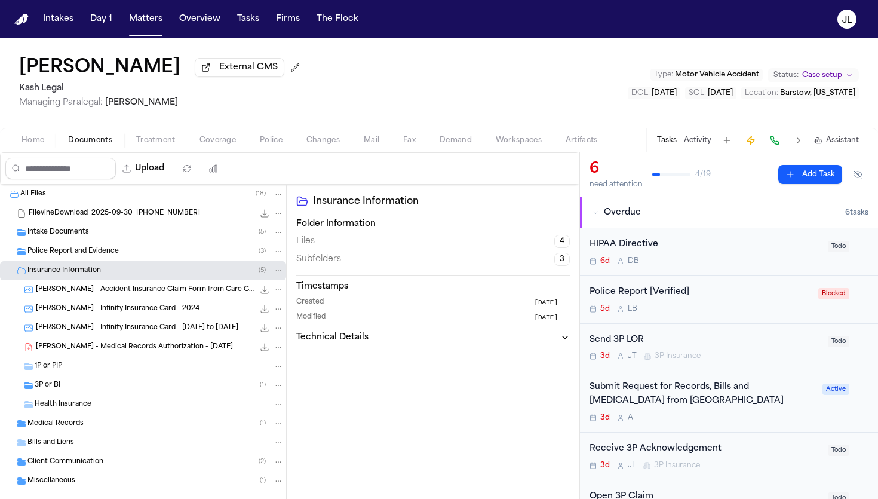
click at [51, 372] on span "1P or PIP" at bounding box center [48, 367] width 27 height 10
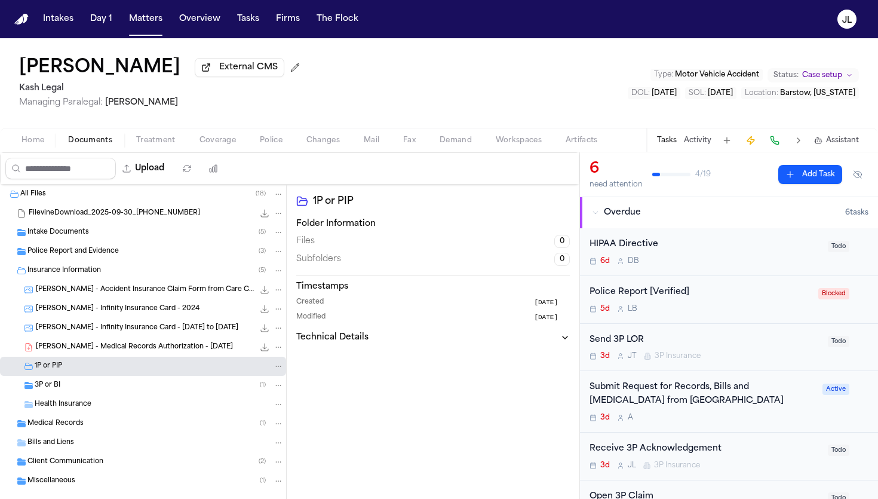
click at [50, 384] on span "3P or BI" at bounding box center [48, 386] width 26 height 10
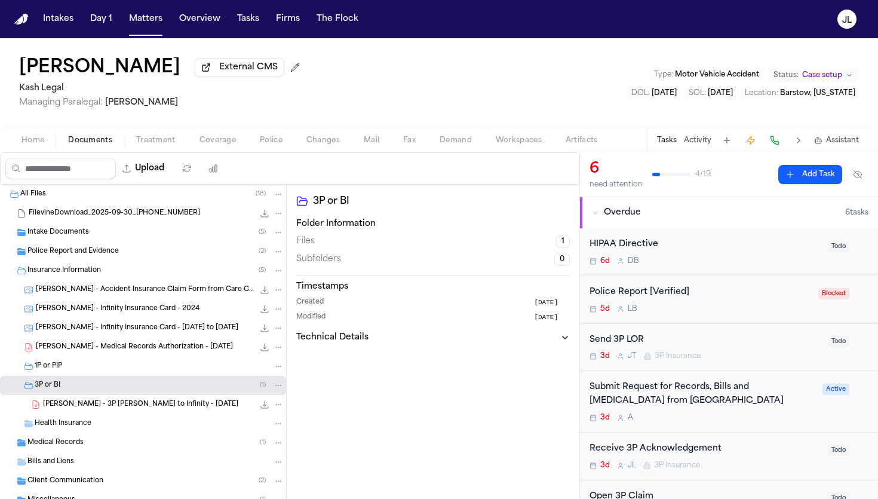
click at [62, 405] on span "T. McGowen - 3P LOR to Infinity - 9.30.25" at bounding box center [140, 405] width 195 height 10
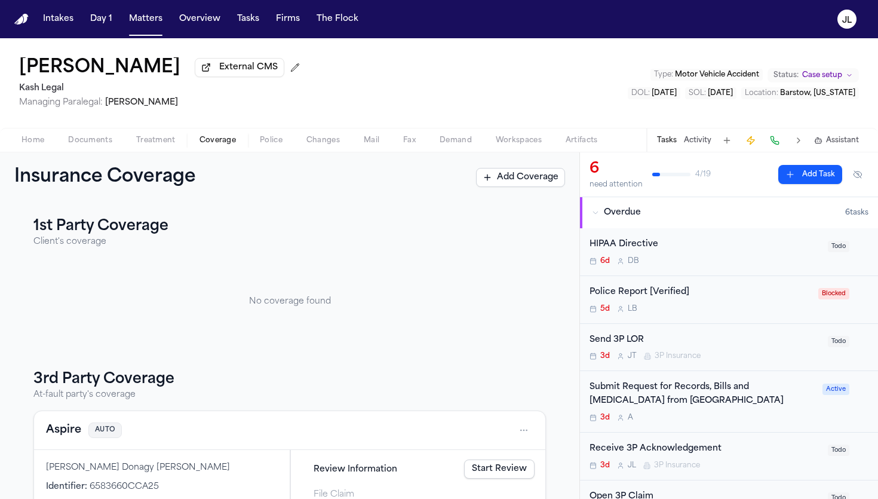
click at [232, 145] on span "Coverage" at bounding box center [218, 141] width 36 height 10
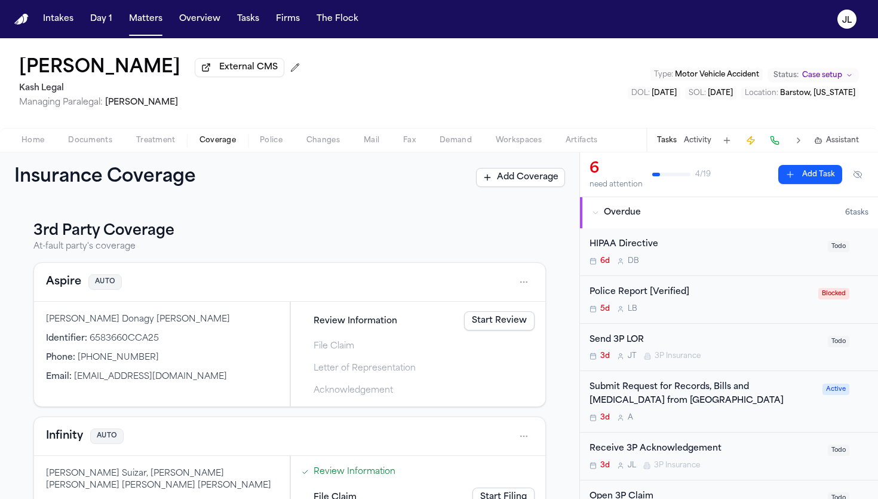
scroll to position [152, 0]
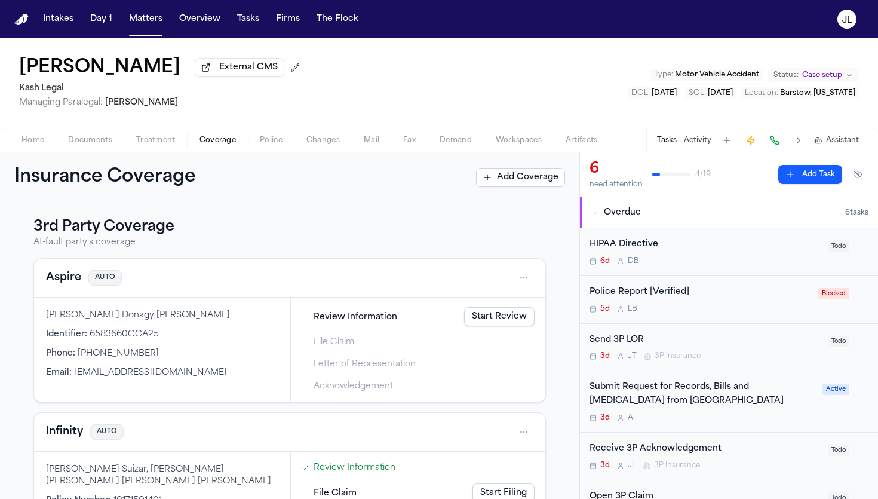
click at [40, 145] on span "Home" at bounding box center [33, 141] width 23 height 10
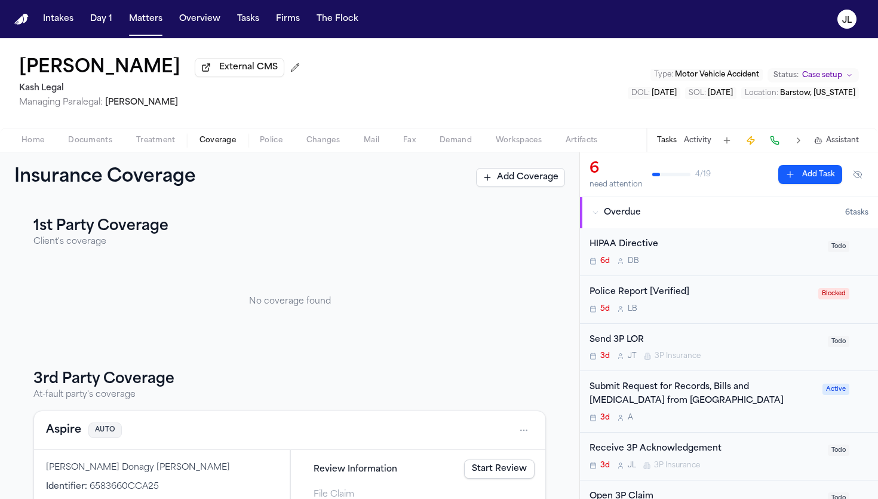
click at [208, 145] on span "Coverage" at bounding box center [218, 141] width 36 height 10
click at [26, 142] on span "Home" at bounding box center [33, 141] width 23 height 10
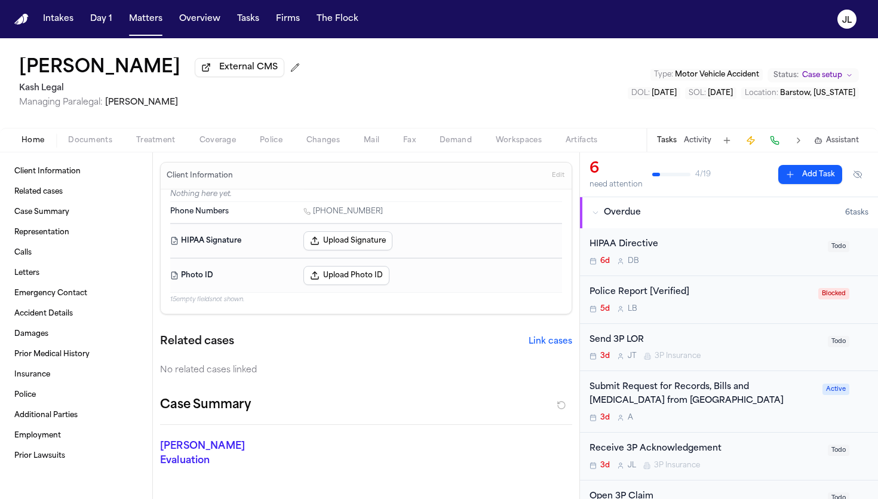
click at [99, 134] on div "Home Documents Treatment Coverage Police Changes Mail Fax Demand Workspaces Art…" at bounding box center [439, 140] width 878 height 24
click at [93, 152] on div "Home Documents Treatment Coverage Police Changes Mail Fax Demand Workspaces Art…" at bounding box center [439, 140] width 878 height 24
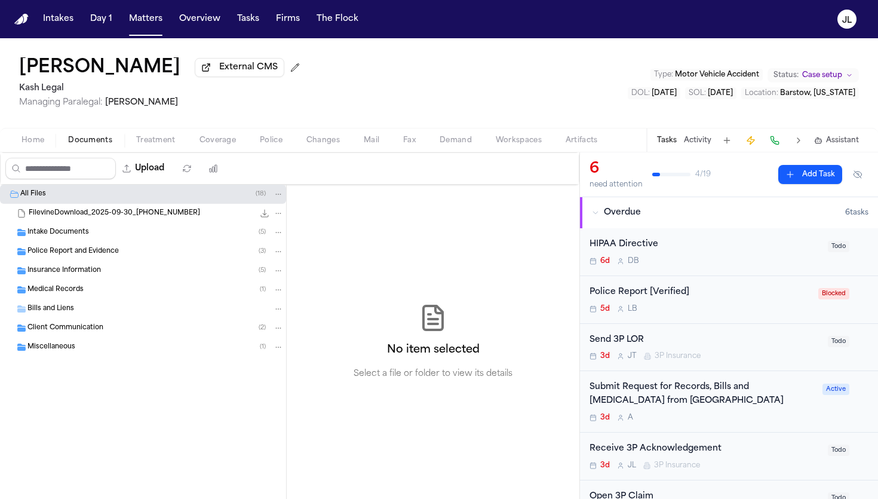
click at [93, 148] on span "button" at bounding box center [90, 146] width 59 height 1
click at [71, 246] on div "Police Report and Evidence ( 3 )" at bounding box center [143, 251] width 286 height 19
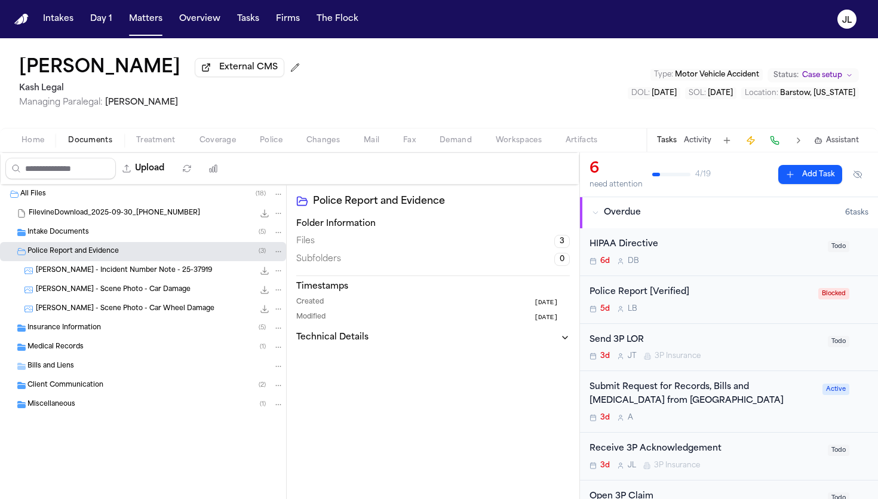
click at [72, 287] on div "T. McGowen - Scene Photo - Car Damage 338.1 KB • JPG" at bounding box center [160, 290] width 248 height 12
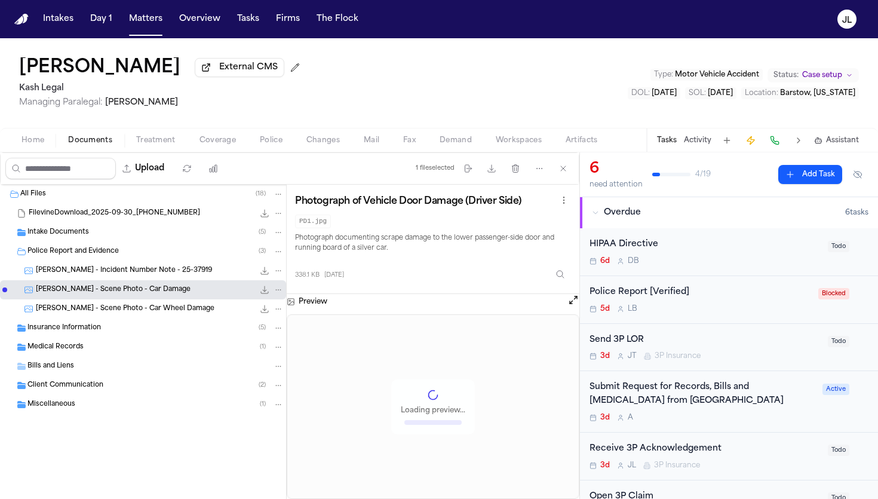
click at [73, 270] on span "T. McGowen - Incident Number Note - 25-37919" at bounding box center [124, 271] width 176 height 10
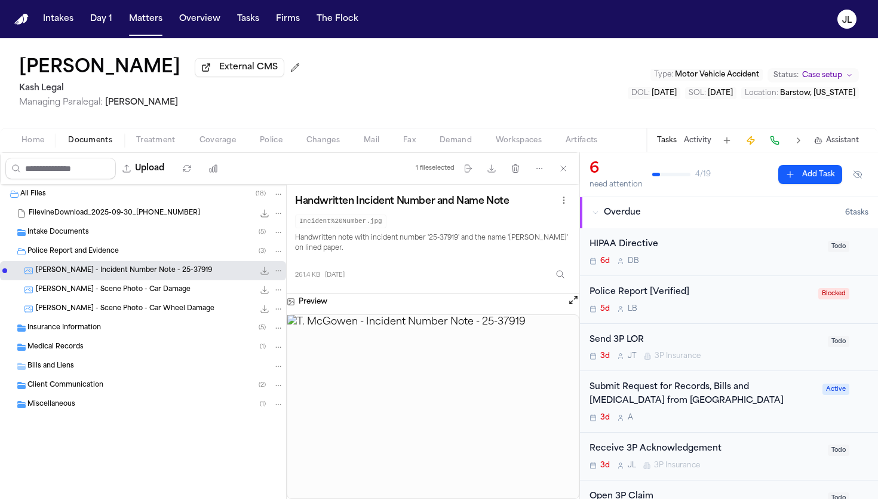
click at [75, 290] on span "T. McGowen - Scene Photo - Car Damage" at bounding box center [113, 290] width 155 height 10
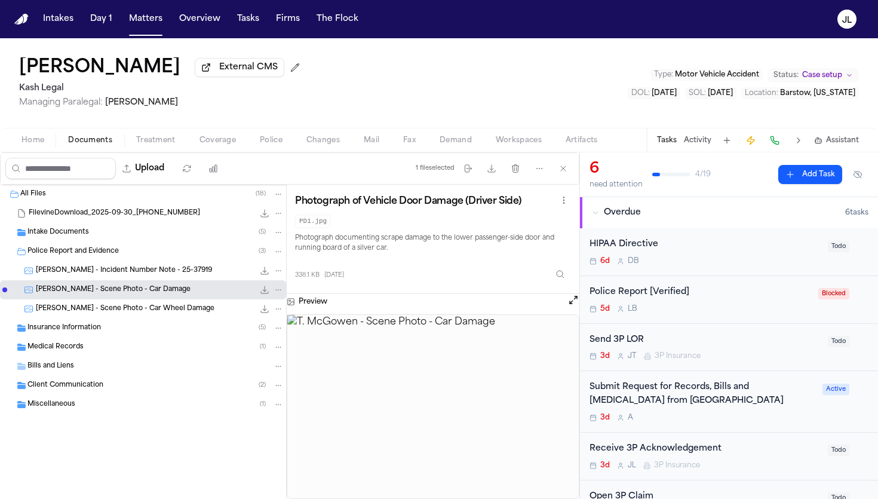
click at [99, 308] on span "T. McGowen - Scene Photo - Car Wheel Damage" at bounding box center [125, 309] width 179 height 10
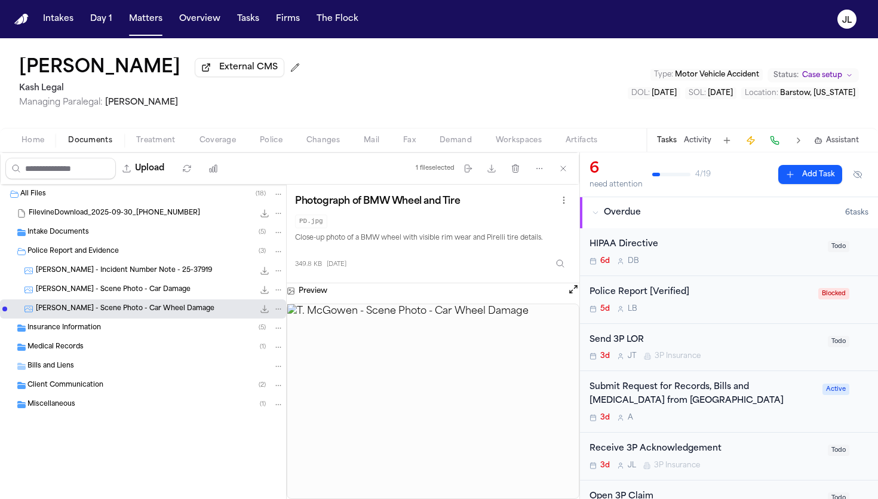
click at [209, 138] on span "Coverage" at bounding box center [218, 141] width 36 height 10
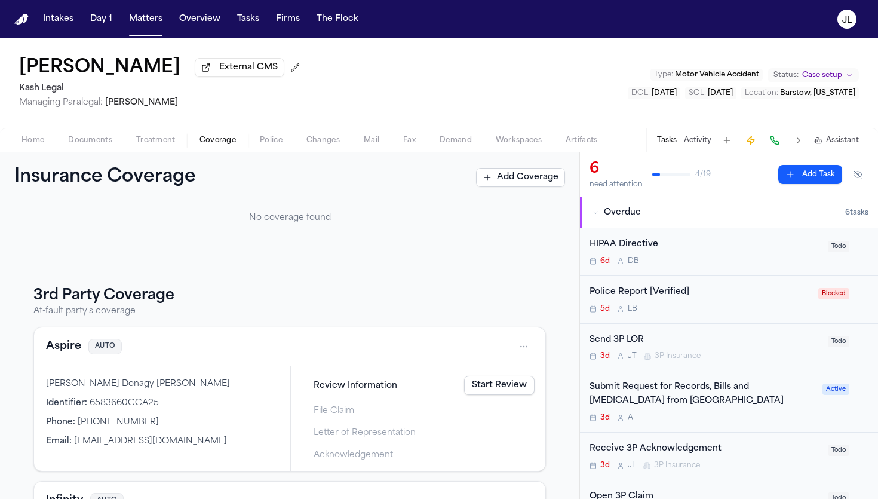
scroll to position [133, 0]
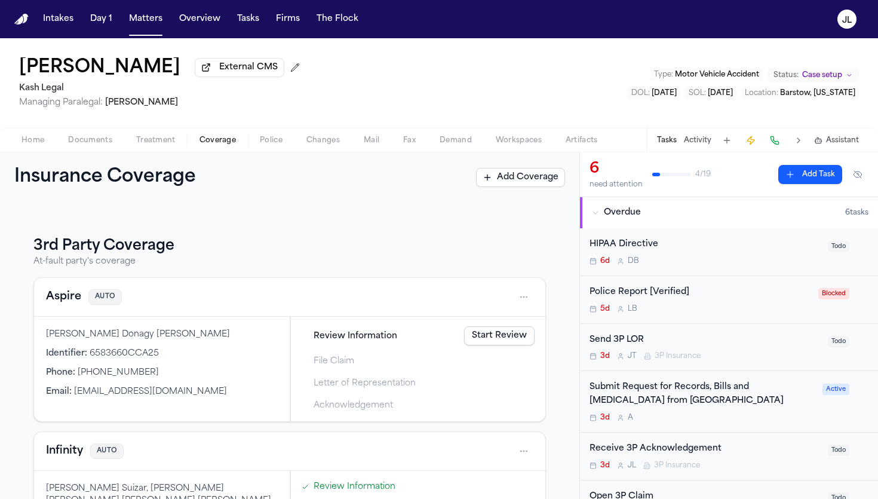
click at [63, 304] on button "Aspire" at bounding box center [63, 297] width 35 height 17
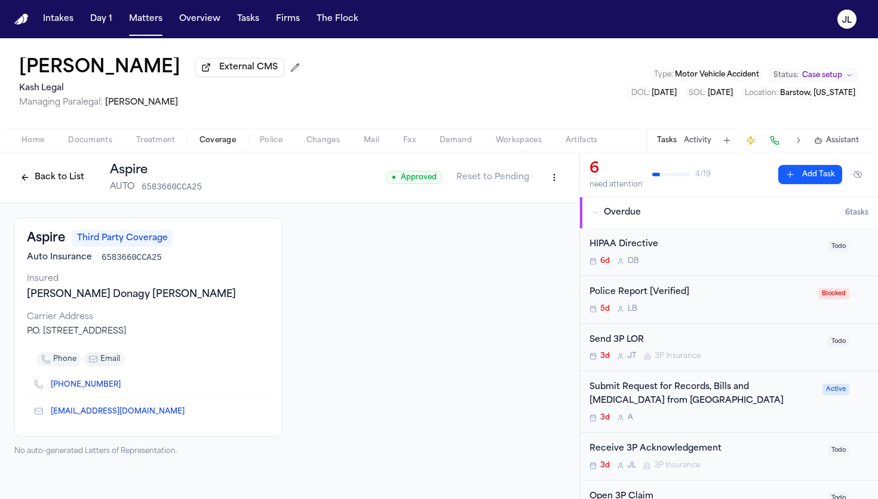
click at [32, 186] on button "Back to List" at bounding box center [52, 177] width 76 height 19
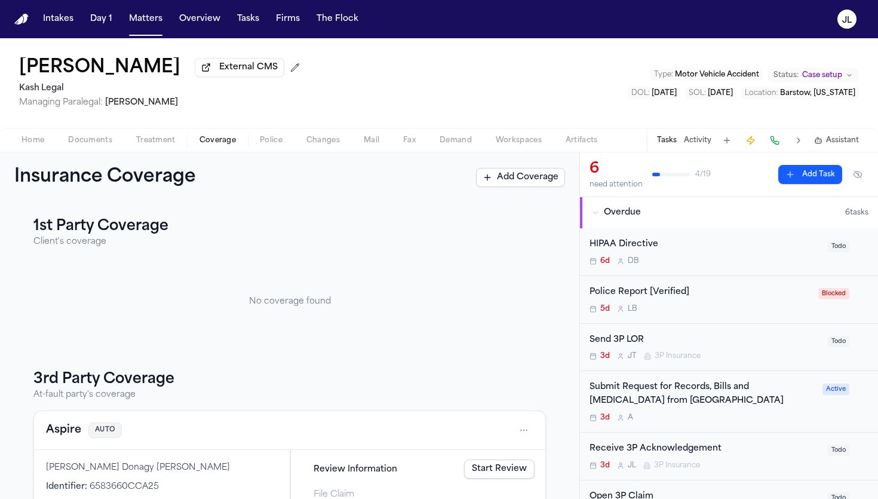
click at [29, 142] on span "Home" at bounding box center [33, 141] width 23 height 10
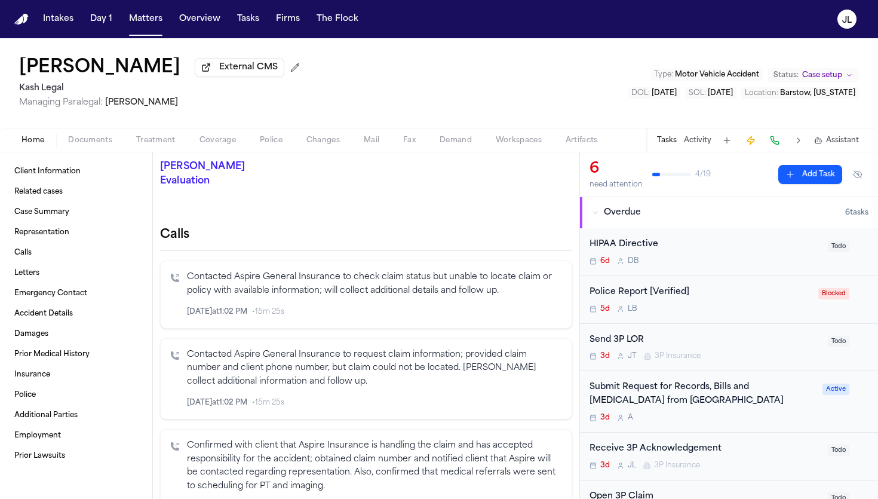
scroll to position [280, 0]
click at [222, 132] on div "Home Documents Treatment Coverage Police Changes Mail Fax Demand Workspaces Art…" at bounding box center [439, 140] width 878 height 24
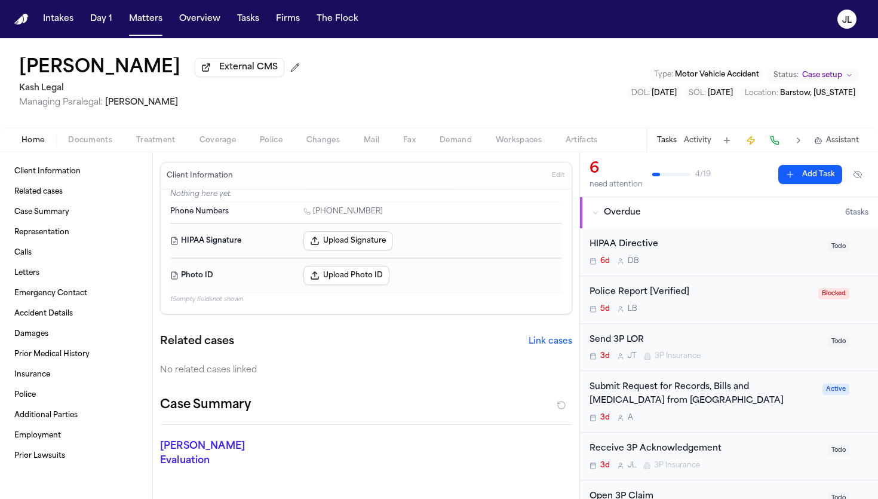
click at [222, 136] on button "Coverage" at bounding box center [218, 140] width 60 height 14
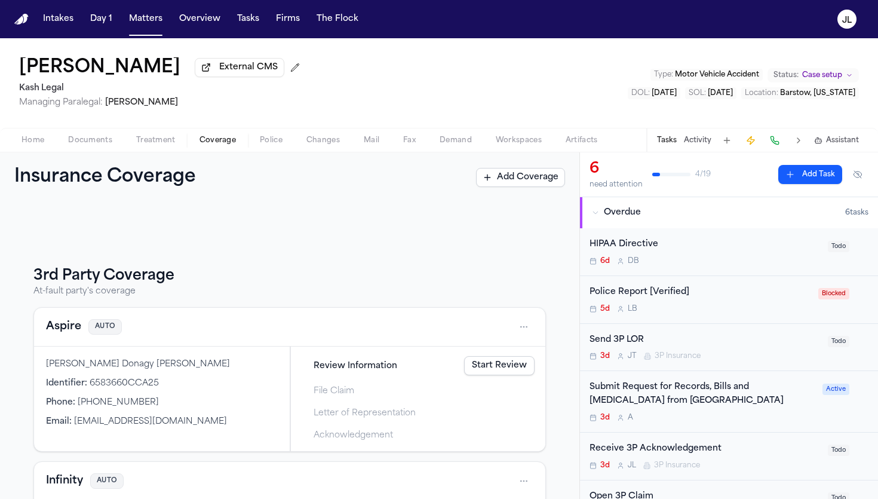
scroll to position [105, 0]
click at [74, 148] on button "Documents" at bounding box center [90, 140] width 68 height 14
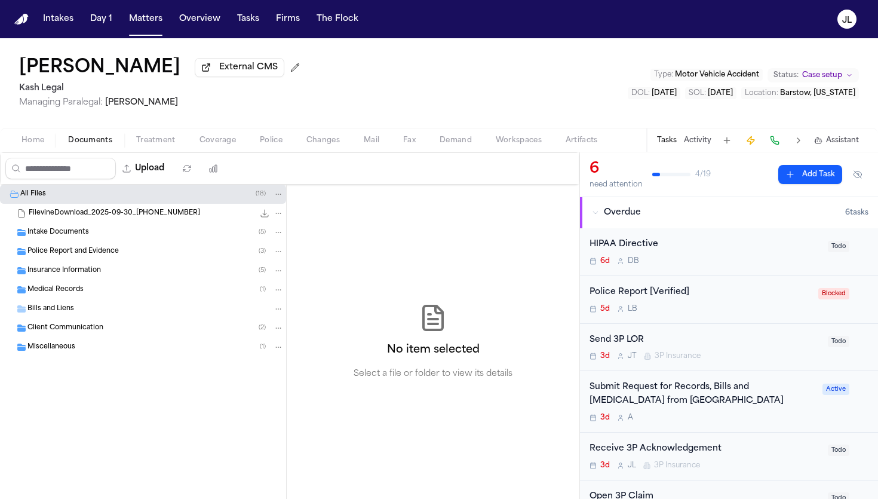
click at [70, 274] on span "Insurance Information" at bounding box center [64, 271] width 74 height 10
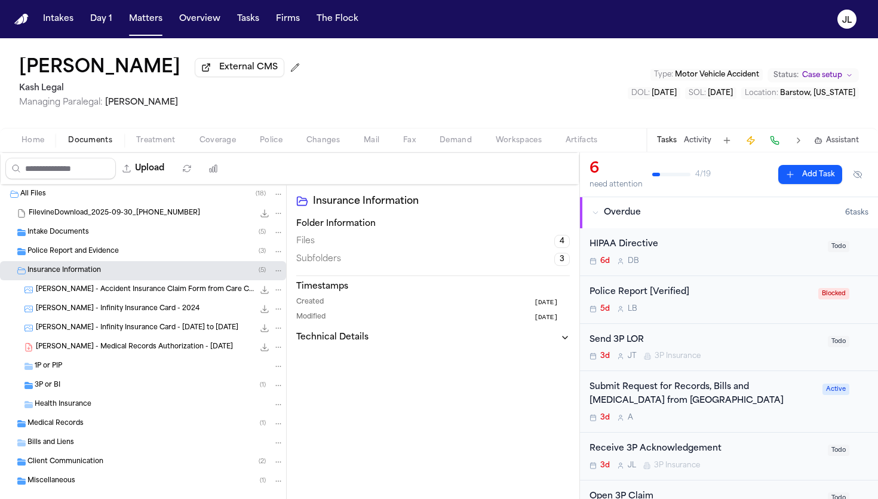
click at [68, 395] on div "3P or BI ( 1 )" at bounding box center [143, 385] width 286 height 19
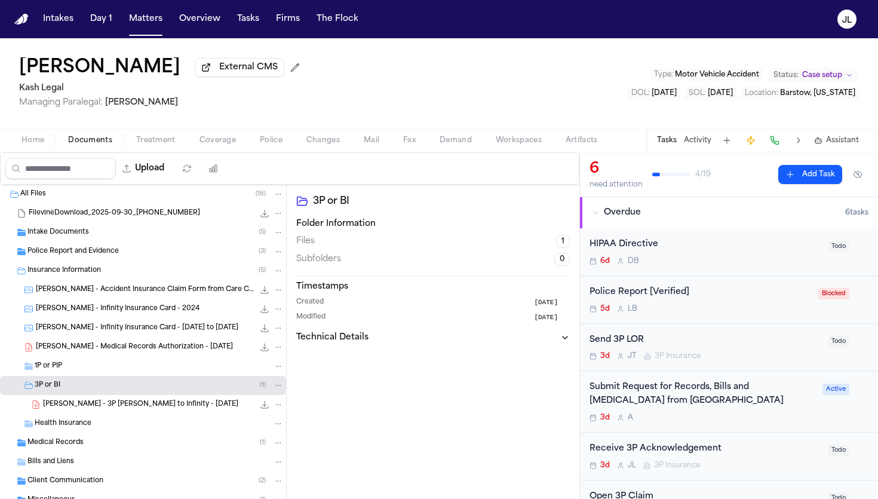
click at [78, 238] on span "Intake Documents" at bounding box center [58, 233] width 62 height 10
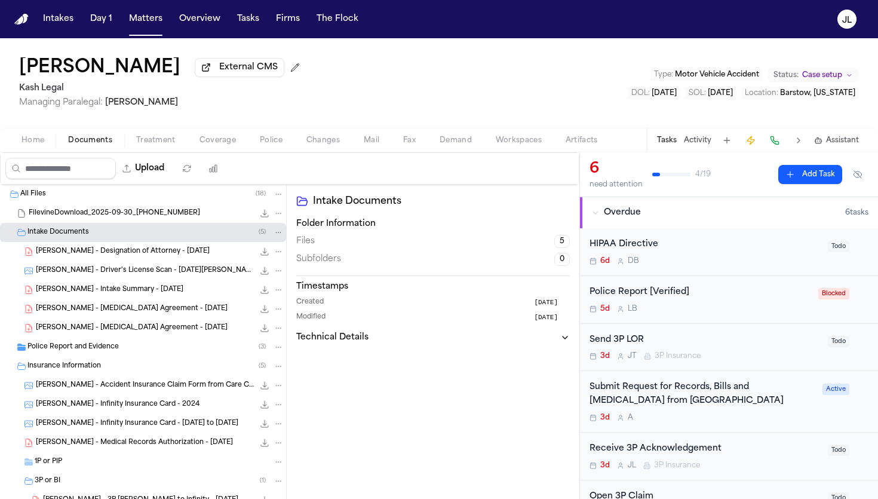
click at [103, 287] on span "T. McGowen - Intake Summary - 9.29.25" at bounding box center [110, 290] width 148 height 10
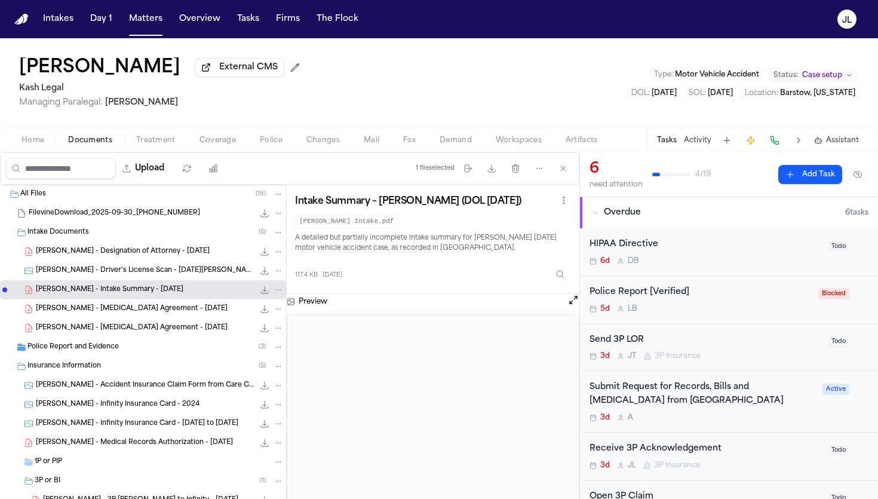
click at [77, 464] on div "1P or PIP" at bounding box center [159, 462] width 249 height 11
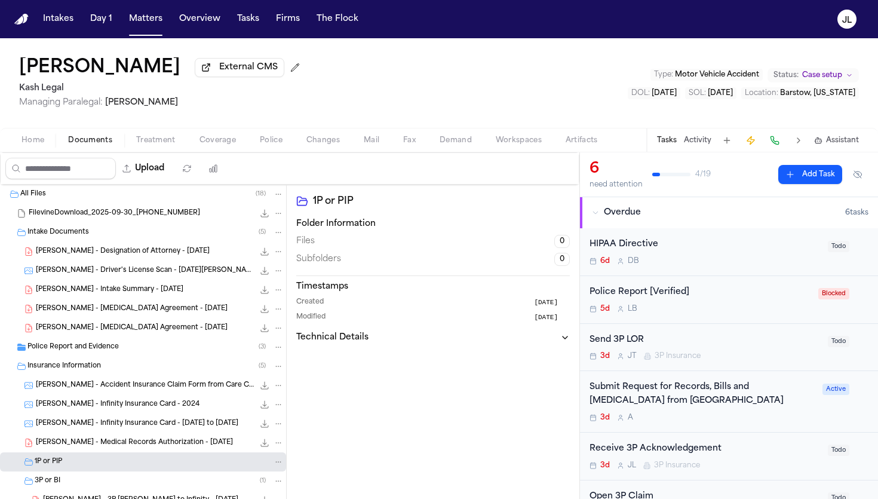
click at [215, 139] on span "Coverage" at bounding box center [218, 141] width 36 height 10
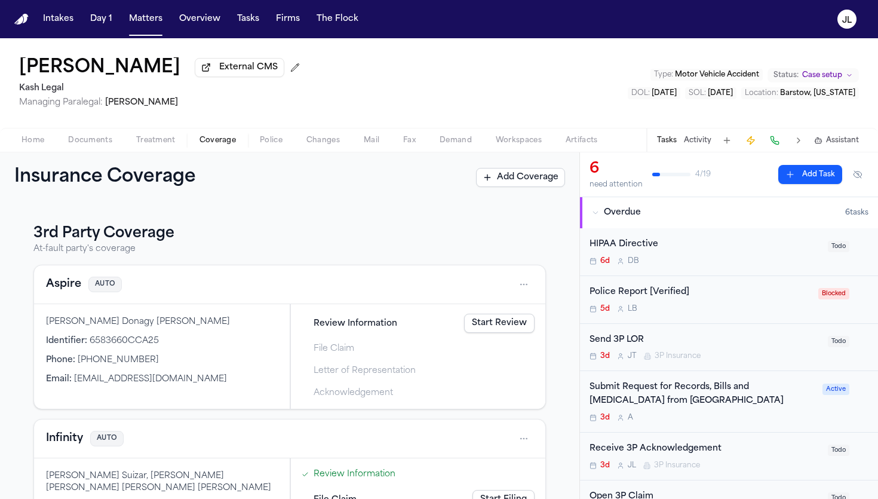
scroll to position [152, 0]
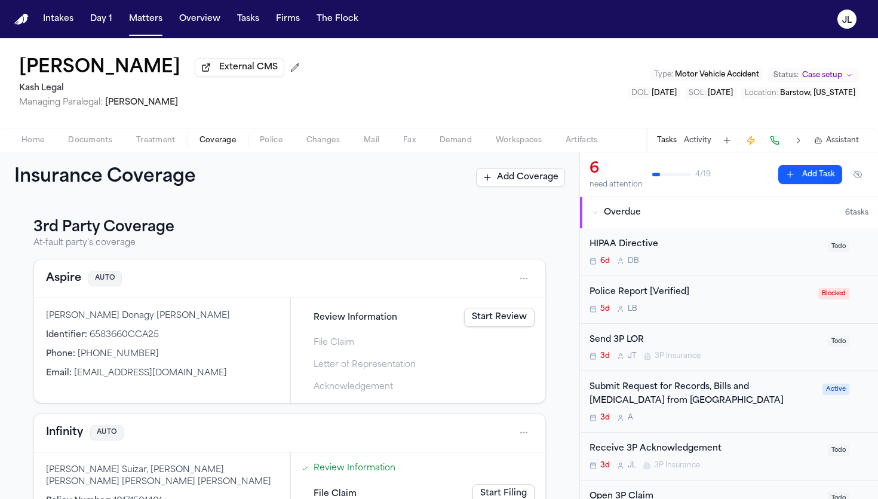
click at [65, 284] on button "Aspire" at bounding box center [63, 278] width 35 height 17
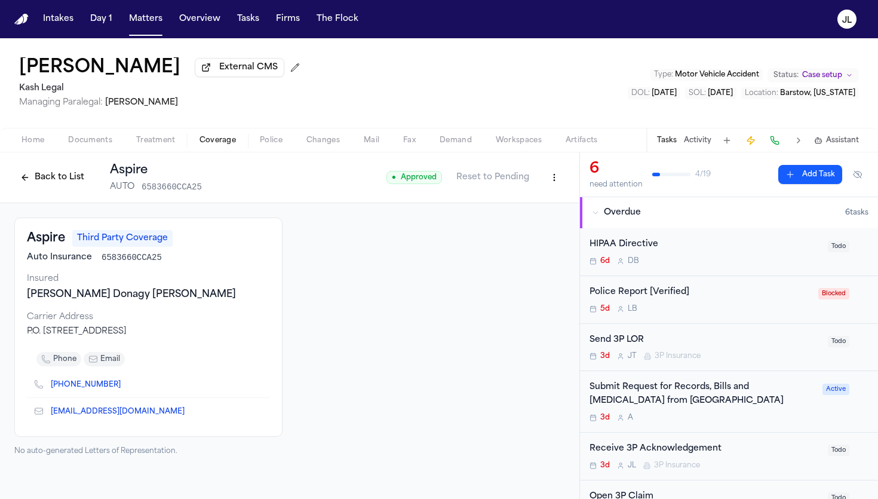
click at [38, 186] on button "Back to List" at bounding box center [52, 177] width 76 height 19
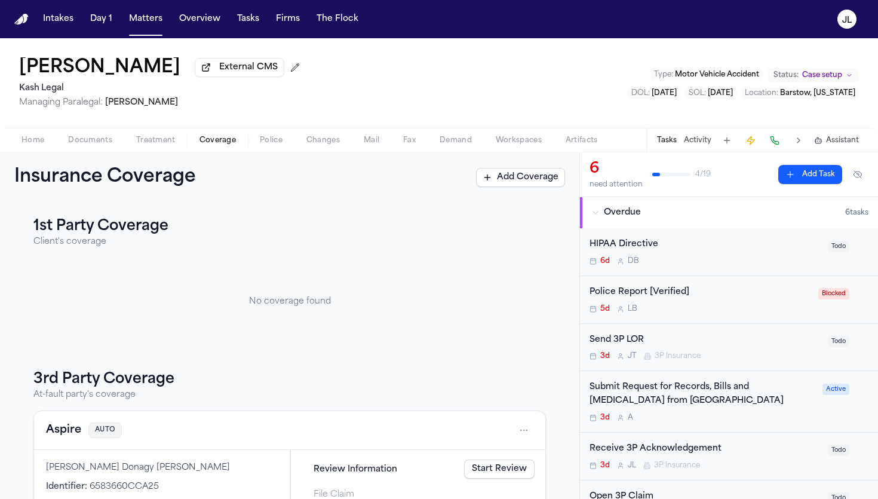
click at [48, 146] on button "Home" at bounding box center [33, 140] width 47 height 14
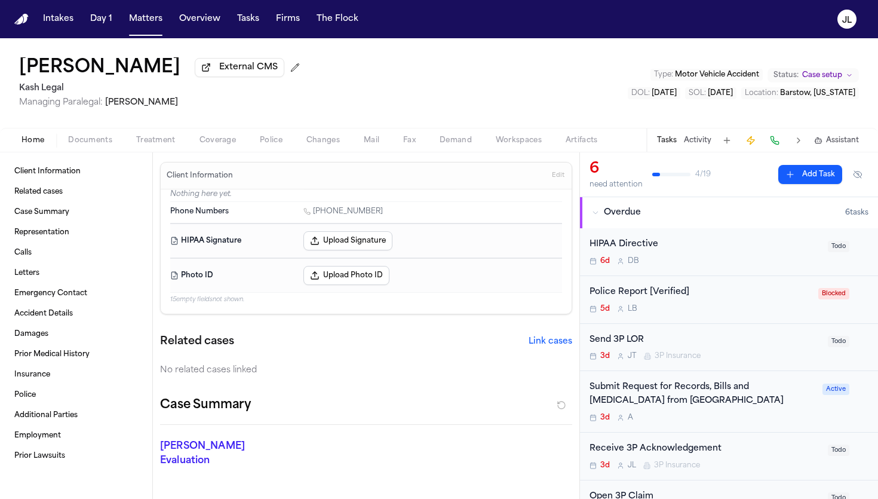
click at [228, 148] on button "Coverage" at bounding box center [218, 140] width 60 height 14
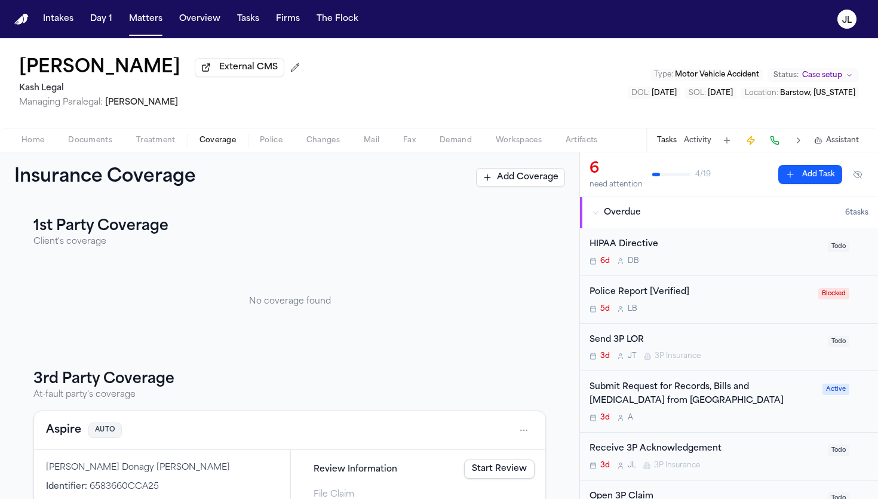
click at [72, 440] on div "Aspire AUTO" at bounding box center [290, 430] width 488 height 19
click at [66, 436] on button "Aspire" at bounding box center [63, 430] width 35 height 17
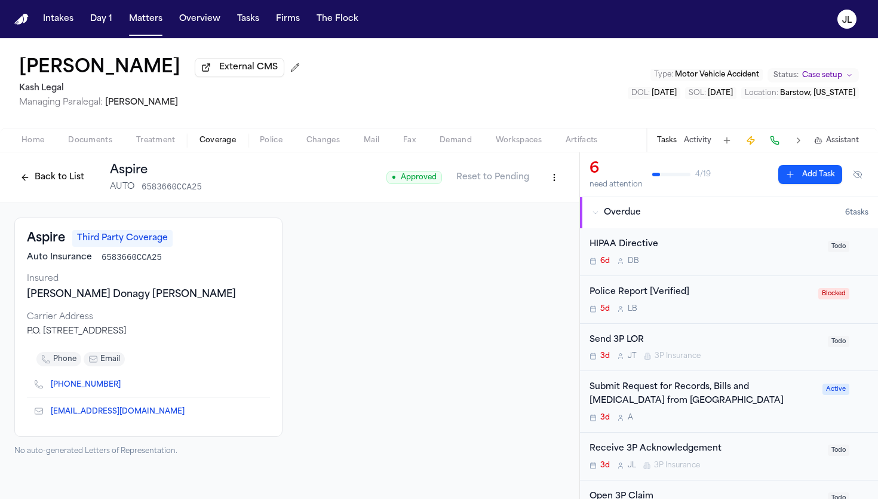
click at [191, 297] on div "Lucia Donagy Zepeda Henriquez" at bounding box center [148, 294] width 243 height 14
drag, startPoint x: 164, startPoint y: 261, endPoint x: 100, endPoint y: 261, distance: 64.5
click at [100, 261] on div "Auto Insurance 6583660CCA25" at bounding box center [148, 258] width 243 height 12
copy span "6583660CCA25"
click at [240, 20] on button "Tasks" at bounding box center [248, 19] width 32 height 22
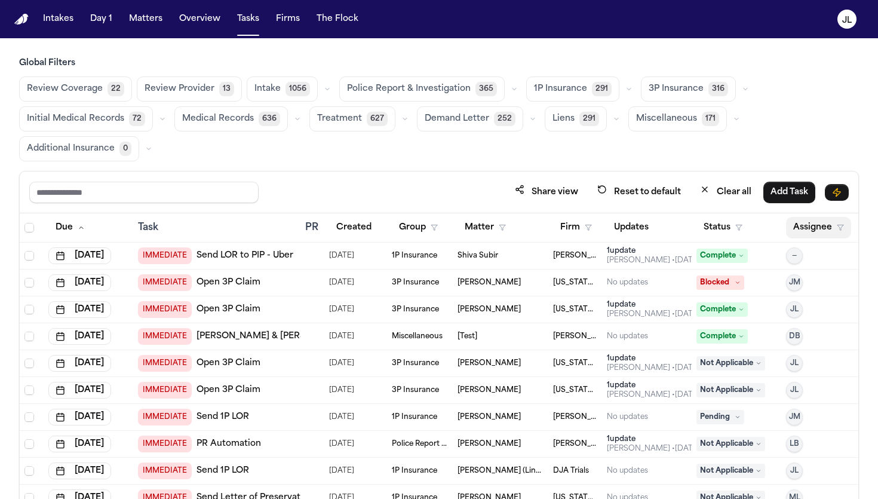
click at [790, 229] on button "Assignee" at bounding box center [818, 228] width 65 height 22
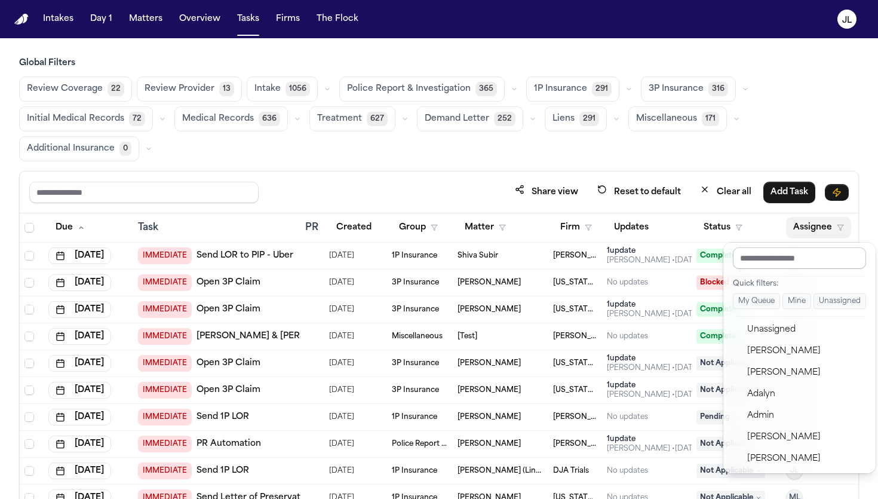
click at [779, 259] on input "text" at bounding box center [799, 258] width 133 height 22
click at [771, 356] on div "[PERSON_NAME]" at bounding box center [806, 351] width 117 height 14
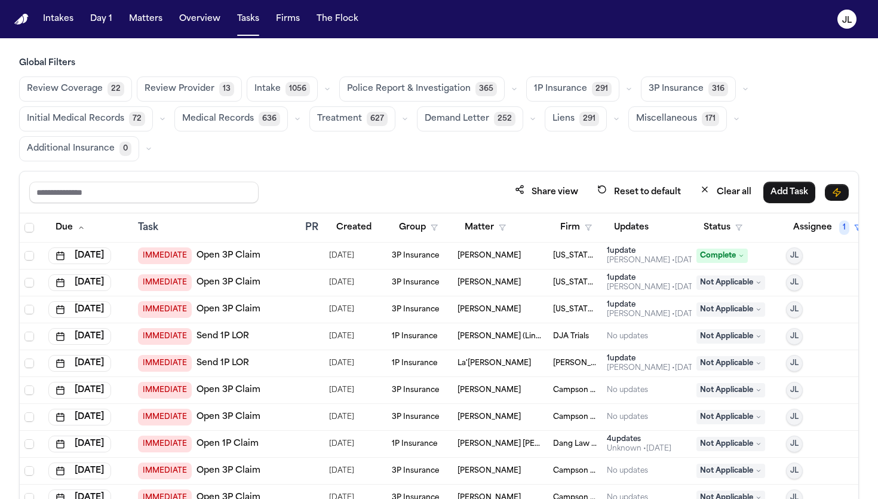
click at [730, 221] on button "Status" at bounding box center [723, 228] width 53 height 22
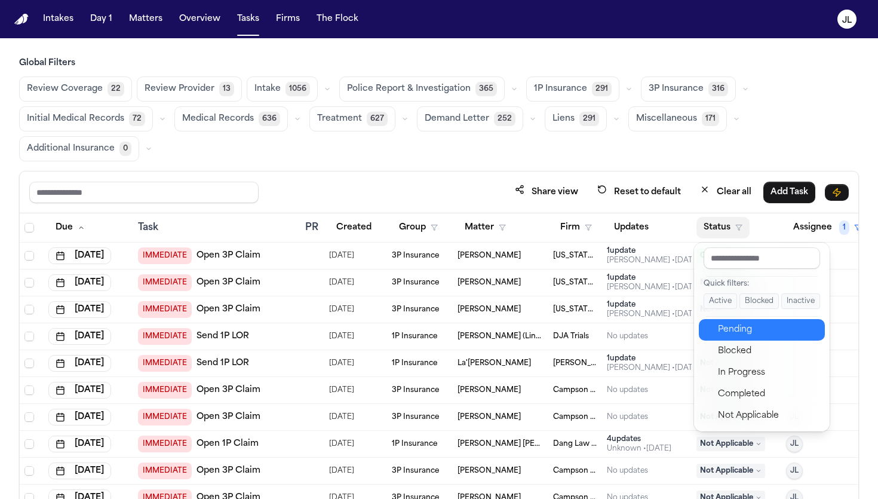
click at [723, 324] on div "Pending" at bounding box center [768, 330] width 100 height 14
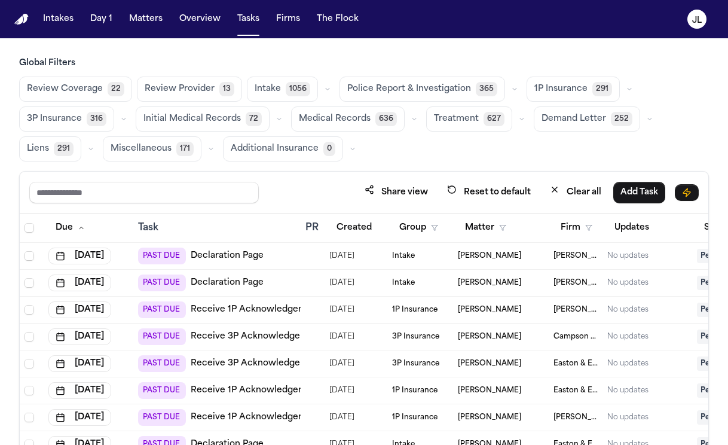
click at [195, 177] on div "Share view Reset to default Clear all Add Task" at bounding box center [364, 193] width 688 height 42
click at [195, 185] on input "text" at bounding box center [143, 193] width 229 height 22
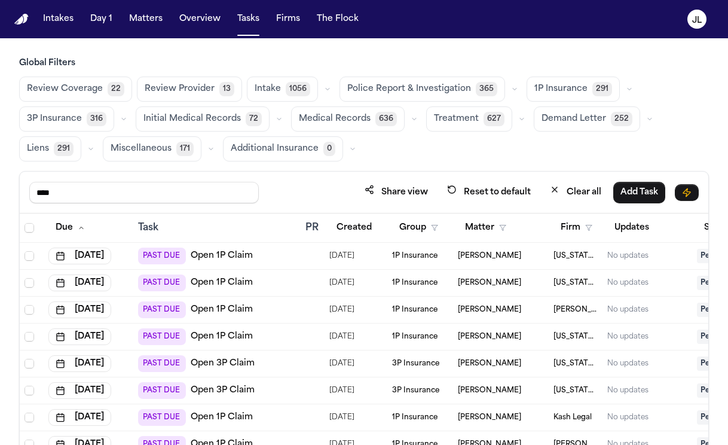
scroll to position [101, 0]
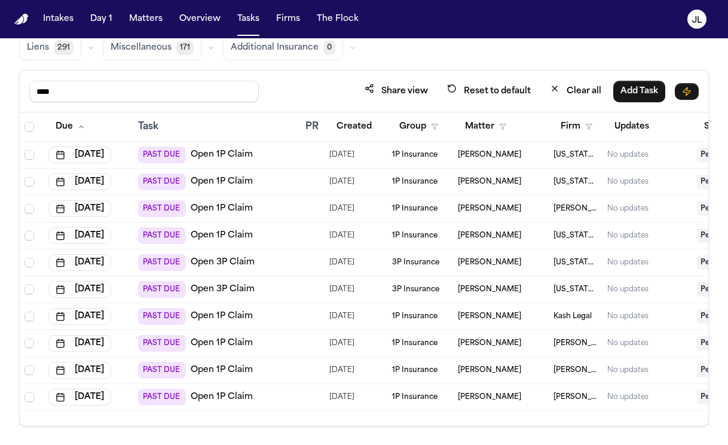
type input "****"
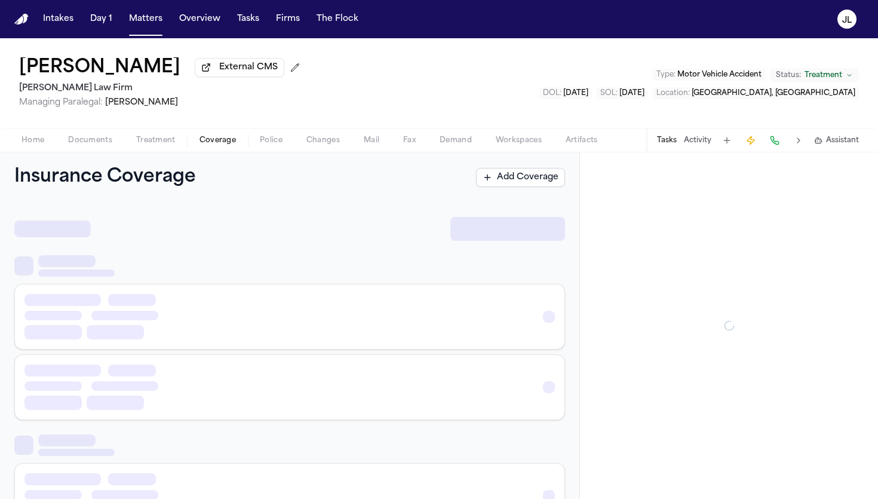
click at [212, 143] on span "Coverage" at bounding box center [218, 141] width 36 height 10
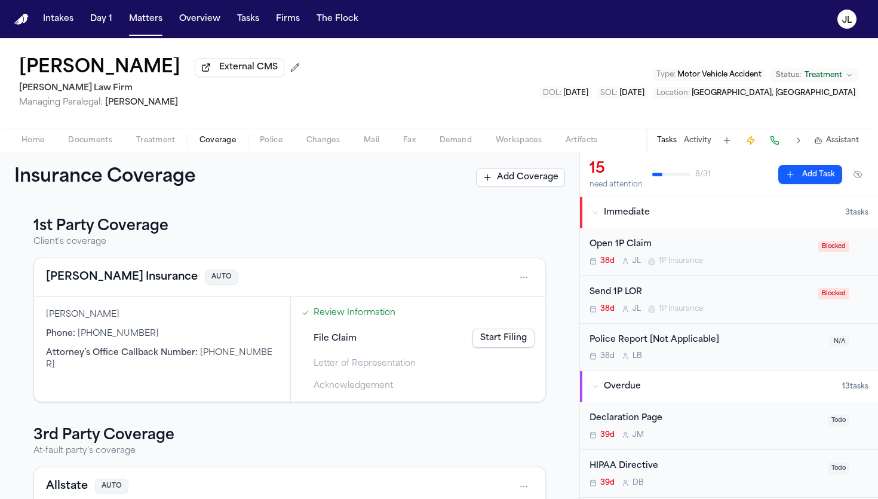
click at [118, 277] on button "Fred Loya Insurance" at bounding box center [122, 277] width 152 height 17
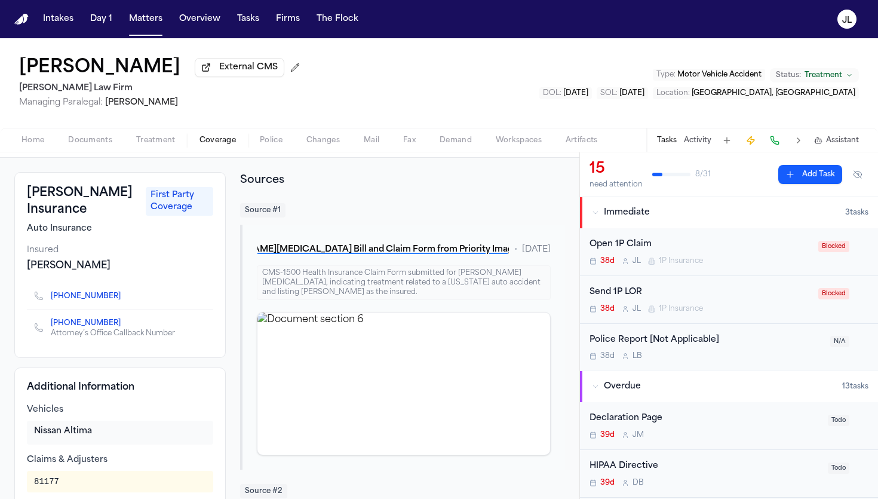
scroll to position [44, 0]
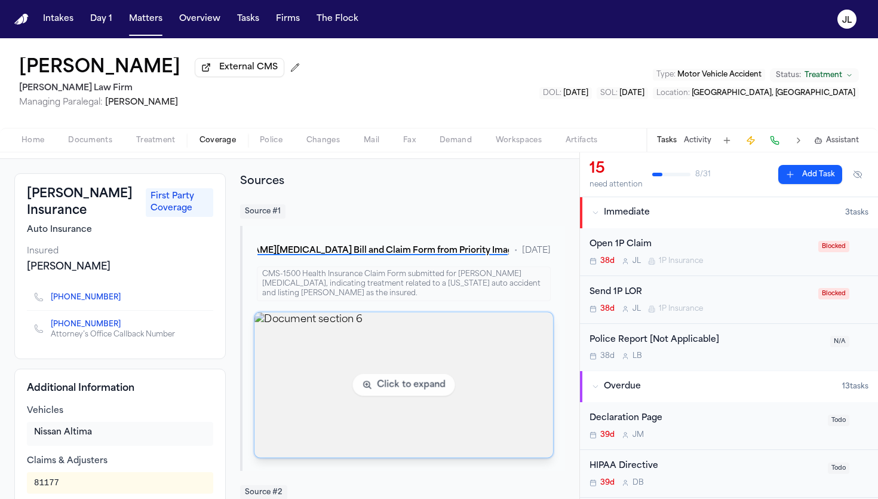
click at [324, 380] on img "View document section 6" at bounding box center [404, 385] width 298 height 145
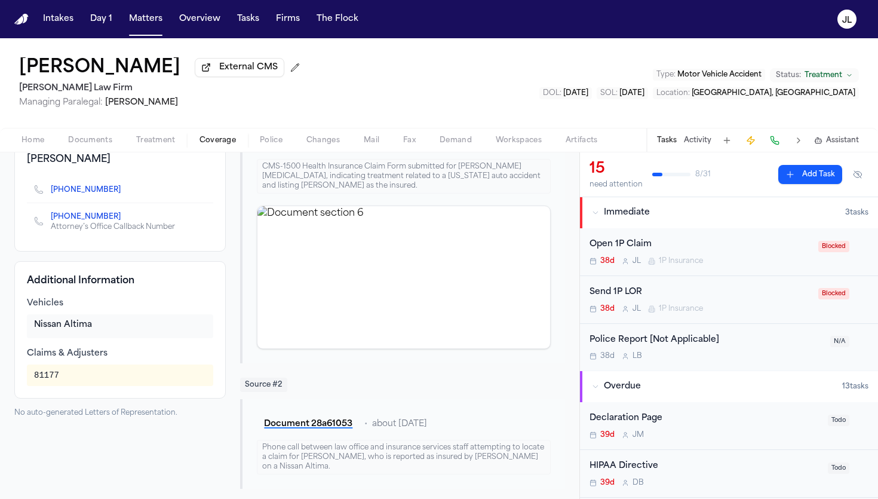
scroll to position [166, 0]
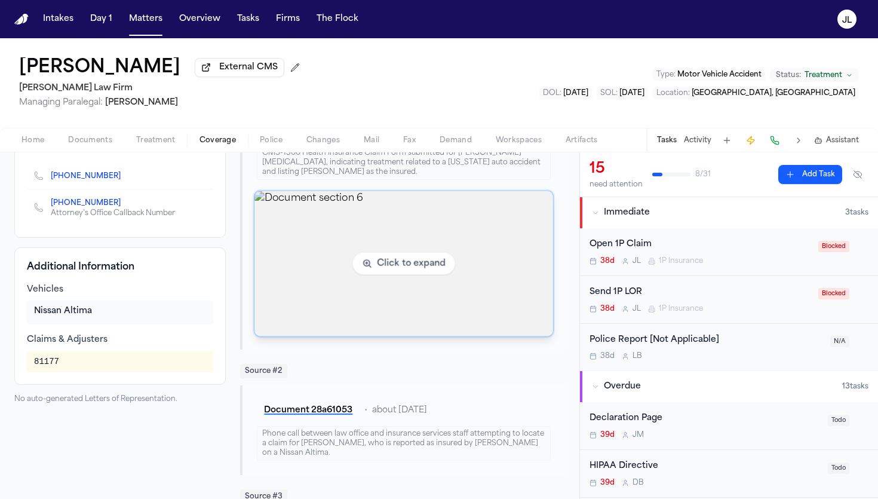
click at [322, 287] on img "View document section 6" at bounding box center [404, 263] width 298 height 145
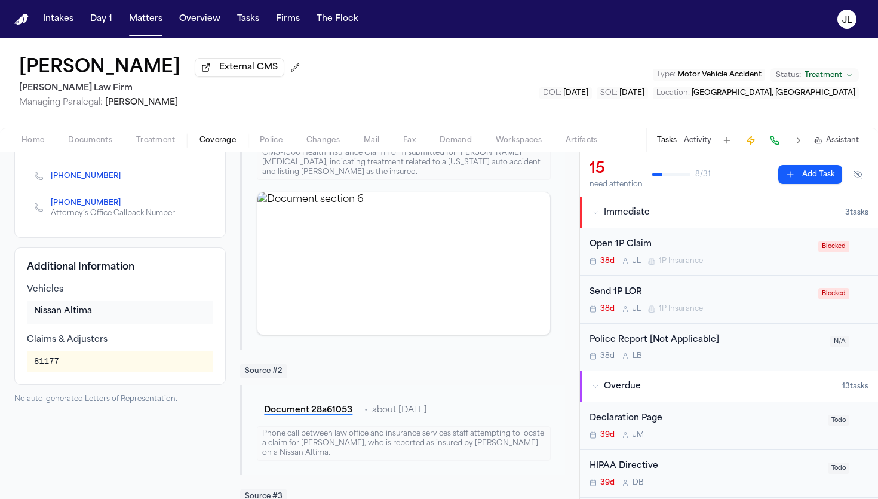
scroll to position [0, 0]
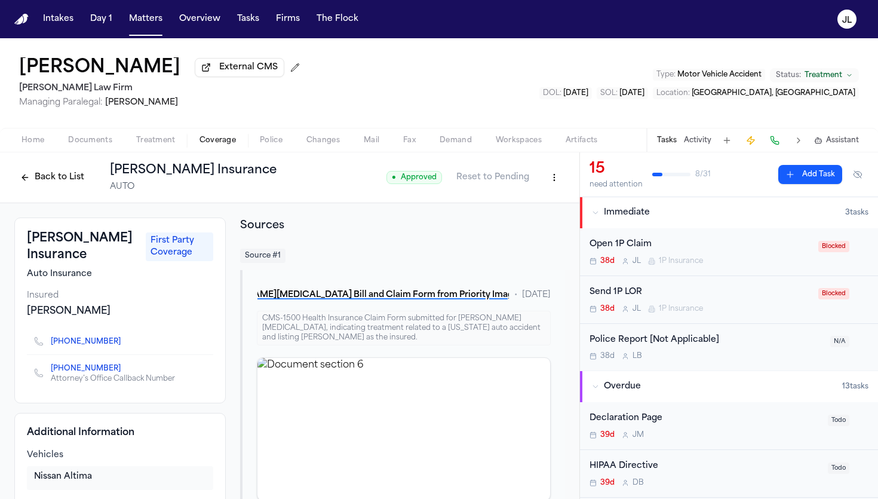
click at [65, 187] on button "Back to List" at bounding box center [52, 177] width 76 height 19
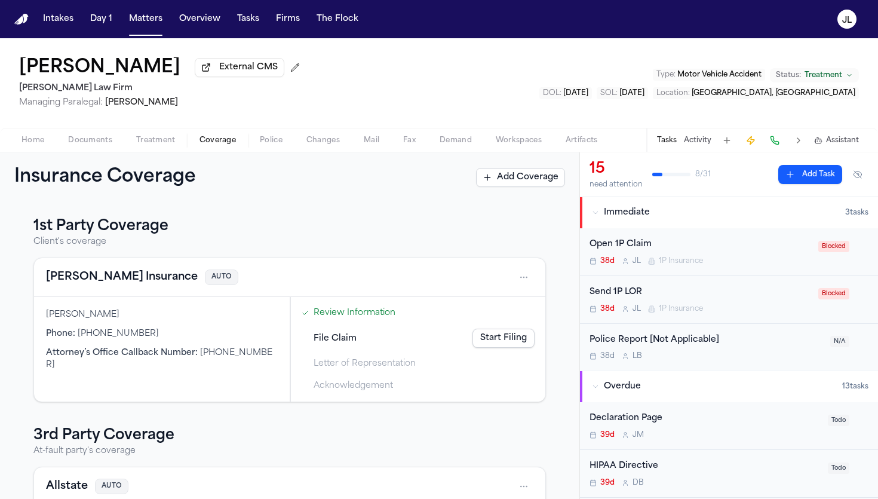
click at [100, 139] on span "Documents" at bounding box center [90, 141] width 44 height 10
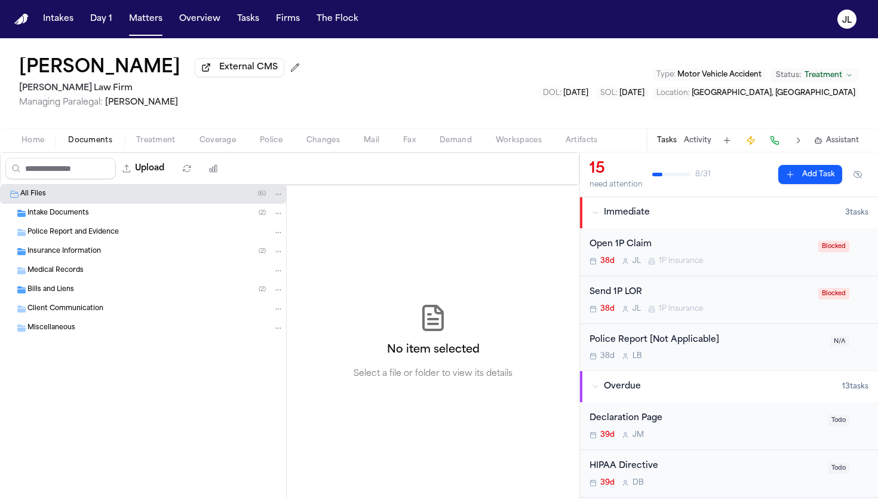
click at [112, 248] on div "Insurance Information ( 2 )" at bounding box center [143, 251] width 286 height 19
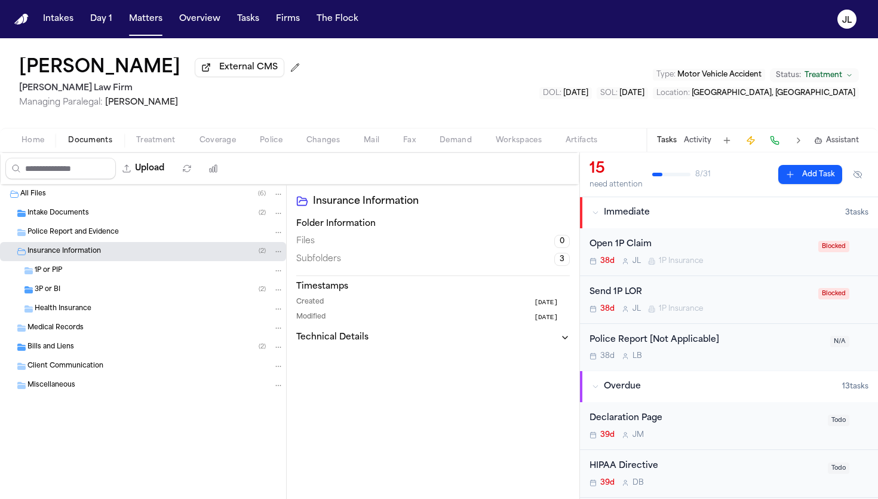
click at [108, 299] on div "3P or BI ( 2 )" at bounding box center [143, 289] width 286 height 19
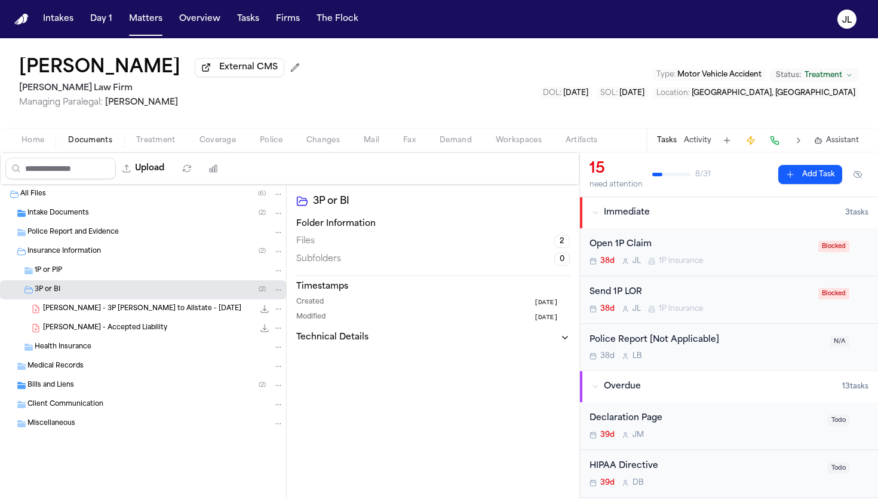
click at [213, 140] on span "Coverage" at bounding box center [218, 141] width 36 height 10
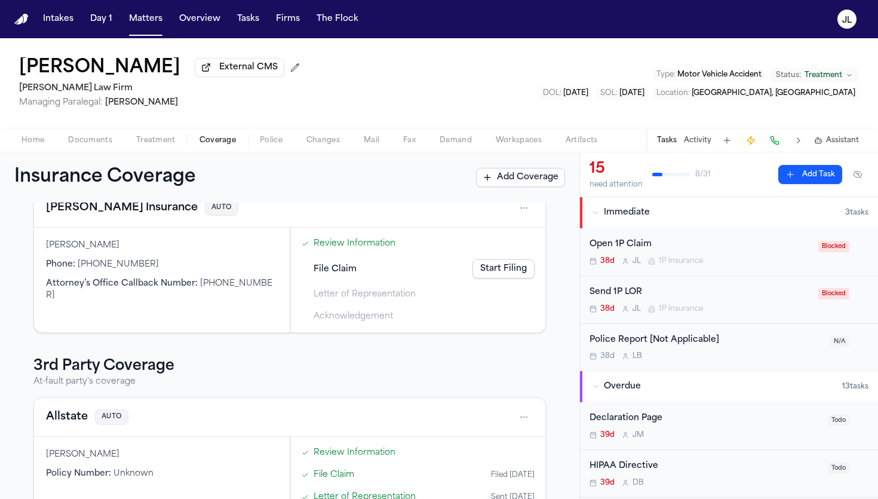
scroll to position [82, 0]
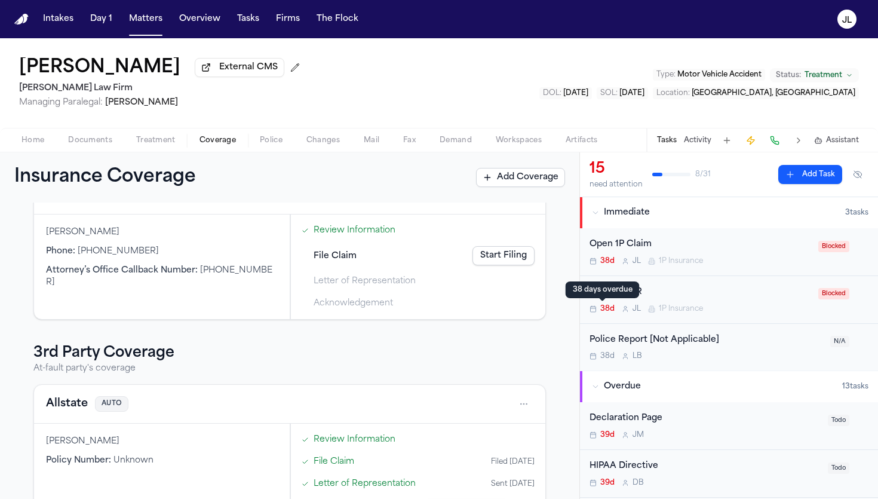
click at [611, 302] on div "Send 1P LOR 38d J L 1P Insurance" at bounding box center [701, 300] width 222 height 28
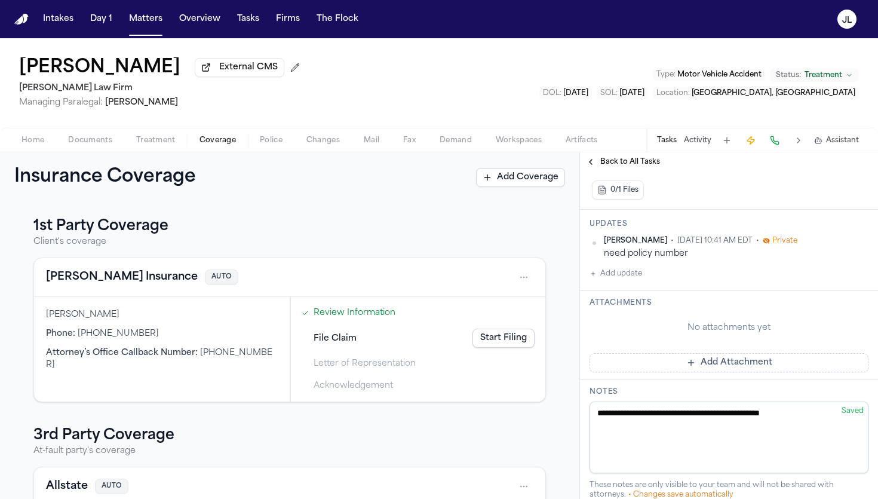
click at [105, 281] on button "Fred Loya Insurance" at bounding box center [122, 277] width 152 height 17
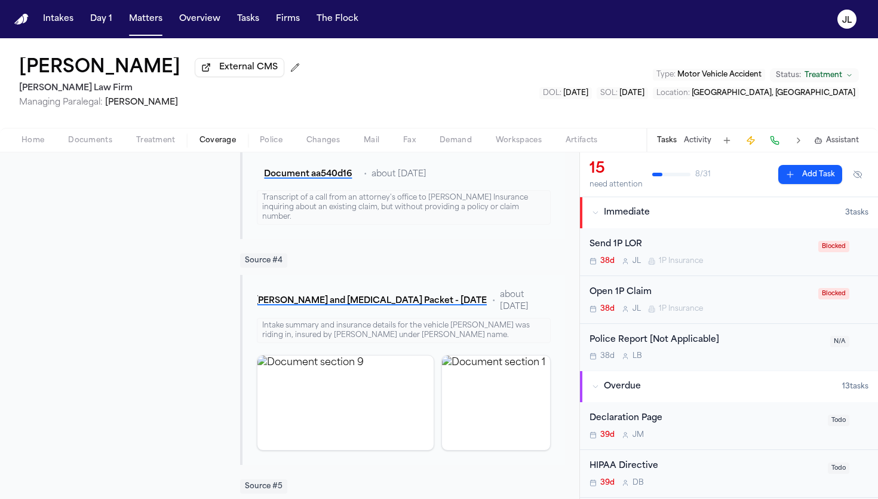
scroll to position [361, 0]
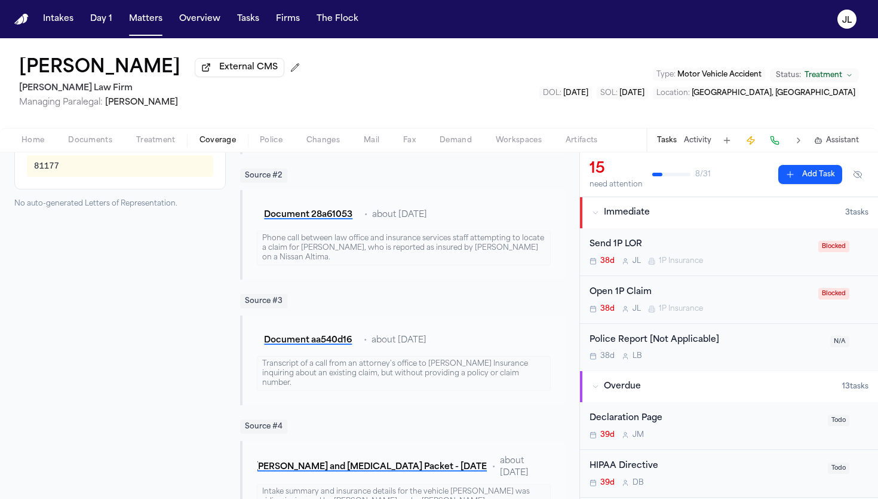
click at [32, 139] on span "Home" at bounding box center [33, 141] width 23 height 10
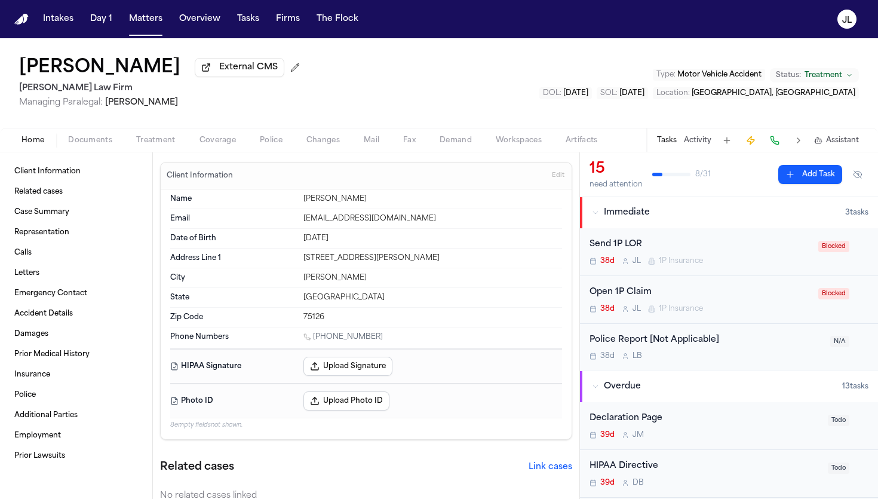
click at [81, 152] on div "Home Documents Treatment Coverage Police Changes Mail Fax Demand Workspaces Art…" at bounding box center [439, 140] width 878 height 24
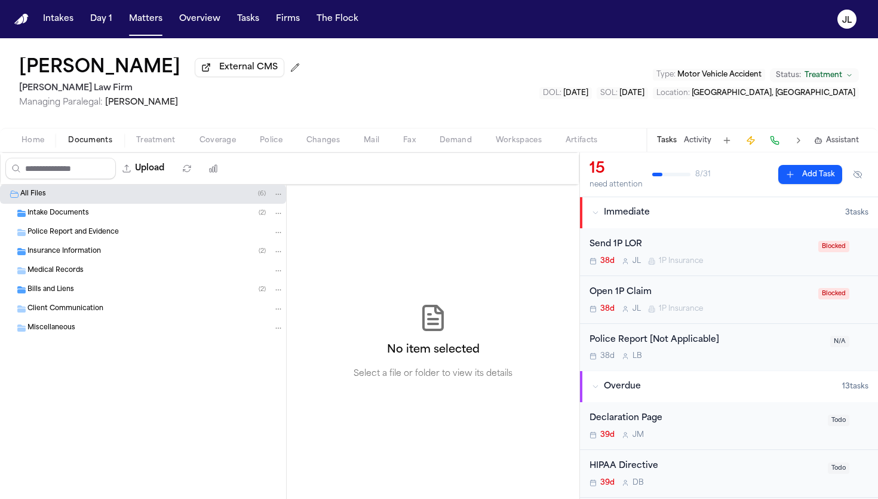
click at [81, 145] on span "Documents" at bounding box center [90, 141] width 44 height 10
click at [68, 235] on span "Police Report and Evidence" at bounding box center [72, 233] width 91 height 10
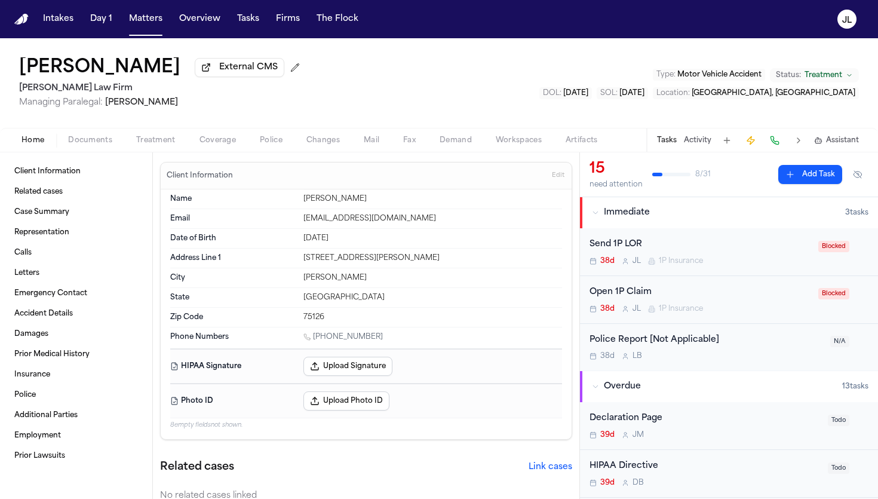
click at [41, 140] on span "Home" at bounding box center [33, 141] width 23 height 10
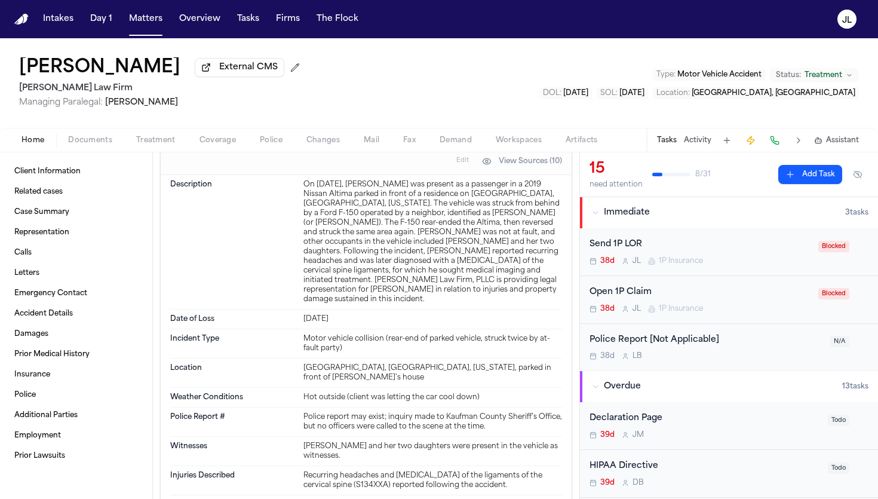
scroll to position [2571, 0]
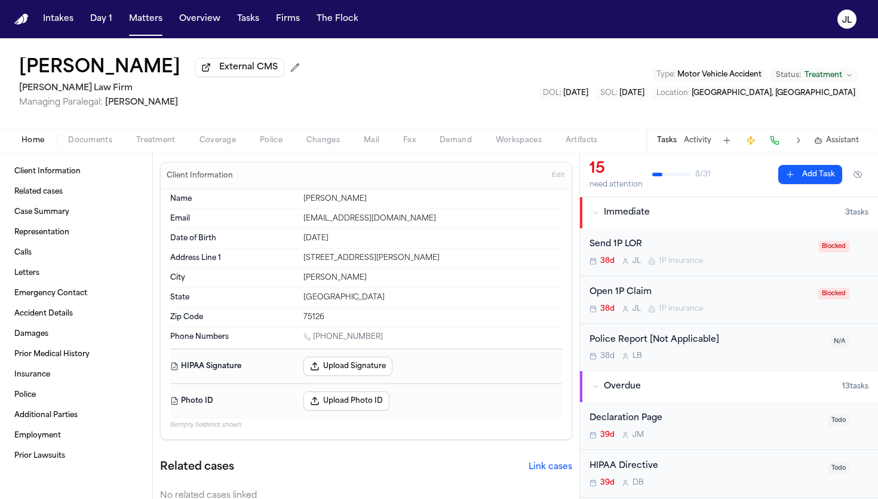
click at [228, 140] on span "Coverage" at bounding box center [218, 141] width 36 height 10
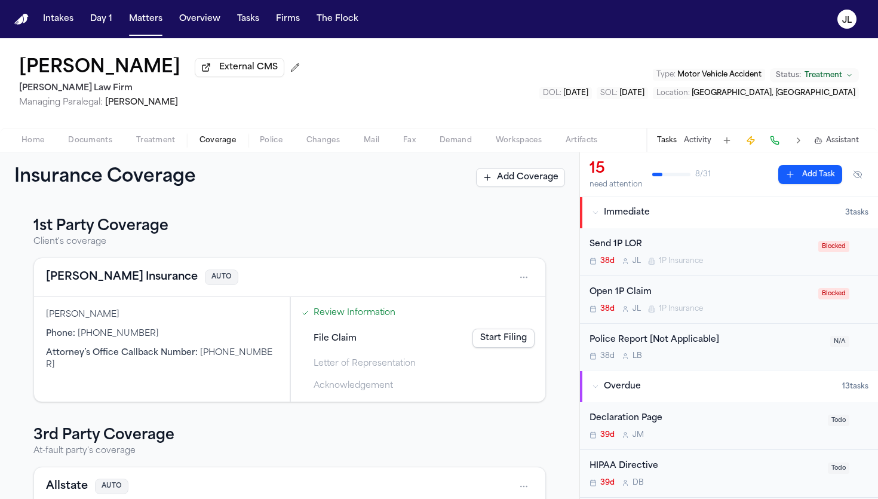
click at [25, 137] on span "Home" at bounding box center [33, 141] width 23 height 10
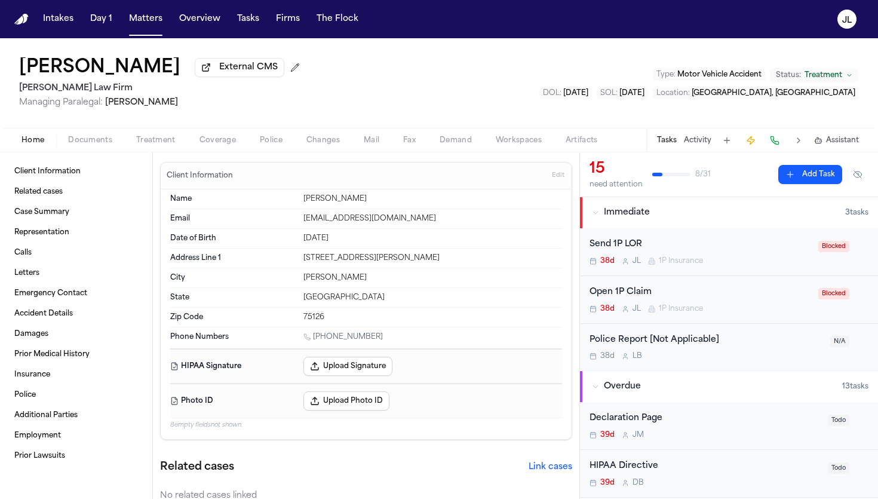
click at [81, 148] on span "button" at bounding box center [90, 146] width 59 height 1
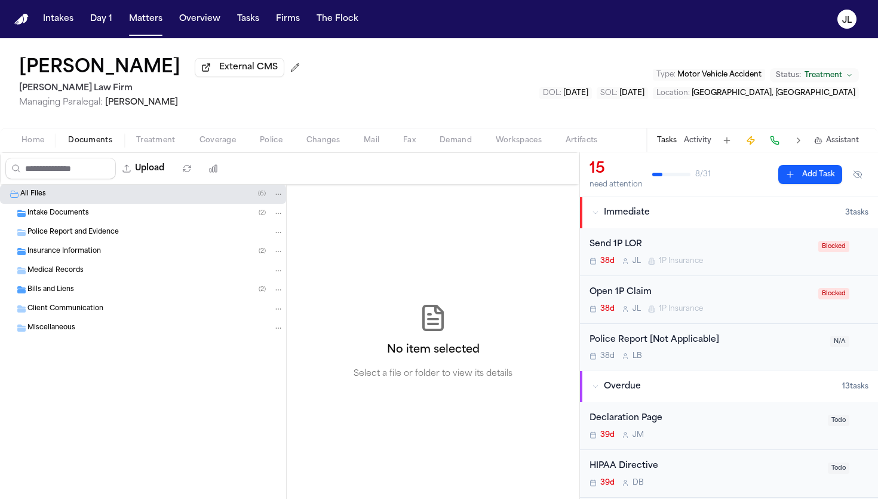
click at [85, 252] on span "Insurance Information" at bounding box center [64, 252] width 74 height 10
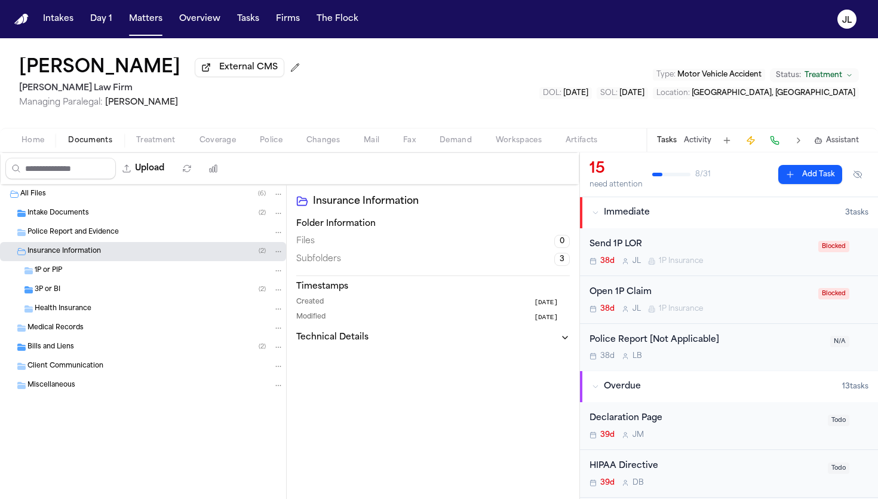
click at [97, 295] on div "3P or BI ( 2 )" at bounding box center [159, 289] width 249 height 11
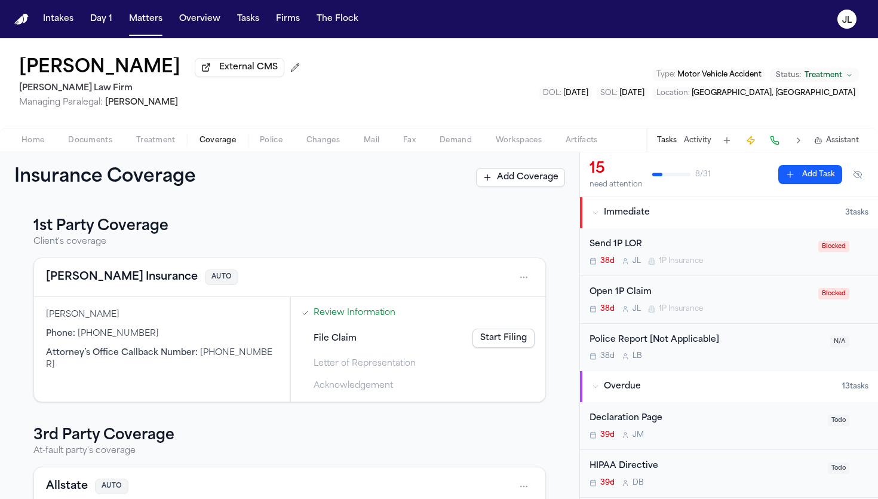
click at [203, 143] on span "Coverage" at bounding box center [218, 141] width 36 height 10
click at [110, 284] on button "Fred Loya Insurance" at bounding box center [122, 277] width 152 height 17
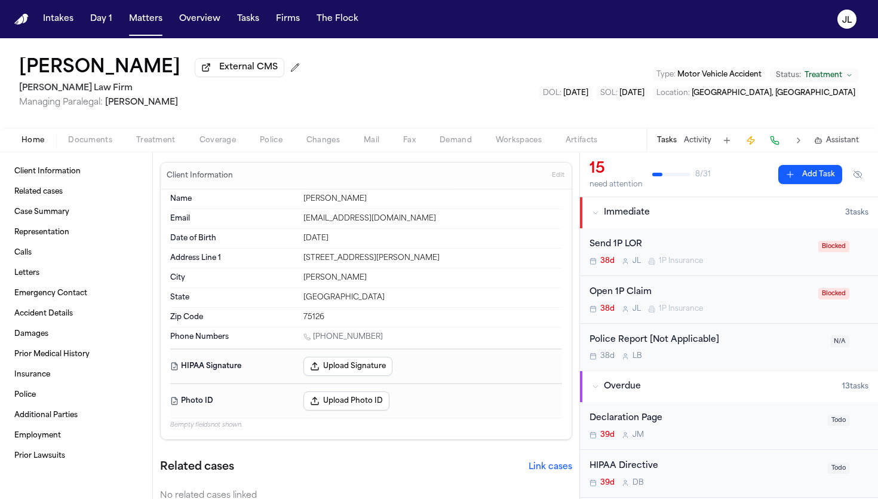
click at [43, 136] on button "Home" at bounding box center [33, 140] width 47 height 14
click at [75, 136] on button "Documents" at bounding box center [90, 140] width 68 height 14
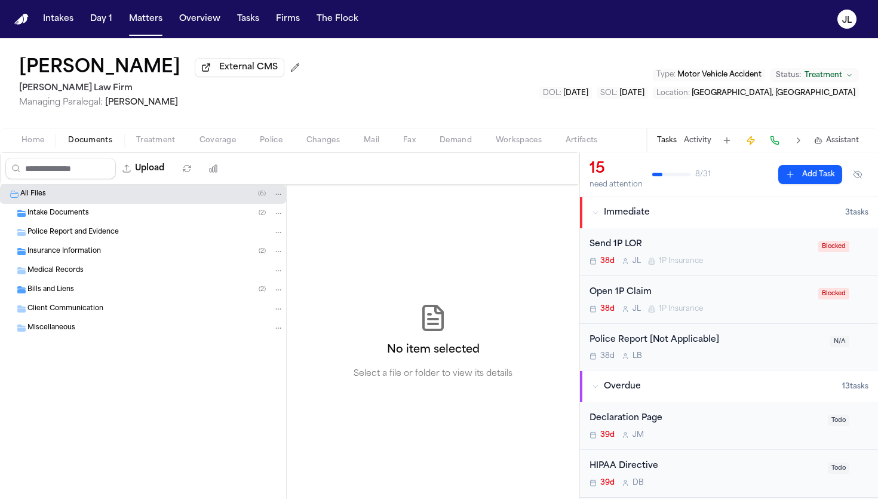
click at [96, 252] on span "Insurance Information" at bounding box center [64, 252] width 74 height 10
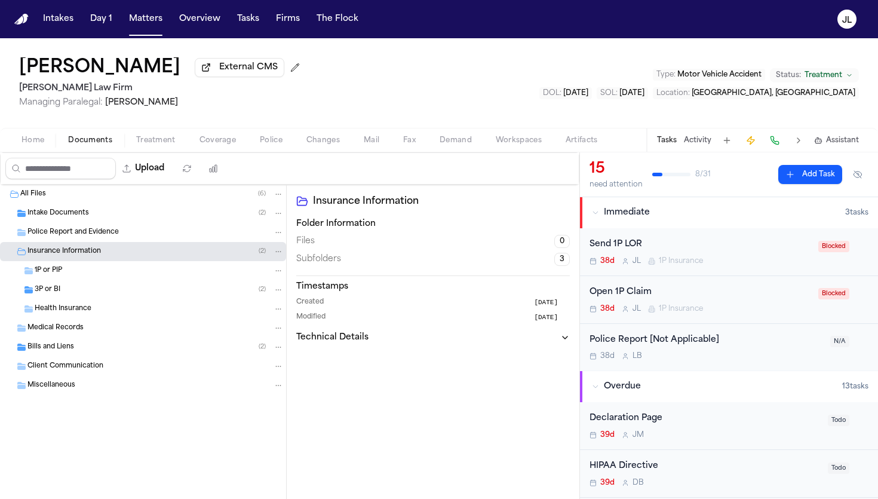
click at [86, 304] on div "Health Insurance" at bounding box center [143, 308] width 286 height 19
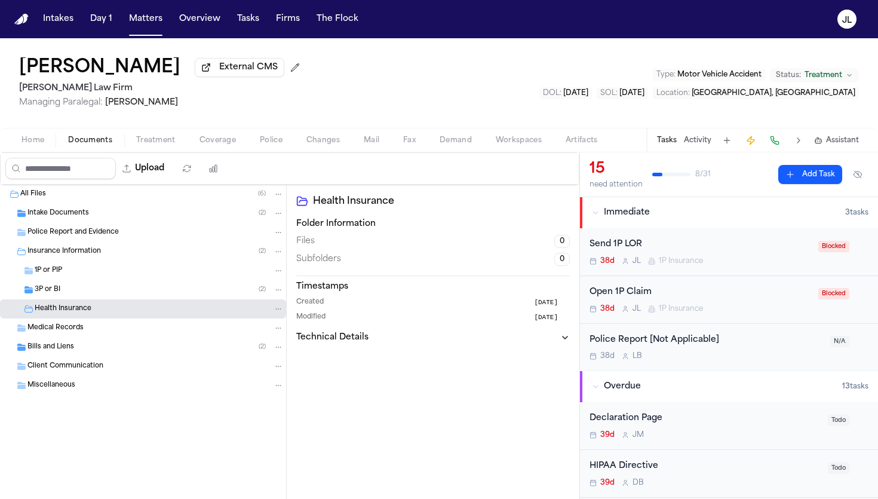
click at [86, 298] on div "3P or BI ( 2 )" at bounding box center [143, 289] width 286 height 19
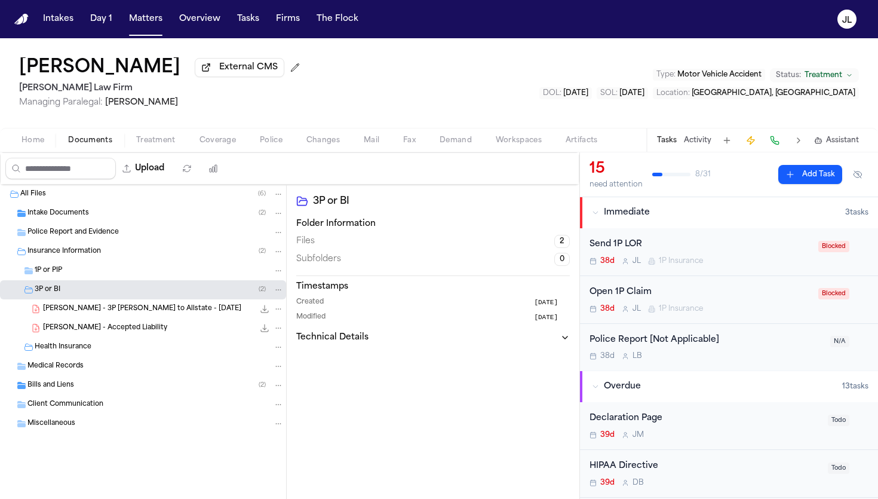
click at [109, 314] on span "J. Christopher - 3P LOR to Allstate - 8.28.25" at bounding box center [142, 309] width 198 height 10
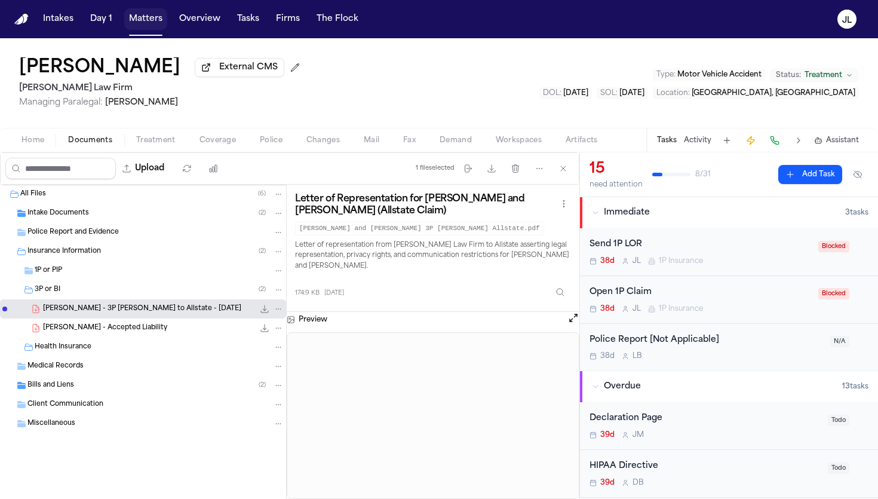
click at [129, 23] on button "Matters" at bounding box center [145, 19] width 43 height 22
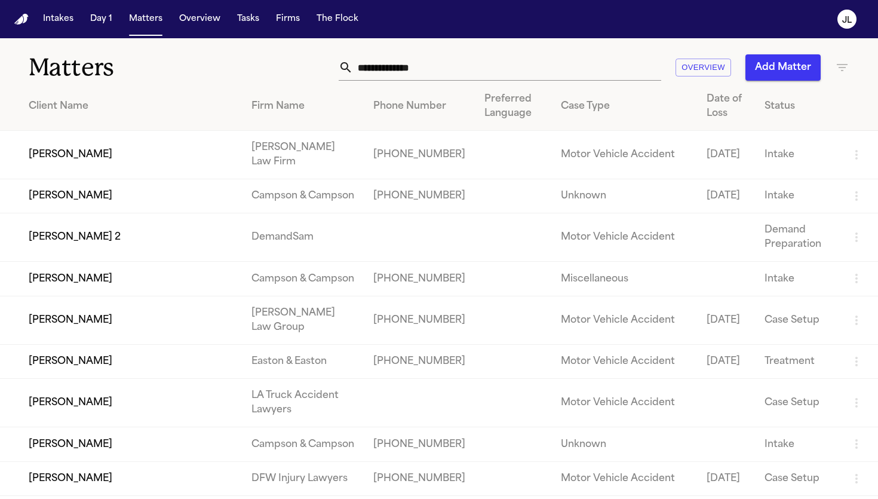
click at [420, 76] on input "text" at bounding box center [507, 67] width 308 height 26
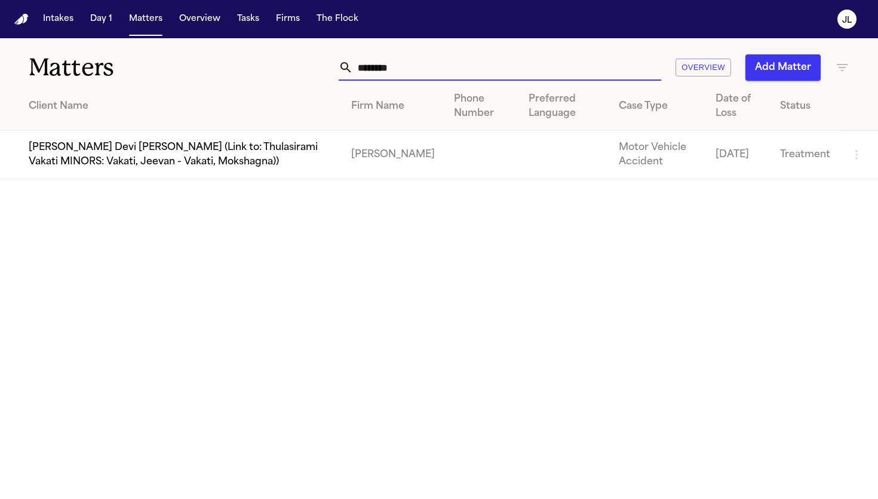
drag, startPoint x: 421, startPoint y: 66, endPoint x: 338, endPoint y: 62, distance: 83.8
click at [338, 62] on div "******** Overview Add Matter" at bounding box center [552, 67] width 593 height 26
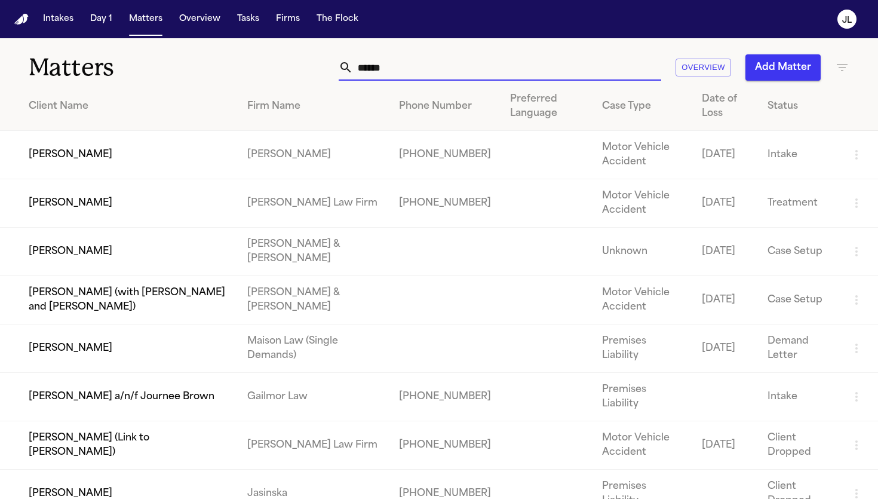
type input "******"
click at [74, 212] on td "Vereeka Turner" at bounding box center [119, 203] width 238 height 48
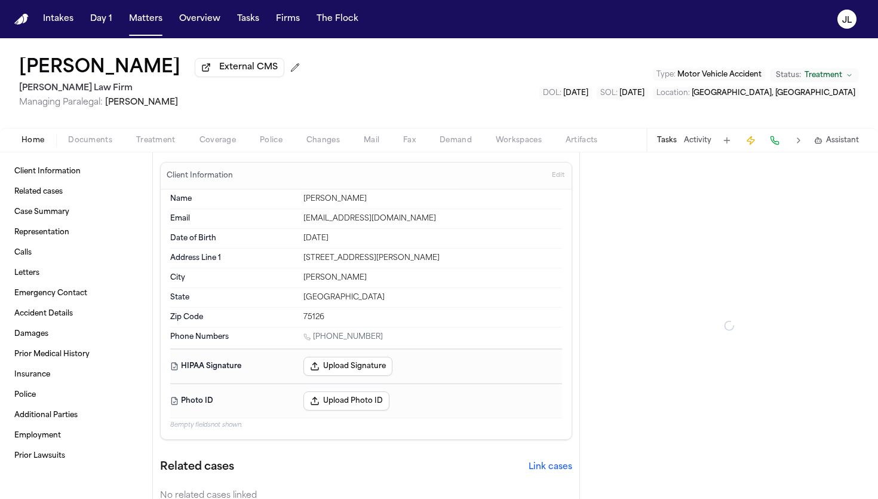
click at [210, 141] on span "Coverage" at bounding box center [218, 141] width 36 height 10
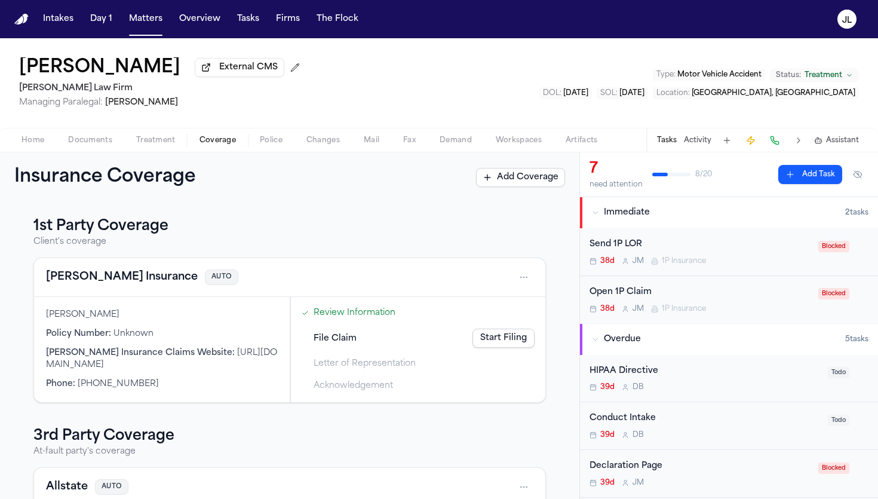
click at [130, 280] on button "Fred Loya Insurance" at bounding box center [122, 277] width 152 height 17
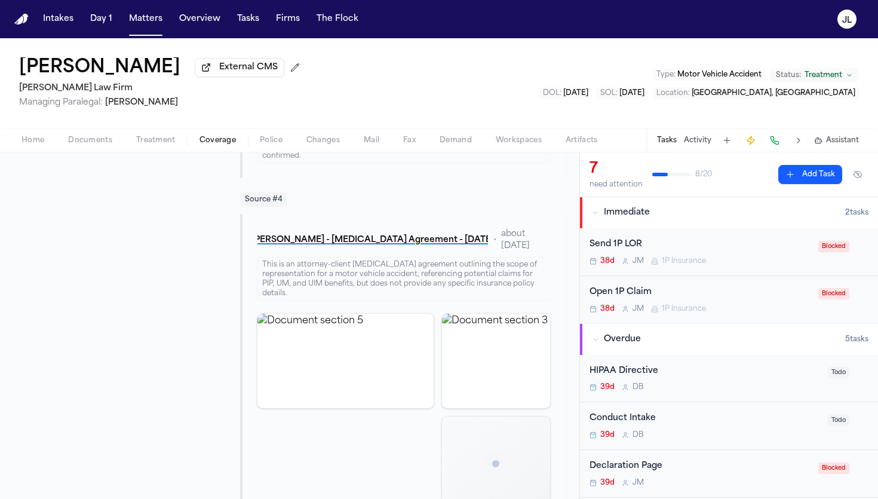
scroll to position [795, 0]
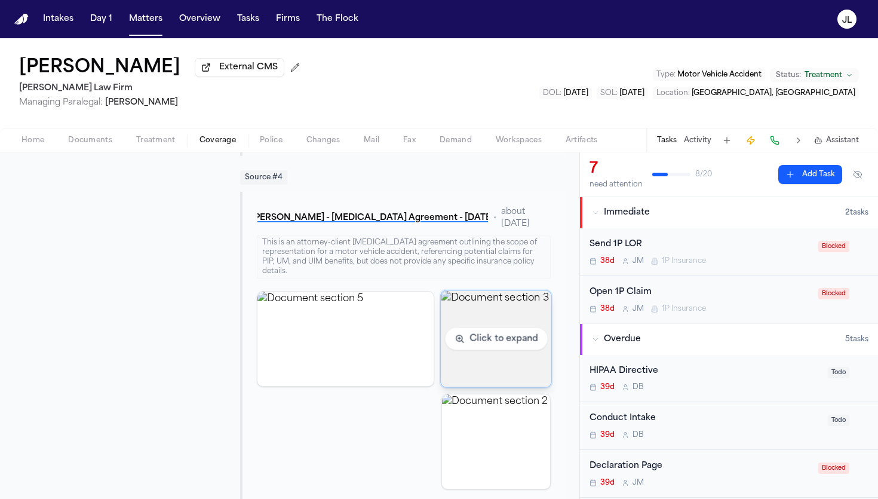
click at [512, 345] on img "View document section 3" at bounding box center [496, 338] width 111 height 96
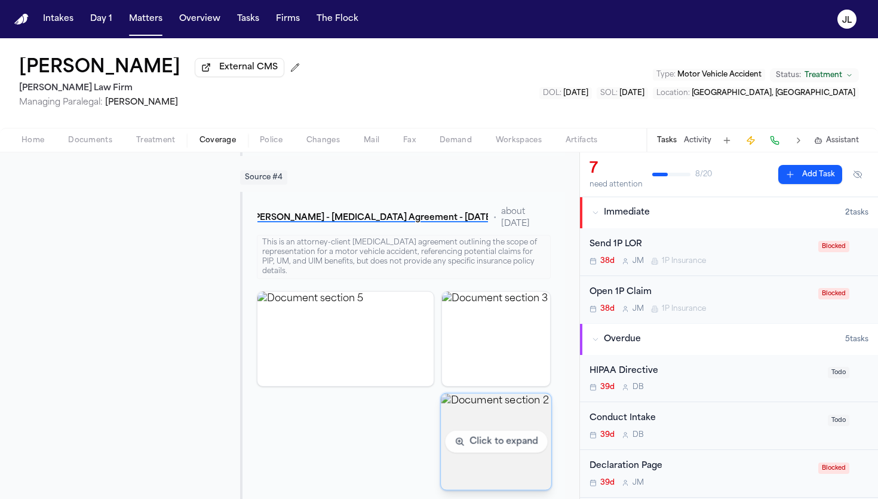
click at [485, 449] on img "View document section 2" at bounding box center [496, 441] width 111 height 96
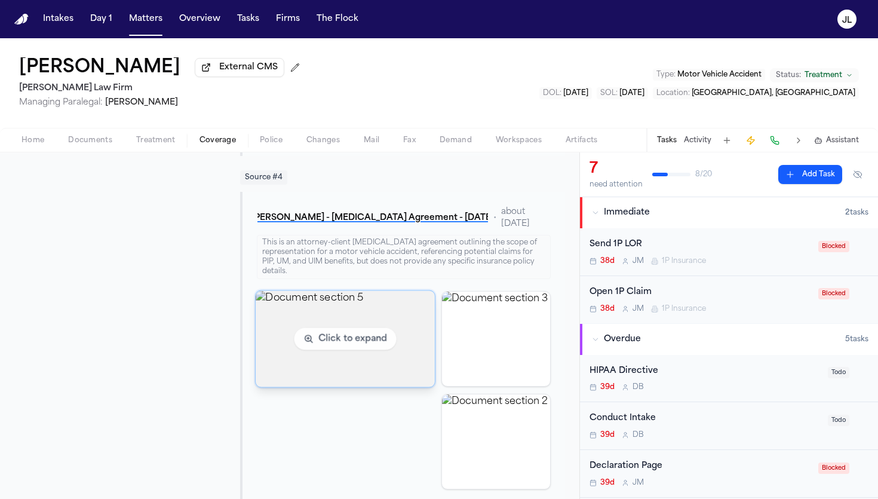
click at [353, 329] on img "View document section 5" at bounding box center [345, 338] width 179 height 96
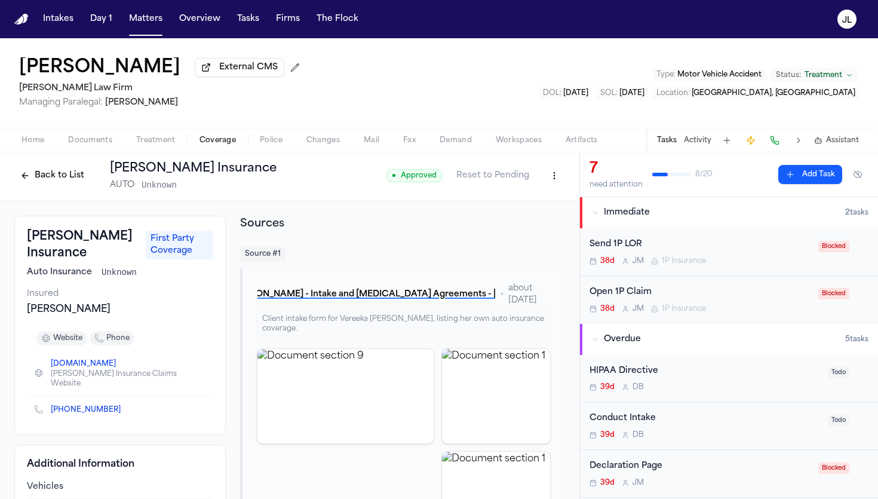
scroll to position [0, 0]
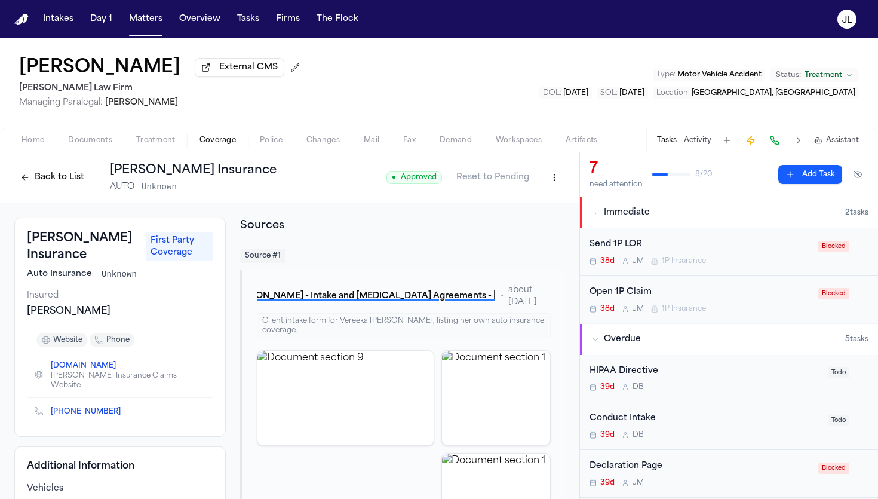
click at [68, 180] on button "Back to List" at bounding box center [52, 177] width 76 height 19
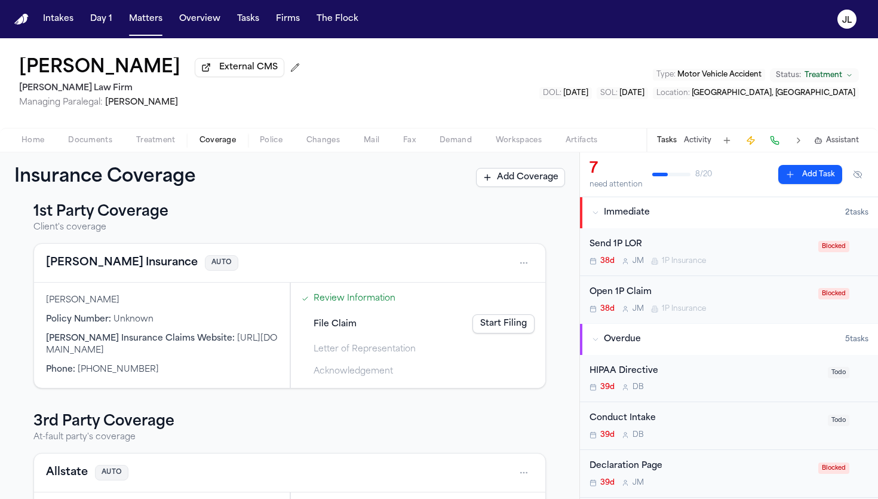
scroll to position [16, 0]
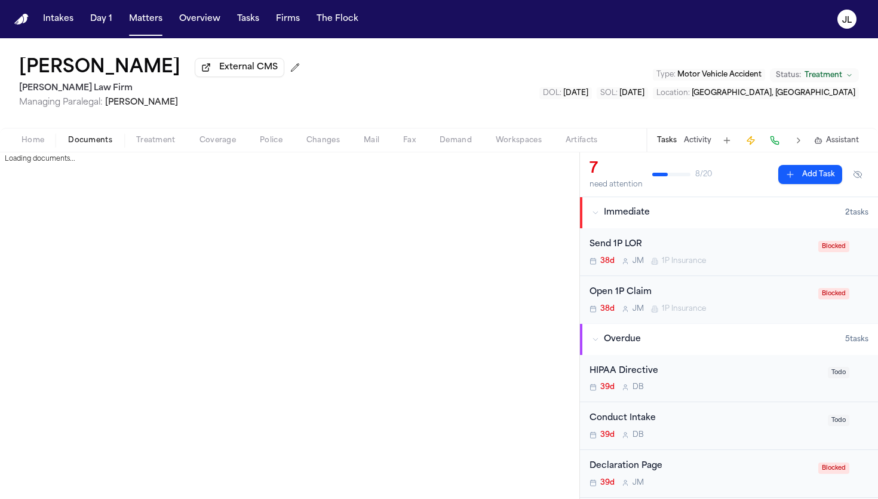
click at [105, 142] on span "Documents" at bounding box center [90, 141] width 44 height 10
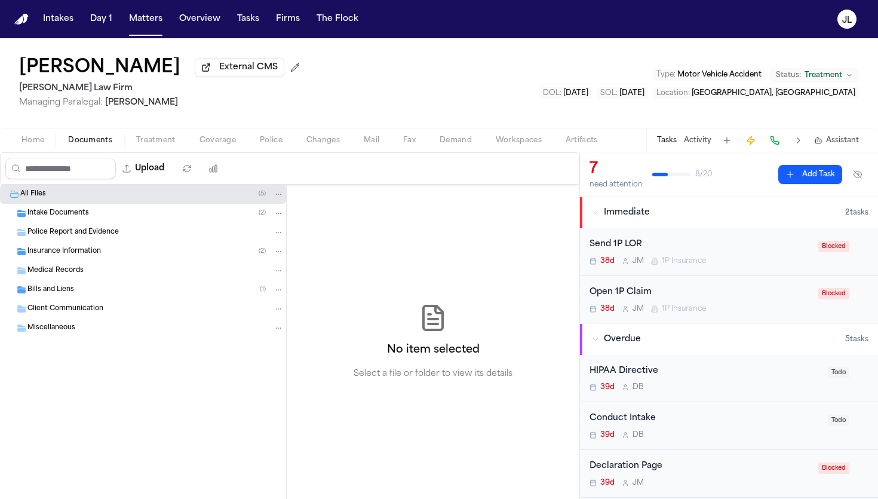
click at [91, 261] on div "Insurance Information ( 2 )" at bounding box center [143, 251] width 286 height 19
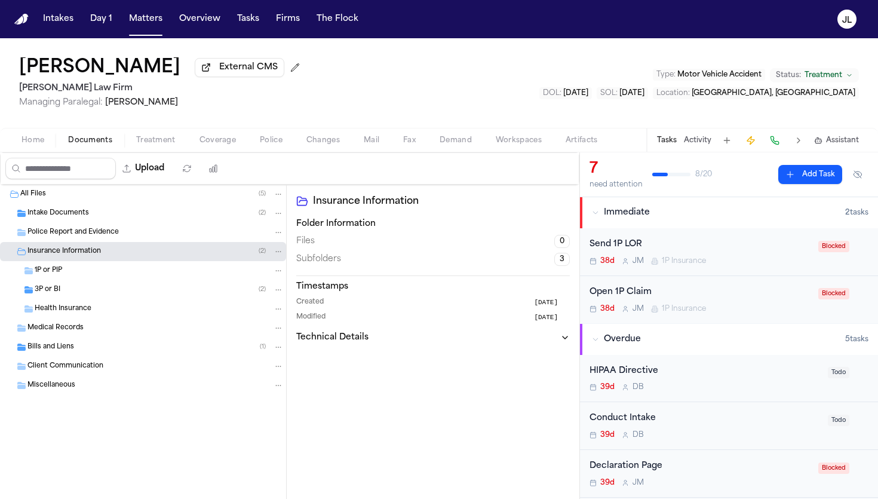
click at [90, 298] on div "3P or BI ( 2 )" at bounding box center [143, 289] width 286 height 19
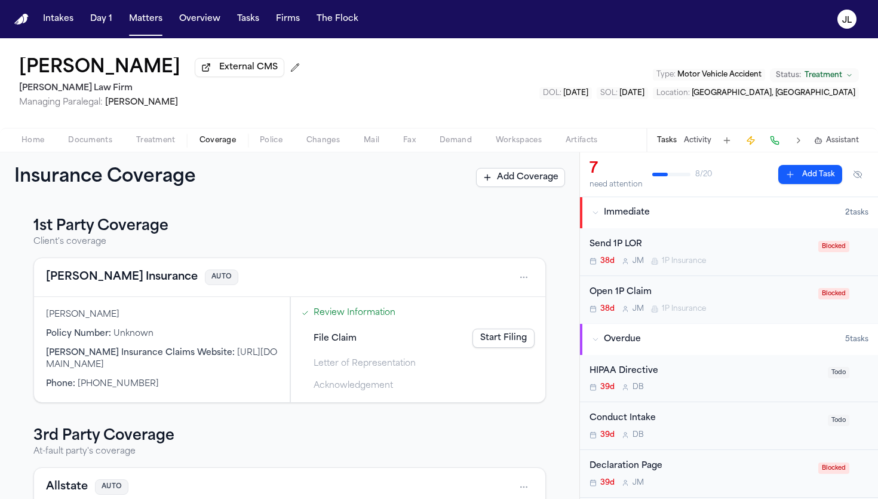
click at [223, 145] on span "Coverage" at bounding box center [218, 141] width 36 height 10
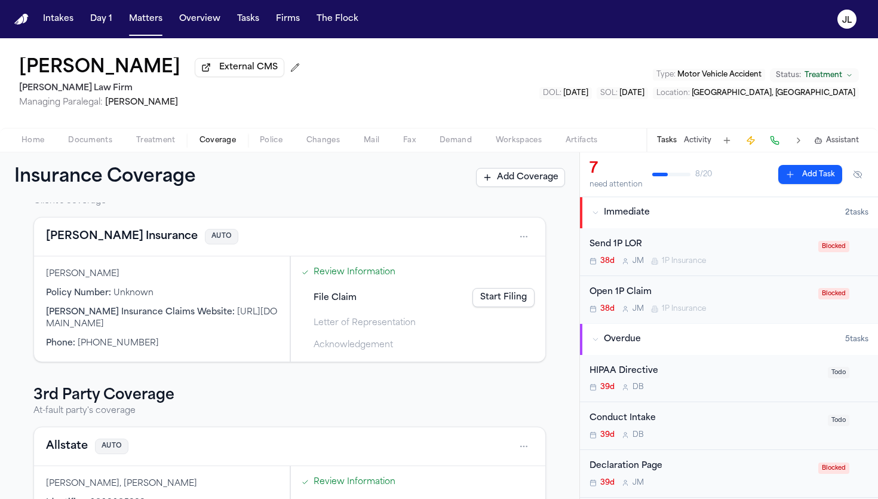
scroll to position [45, 0]
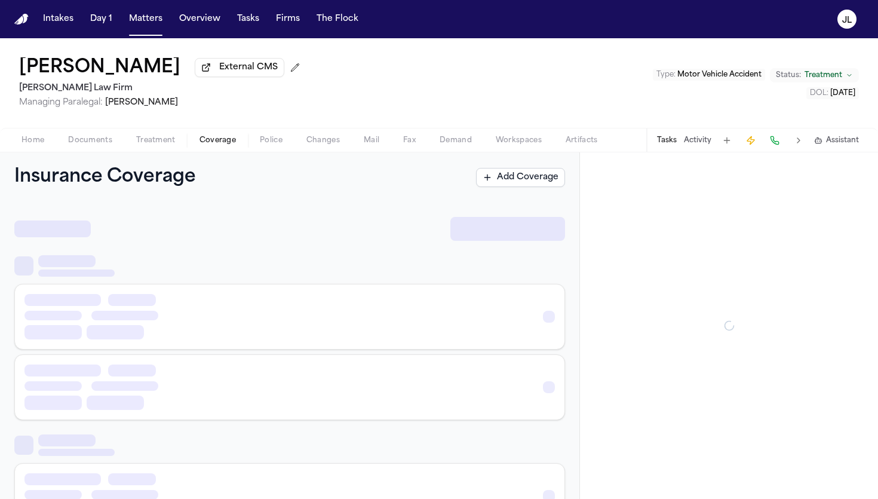
click at [213, 143] on span "Coverage" at bounding box center [218, 141] width 36 height 10
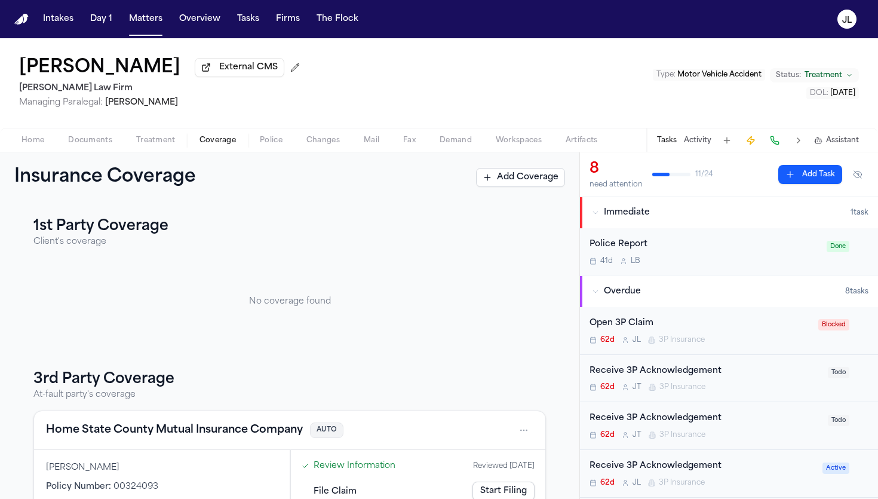
click at [93, 145] on span "Documents" at bounding box center [90, 141] width 44 height 10
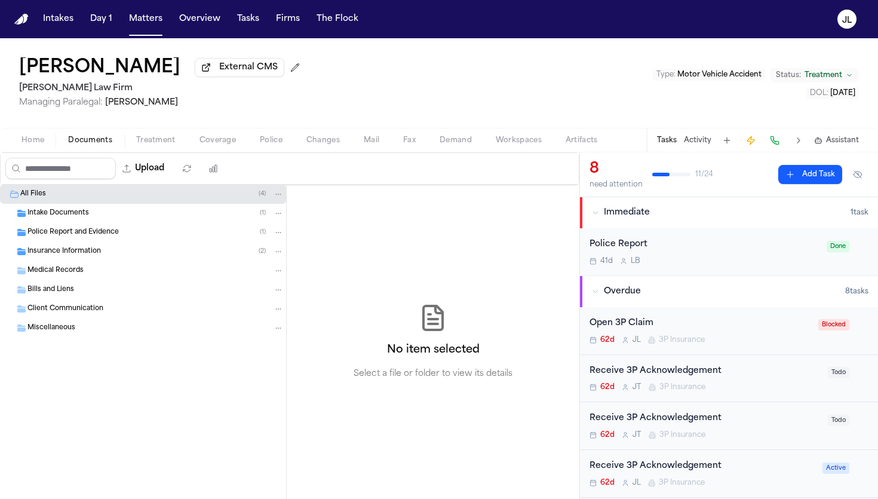
click at [76, 246] on div "Insurance Information ( 2 )" at bounding box center [143, 251] width 286 height 19
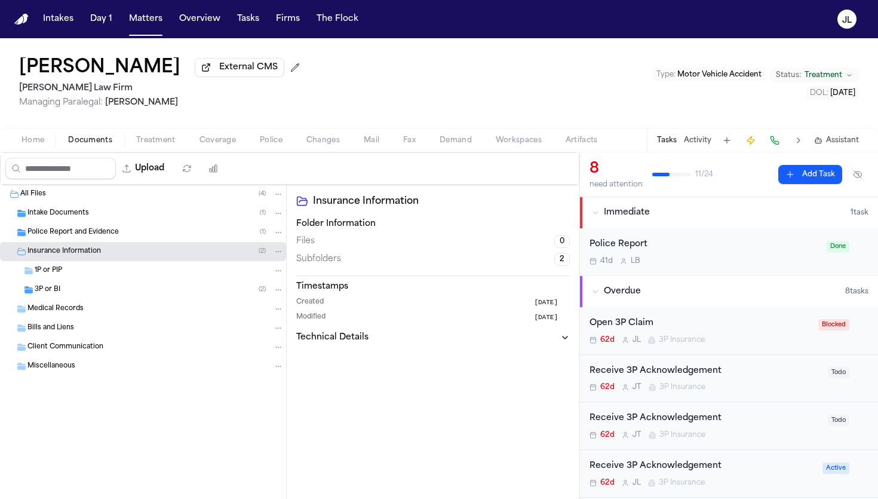
click at [76, 303] on div "Medical Records" at bounding box center [143, 308] width 286 height 19
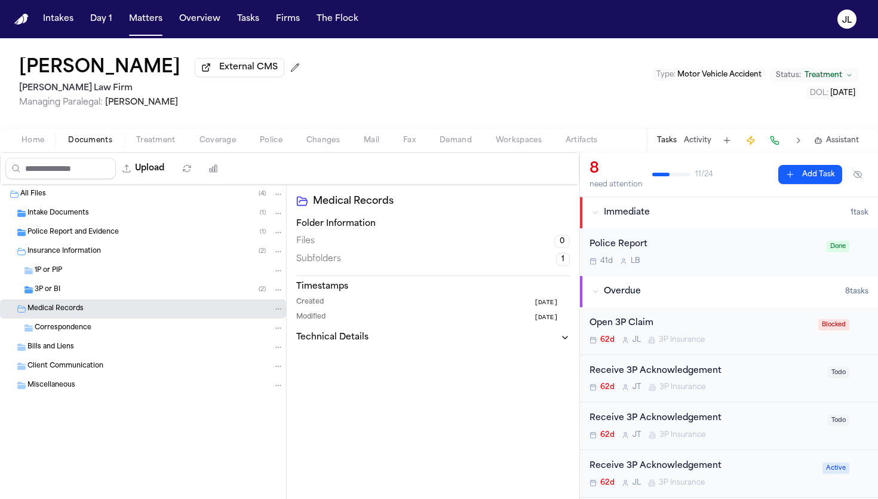
click at [76, 298] on div "3P or BI ( 2 )" at bounding box center [143, 289] width 286 height 19
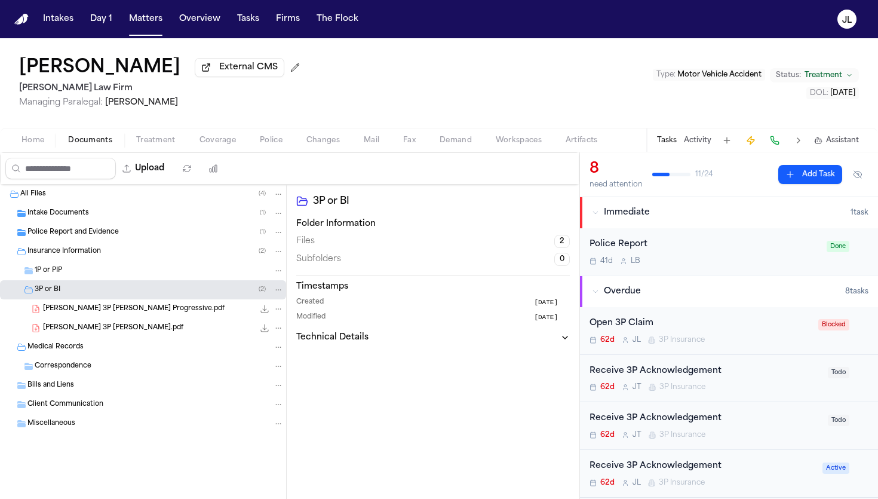
click at [227, 139] on span "Coverage" at bounding box center [218, 141] width 36 height 10
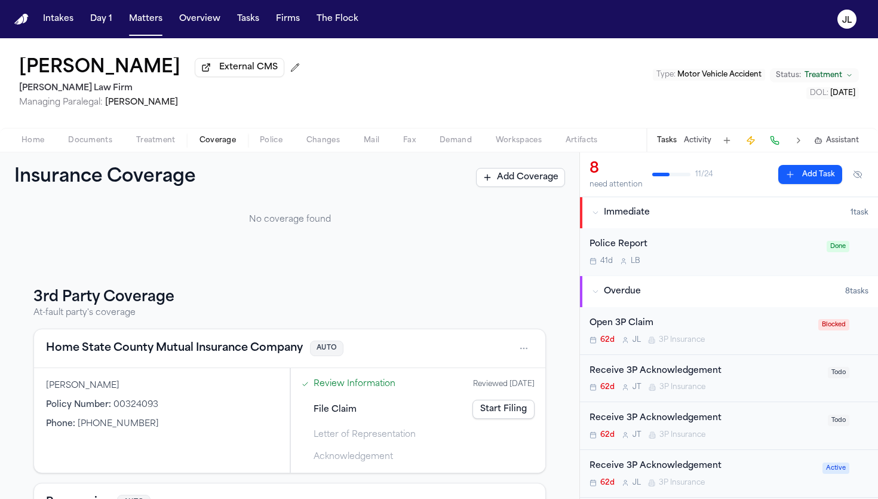
scroll to position [81, 0]
click at [203, 349] on button "Home State County Mutual Insurance Company" at bounding box center [174, 349] width 257 height 17
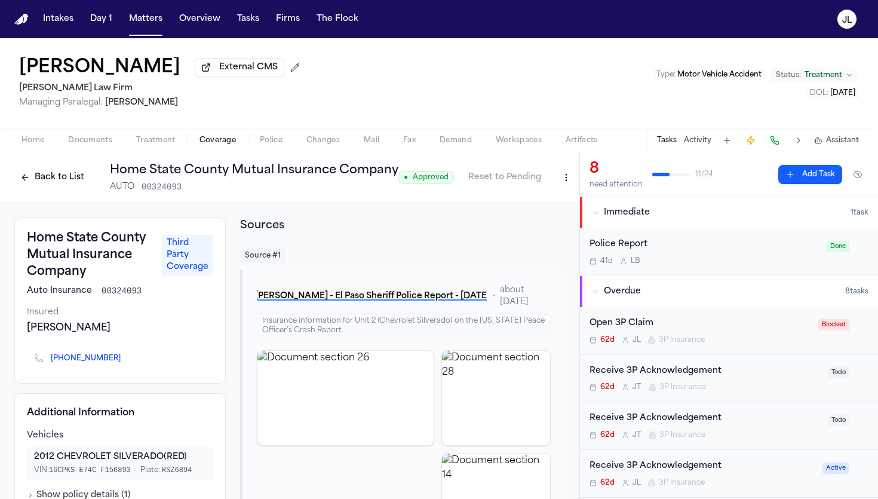
click at [41, 180] on button "Back to List" at bounding box center [52, 177] width 76 height 19
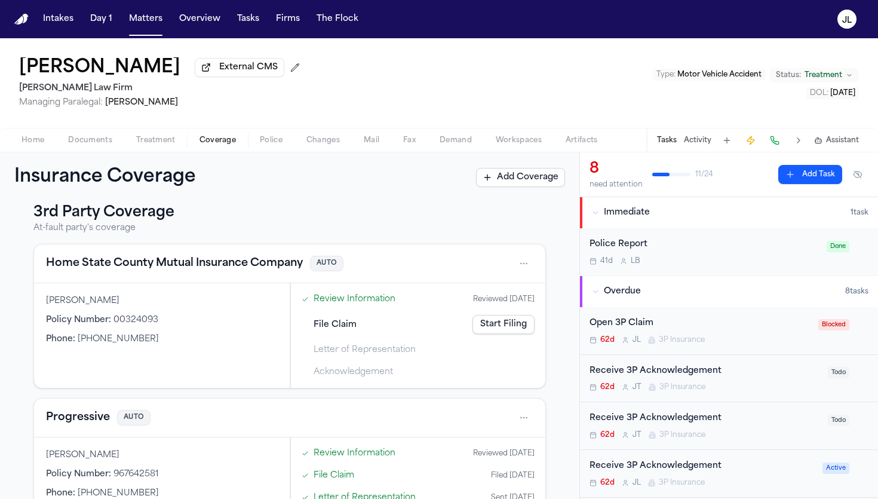
scroll to position [166, 0]
click at [161, 267] on button "Home State County Mutual Insurance Company" at bounding box center [174, 264] width 257 height 17
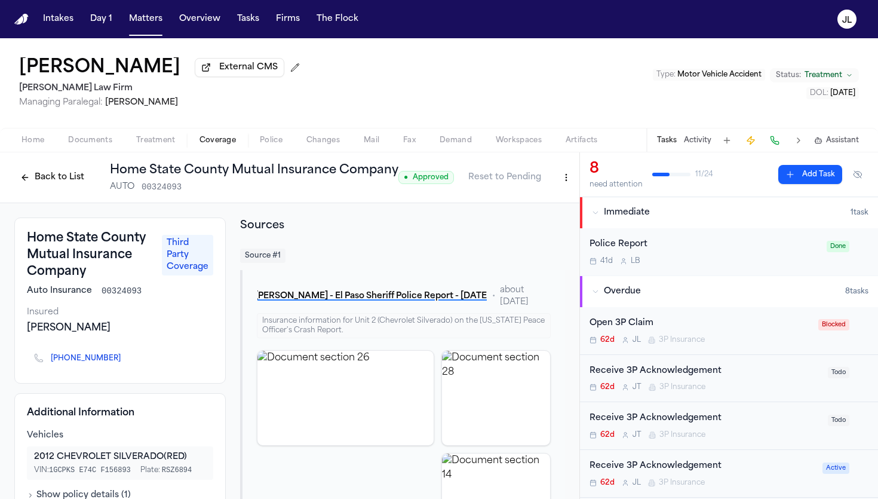
click at [700, 333] on div "Open 3P Claim 62d [PERSON_NAME] 3P Insurance" at bounding box center [701, 331] width 222 height 28
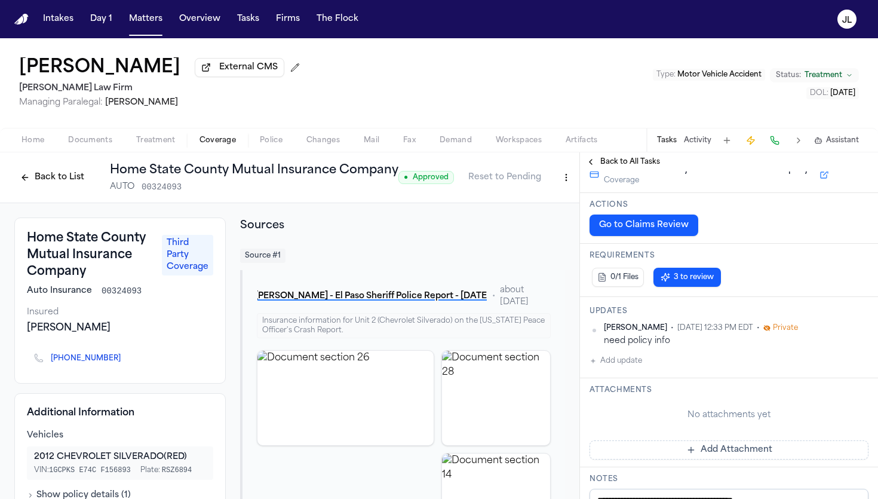
scroll to position [177, 0]
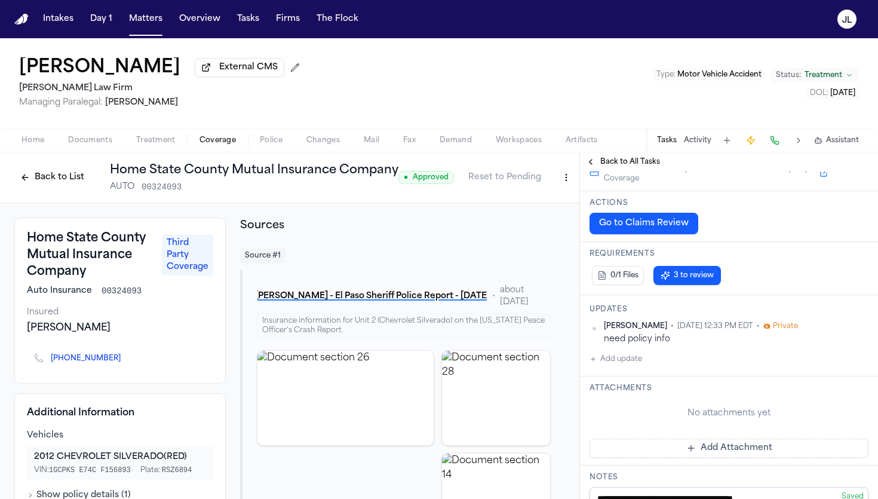
click at [65, 182] on button "Back to List" at bounding box center [52, 177] width 76 height 19
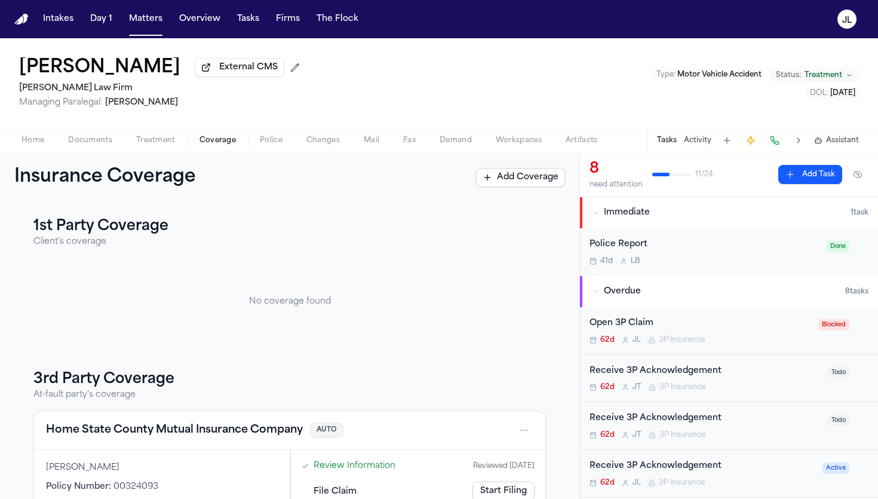
click at [681, 327] on div "Open 3P Claim" at bounding box center [701, 324] width 222 height 14
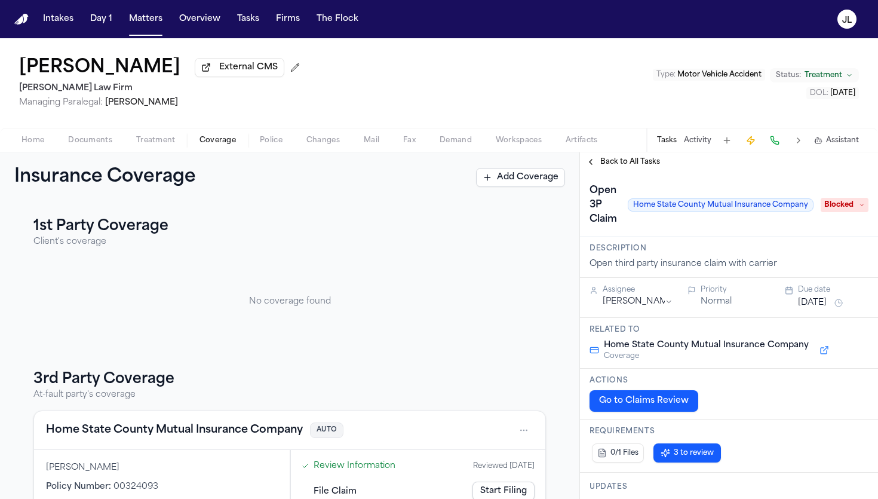
click at [857, 204] on span "Blocked" at bounding box center [845, 205] width 48 height 14
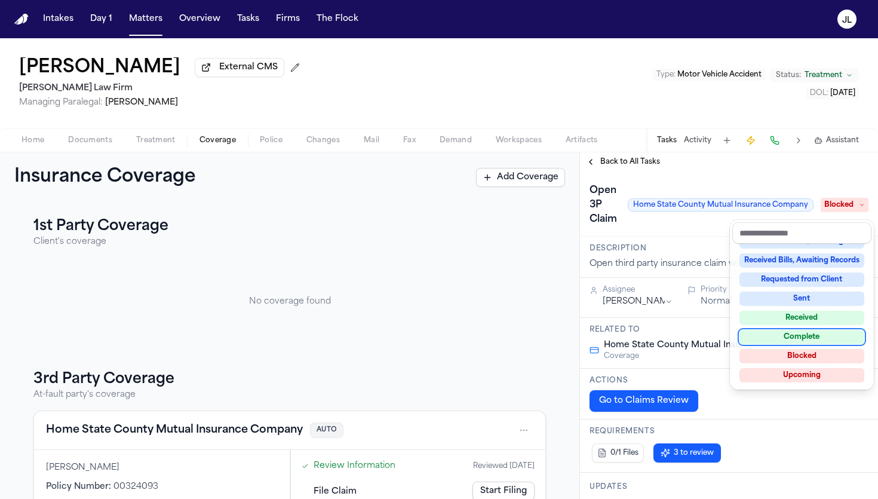
scroll to position [173, 0]
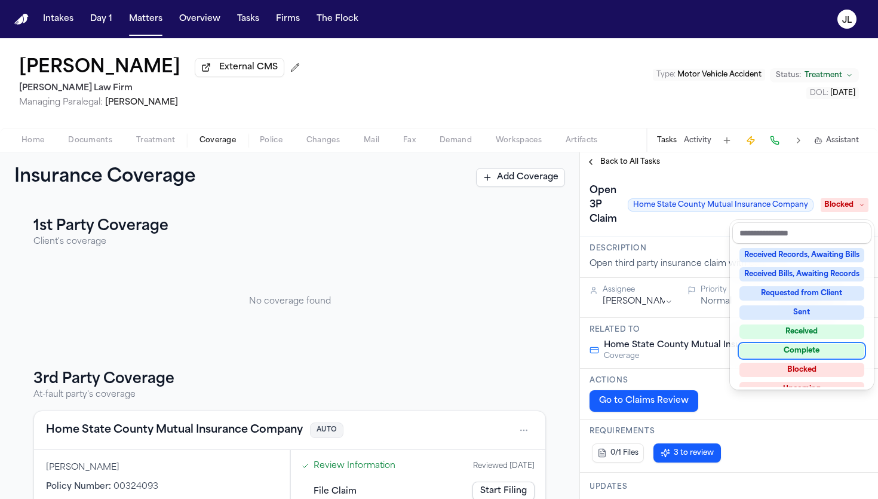
click at [798, 348] on div "Complete" at bounding box center [802, 351] width 125 height 14
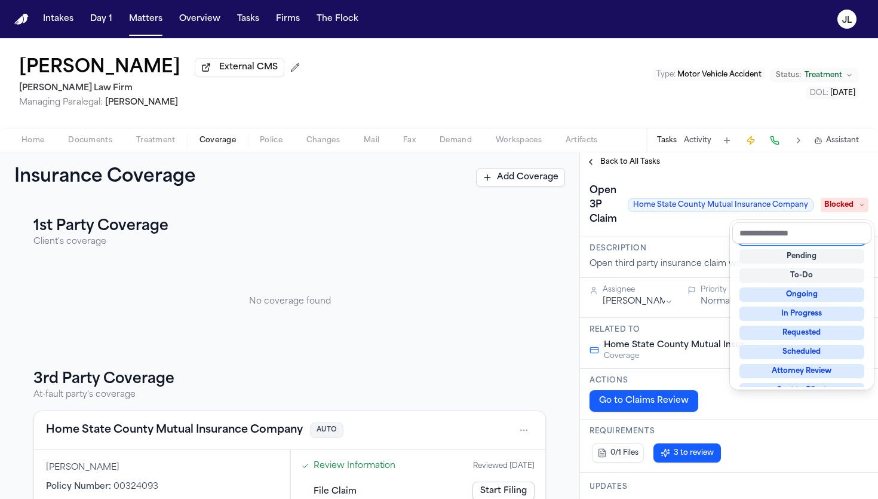
scroll to position [5, 0]
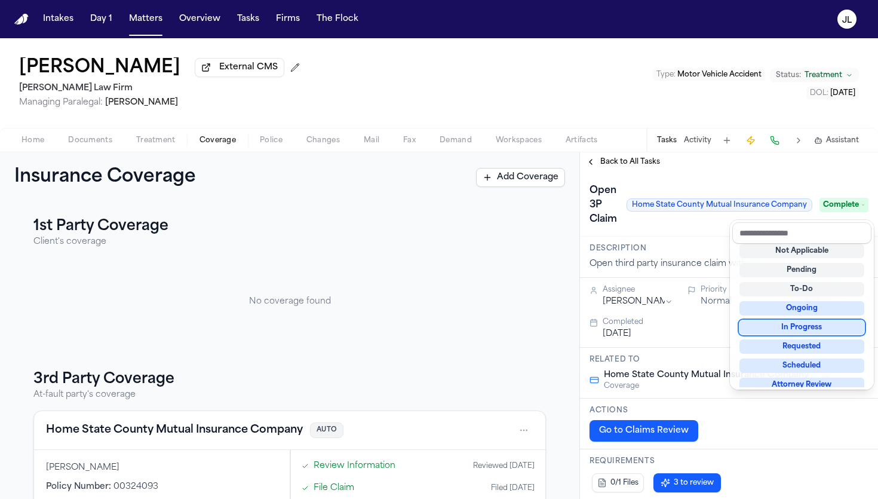
click at [597, 160] on div "**********" at bounding box center [729, 325] width 298 height 347
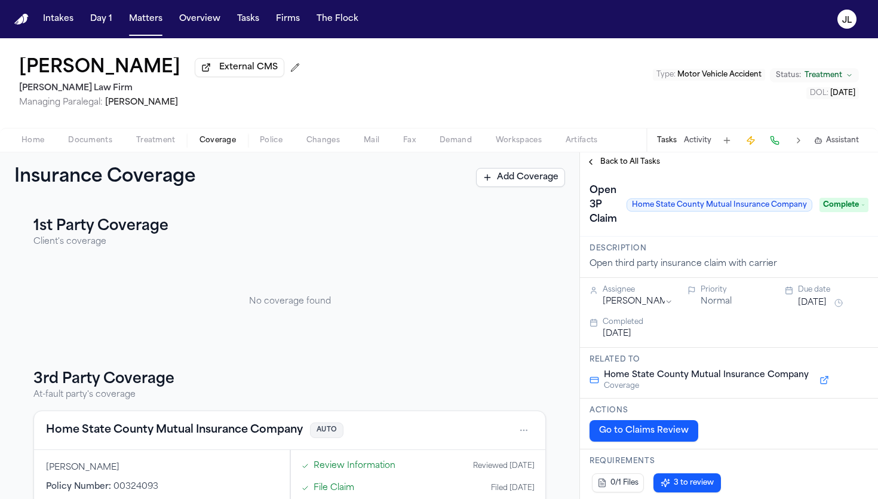
click at [596, 160] on button "Back to All Tasks" at bounding box center [623, 162] width 86 height 10
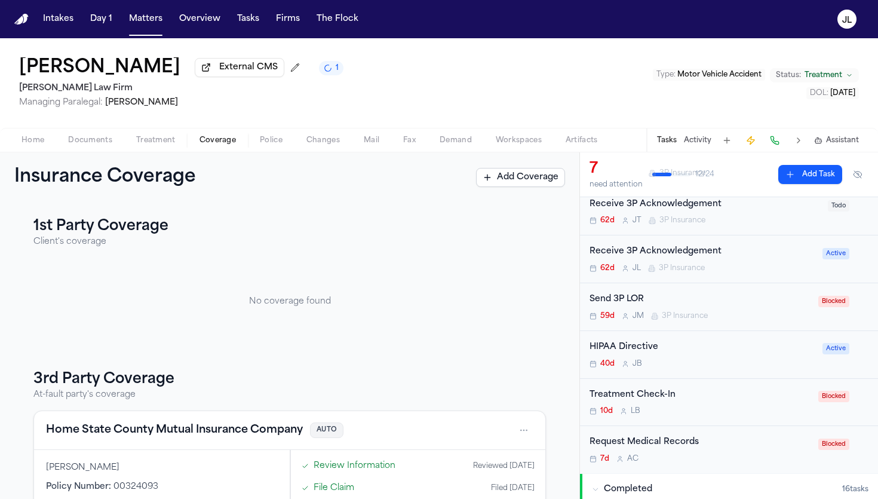
scroll to position [170, 0]
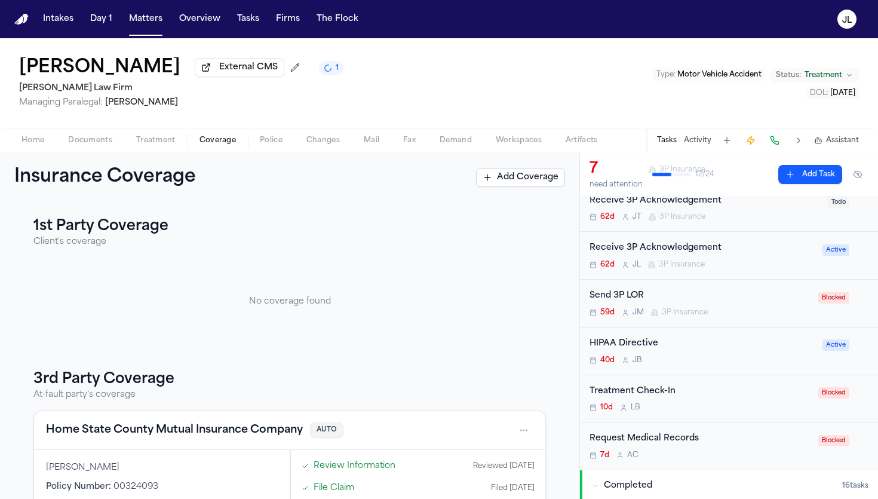
click at [681, 327] on div "Send 3P LOR 59d [PERSON_NAME] 3P Insurance Blocked" at bounding box center [729, 304] width 298 height 48
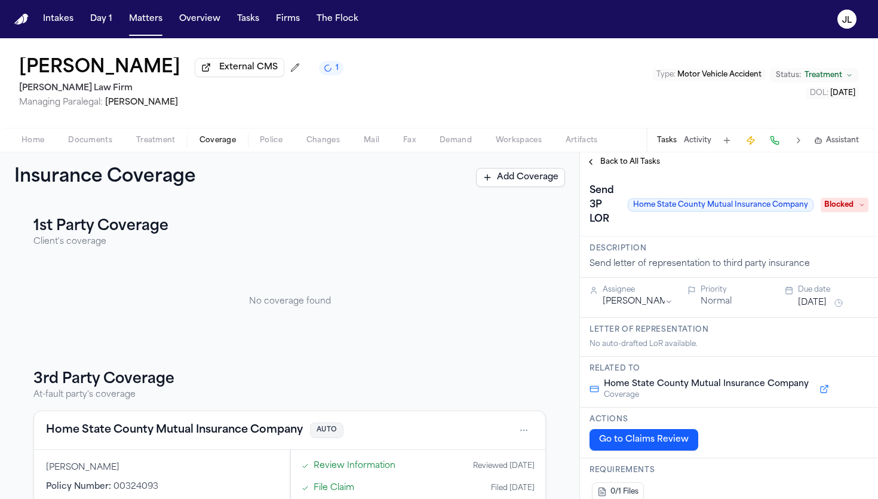
click at [846, 210] on span "Blocked" at bounding box center [845, 205] width 48 height 14
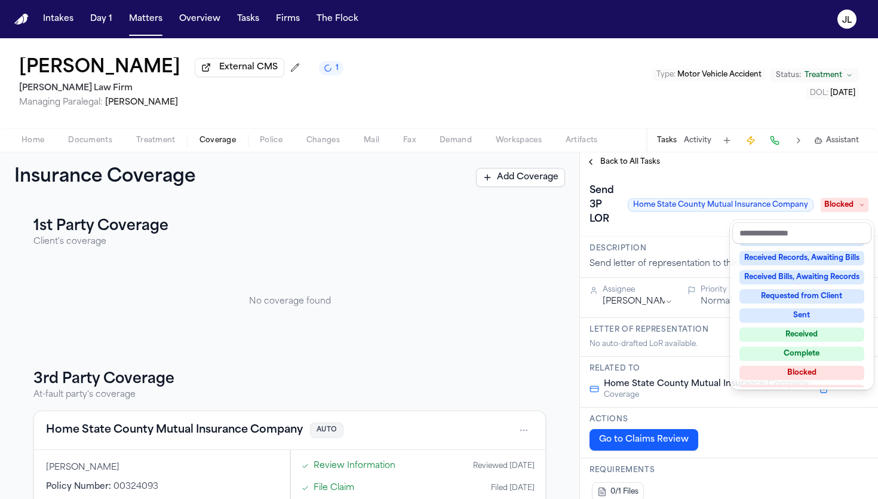
scroll to position [186, 0]
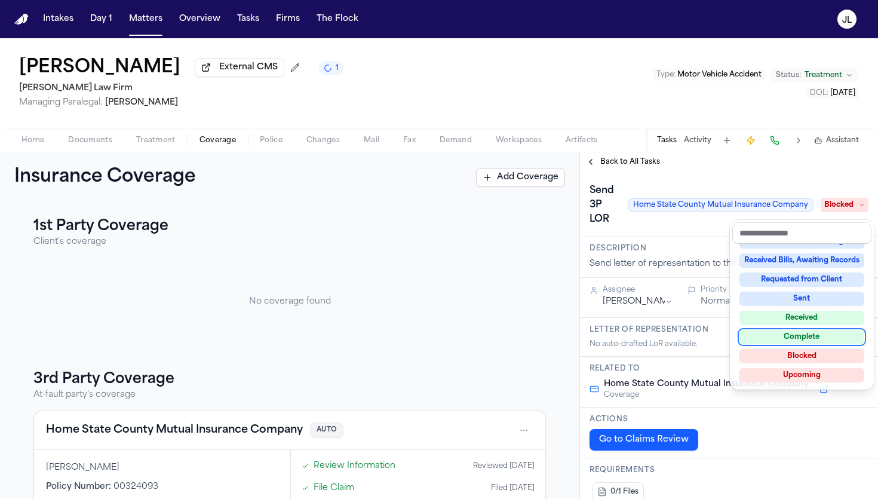
click at [823, 335] on div "Complete" at bounding box center [802, 337] width 125 height 14
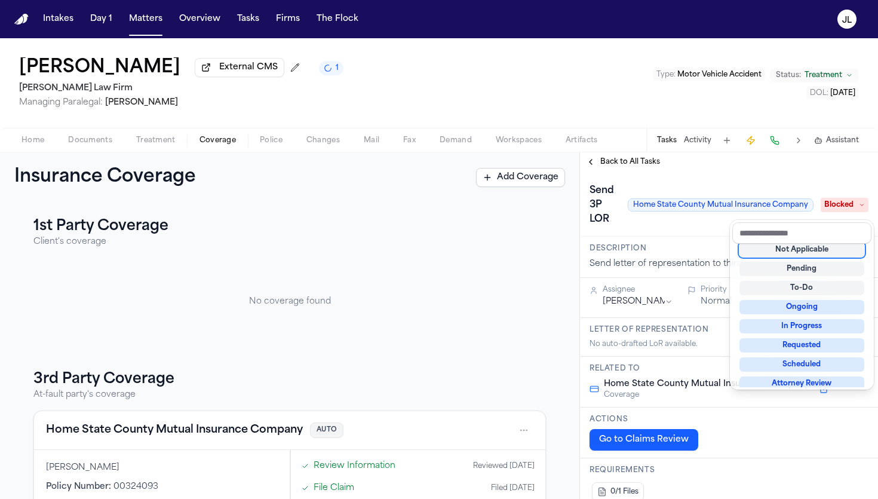
scroll to position [5, 0]
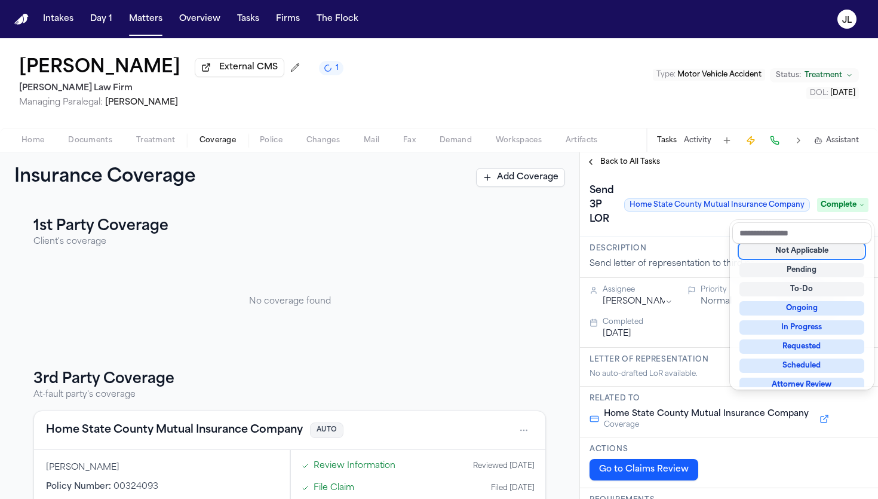
click at [817, 183] on div "Send 3P LOR Home State County Mutual Insurance Company Complete" at bounding box center [729, 205] width 279 height 48
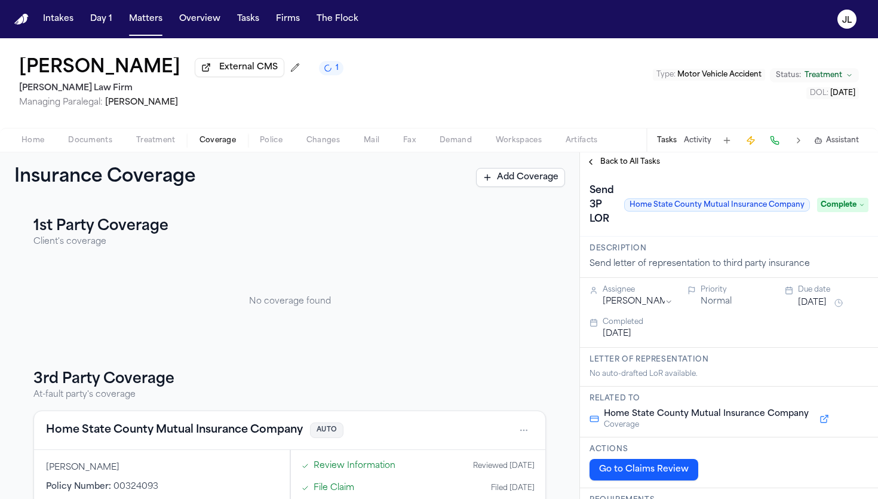
click at [604, 170] on div "Back to All Tasks" at bounding box center [729, 161] width 298 height 19
click at [602, 167] on span "Back to All Tasks" at bounding box center [631, 162] width 60 height 10
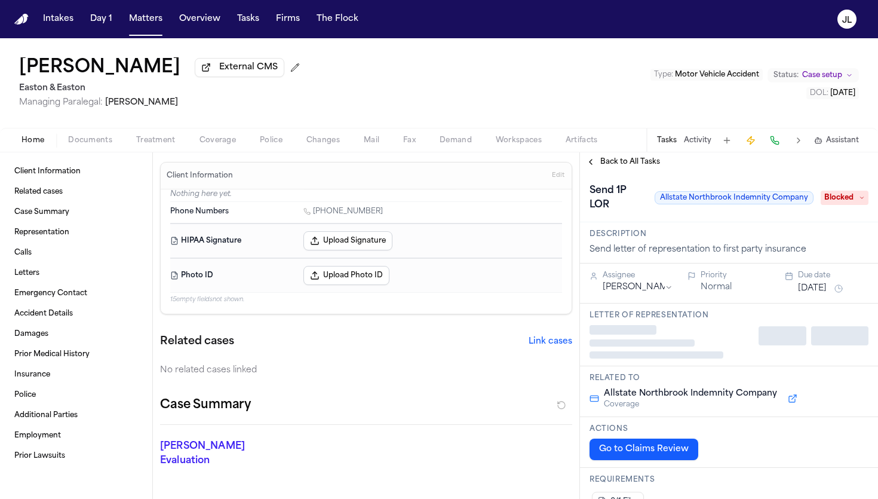
click at [206, 145] on span "Coverage" at bounding box center [218, 141] width 36 height 10
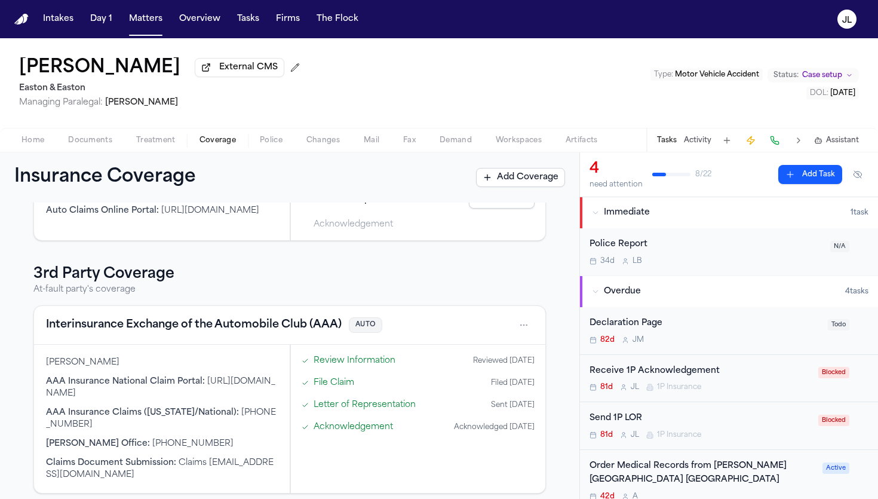
scroll to position [173, 0]
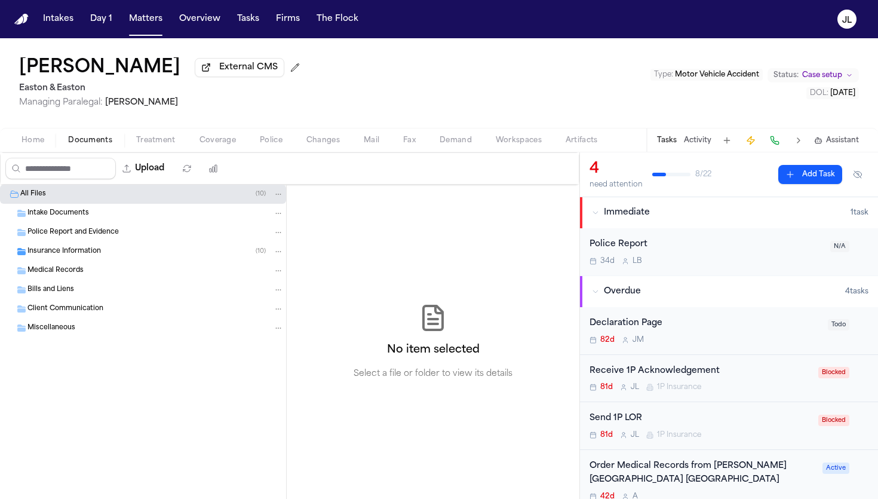
click at [97, 148] on span "button" at bounding box center [90, 146] width 59 height 1
click at [97, 142] on span "Documents" at bounding box center [90, 141] width 44 height 10
click at [108, 253] on div "Insurance Information ( 10 )" at bounding box center [155, 251] width 256 height 11
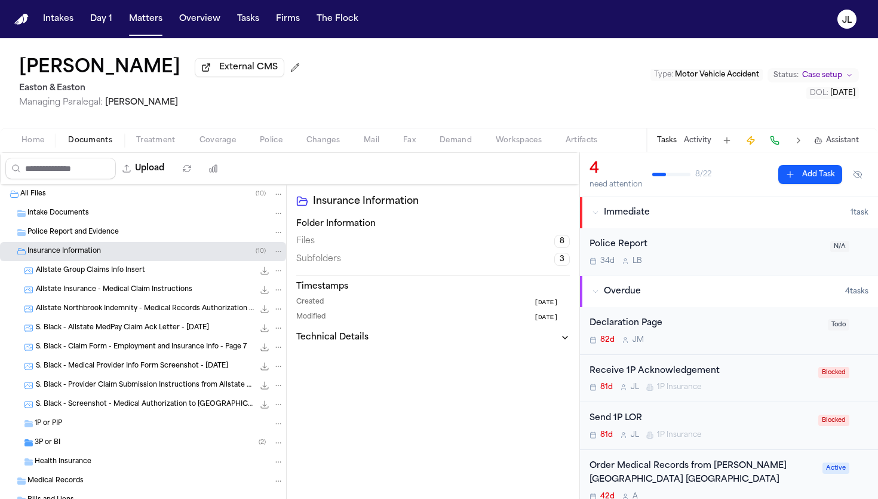
click at [94, 451] on div "3P or BI ( 2 )" at bounding box center [143, 442] width 286 height 19
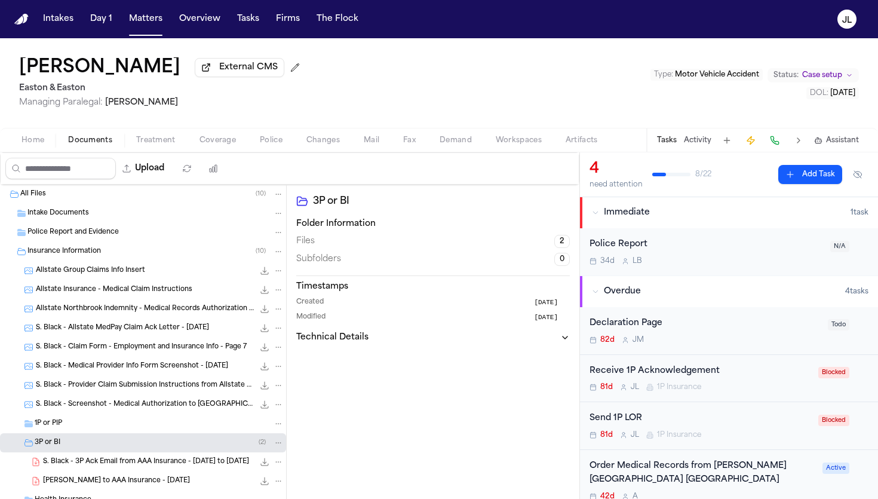
click at [227, 139] on span "Coverage" at bounding box center [218, 141] width 36 height 10
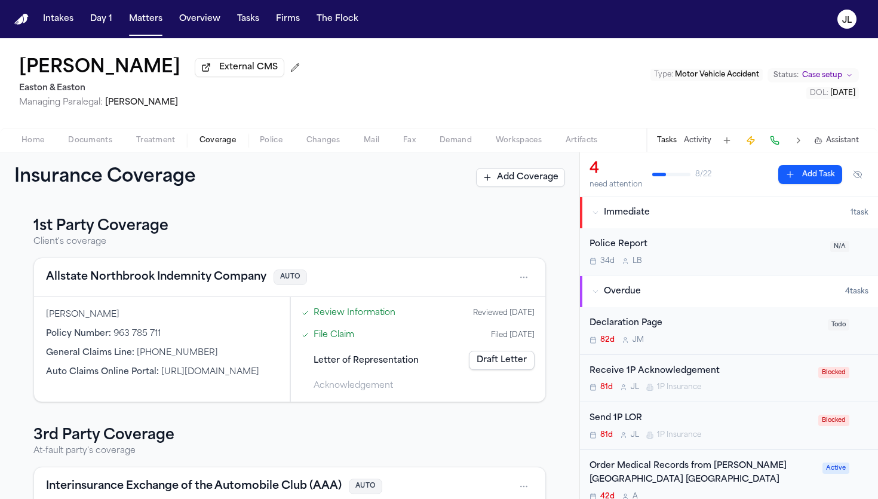
click at [221, 278] on button "Allstate Northbrook Indemnity Company" at bounding box center [156, 277] width 221 height 17
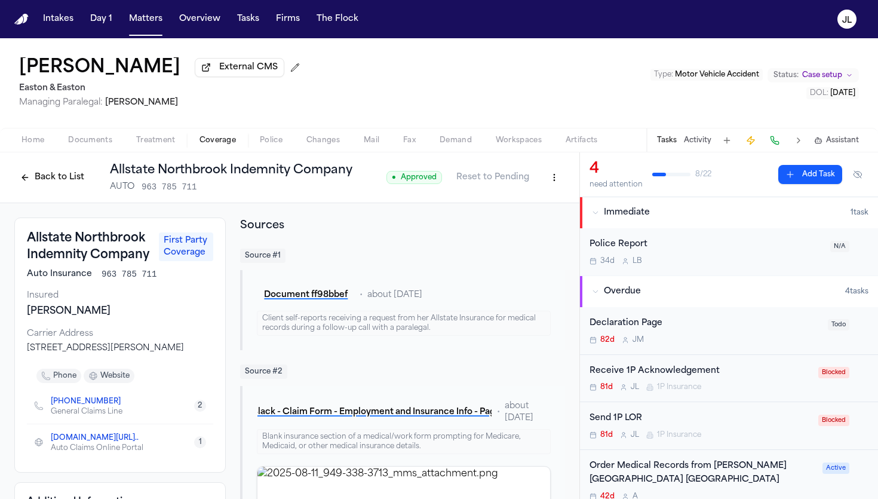
click at [59, 172] on button "Back to List" at bounding box center [52, 177] width 76 height 19
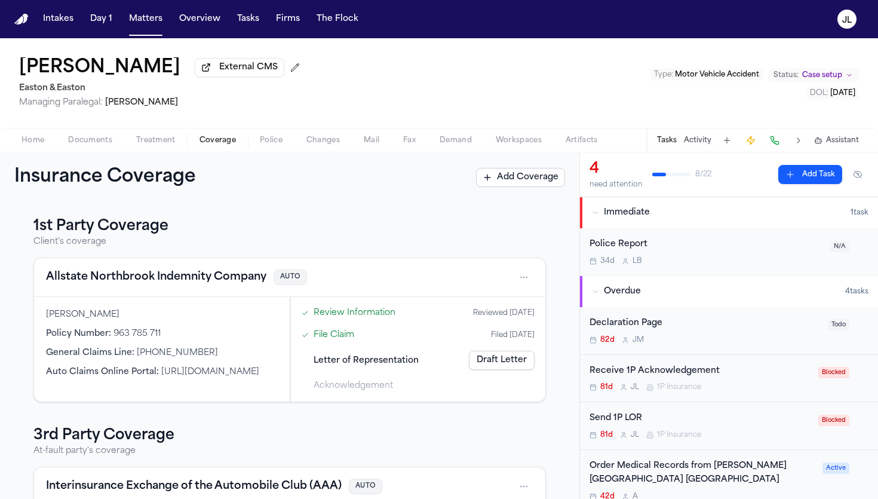
click at [495, 369] on link "Draft Letter" at bounding box center [502, 360] width 66 height 19
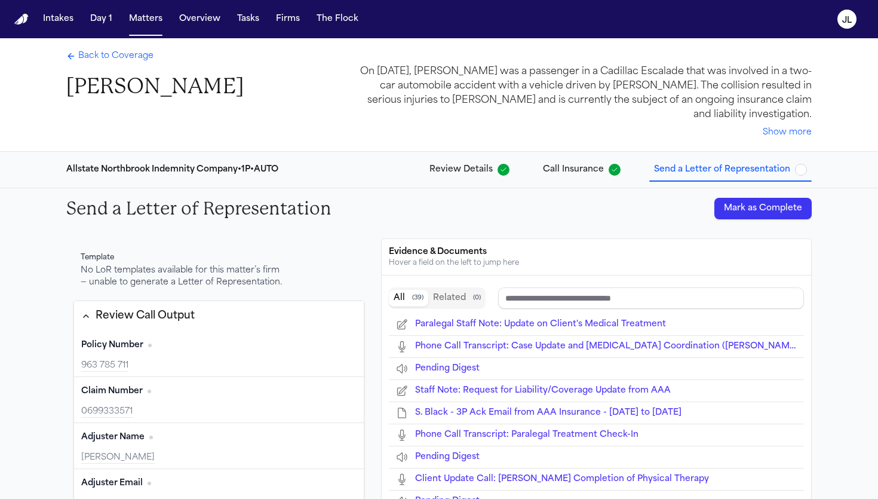
click at [764, 219] on button "Mark as Complete" at bounding box center [763, 209] width 97 height 22
click at [138, 54] on span "Back to Coverage" at bounding box center [115, 56] width 75 height 12
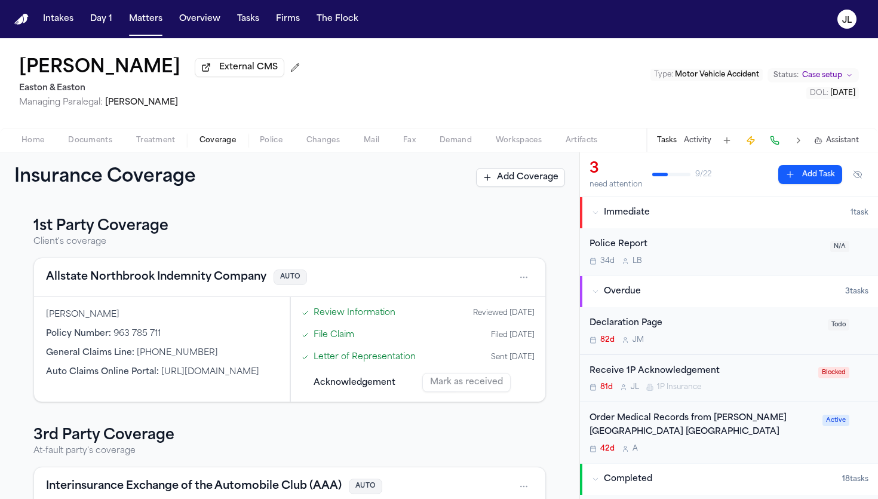
click at [478, 383] on div "Mark as received" at bounding box center [478, 382] width 112 height 19
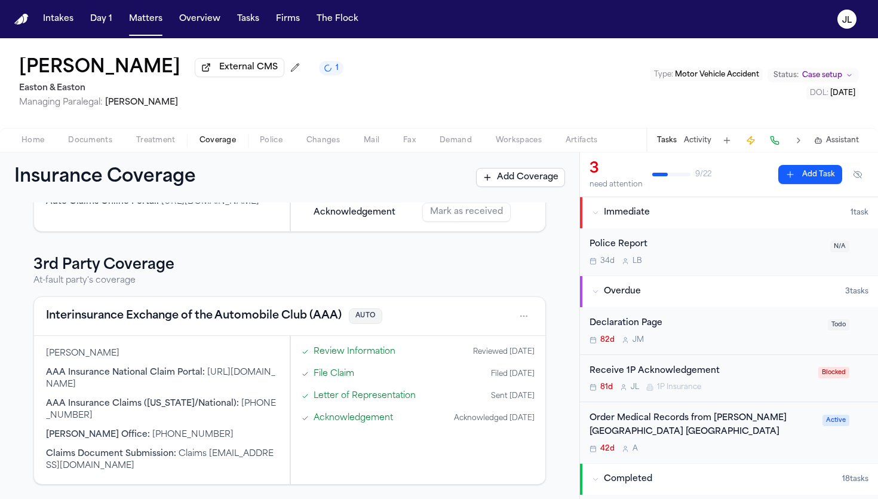
scroll to position [51, 0]
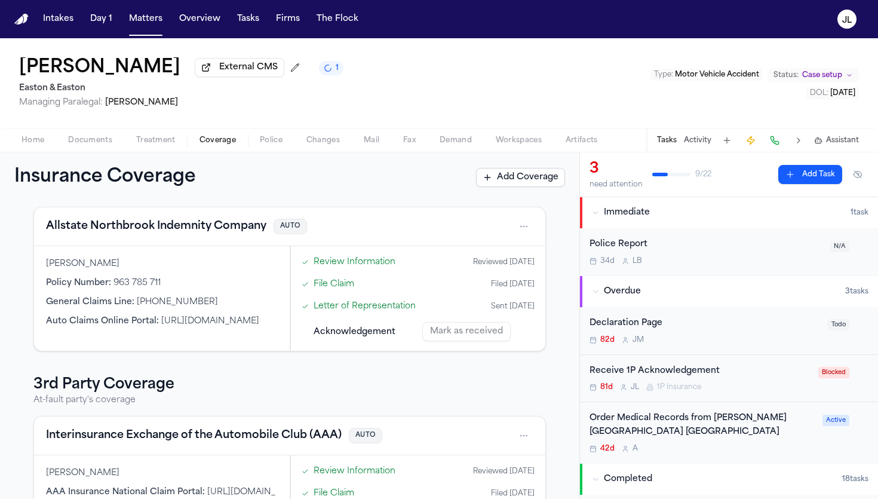
click at [460, 339] on div "Mark as received" at bounding box center [478, 331] width 112 height 19
click at [709, 375] on div "Receive 1P Acknowledgement" at bounding box center [701, 372] width 222 height 14
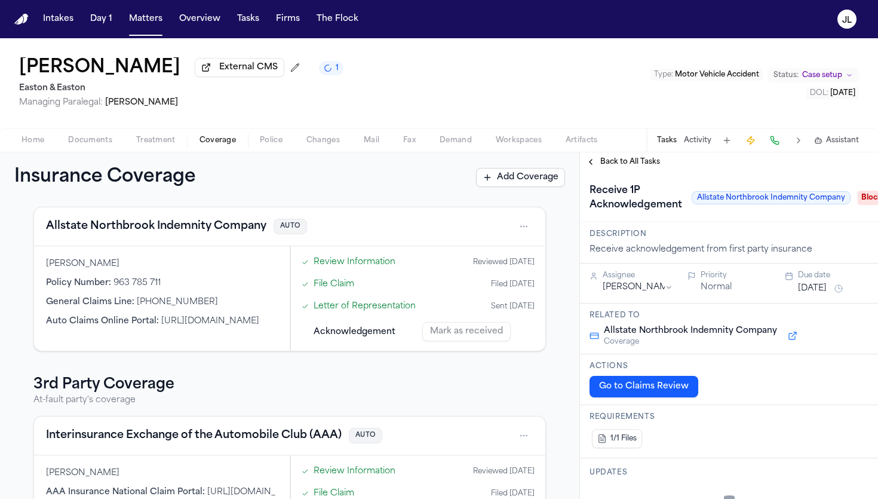
click at [874, 202] on span "Blocked" at bounding box center [882, 198] width 48 height 14
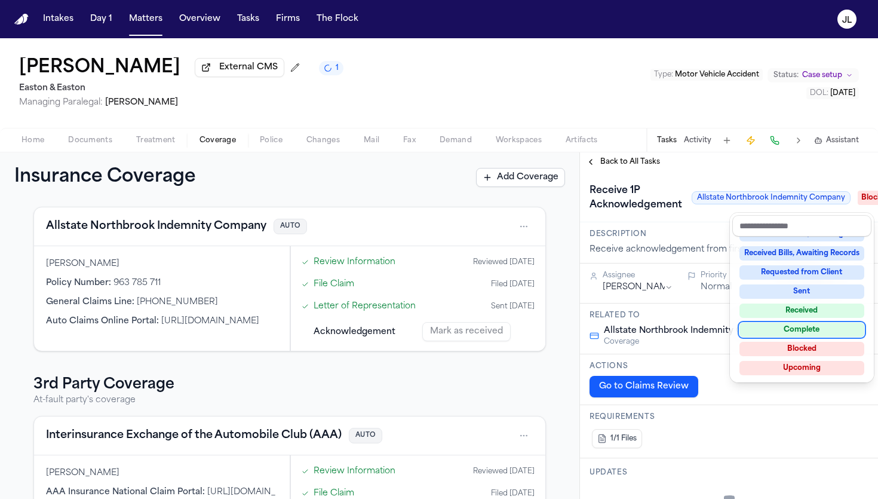
click at [783, 329] on div "Complete" at bounding box center [802, 330] width 125 height 14
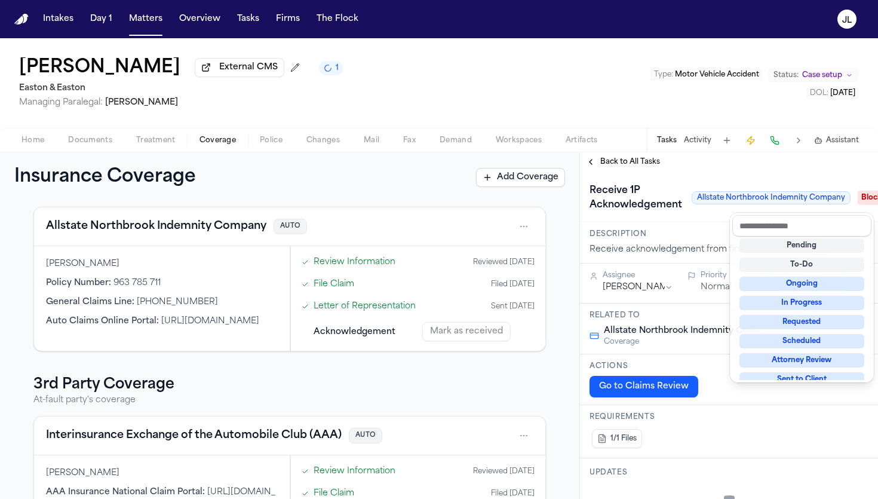
scroll to position [10, 0]
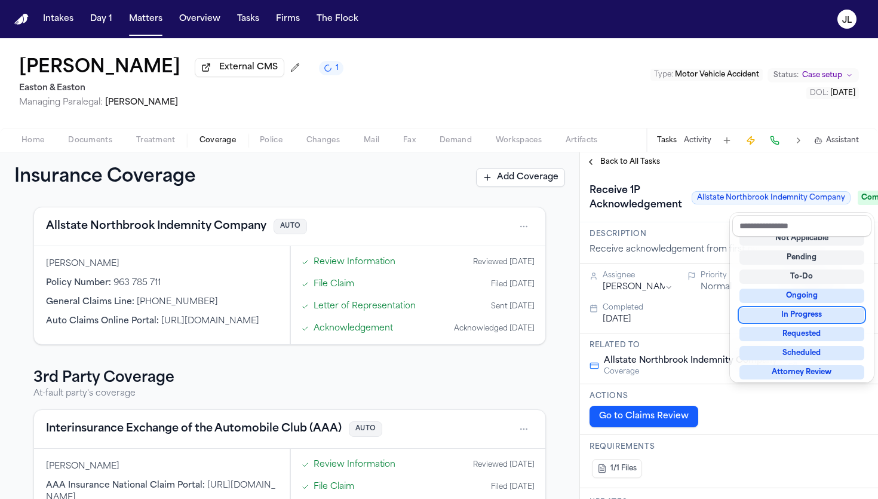
click at [595, 169] on div "**********" at bounding box center [729, 325] width 298 height 347
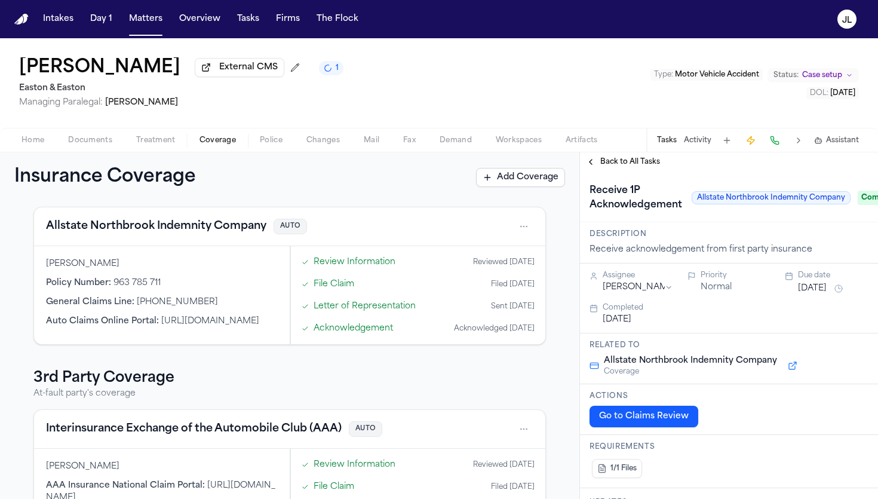
click at [591, 166] on button "Back to All Tasks" at bounding box center [623, 162] width 86 height 10
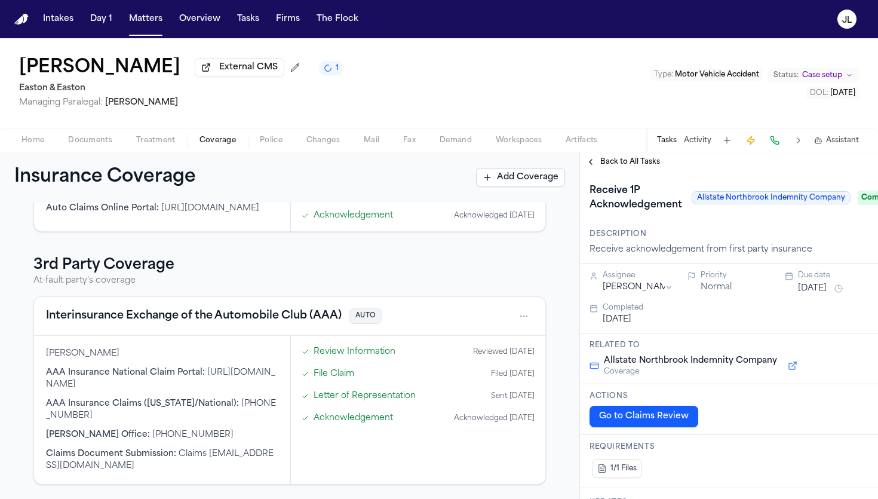
scroll to position [133, 0]
